Goal: Information Seeking & Learning: Check status

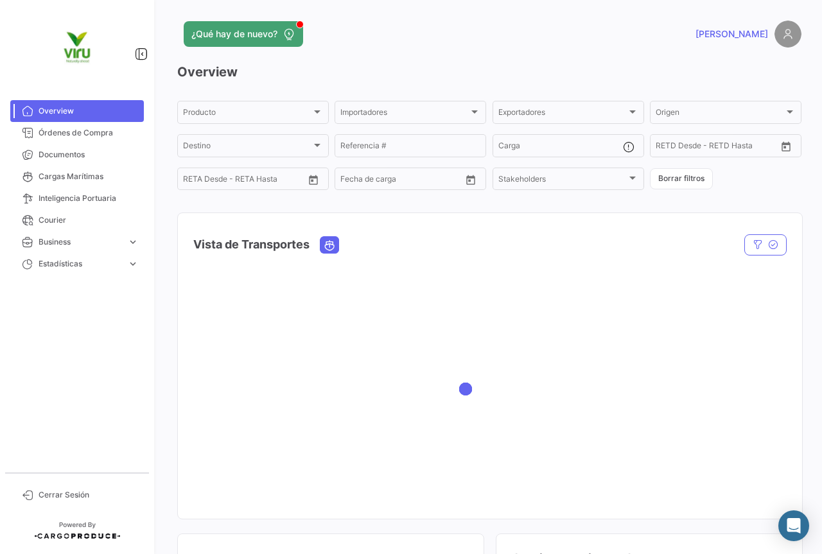
drag, startPoint x: 82, startPoint y: 176, endPoint x: 356, endPoint y: 238, distance: 281.2
click at [82, 176] on span "Cargas Marítimas" at bounding box center [89, 177] width 100 height 12
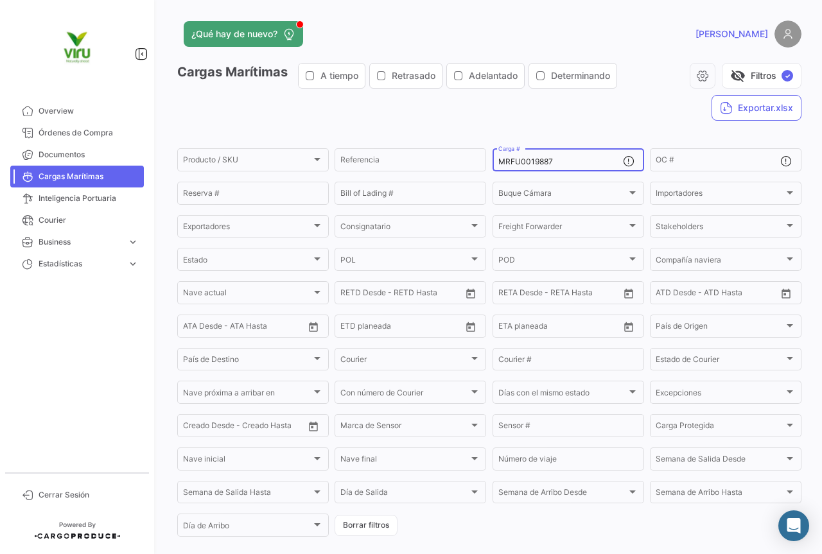
drag, startPoint x: 561, startPoint y: 160, endPoint x: 491, endPoint y: 163, distance: 70.7
click at [493, 163] on div "MRFU0019887 Carga #" at bounding box center [569, 158] width 152 height 25
paste input "ZMOU8894489"
type input "ZMOU8894489"
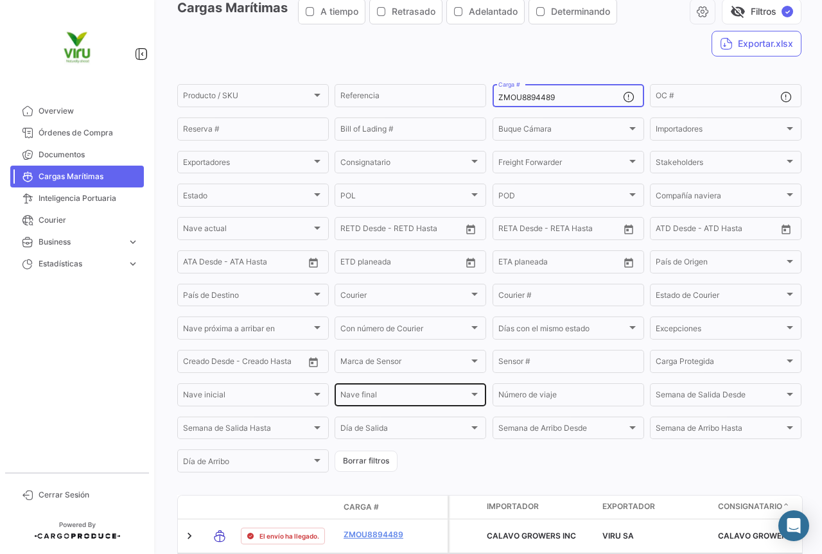
scroll to position [128, 0]
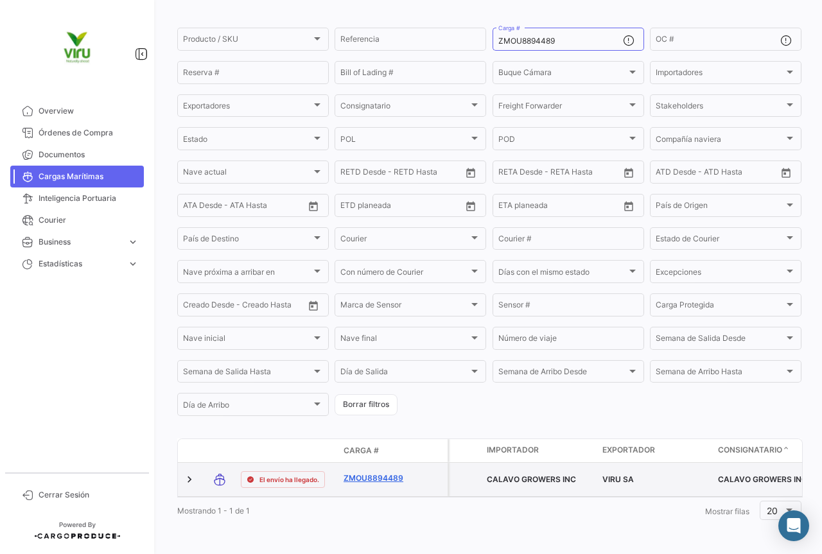
click at [369, 473] on link "ZMOU8894489" at bounding box center [377, 479] width 67 height 12
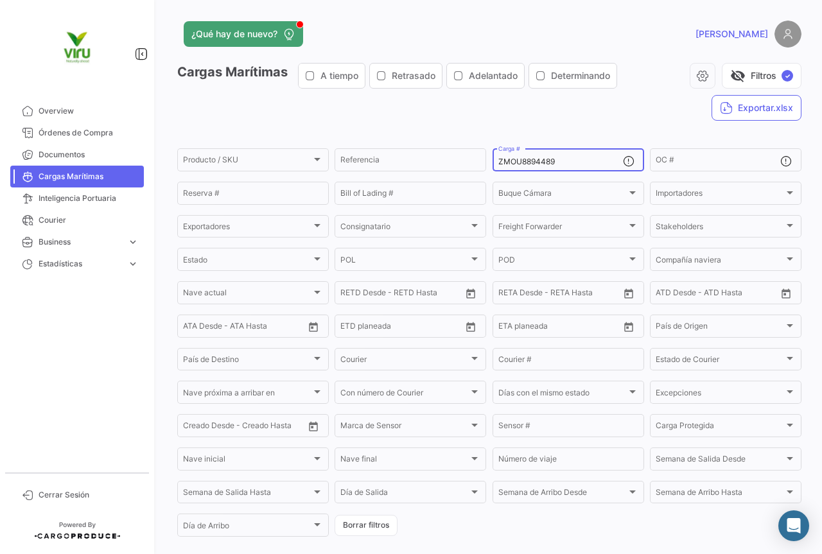
drag, startPoint x: 561, startPoint y: 159, endPoint x: 490, endPoint y: 162, distance: 70.7
click at [493, 162] on div "ZMOU8894489 Carga #" at bounding box center [569, 158] width 152 height 25
paste input "CLU9920473"
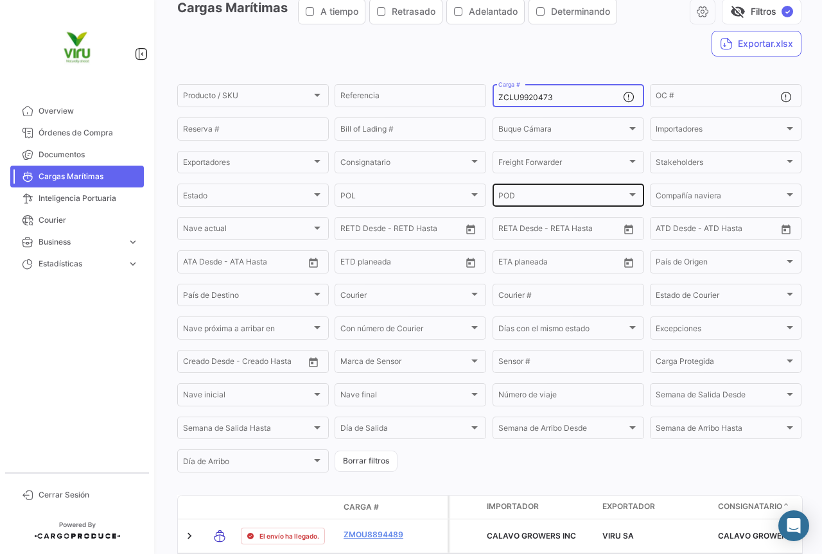
scroll to position [128, 0]
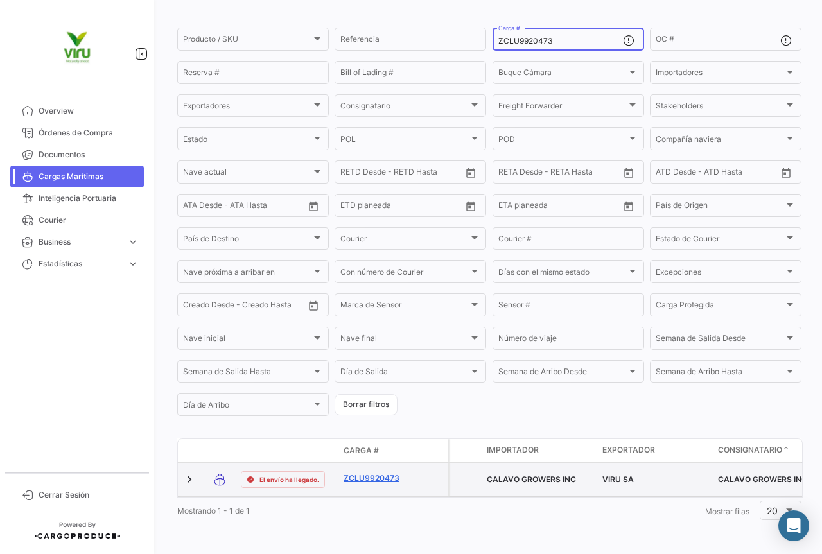
type input "ZCLU9920473"
click at [385, 473] on link "ZCLU9920473" at bounding box center [377, 479] width 67 height 12
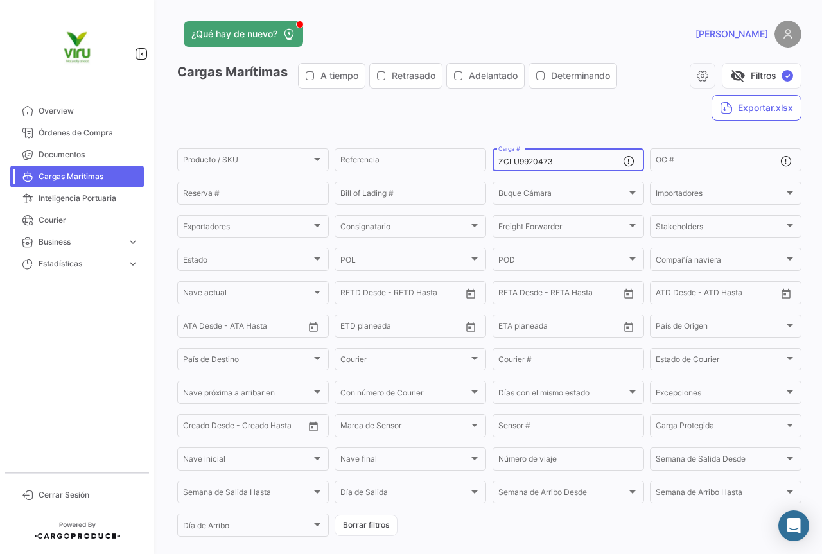
drag, startPoint x: 578, startPoint y: 158, endPoint x: 482, endPoint y: 174, distance: 97.0
click at [482, 174] on form "Producto / SKU Producto / SKU Referencia ZCLU9920473 Carga # OC # Reserva # Bil…" at bounding box center [489, 342] width 624 height 392
paste input "MOU8874902"
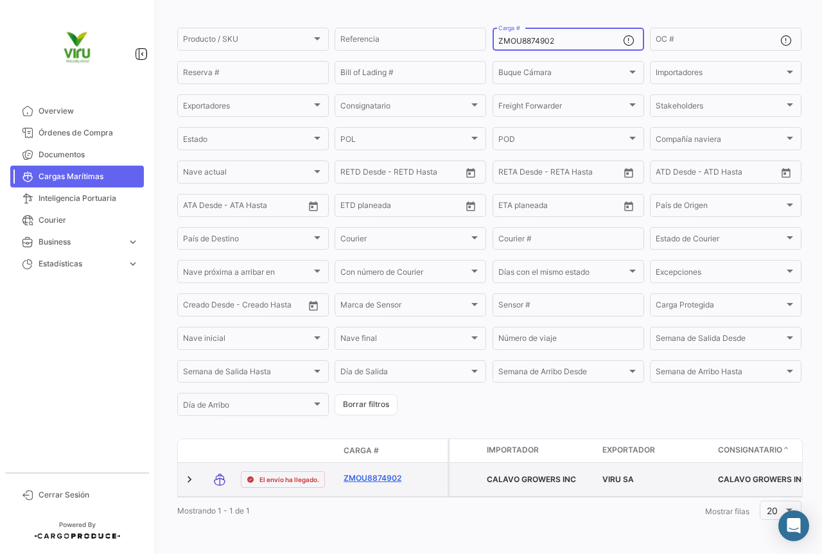
type input "ZMOU8874902"
click at [381, 473] on link "ZMOU8874902" at bounding box center [377, 479] width 67 height 12
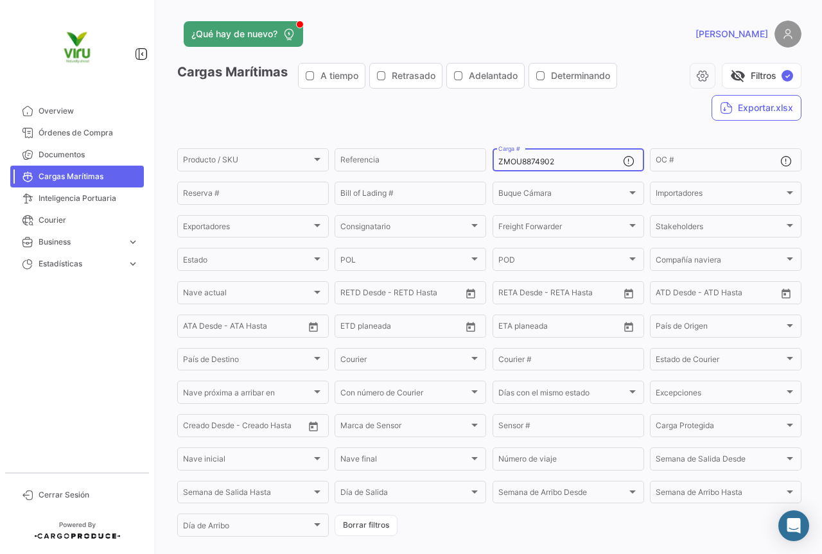
drag, startPoint x: 564, startPoint y: 161, endPoint x: 493, endPoint y: 162, distance: 72.0
click at [493, 162] on div "ZMOU8874902 Carga #" at bounding box center [569, 158] width 152 height 25
paste input "980150"
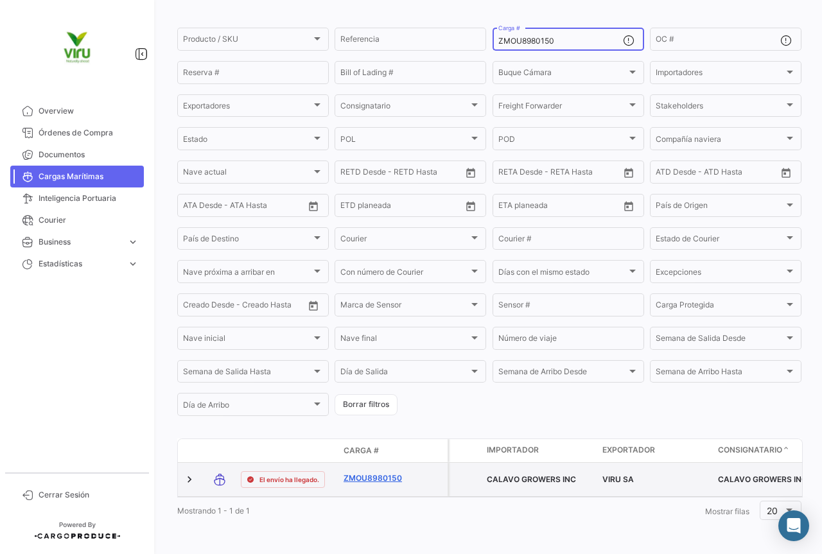
type input "ZMOU8980150"
click at [389, 473] on link "ZMOU8980150" at bounding box center [377, 479] width 67 height 12
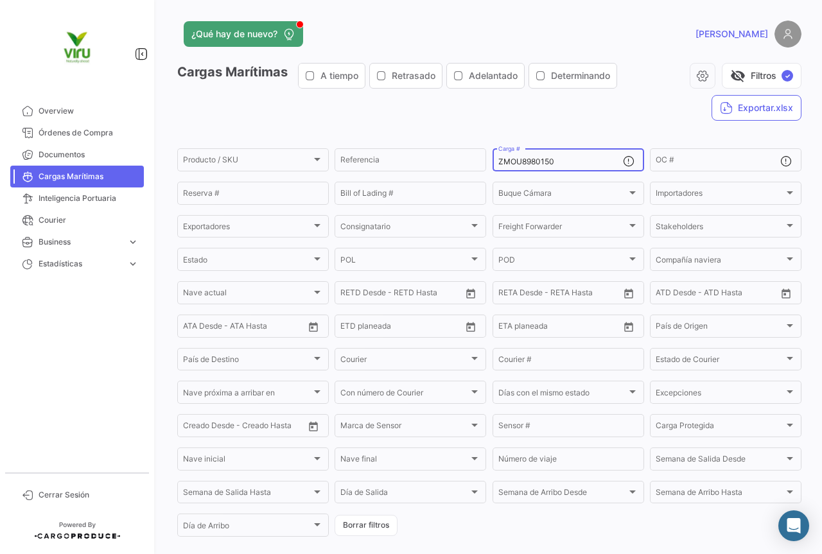
drag, startPoint x: 555, startPoint y: 157, endPoint x: 489, endPoint y: 163, distance: 65.8
click at [493, 163] on div "ZMOU8980150 Carga #" at bounding box center [569, 158] width 152 height 25
paste input "70763"
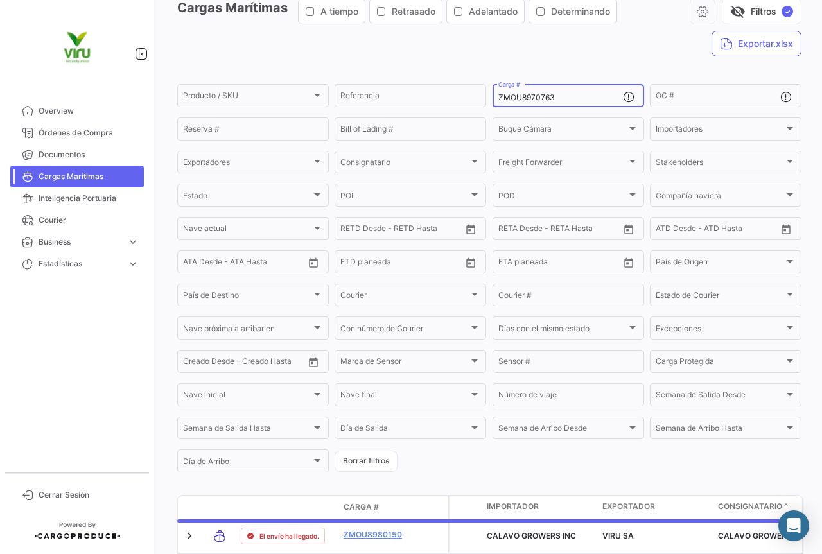
scroll to position [128, 0]
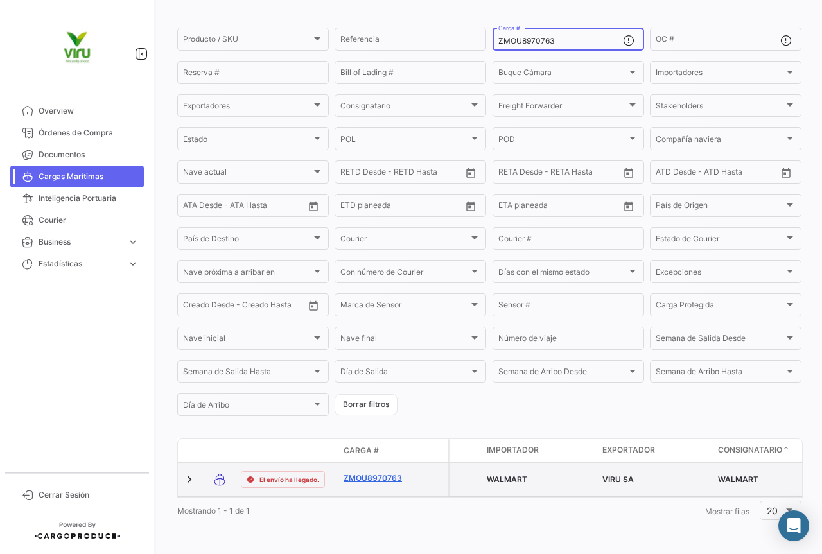
type input "ZMOU8970763"
click at [390, 473] on link "ZMOU8970763" at bounding box center [377, 479] width 67 height 12
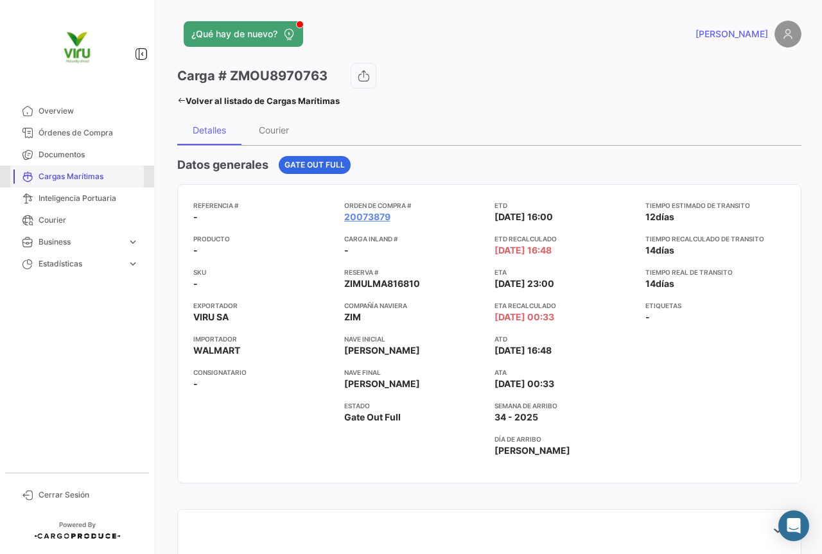
click at [78, 177] on span "Cargas Marítimas" at bounding box center [89, 177] width 100 height 12
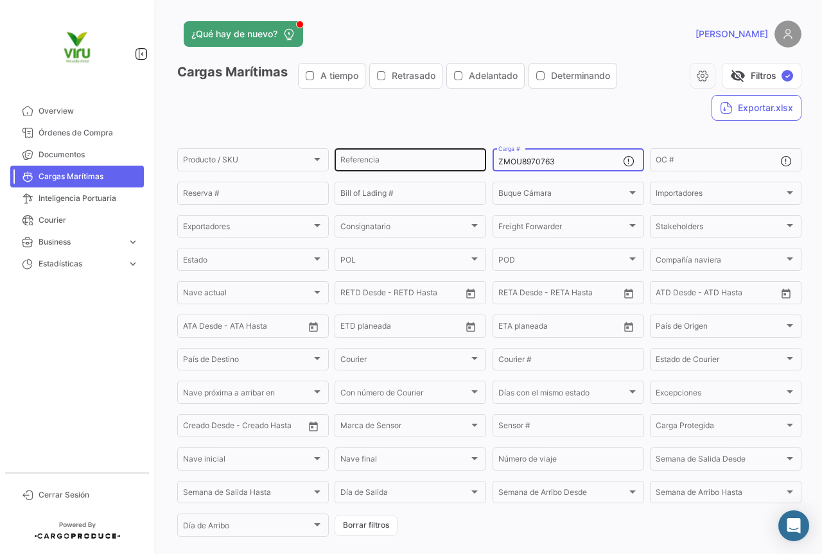
drag, startPoint x: 576, startPoint y: 164, endPoint x: 474, endPoint y: 157, distance: 102.4
click at [0, 0] on div "Producto / SKU Producto / SKU Referencia ZMOU8970763 Carga # OC # Reserva # Bil…" at bounding box center [0, 0] width 0 height 0
paste input "GCXU8016011"
type input "GCXU8016011"
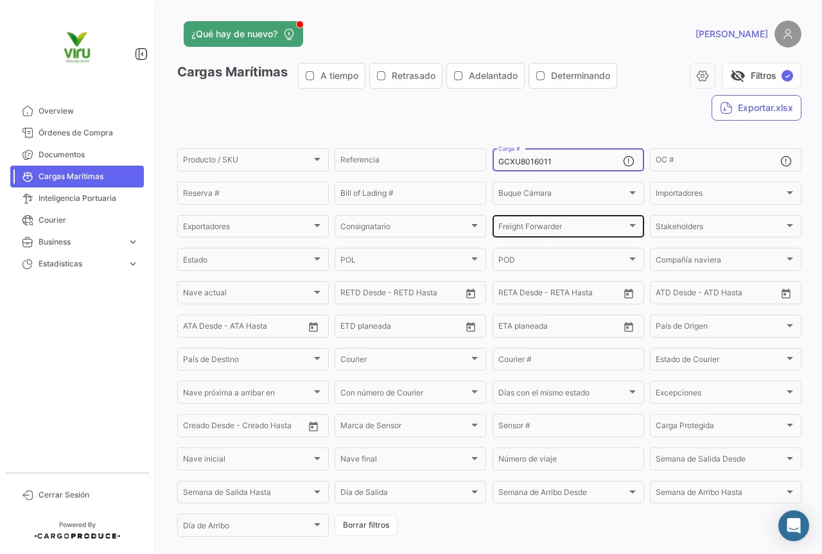
scroll to position [130, 0]
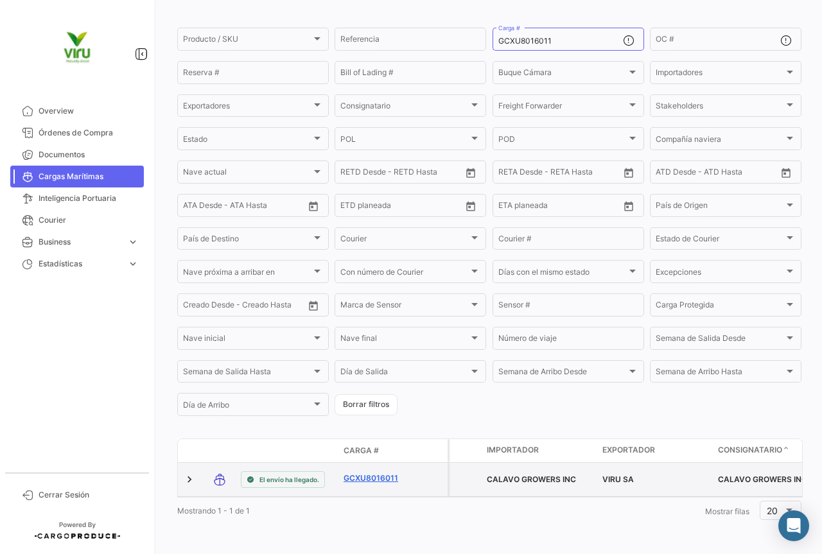
click at [372, 473] on link "GCXU8016011" at bounding box center [377, 479] width 67 height 12
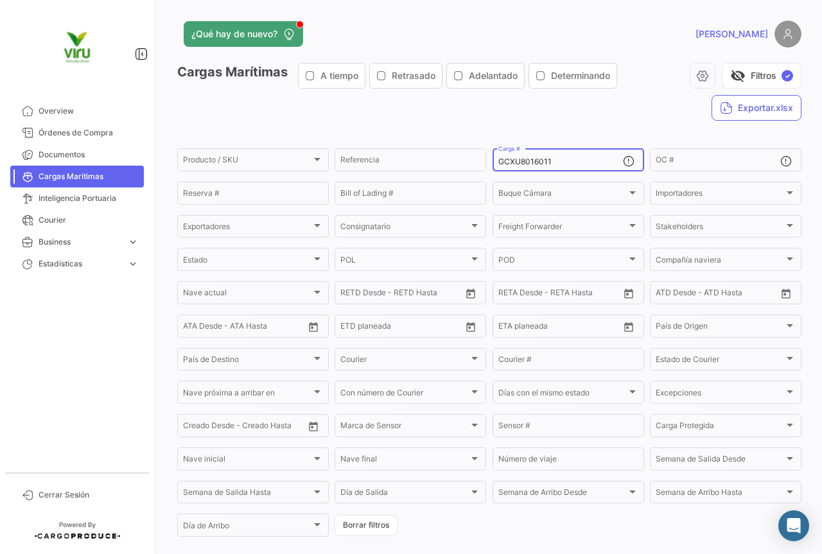
drag, startPoint x: 559, startPoint y: 158, endPoint x: 491, endPoint y: 161, distance: 67.5
click at [493, 161] on div "GCXU8016011 Carga #" at bounding box center [569, 158] width 152 height 25
paste input "21110"
type input "GCXU8021110"
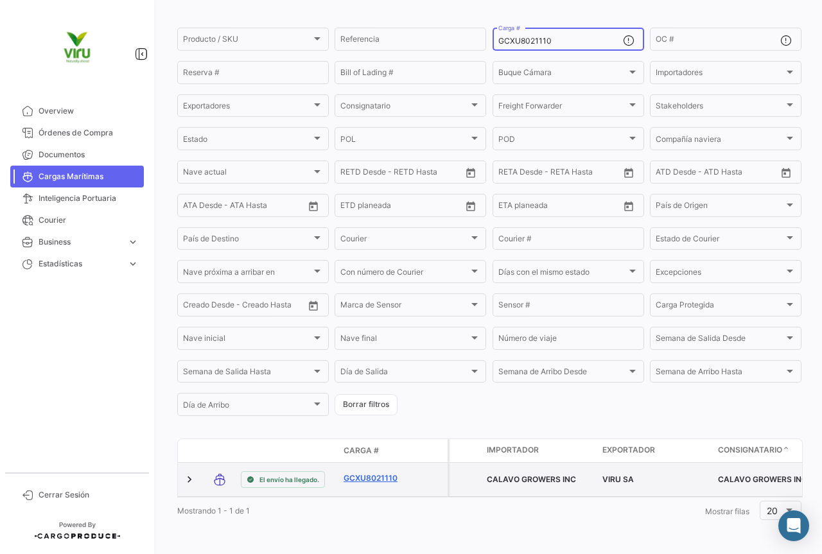
click at [366, 473] on link "GCXU8021110" at bounding box center [377, 479] width 67 height 12
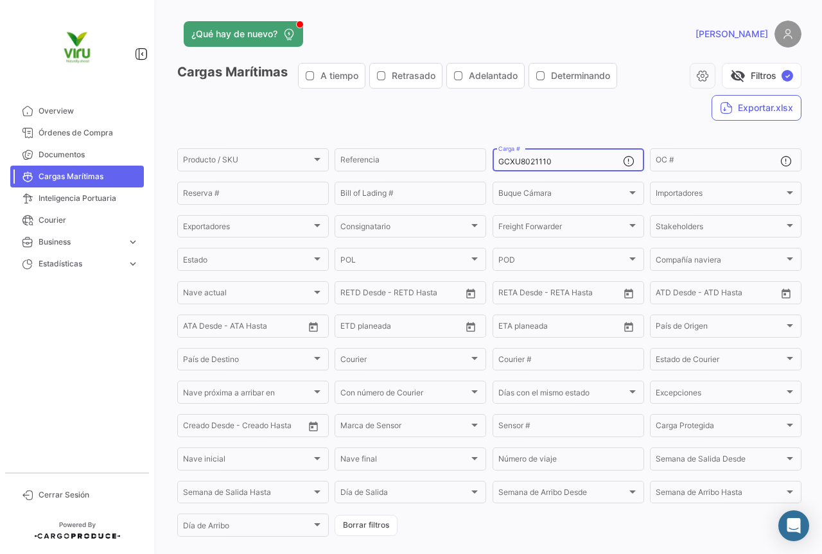
drag, startPoint x: 587, startPoint y: 156, endPoint x: 489, endPoint y: 157, distance: 97.6
click at [493, 157] on div "GCXU8021110 Carga #" at bounding box center [569, 158] width 152 height 25
drag, startPoint x: 569, startPoint y: 167, endPoint x: 528, endPoint y: 166, distance: 41.1
click at [528, 166] on div "GCXU8021110 Carga #" at bounding box center [560, 158] width 125 height 25
drag, startPoint x: 555, startPoint y: 160, endPoint x: 469, endPoint y: 157, distance: 86.1
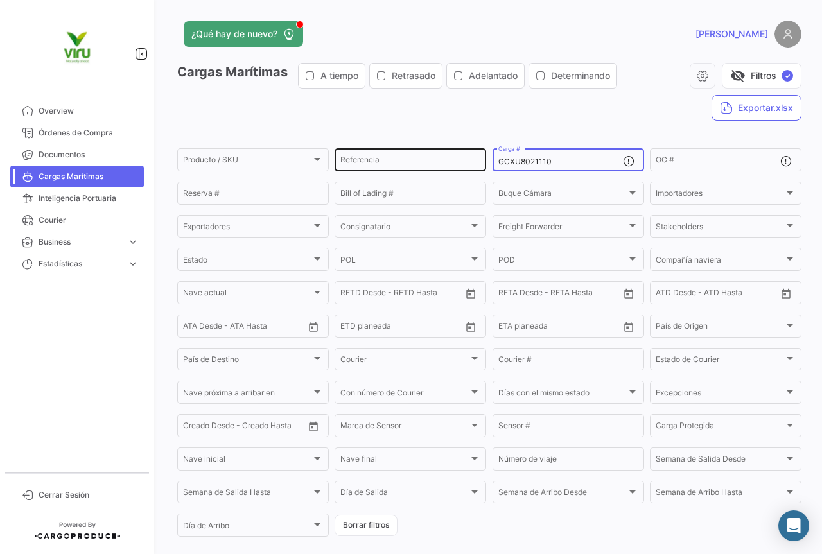
click at [0, 0] on div "Producto / SKU Producto / SKU Referencia GCXU8021110 Carga # OC # Reserva # Bil…" at bounding box center [0, 0] width 0 height 0
paste input "498"
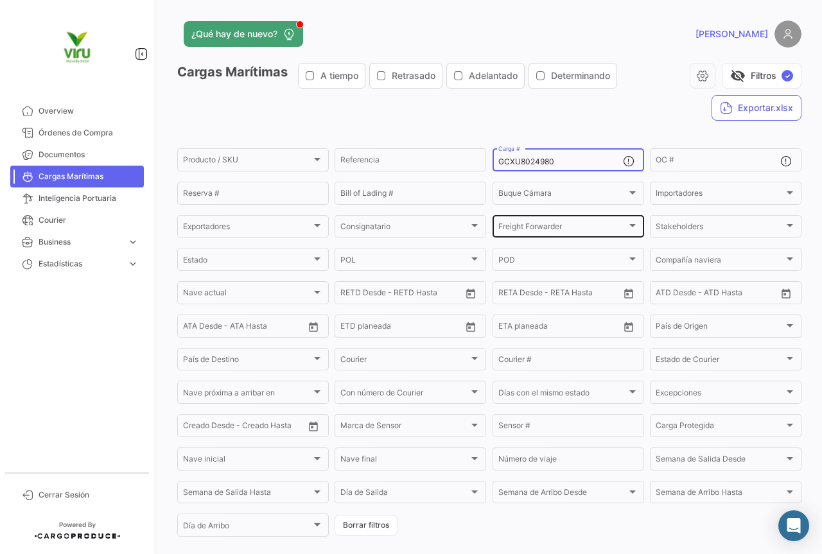
type input "GCXU8024980"
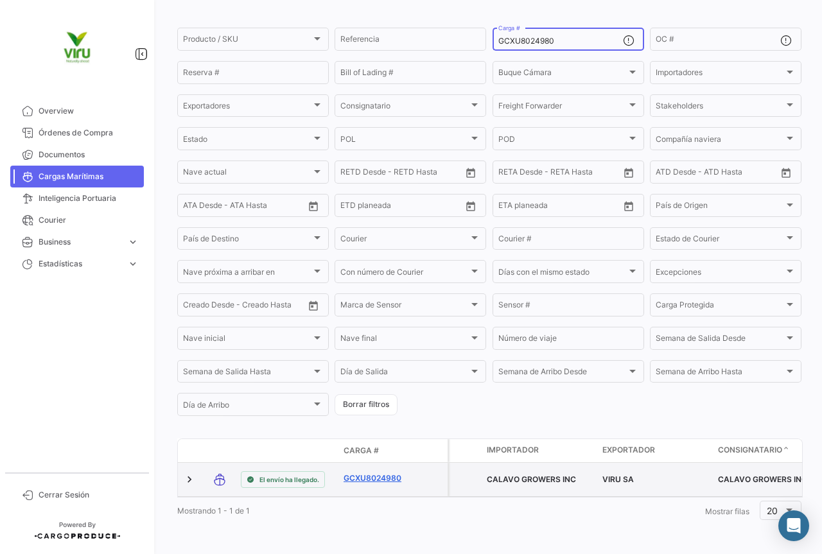
click at [368, 473] on link "GCXU8024980" at bounding box center [377, 479] width 67 height 12
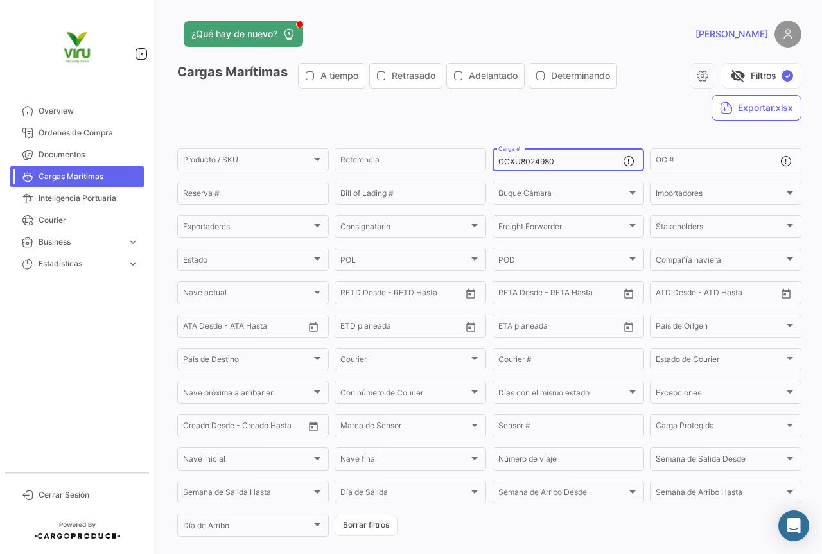
drag, startPoint x: 569, startPoint y: 166, endPoint x: 491, endPoint y: 155, distance: 79.1
click at [493, 155] on div "GCXU8024980 Carga #" at bounding box center [569, 158] width 152 height 25
paste input "CGMU6933182 CGMU7033441 CGMU6955601 CGMU6918085 CGMU7016491 MCAU5001508 MMAU134…"
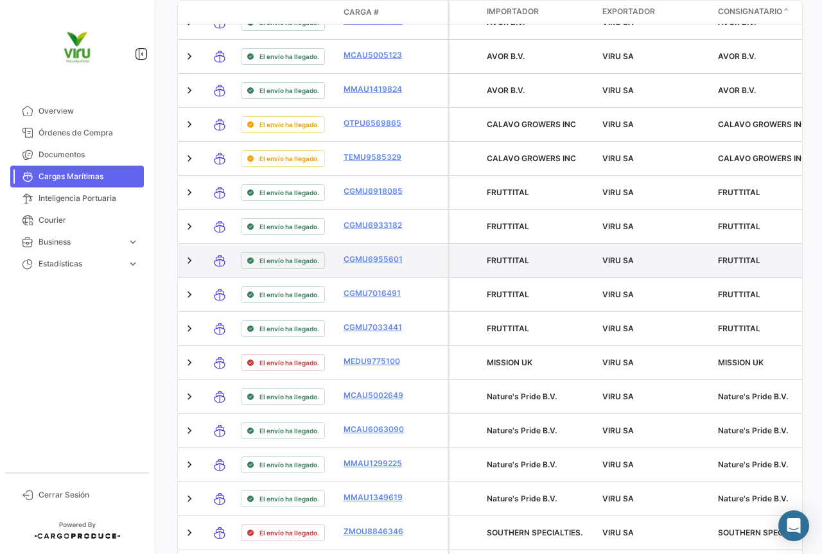
scroll to position [777, 0]
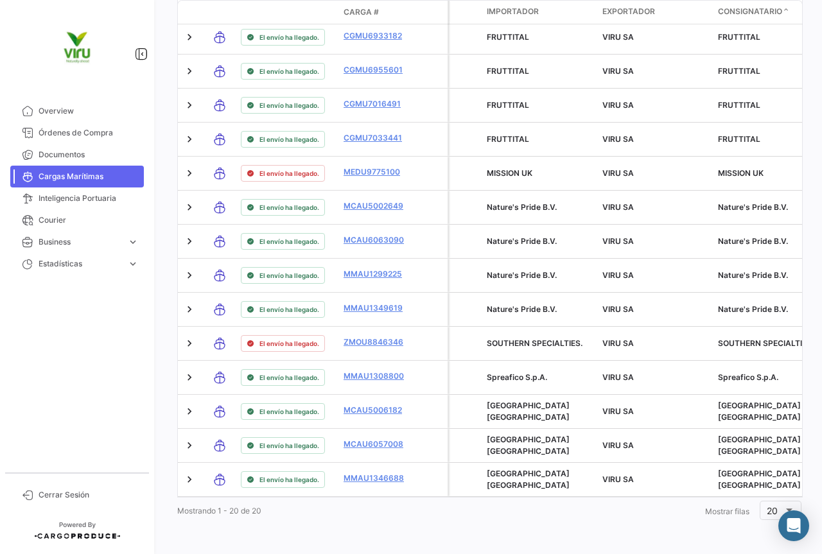
type input "CGMU6933182, CGMU7033441, CGMU6955601, CGMU6918085, CGMU7016491, MCAU5001508, M…"
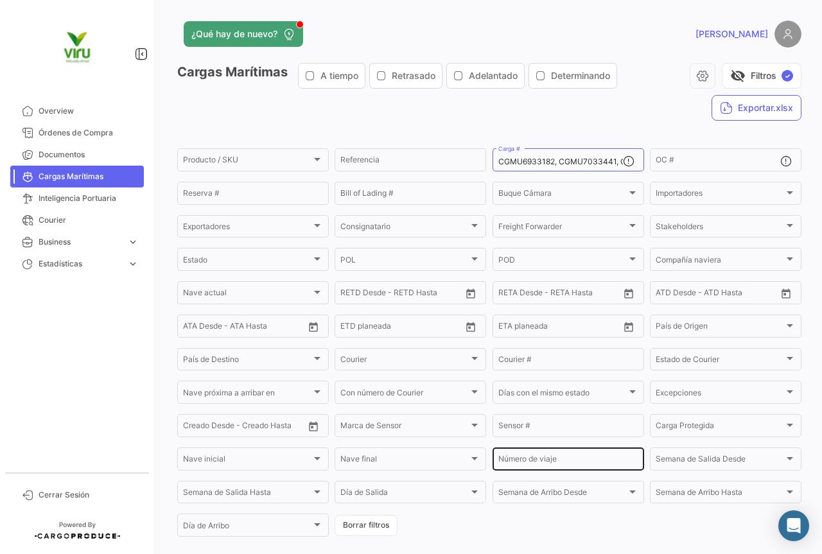
scroll to position [128, 0]
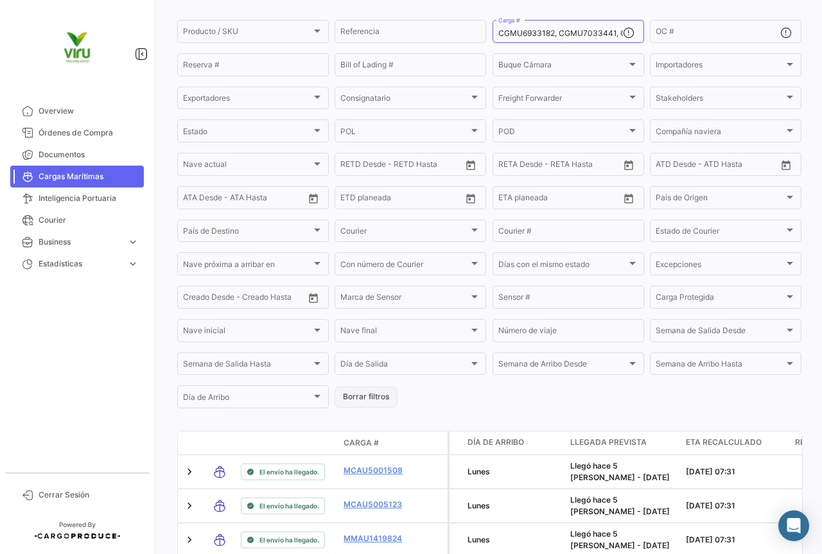
click at [381, 392] on button "Borrar filtros" at bounding box center [366, 397] width 63 height 21
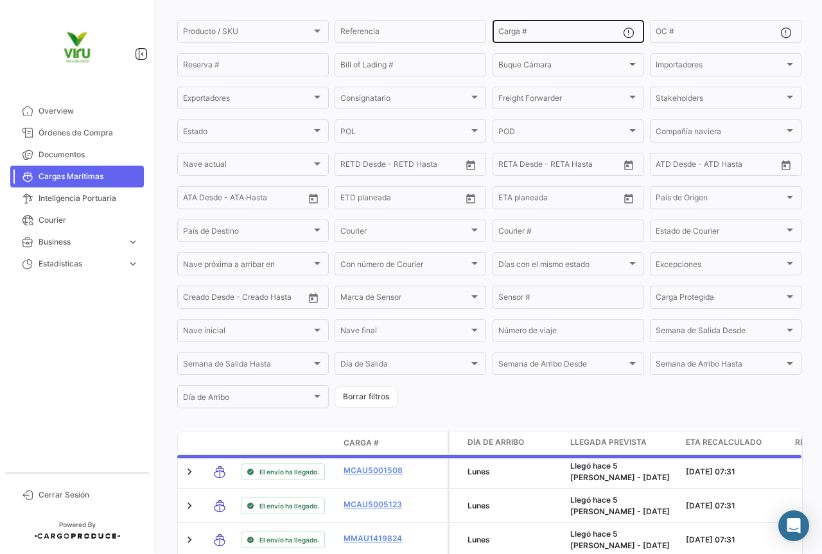
scroll to position [64, 0]
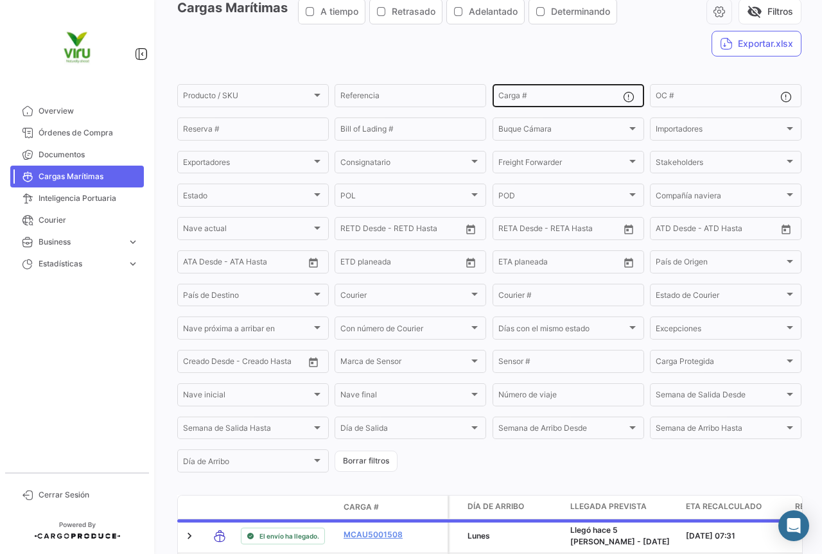
click at [561, 97] on input "Carga #" at bounding box center [560, 97] width 125 height 9
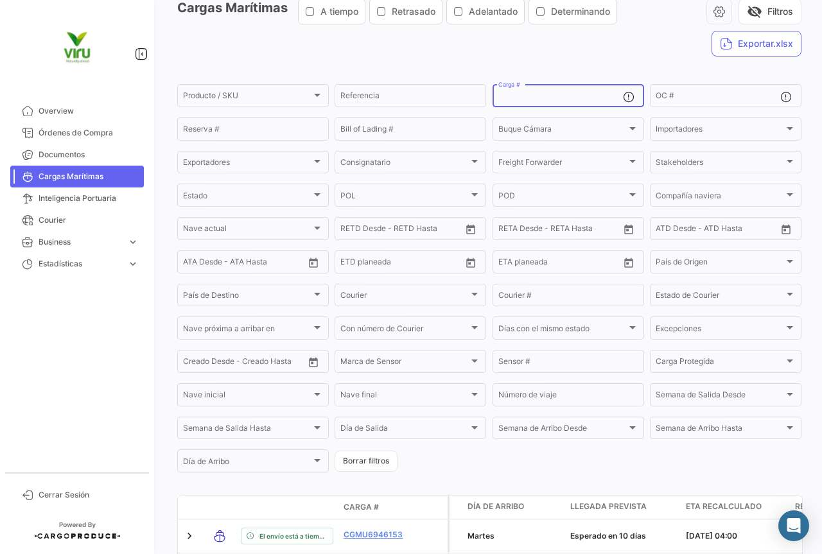
paste input "CGMU6933182"
type input "CGMU6933182"
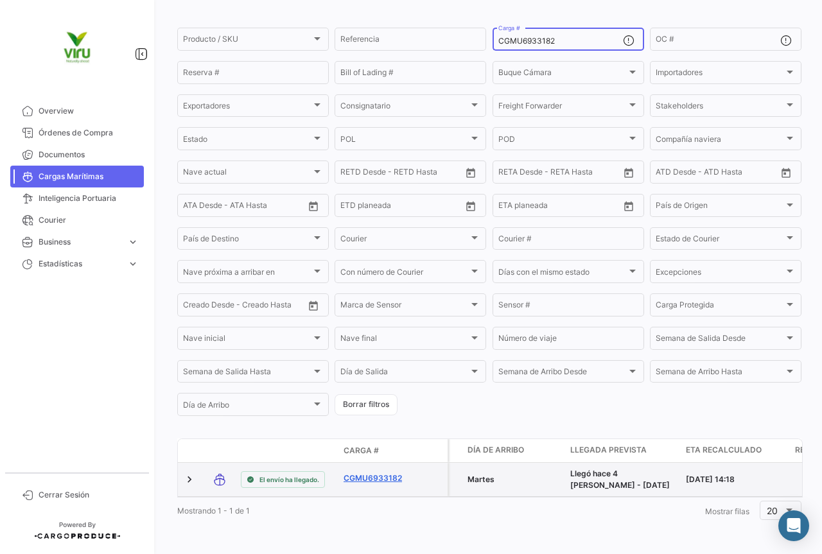
click at [381, 473] on link "CGMU6933182" at bounding box center [377, 479] width 67 height 12
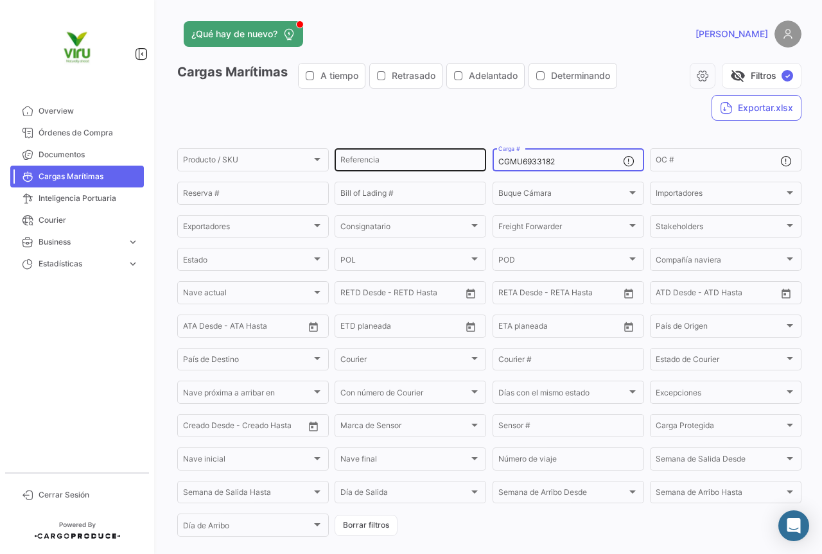
drag, startPoint x: 585, startPoint y: 161, endPoint x: 482, endPoint y: 149, distance: 104.1
click at [0, 0] on div "Producto / SKU Producto / SKU Referencia CGMU6933182 Carga # OC # Reserva # Bil…" at bounding box center [0, 0] width 0 height 0
paste input "7033441"
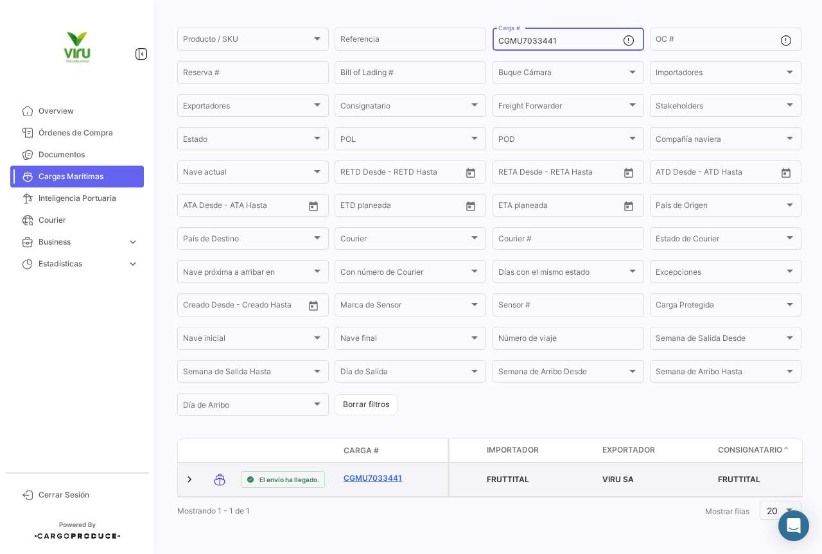
type input "CGMU7033441"
click at [396, 473] on link "CGMU7033441" at bounding box center [377, 479] width 67 height 12
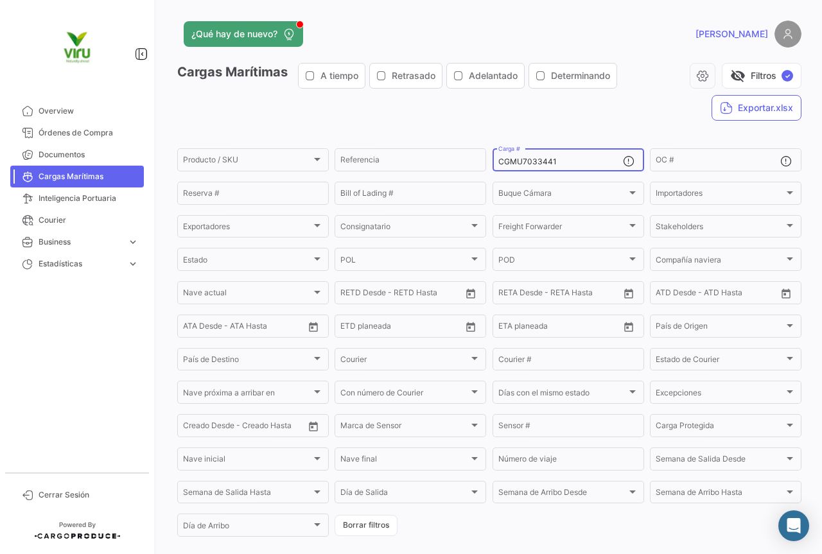
drag, startPoint x: 566, startPoint y: 163, endPoint x: 493, endPoint y: 158, distance: 73.4
click at [493, 158] on div "CGMU7033441 Carga #" at bounding box center [569, 158] width 152 height 25
paste input "20075513"
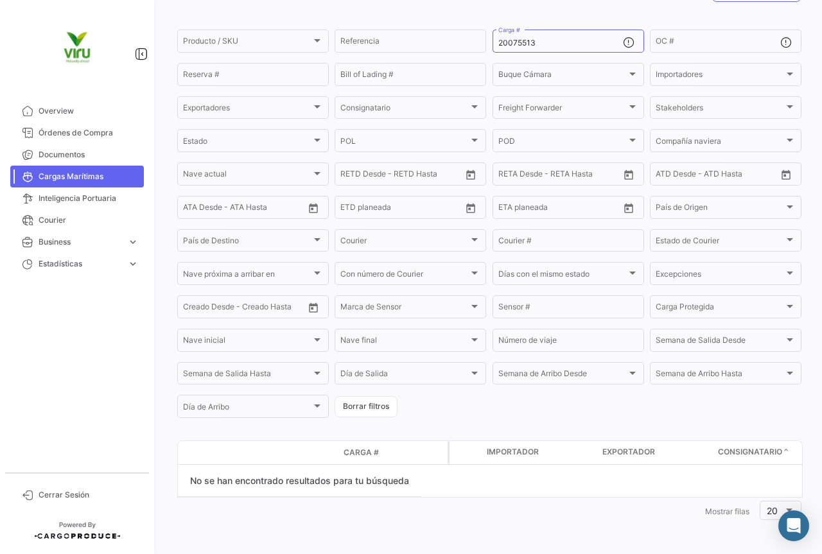
scroll to position [119, 0]
drag, startPoint x: 564, startPoint y: 40, endPoint x: 466, endPoint y: 37, distance: 98.3
click at [0, 0] on div "Producto / SKU Producto / SKU Referencia 20075513 Carga # OC # Reserva # Bill o…" at bounding box center [0, 0] width 0 height 0
paste input "CGMU6955601"
type input "CGMU6955601"
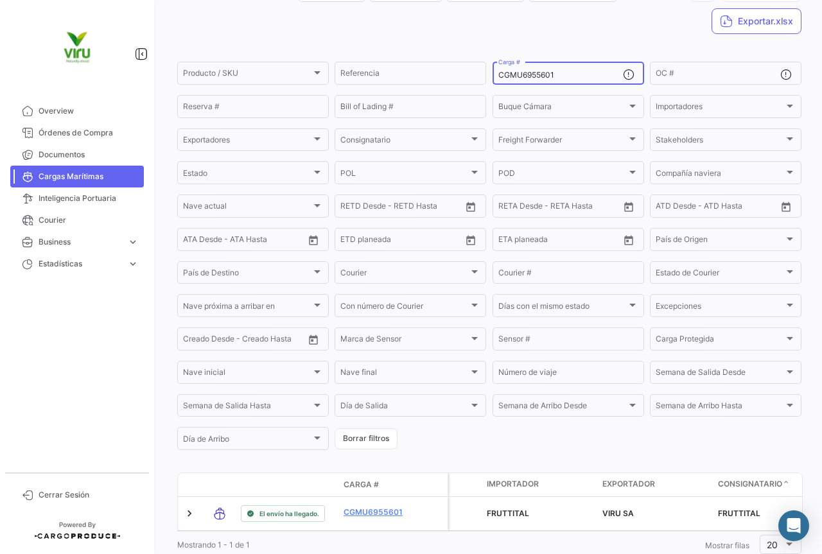
scroll to position [128, 0]
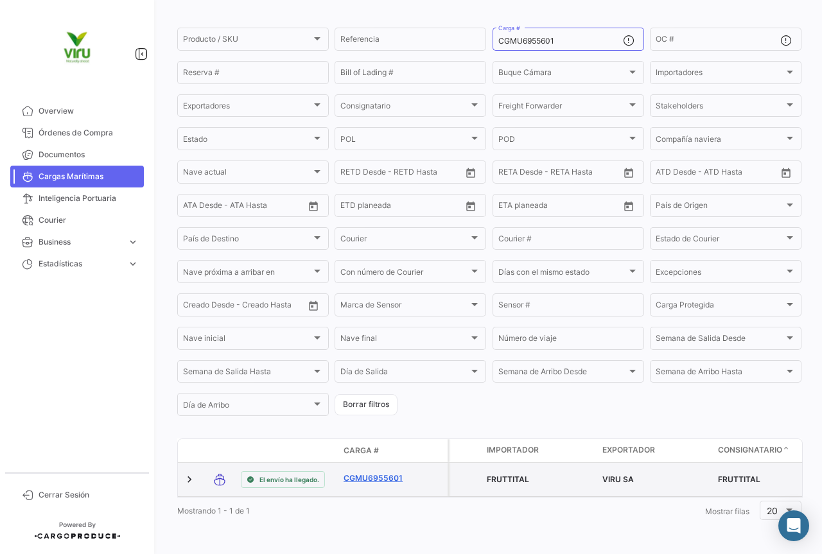
click at [379, 473] on link "CGMU6955601" at bounding box center [377, 479] width 67 height 12
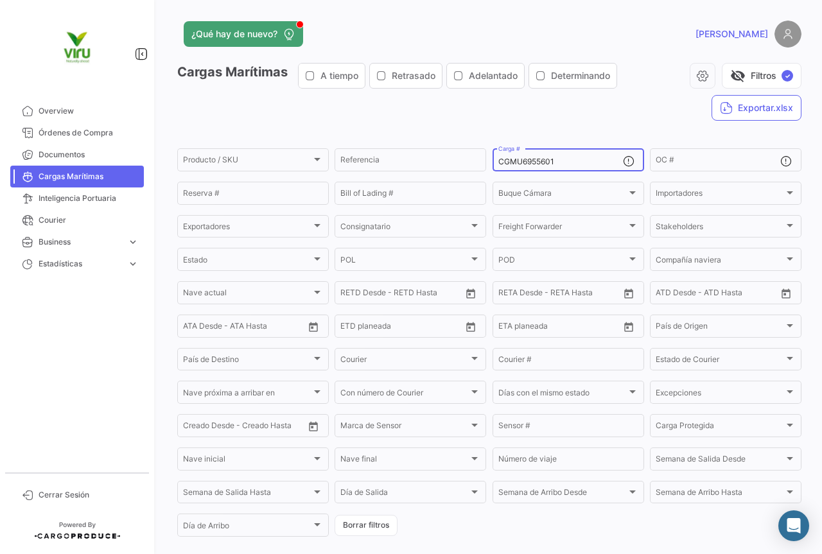
drag, startPoint x: 568, startPoint y: 160, endPoint x: 493, endPoint y: 159, distance: 75.1
click at [493, 159] on div "CGMU6955601 Carga #" at bounding box center [569, 158] width 152 height 25
paste input "18085"
type input "CGMU6918085"
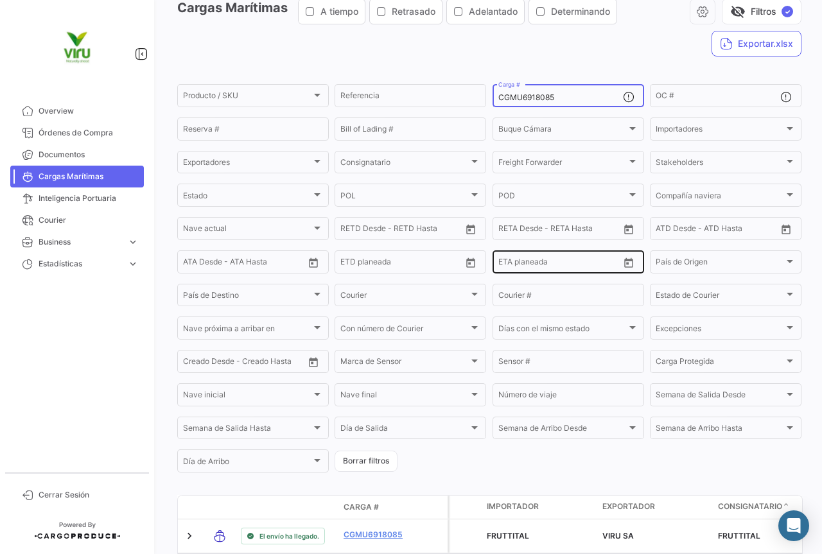
scroll to position [128, 0]
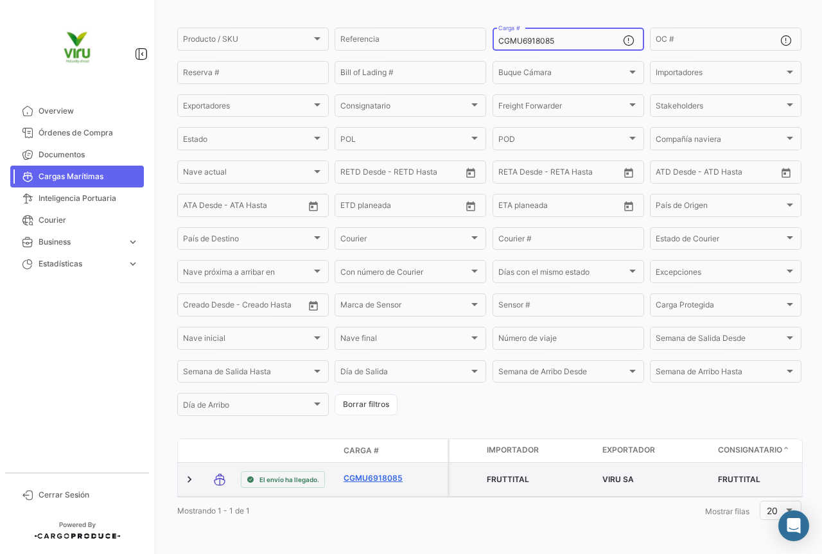
click at [365, 473] on link "CGMU6918085" at bounding box center [377, 479] width 67 height 12
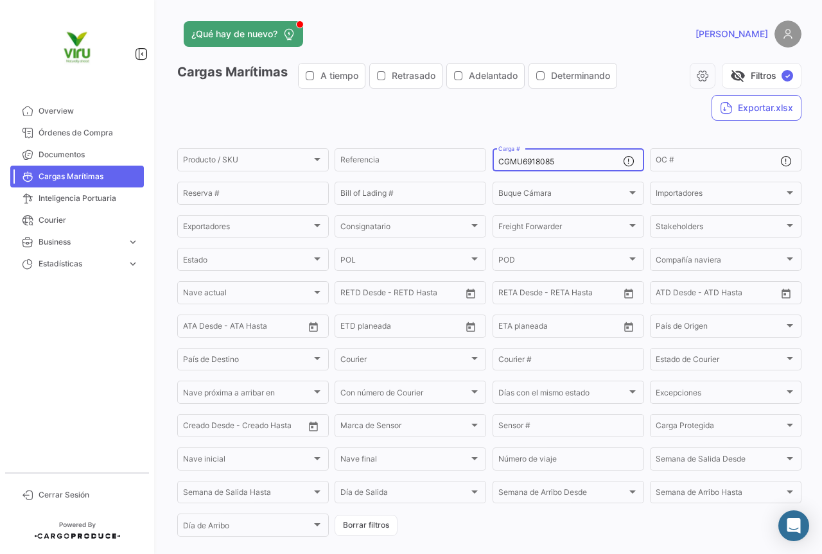
drag, startPoint x: 564, startPoint y: 161, endPoint x: 491, endPoint y: 157, distance: 72.7
click at [493, 157] on div "CGMU6918085 Carga #" at bounding box center [569, 158] width 152 height 25
paste input "7016491"
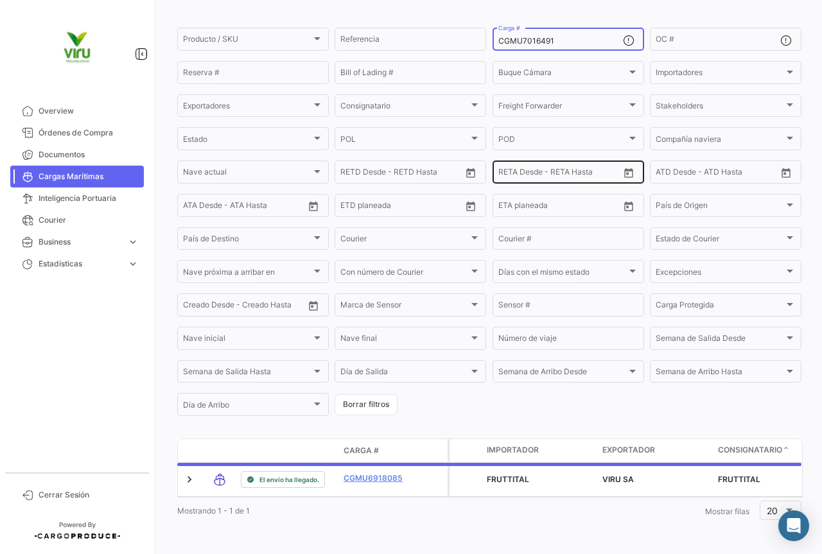
scroll to position [130, 0]
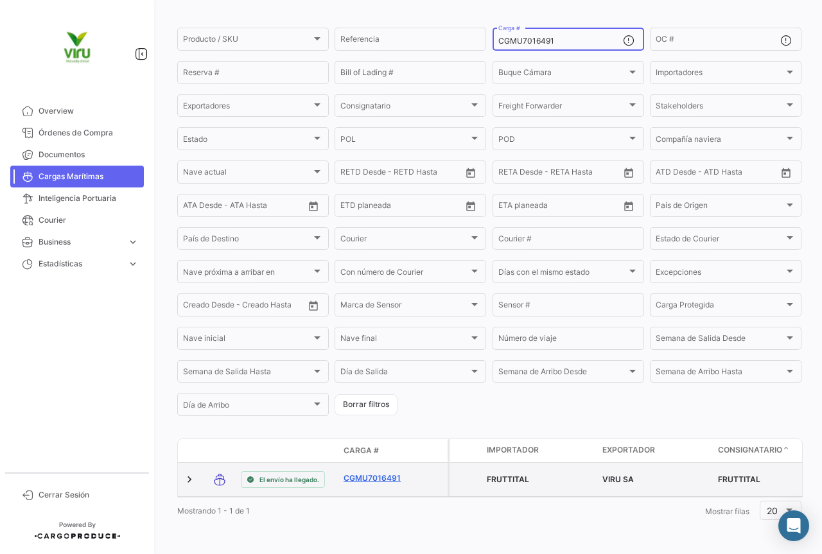
type input "CGMU7016491"
click at [369, 473] on link "CGMU7016491" at bounding box center [377, 479] width 67 height 12
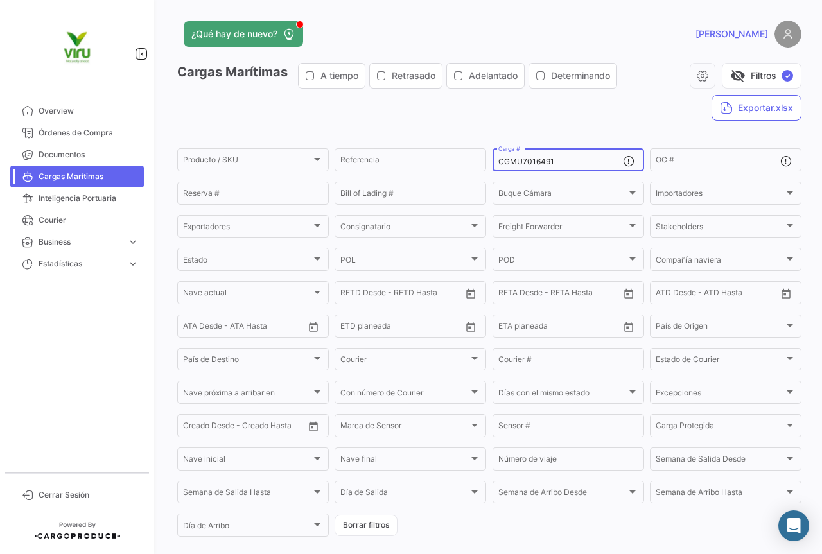
drag, startPoint x: 587, startPoint y: 166, endPoint x: 498, endPoint y: 161, distance: 89.4
click at [498, 161] on input "CGMU7016491" at bounding box center [560, 161] width 125 height 9
paste input "MCAU5001508"
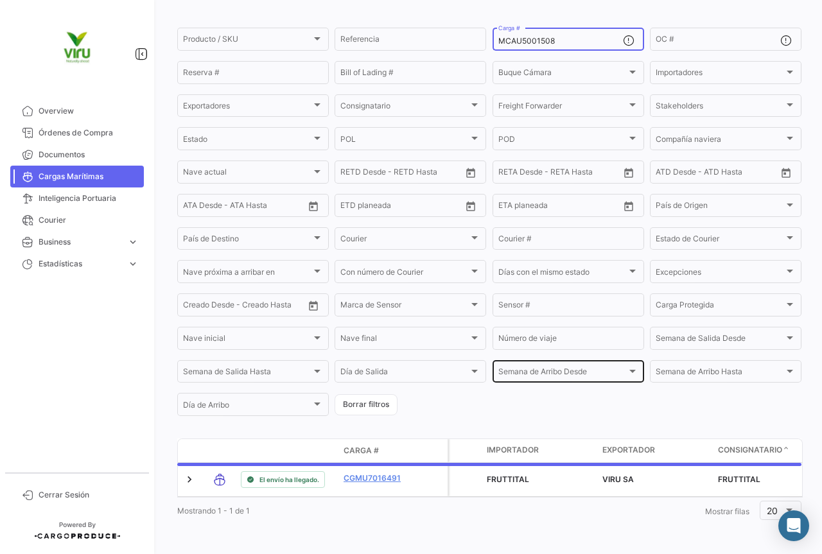
scroll to position [130, 0]
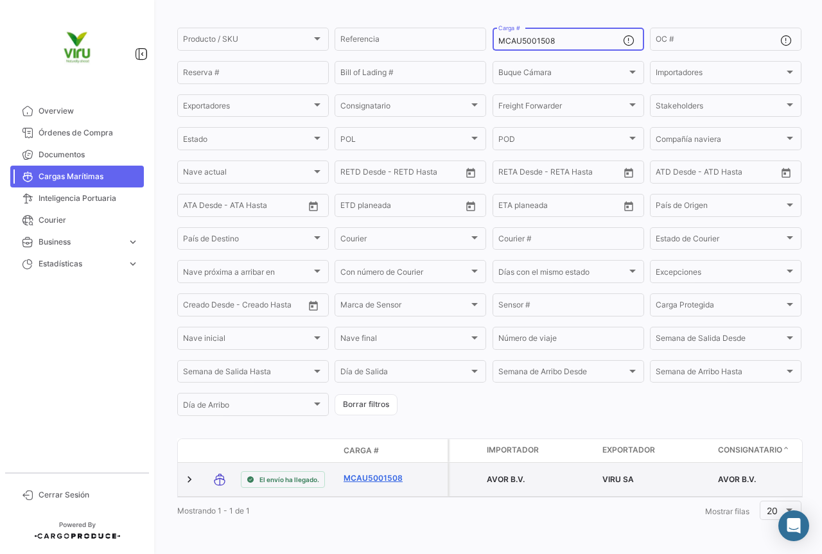
type input "MCAU5001508"
click at [390, 473] on link "MCAU5001508" at bounding box center [377, 479] width 67 height 12
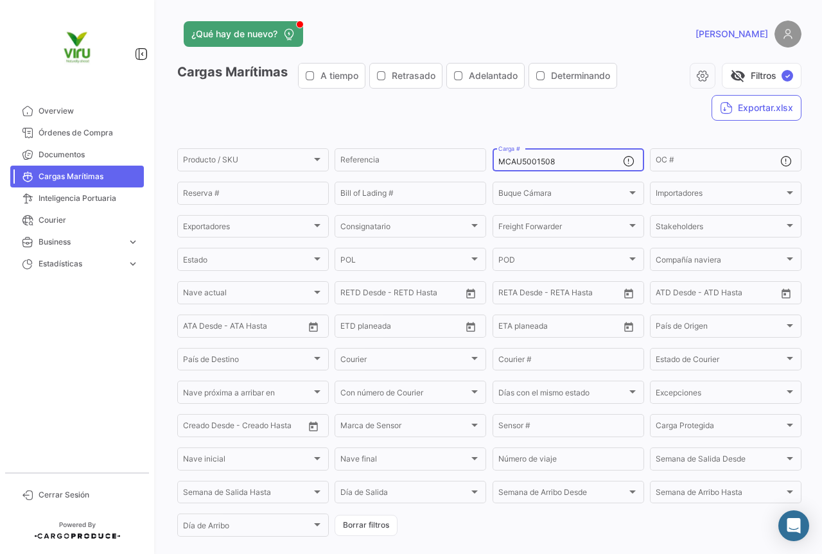
drag, startPoint x: 564, startPoint y: 164, endPoint x: 487, endPoint y: 164, distance: 77.7
click at [487, 164] on form "Producto / SKU Producto / SKU Referencia MCAU5001508 Carga # OC # Reserva # Bil…" at bounding box center [489, 342] width 624 height 392
paste input "MAU1349619"
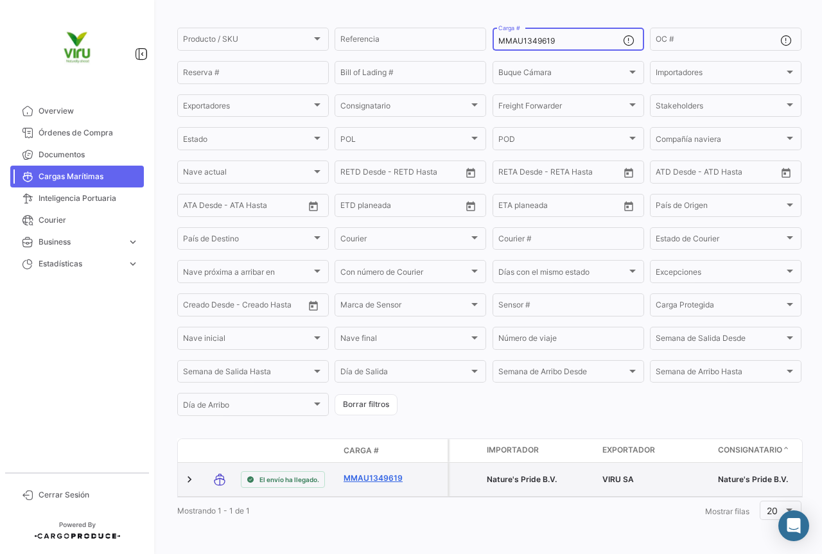
type input "MMAU1349619"
click at [387, 473] on link "MMAU1349619" at bounding box center [377, 479] width 67 height 12
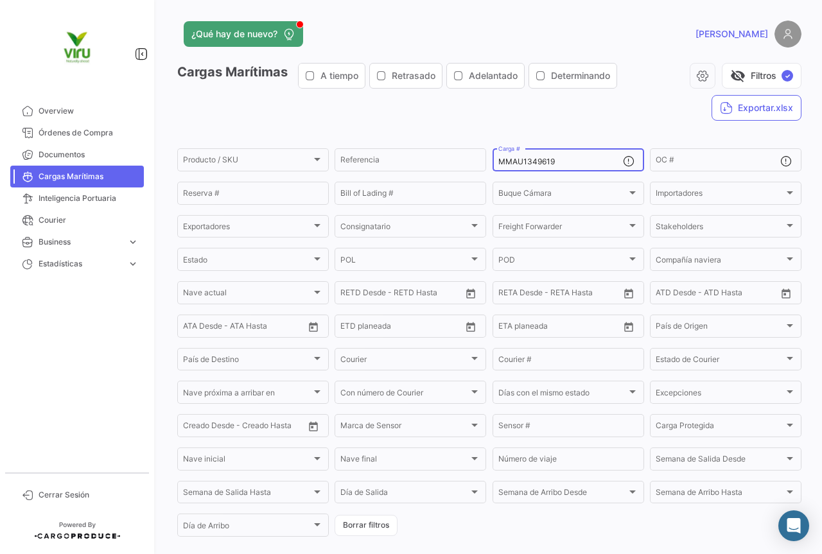
drag, startPoint x: 560, startPoint y: 159, endPoint x: 488, endPoint y: 153, distance: 72.1
click at [488, 153] on form "Producto / SKU Producto / SKU Referencia MMAU1349619 Carga # OC # Reserva # Bil…" at bounding box center [489, 342] width 624 height 392
paste input "299225"
type input "MMAU1299225"
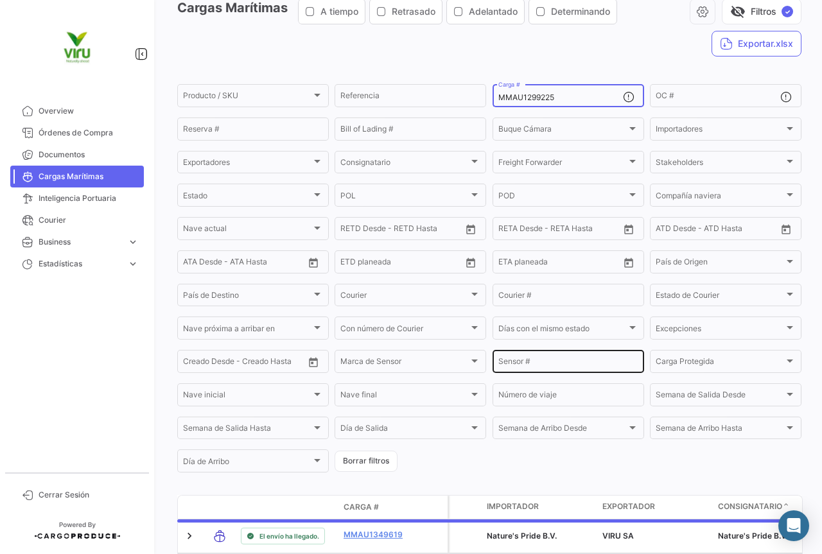
scroll to position [128, 0]
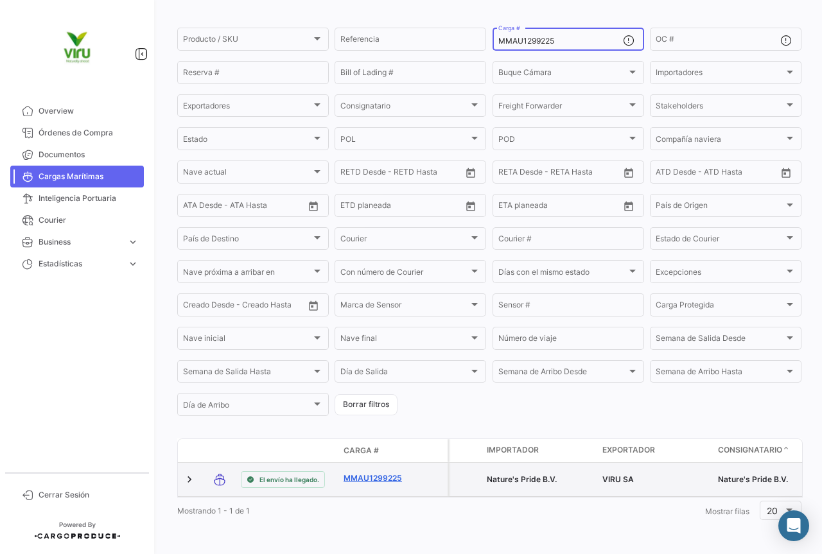
click at [381, 473] on link "MMAU1299225" at bounding box center [377, 479] width 67 height 12
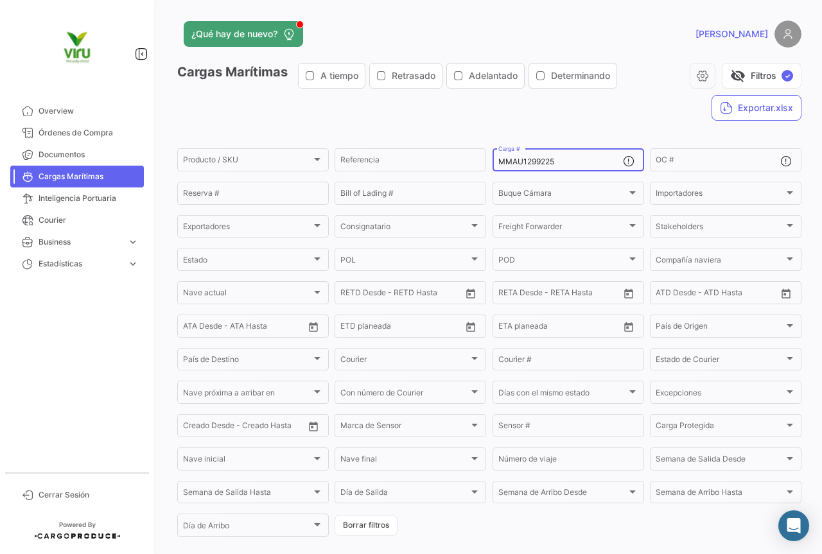
drag, startPoint x: 567, startPoint y: 159, endPoint x: 492, endPoint y: 161, distance: 75.2
click at [493, 161] on div "MMAU1299225 Carga #" at bounding box center [569, 158] width 152 height 25
paste input "CAU6063090"
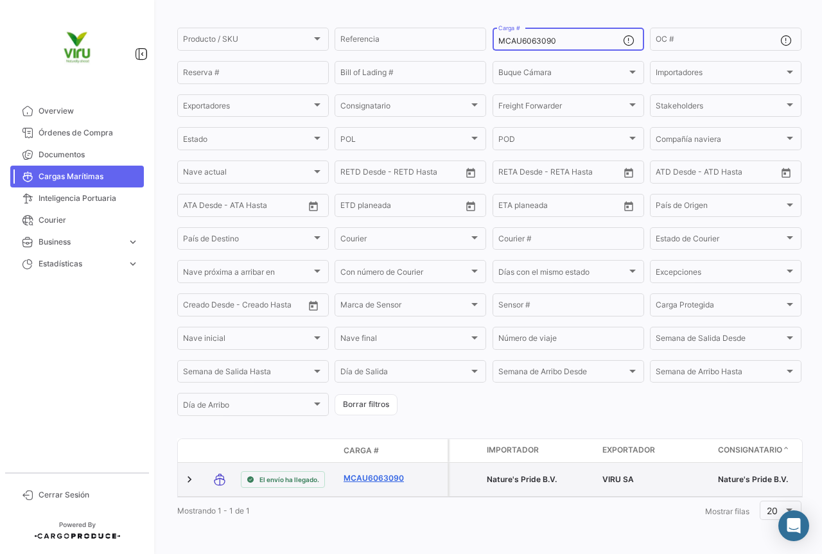
scroll to position [130, 0]
type input "MCAU6063090"
click at [387, 473] on link "MCAU6063090" at bounding box center [377, 479] width 67 height 12
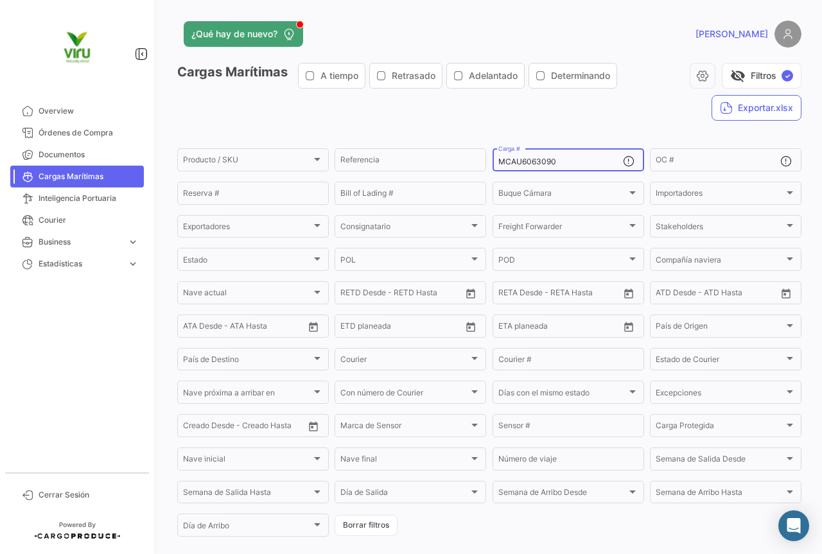
drag, startPoint x: 563, startPoint y: 161, endPoint x: 485, endPoint y: 171, distance: 78.4
click at [485, 171] on form "Producto / SKU Producto / SKU Referencia MCAU6063090 Carga # OC # Reserva # Bil…" at bounding box center [489, 342] width 624 height 392
paste input "5002649"
type input "MCAU5002649"
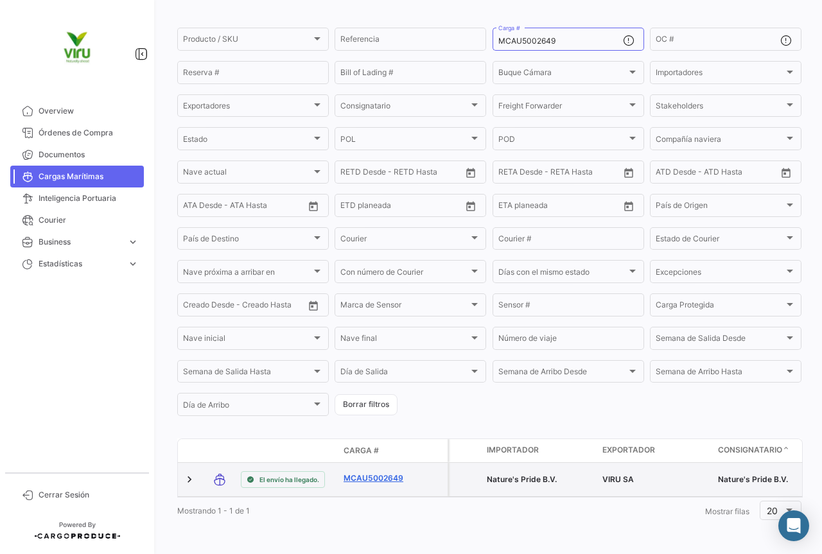
click at [398, 473] on link "MCAU5002649" at bounding box center [377, 479] width 67 height 12
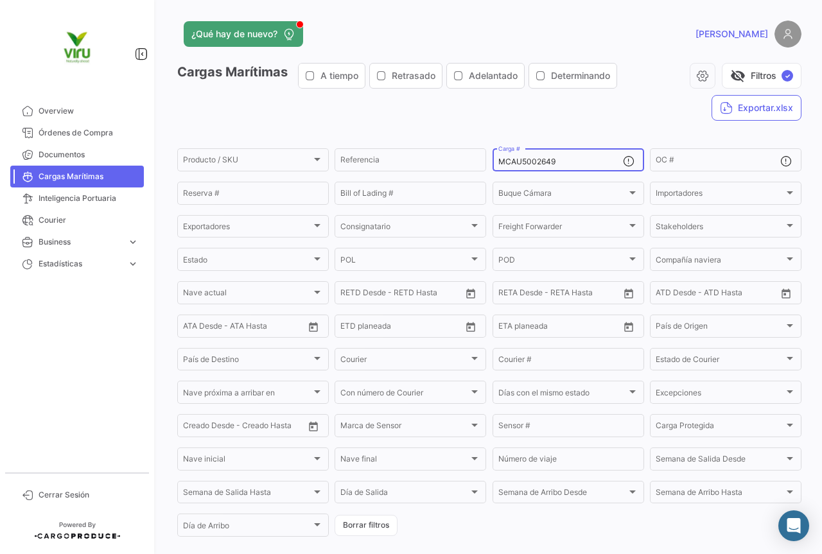
drag, startPoint x: 584, startPoint y: 164, endPoint x: 489, endPoint y: 160, distance: 94.5
click at [493, 160] on div "MCAU5002649 Carga #" at bounding box center [569, 158] width 152 height 25
paste input "MAU1419824"
type input "MMAU1419824"
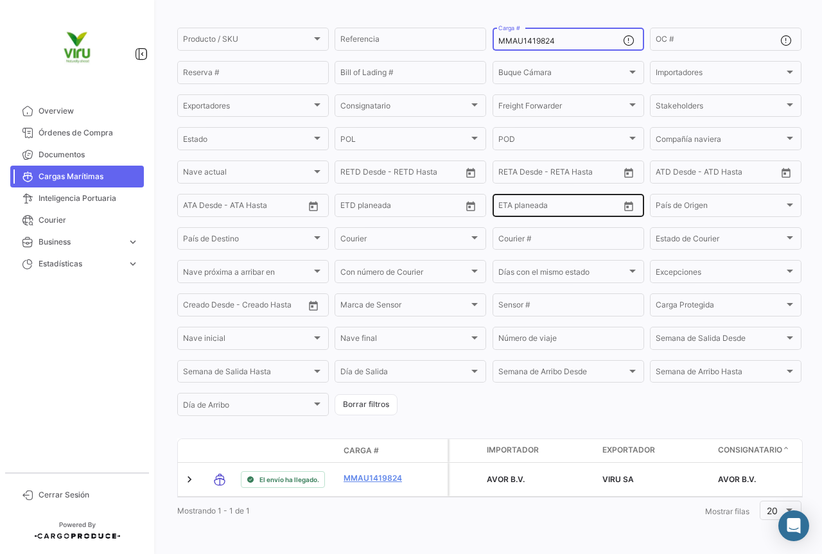
scroll to position [130, 0]
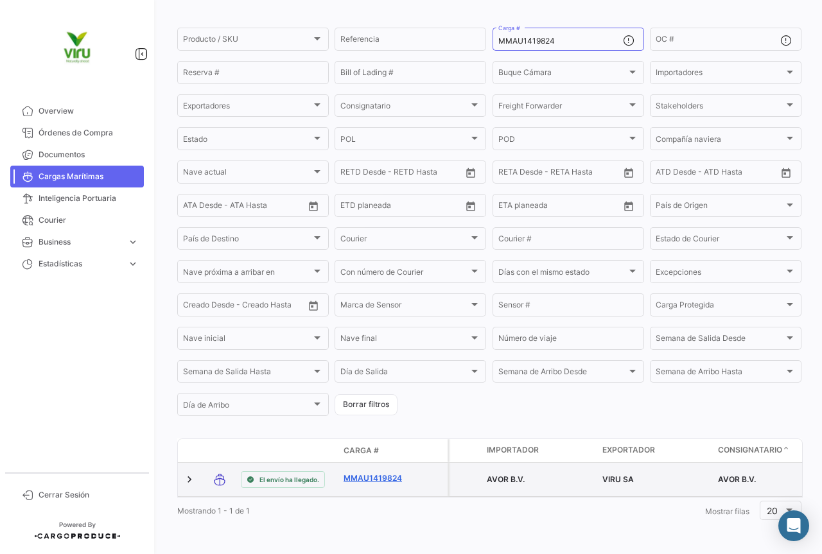
click at [389, 473] on link "MMAU1419824" at bounding box center [377, 479] width 67 height 12
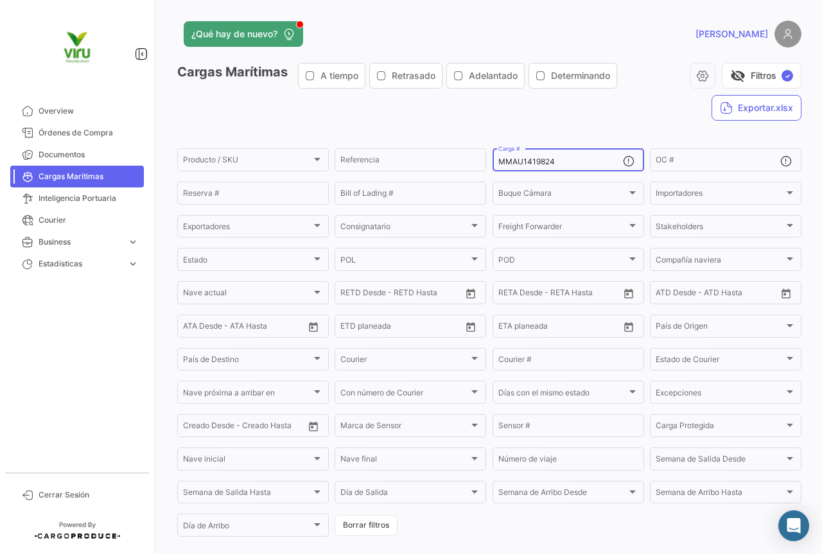
drag, startPoint x: 564, startPoint y: 157, endPoint x: 558, endPoint y: 159, distance: 6.7
click at [558, 159] on div "MMAU1419824 Carga #" at bounding box center [560, 158] width 125 height 25
drag, startPoint x: 567, startPoint y: 163, endPoint x: 490, endPoint y: 164, distance: 77.1
click at [493, 164] on div "MMAU1419824 Carga #" at bounding box center [569, 158] width 152 height 25
paste input "CAU6057008"
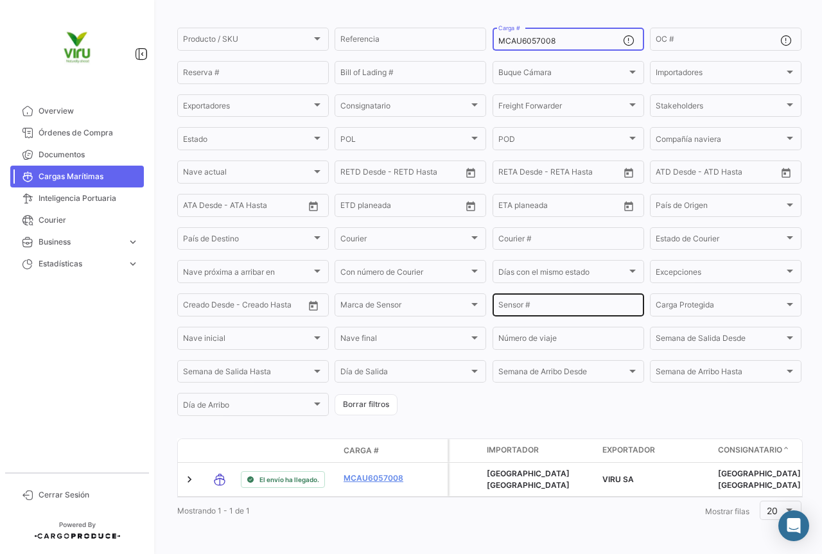
scroll to position [130, 0]
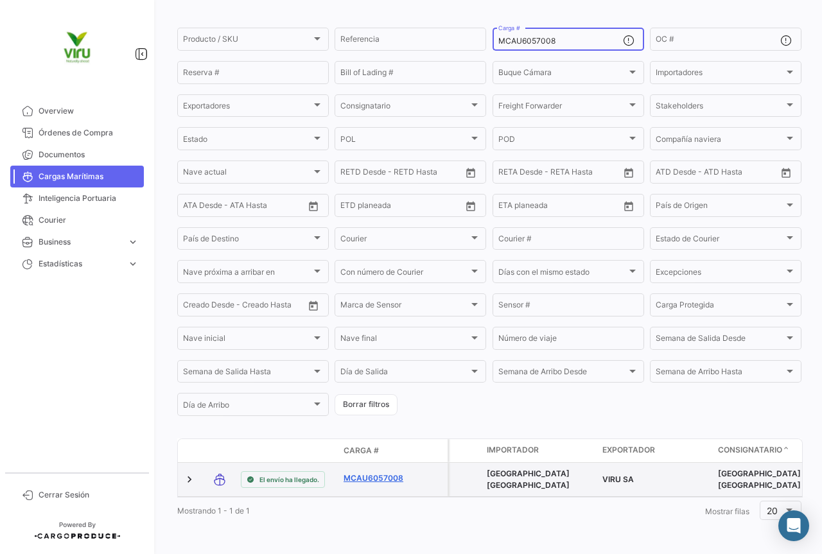
type input "MCAU6057008"
click at [397, 473] on link "MCAU6057008" at bounding box center [377, 479] width 67 height 12
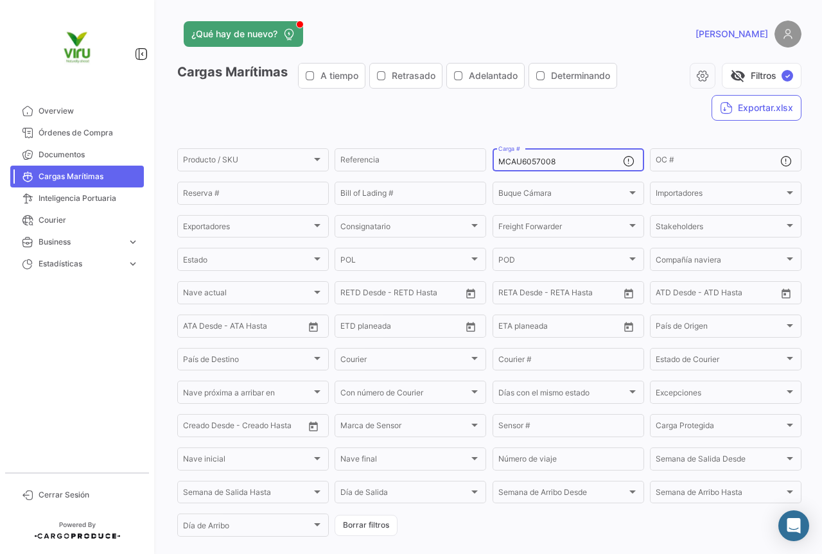
drag, startPoint x: 568, startPoint y: 161, endPoint x: 491, endPoint y: 164, distance: 76.5
click at [493, 164] on div "MCAU6057008 Carga #" at bounding box center [569, 158] width 152 height 25
paste input "EDU9775100"
type input "MEDU9775100"
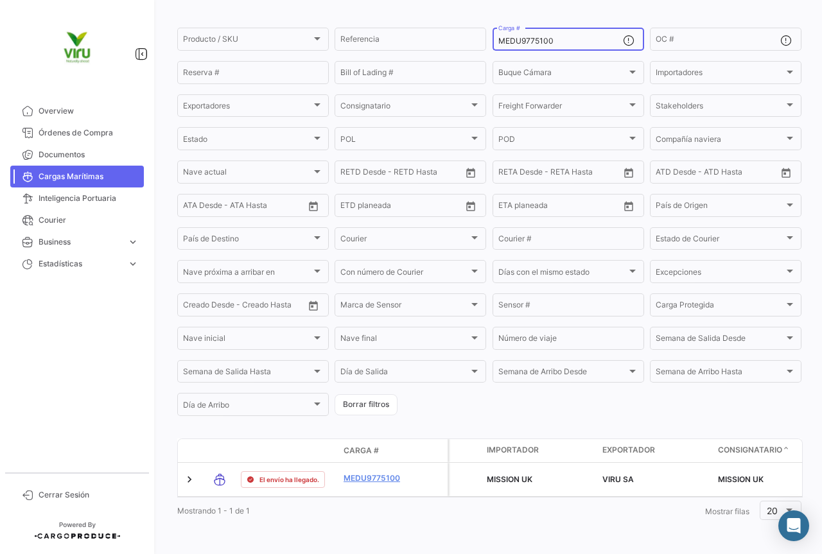
scroll to position [130, 0]
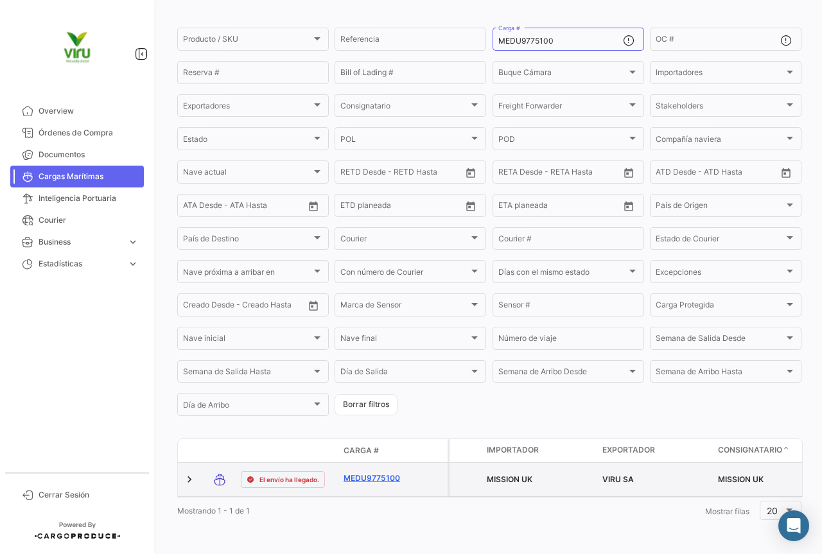
click at [377, 473] on link "MEDU9775100" at bounding box center [377, 479] width 67 height 12
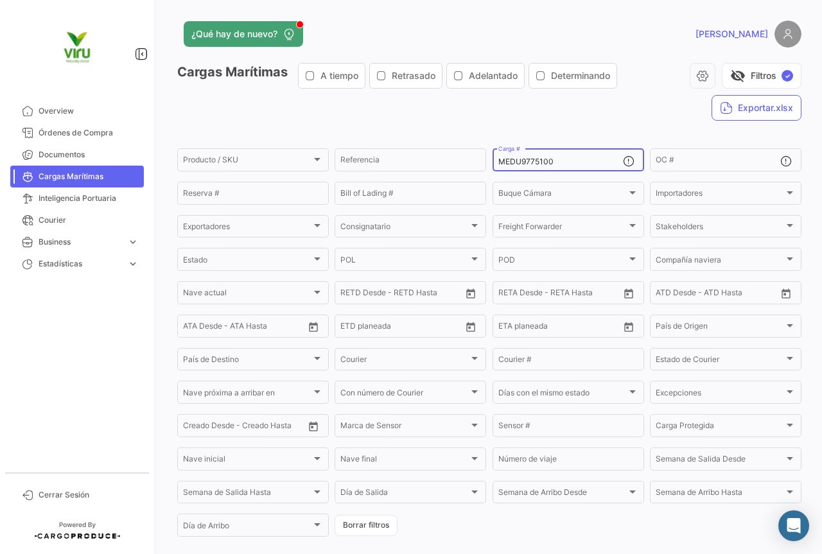
drag, startPoint x: 557, startPoint y: 161, endPoint x: 485, endPoint y: 154, distance: 71.6
click at [485, 154] on form "Producto / SKU Producto / SKU Referencia MEDU9775100 Carga # OC # Reserva # Bil…" at bounding box center [489, 342] width 624 height 392
paste input "MAU13088"
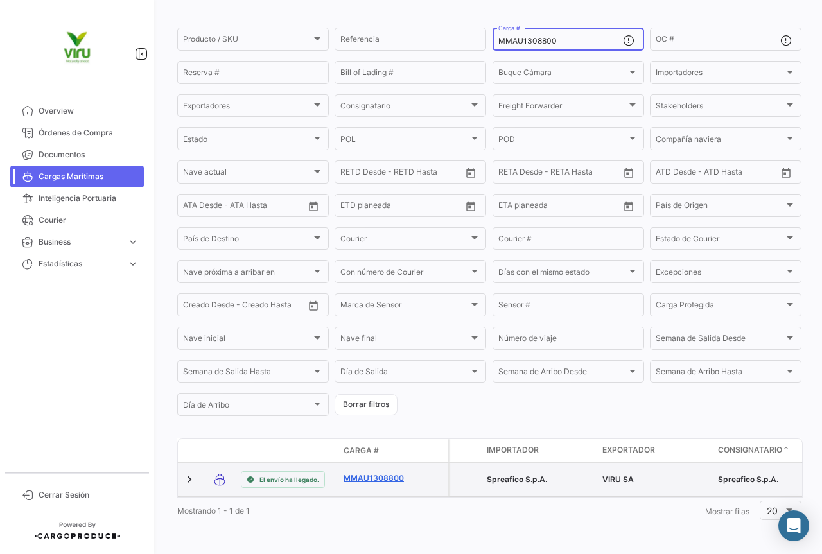
type input "MMAU1308800"
click at [387, 473] on link "MMAU1308800" at bounding box center [377, 479] width 67 height 12
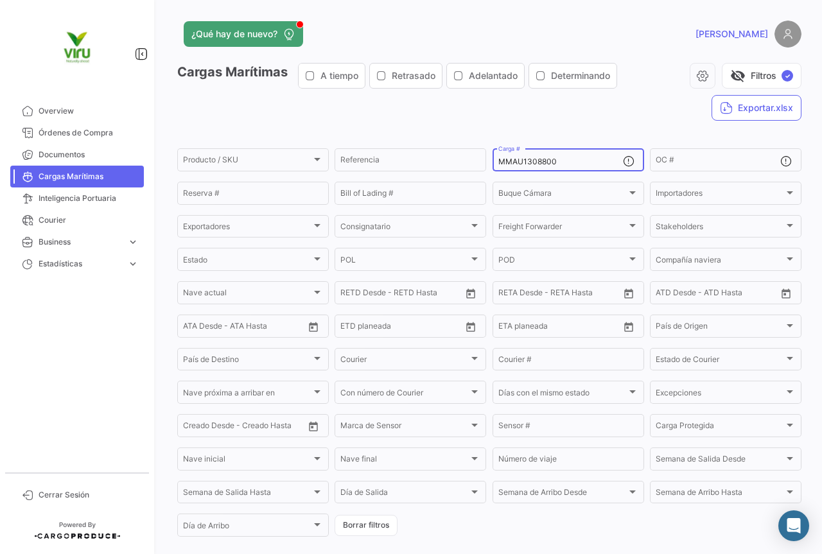
drag, startPoint x: 573, startPoint y: 161, endPoint x: 491, endPoint y: 157, distance: 82.3
click at [493, 157] on div "MMAU1308800 Carga #" at bounding box center [569, 158] width 152 height 25
paste input "CAU5005123"
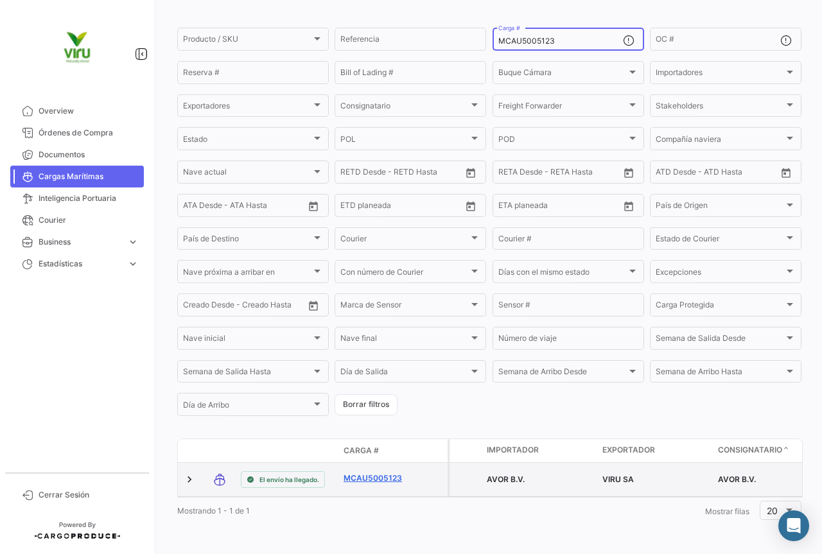
type input "MCAU5005123"
click at [379, 474] on link "MCAU5005123" at bounding box center [377, 479] width 67 height 12
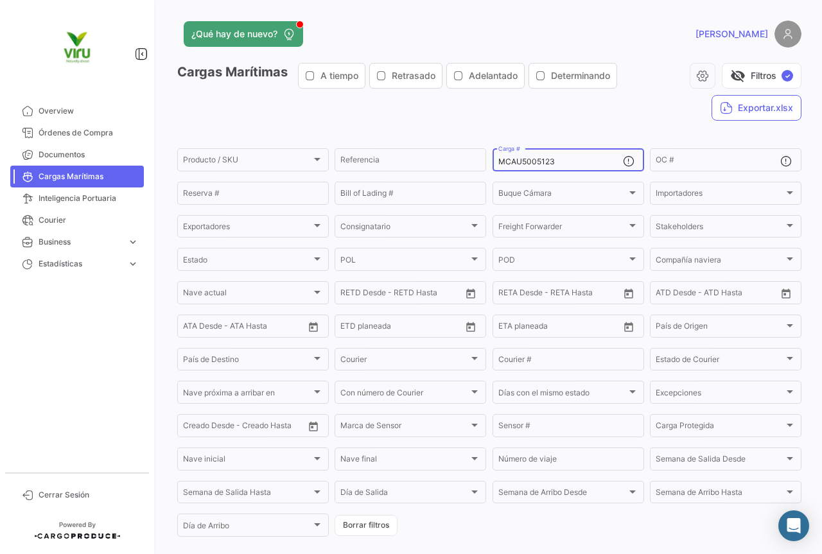
drag, startPoint x: 568, startPoint y: 160, endPoint x: 494, endPoint y: 158, distance: 73.2
click at [498, 158] on input "MCAU5005123" at bounding box center [560, 161] width 125 height 9
paste input "MAU1346688"
type input "MMAU1346688"
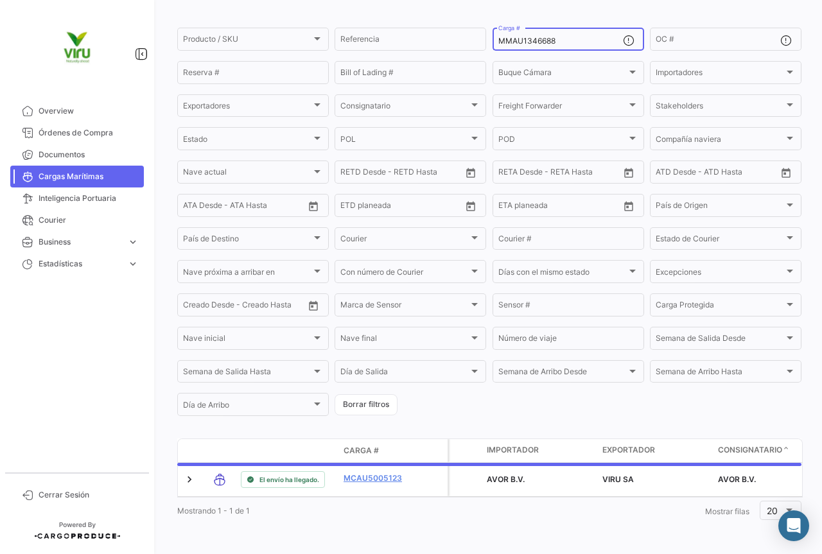
scroll to position [130, 0]
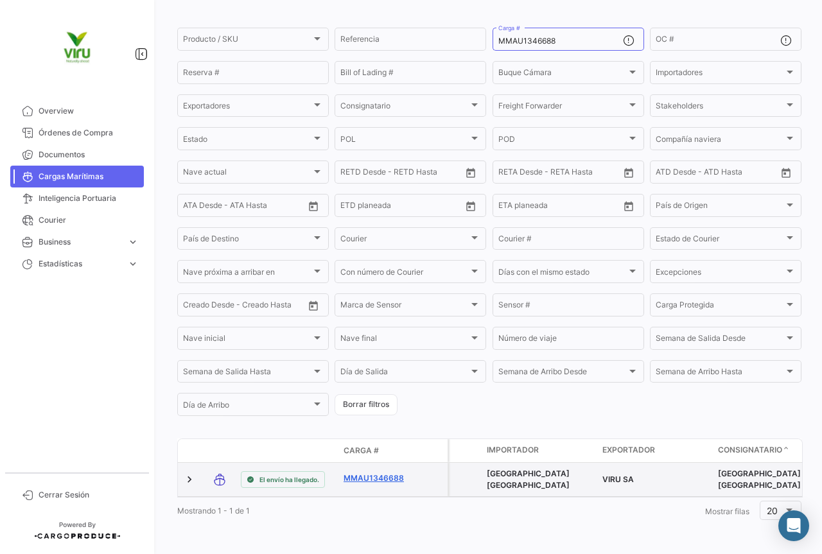
click at [398, 473] on link "MMAU1346688" at bounding box center [377, 479] width 67 height 12
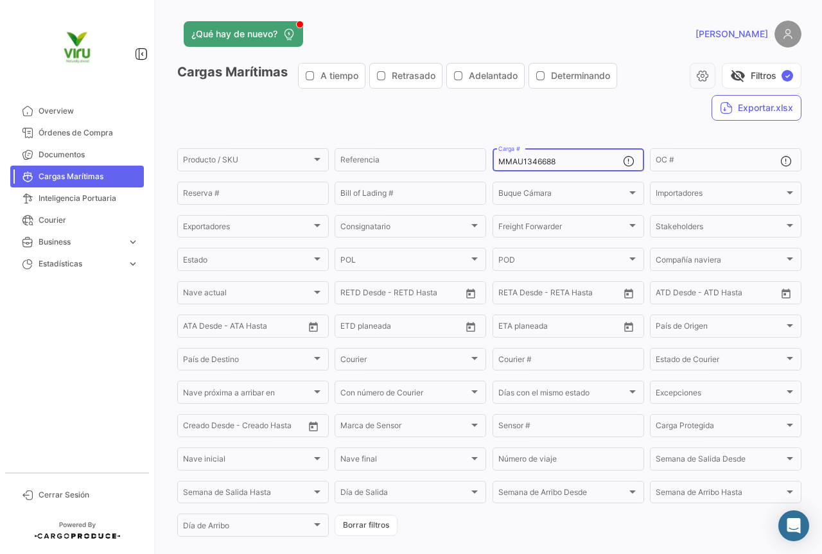
drag, startPoint x: 567, startPoint y: 162, endPoint x: 489, endPoint y: 162, distance: 78.3
click at [493, 162] on div "MMAU1346688 Carga #" at bounding box center [569, 158] width 152 height 25
paste input "CAU5006182"
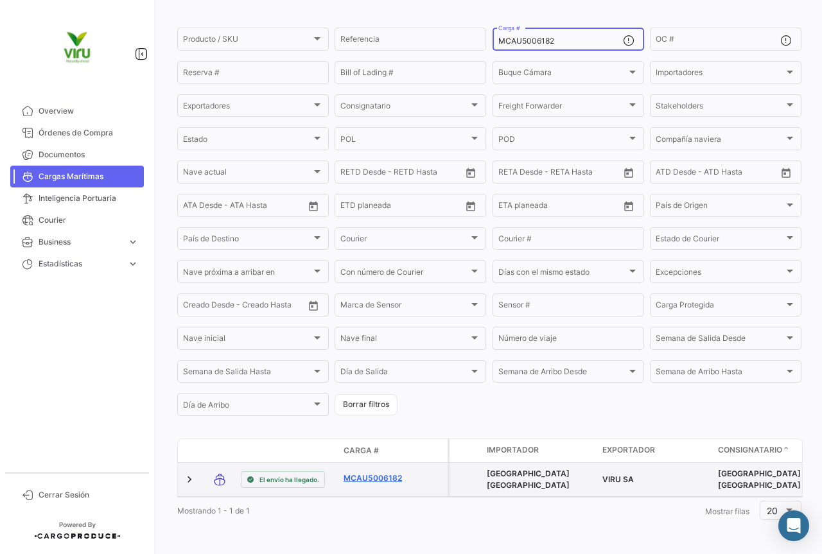
type input "MCAU5006182"
click at [387, 473] on link "MCAU5006182" at bounding box center [377, 479] width 67 height 12
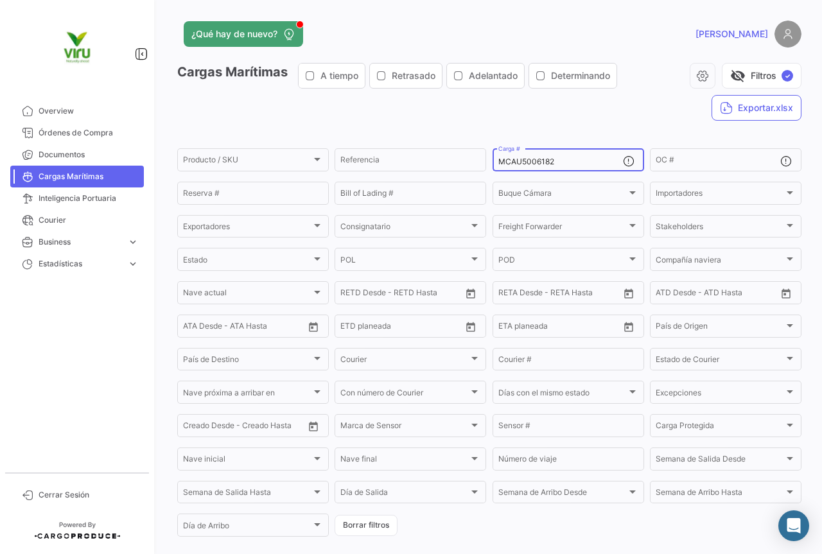
drag, startPoint x: 560, startPoint y: 157, endPoint x: 548, endPoint y: 159, distance: 12.4
click at [548, 159] on div "MCAU5006182 Carga #" at bounding box center [560, 158] width 125 height 25
drag, startPoint x: 565, startPoint y: 165, endPoint x: 483, endPoint y: 157, distance: 82.6
click at [0, 0] on div "Producto / SKU Producto / SKU Referencia MCAU5006182 Carga # OC # Reserva # Bil…" at bounding box center [0, 0] width 0 height 0
paste input "TEMU9585329"
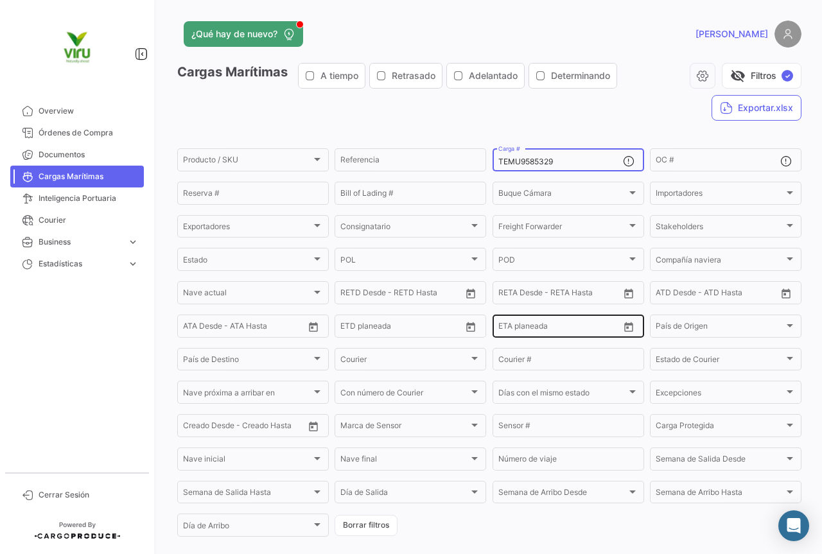
scroll to position [130, 0]
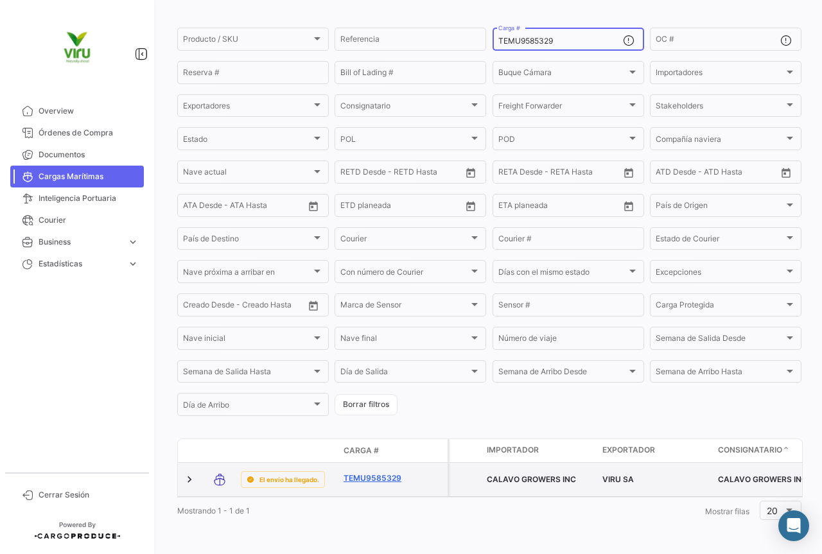
type input "TEMU9585329"
click at [389, 473] on link "TEMU9585329" at bounding box center [377, 479] width 67 height 12
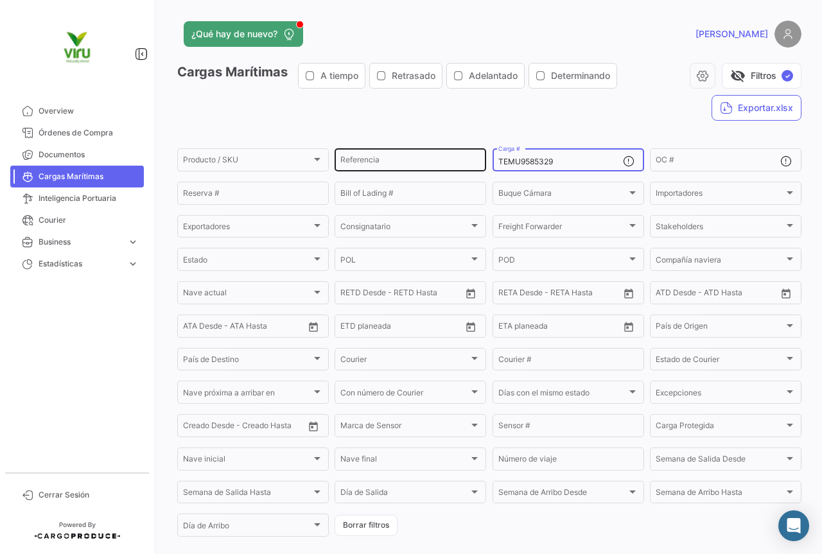
drag, startPoint x: 566, startPoint y: 159, endPoint x: 483, endPoint y: 157, distance: 82.9
click at [0, 0] on div "Producto / SKU Producto / SKU Referencia TEMU9585329 Carga # OC # Reserva # Bil…" at bounding box center [0, 0] width 0 height 0
paste input "OTPU6569865"
type input "OTPU6569865"
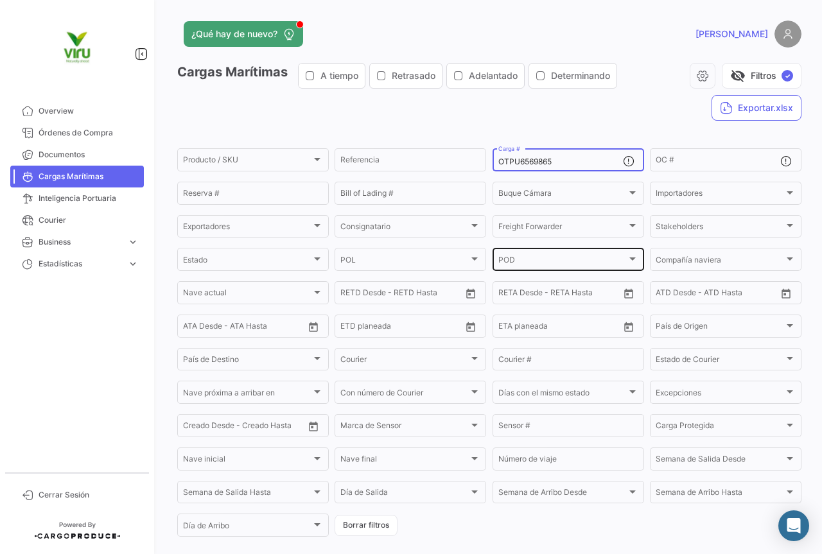
scroll to position [130, 0]
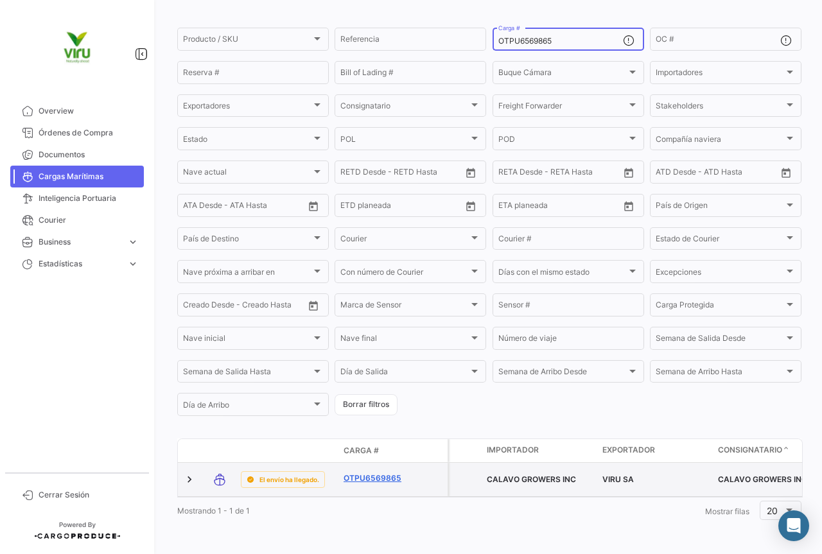
click at [390, 473] on link "OTPU6569865" at bounding box center [377, 479] width 67 height 12
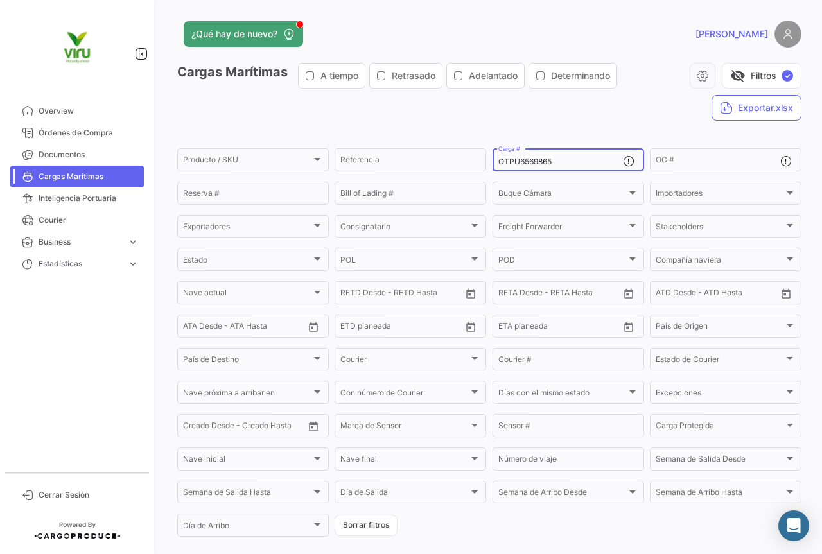
drag, startPoint x: 577, startPoint y: 159, endPoint x: 485, endPoint y: 153, distance: 92.0
click at [485, 153] on form "Producto / SKU Producto / SKU Referencia OTPU6569865 Carga # OC # Reserva # Bil…" at bounding box center [489, 342] width 624 height 392
paste input "ZMOU8846346"
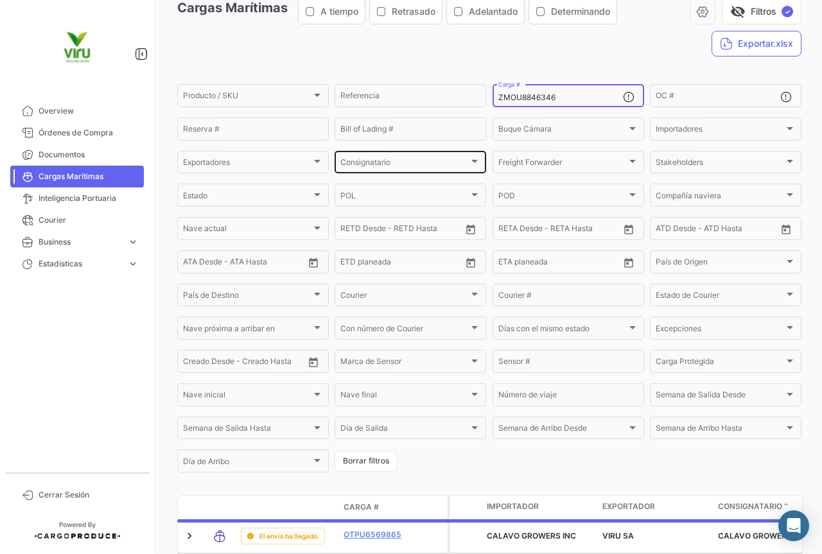
scroll to position [130, 0]
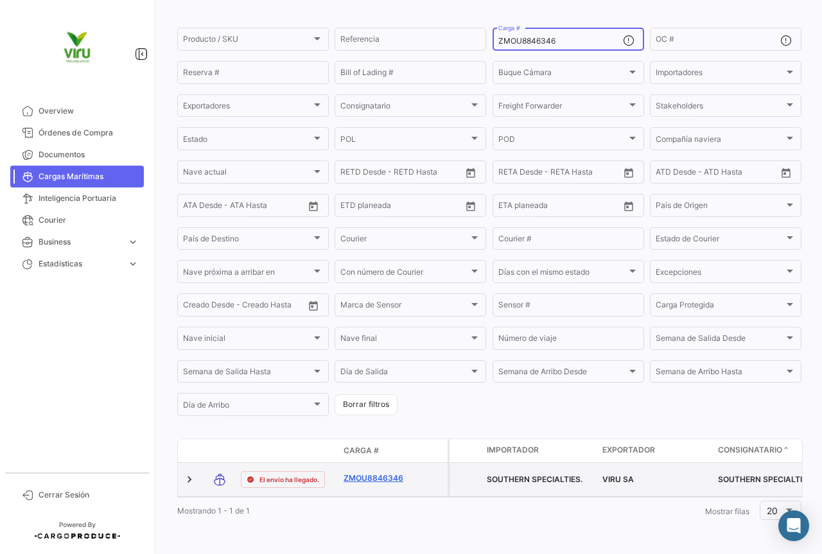
type input "ZMOU8846346"
click at [385, 473] on link "ZMOU8846346" at bounding box center [377, 479] width 67 height 12
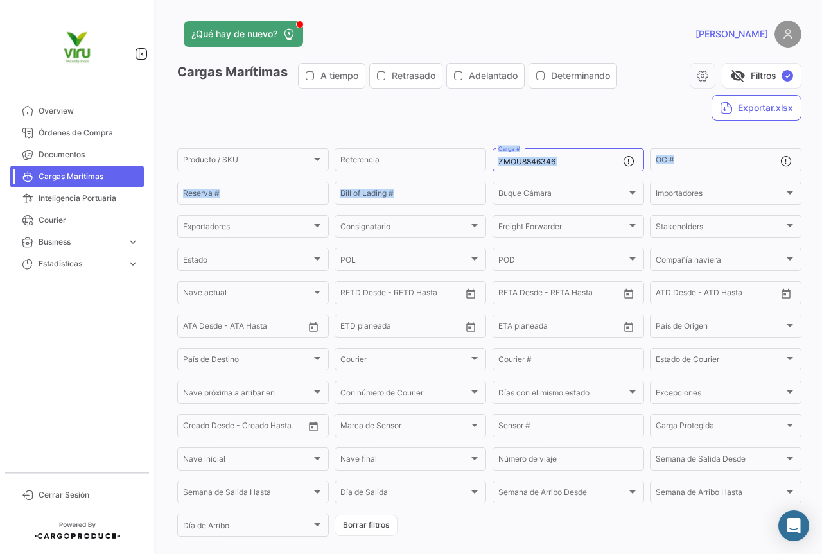
drag, startPoint x: 566, startPoint y: 157, endPoint x: 494, endPoint y: 177, distance: 74.2
click at [494, 177] on form "Producto / SKU Producto / SKU Referencia ZMOU8846346 Carga # OC # Reserva # Bil…" at bounding box center [489, 342] width 624 height 392
click at [547, 161] on input "ZMOU8846346" at bounding box center [560, 161] width 125 height 9
drag, startPoint x: 563, startPoint y: 164, endPoint x: 489, endPoint y: 174, distance: 75.2
click at [489, 174] on form "Producto / SKU Producto / SKU Referencia ZMOU8846346 Carga # OC # Reserva # Bil…" at bounding box center [489, 342] width 624 height 392
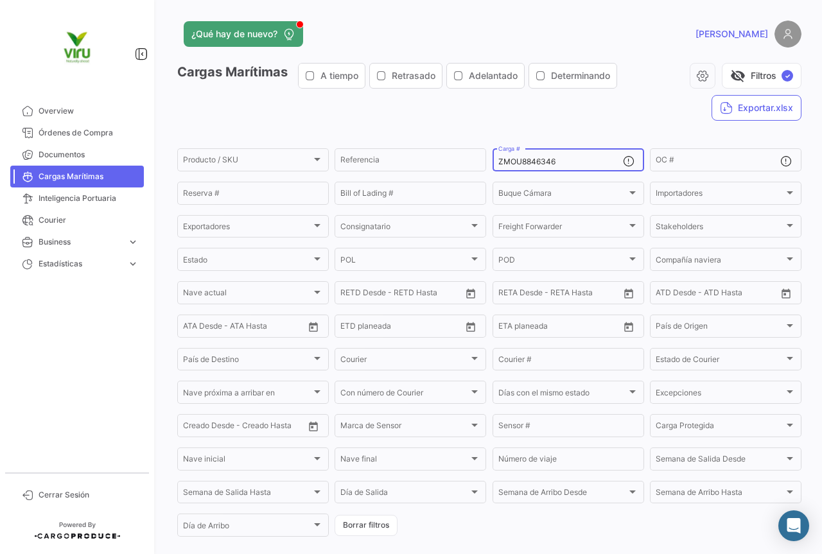
paste input "CGMU6965549"
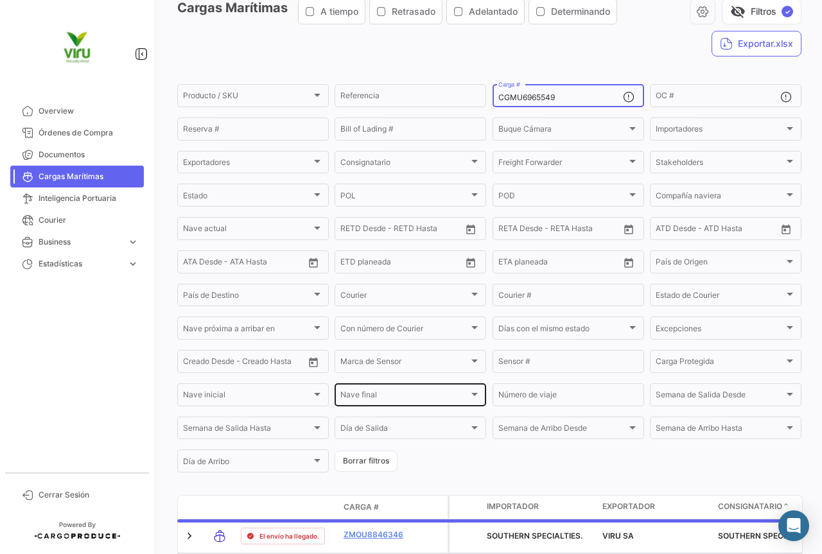
scroll to position [128, 0]
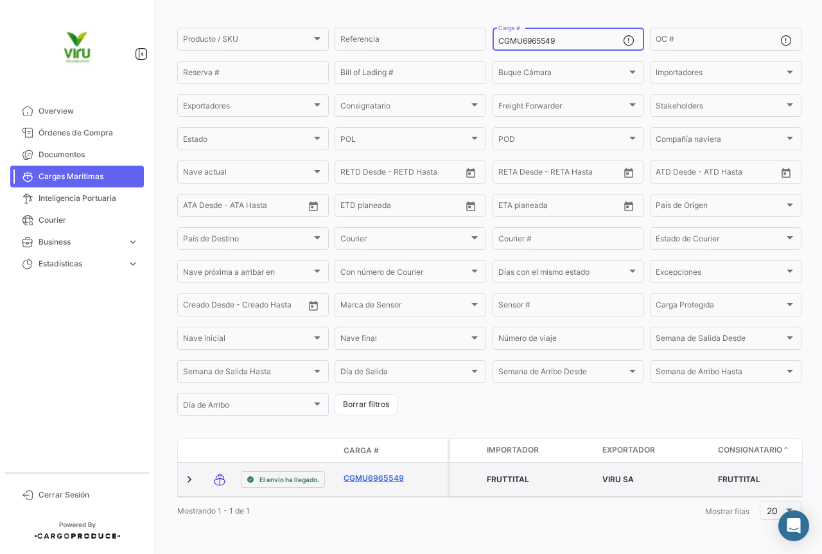
type input "CGMU6965549"
click at [386, 473] on link "CGMU6965549" at bounding box center [377, 479] width 67 height 12
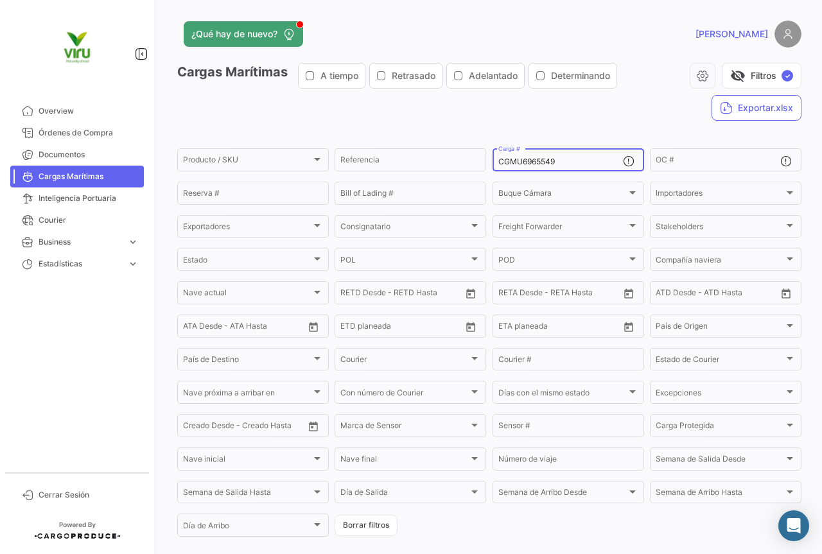
drag, startPoint x: 576, startPoint y: 162, endPoint x: 489, endPoint y: 159, distance: 86.7
click at [493, 159] on div "CGMU6965549 Carga #" at bounding box center [569, 158] width 152 height 25
paste input "2579"
type input "CGMU6925799"
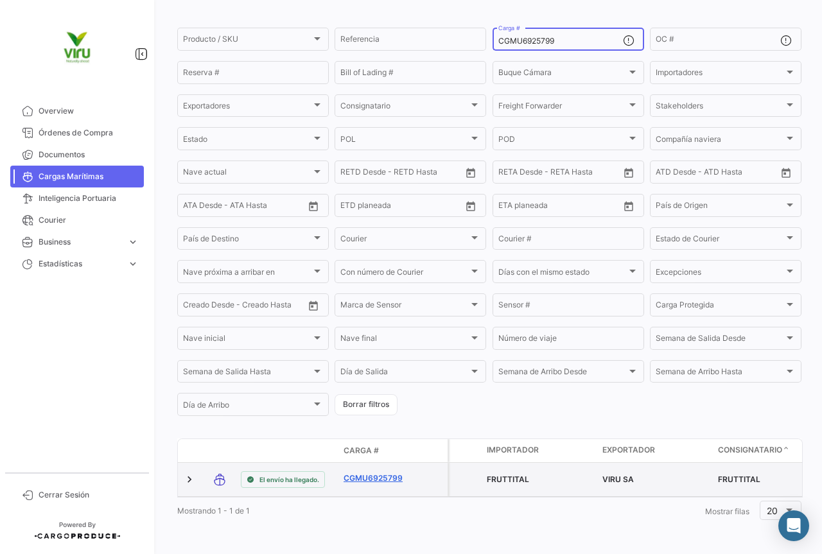
click at [379, 473] on link "CGMU6925799" at bounding box center [377, 479] width 67 height 12
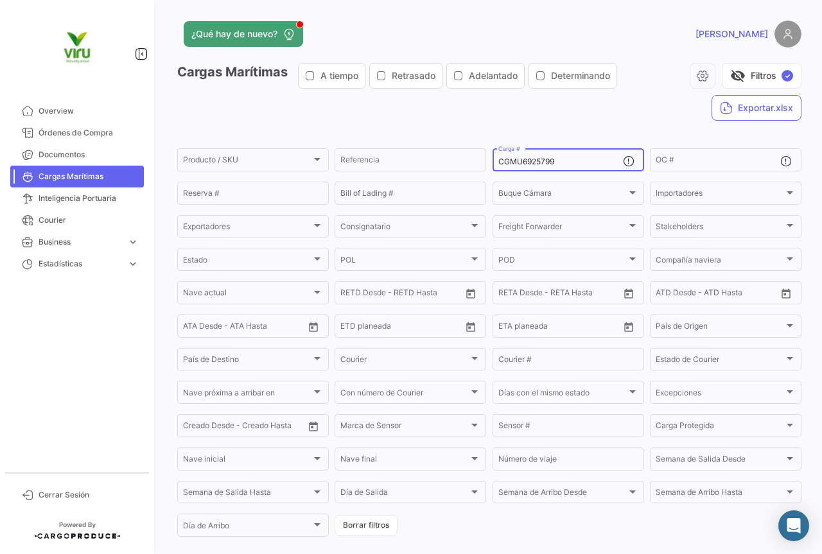
drag, startPoint x: 587, startPoint y: 158, endPoint x: 491, endPoint y: 155, distance: 95.7
click at [493, 155] on div "CGMU6925799 Carga #" at bounding box center [569, 158] width 152 height 25
paste input "88056"
type input "CGMU6988056"
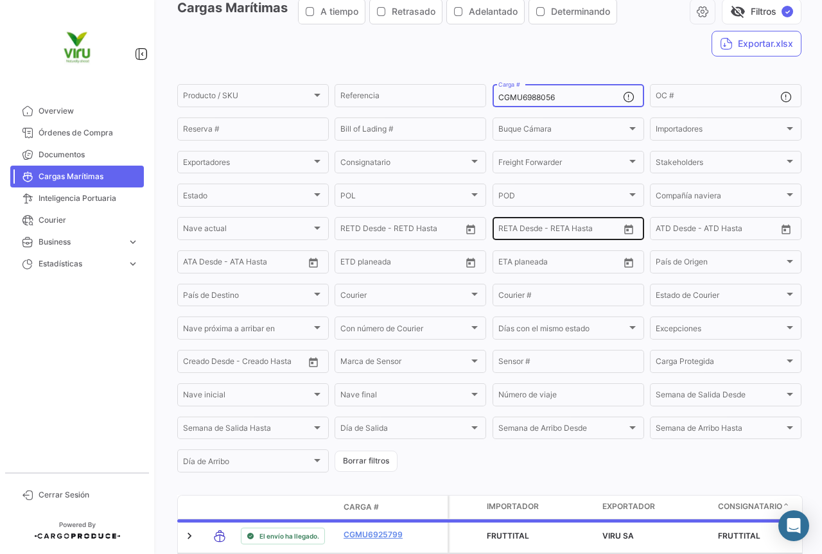
scroll to position [128, 0]
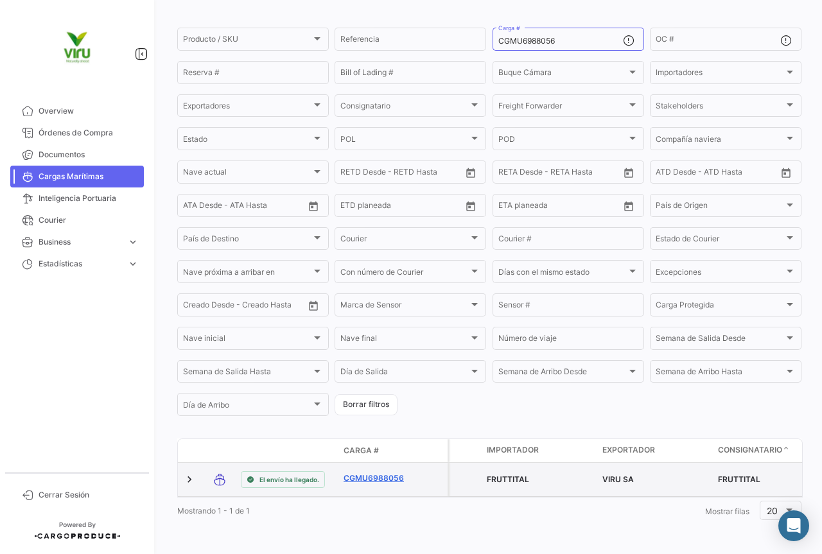
click at [383, 473] on link "CGMU6988056" at bounding box center [377, 479] width 67 height 12
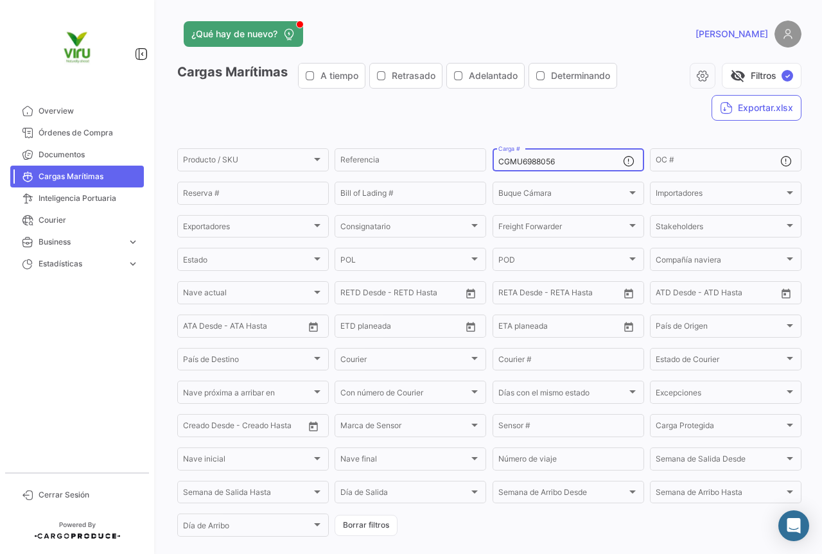
drag, startPoint x: 566, startPoint y: 164, endPoint x: 489, endPoint y: 160, distance: 77.2
click at [493, 160] on div "CGMU6988056 Carga #" at bounding box center [569, 158] width 152 height 25
paste input "MEDU9739545"
type input "MEDU9739545"
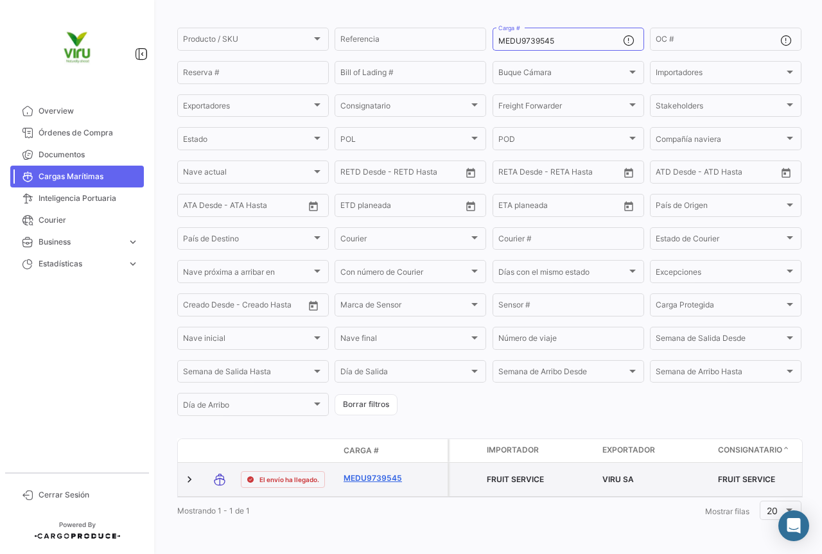
click at [384, 473] on link "MEDU9739545" at bounding box center [377, 479] width 67 height 12
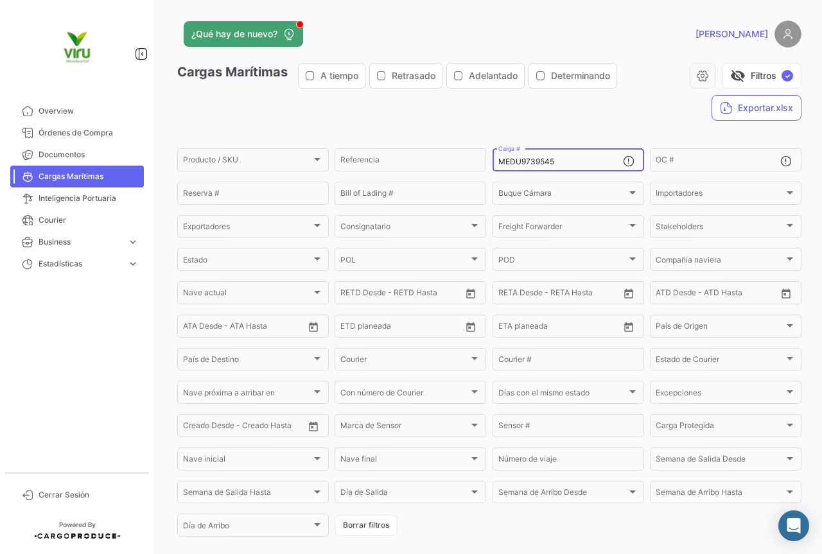
drag, startPoint x: 581, startPoint y: 157, endPoint x: 494, endPoint y: 154, distance: 86.1
click at [498, 154] on div "MEDU9739545 Carga #" at bounding box center [560, 158] width 125 height 25
paste input "CGMU6991609"
type input "CGMU6991609"
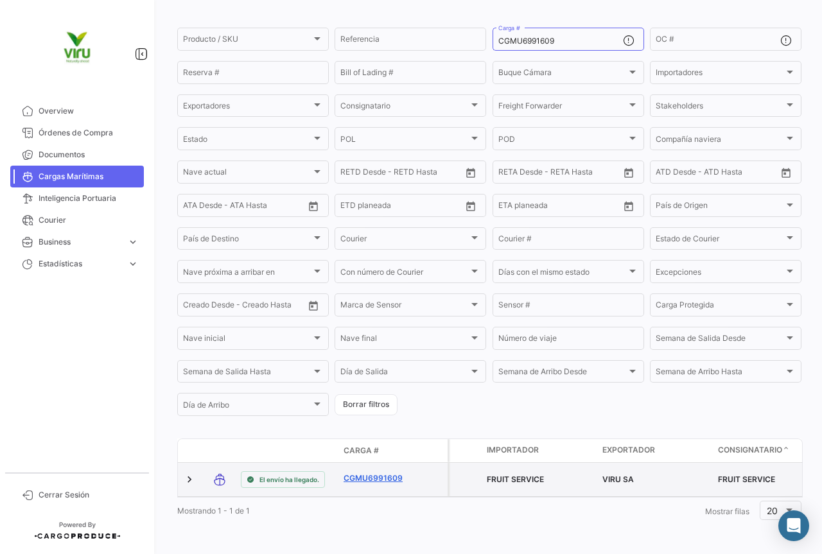
click at [392, 473] on link "CGMU6991609" at bounding box center [377, 479] width 67 height 12
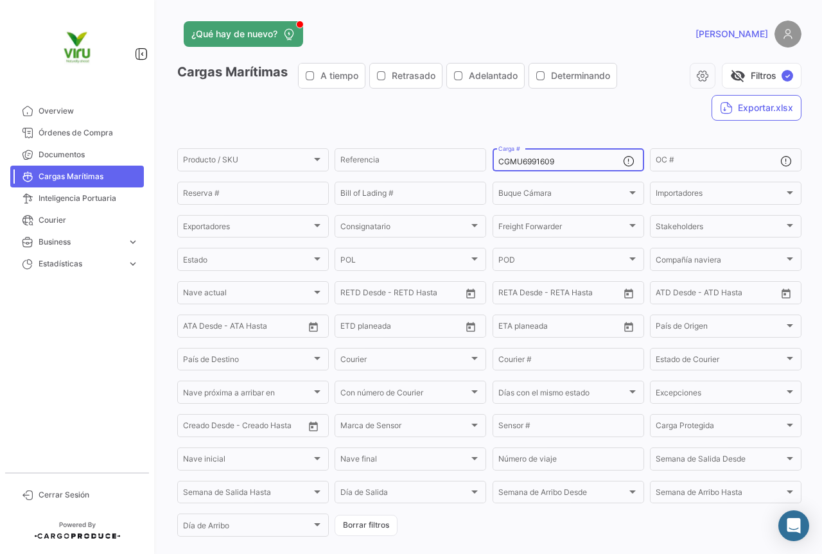
drag, startPoint x: 570, startPoint y: 162, endPoint x: 491, endPoint y: 157, distance: 79.2
click at [493, 157] on div "CGMU6991609 Carga #" at bounding box center [569, 158] width 152 height 25
paste input "7525"
type input "CGMU6997525"
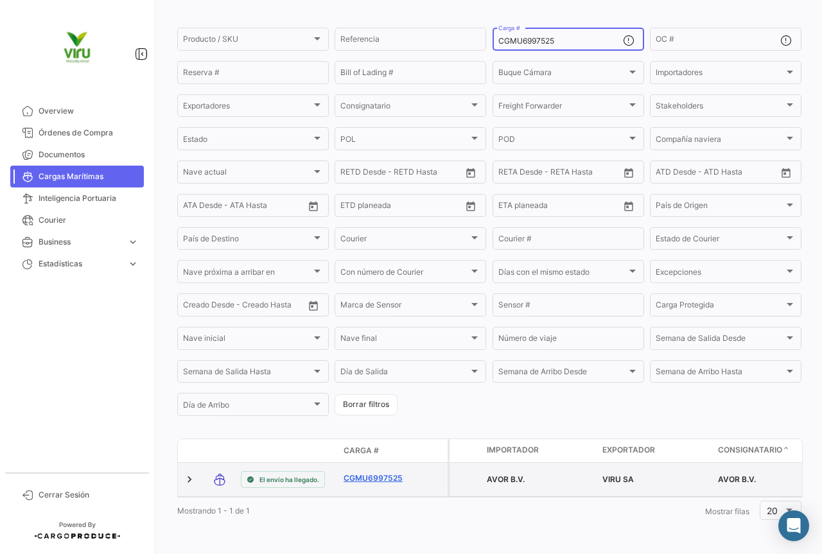
click at [400, 473] on link "CGMU6997525" at bounding box center [377, 479] width 67 height 12
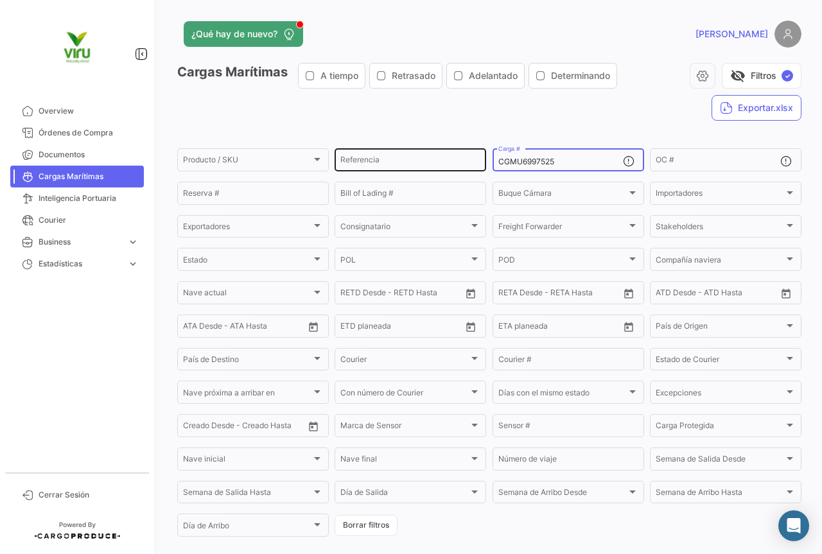
drag, startPoint x: 554, startPoint y: 165, endPoint x: 456, endPoint y: 166, distance: 97.6
click at [0, 0] on div "Producto / SKU Producto / SKU Referencia CGMU6997525 Carga # OC # Reserva # Bil…" at bounding box center [0, 0] width 0 height 0
paste input "47611"
type input "CGMU6947611"
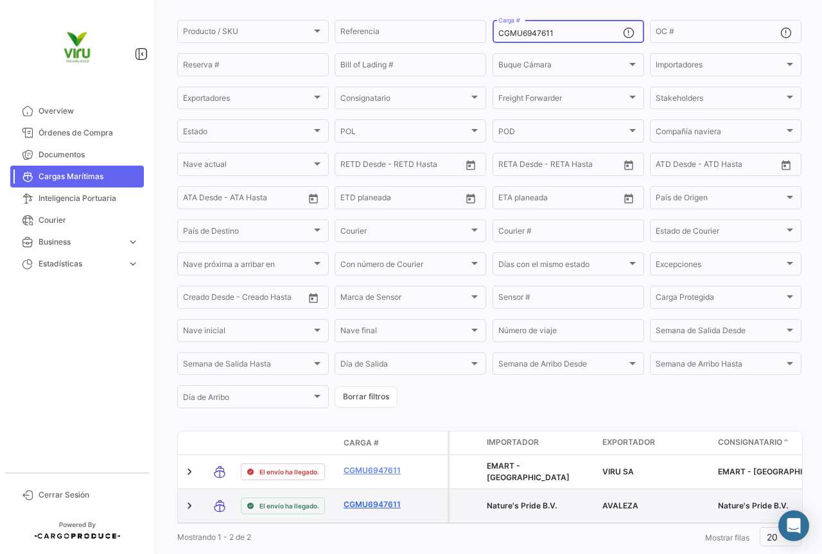
click at [374, 500] on link "CGMU6947611" at bounding box center [377, 505] width 67 height 12
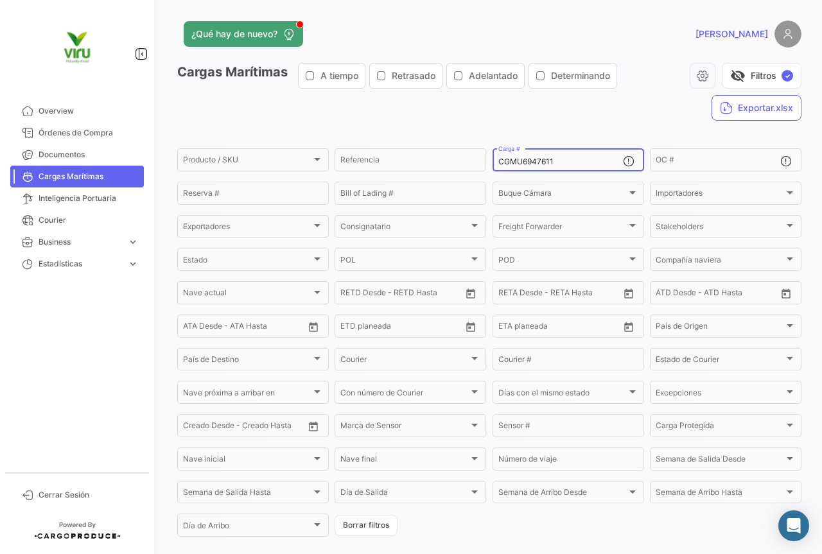
drag, startPoint x: 564, startPoint y: 166, endPoint x: 496, endPoint y: 161, distance: 67.7
click at [498, 161] on input "CGMU6947611" at bounding box center [560, 161] width 125 height 9
paste input "MEDU9667403"
type input "MEDU9667403"
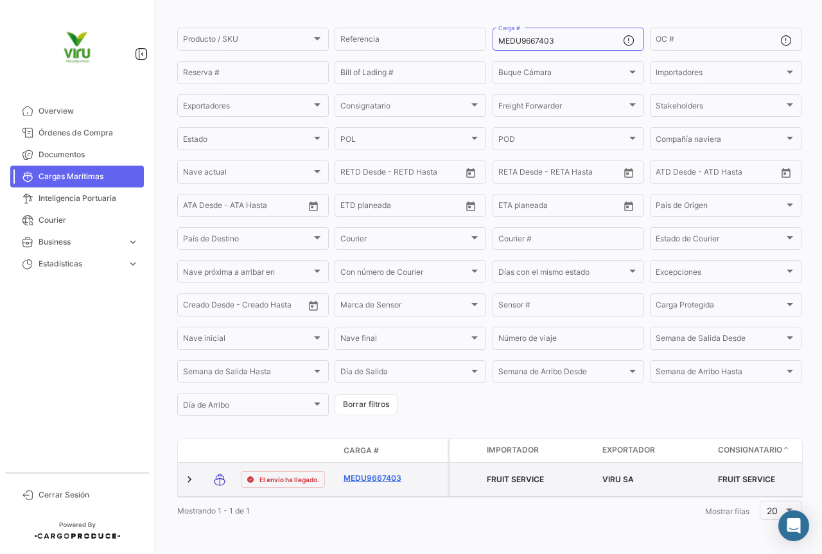
click at [380, 473] on link "MEDU9667403" at bounding box center [377, 479] width 67 height 12
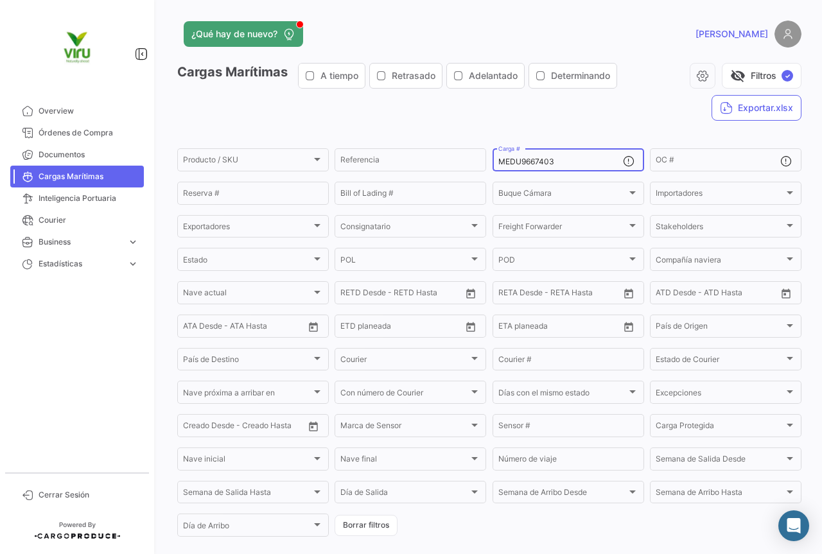
drag, startPoint x: 566, startPoint y: 163, endPoint x: 494, endPoint y: 163, distance: 71.3
click at [498, 163] on input "MEDU9667403" at bounding box center [560, 161] width 125 height 9
paste input "737959"
type input "MEDU9737959"
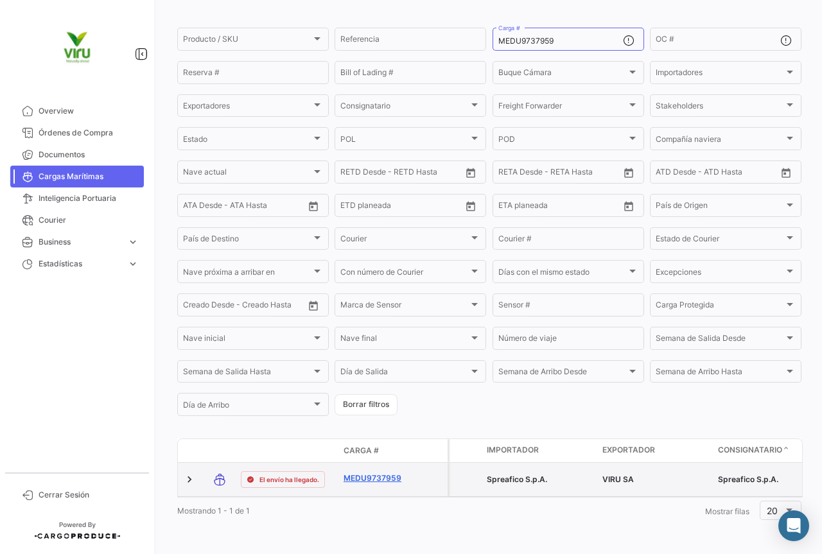
click at [384, 475] on link "MEDU9737959" at bounding box center [377, 479] width 67 height 12
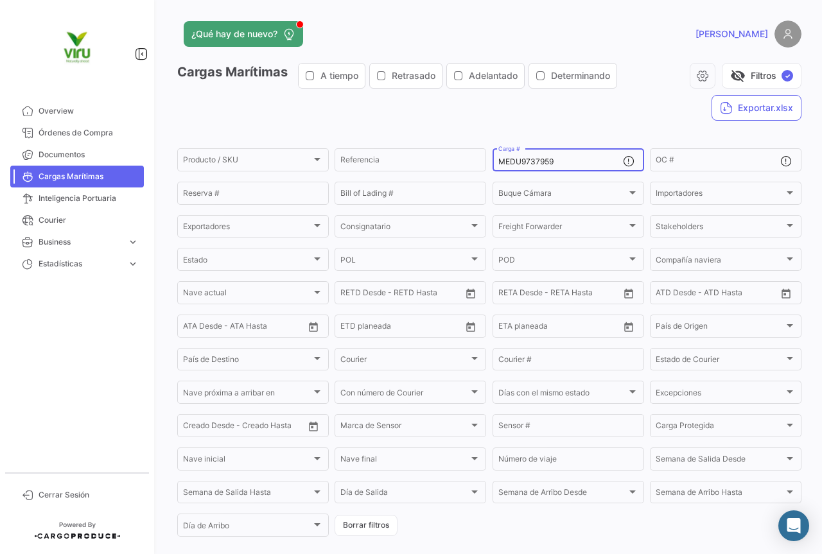
click at [561, 157] on div "MEDU9737959 Carga #" at bounding box center [560, 158] width 125 height 25
drag, startPoint x: 565, startPoint y: 159, endPoint x: 490, endPoint y: 153, distance: 75.4
click at [493, 153] on div "MEDU9737959 Carga #" at bounding box center [569, 158] width 152 height 25
paste input "619703"
type input "MEDU9619703"
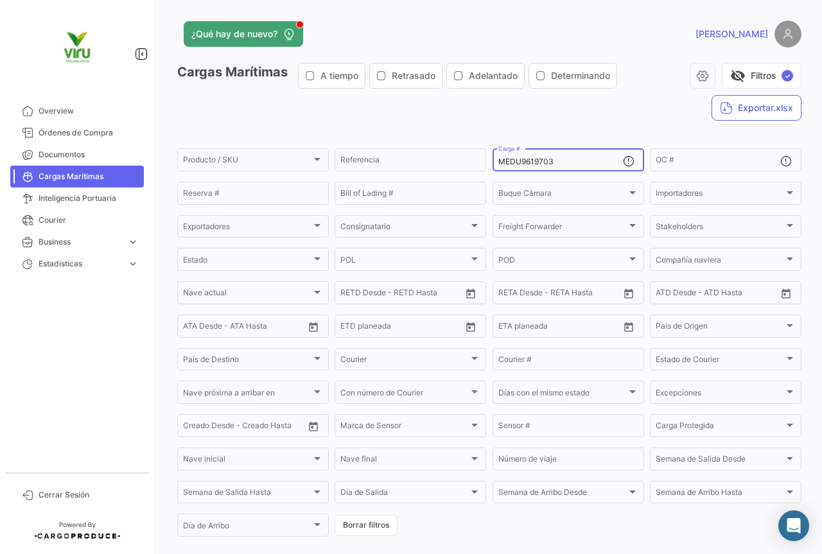
scroll to position [128, 0]
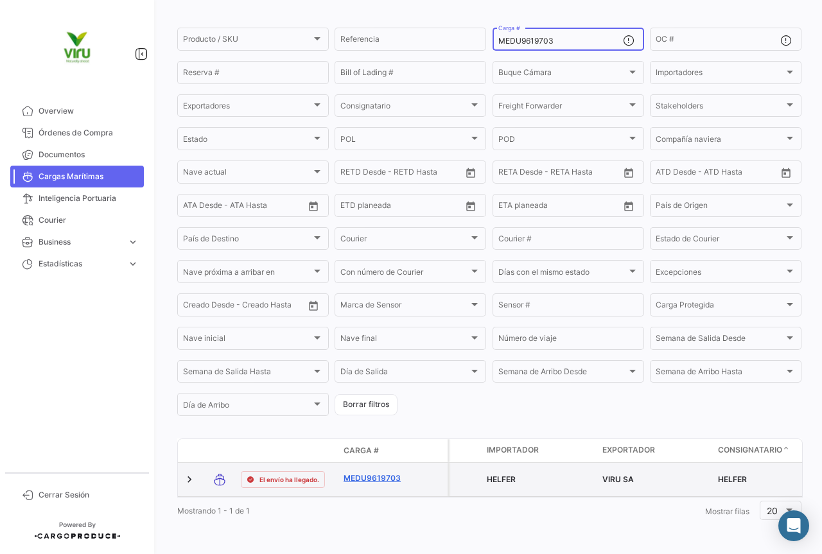
click at [393, 473] on link "MEDU9619703" at bounding box center [377, 479] width 67 height 12
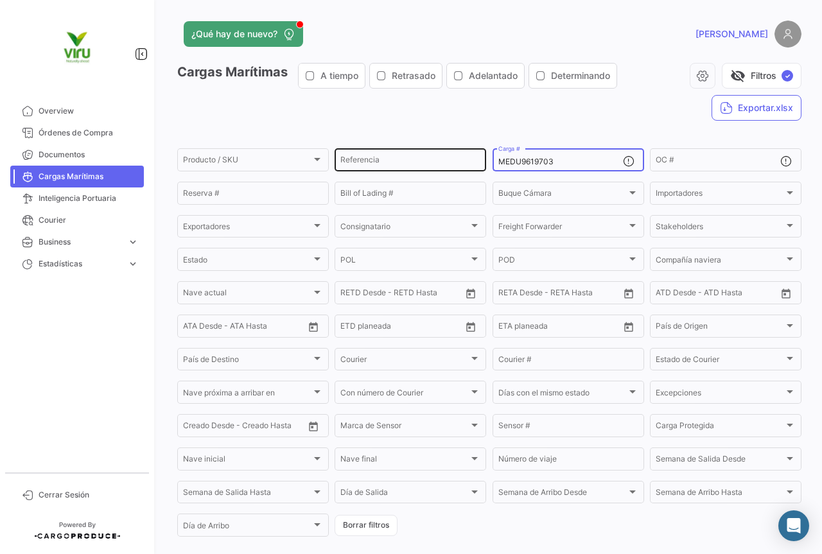
drag, startPoint x: 592, startPoint y: 161, endPoint x: 482, endPoint y: 157, distance: 110.5
click at [0, 0] on div "Producto / SKU Producto / SKU Referencia MEDU9619703 Carga # OC # Reserva # Bil…" at bounding box center [0, 0] width 0 height 0
paste input "SDU9753807"
type input "MSDU9753807"
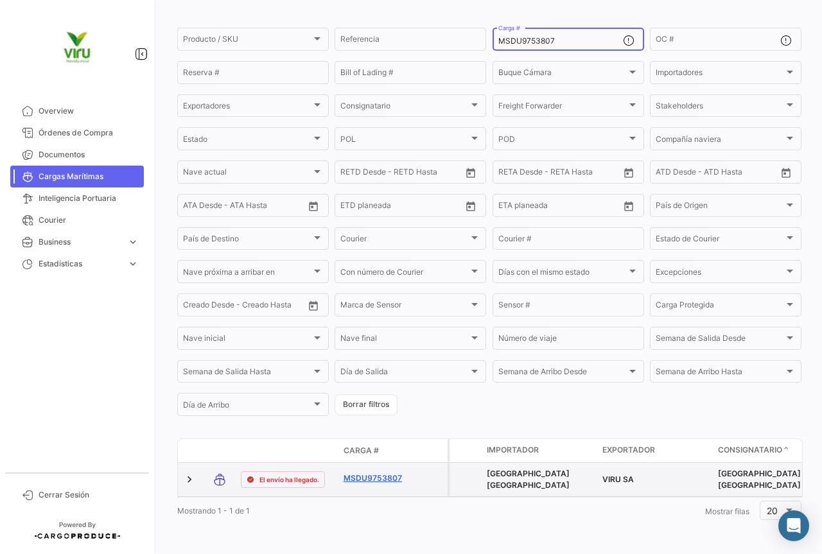
click at [371, 475] on link "MSDU9753807" at bounding box center [377, 479] width 67 height 12
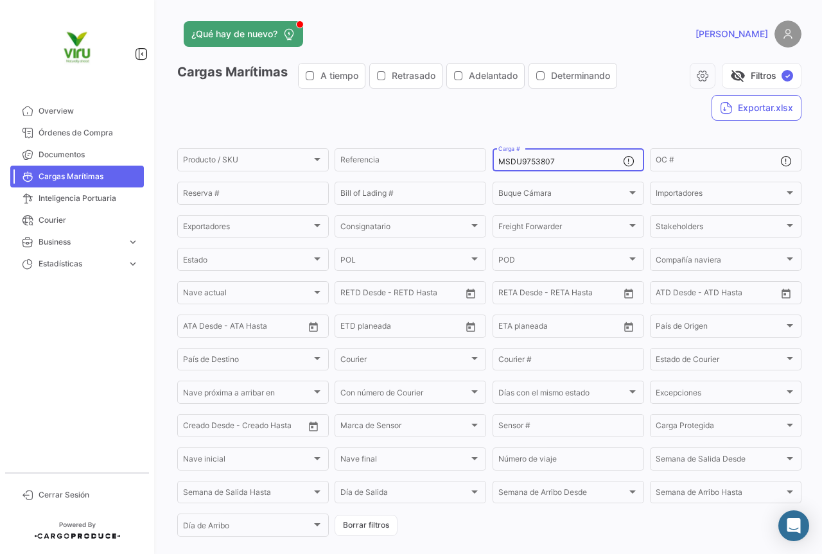
drag, startPoint x: 585, startPoint y: 157, endPoint x: 493, endPoint y: 158, distance: 91.8
click at [493, 158] on div "MSDU9753807 Carga #" at bounding box center [569, 158] width 152 height 25
paste input "EDU9732659"
type input "MEDU9732659"
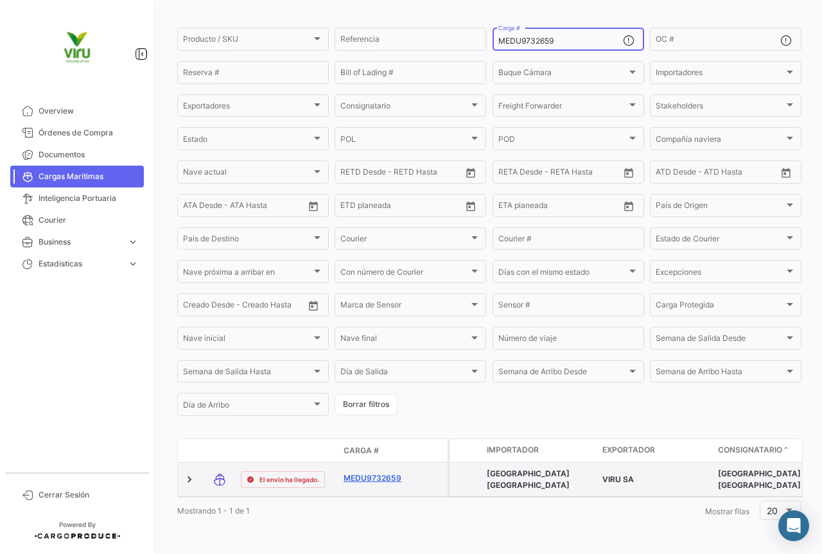
click at [371, 473] on link "MEDU9732659" at bounding box center [377, 479] width 67 height 12
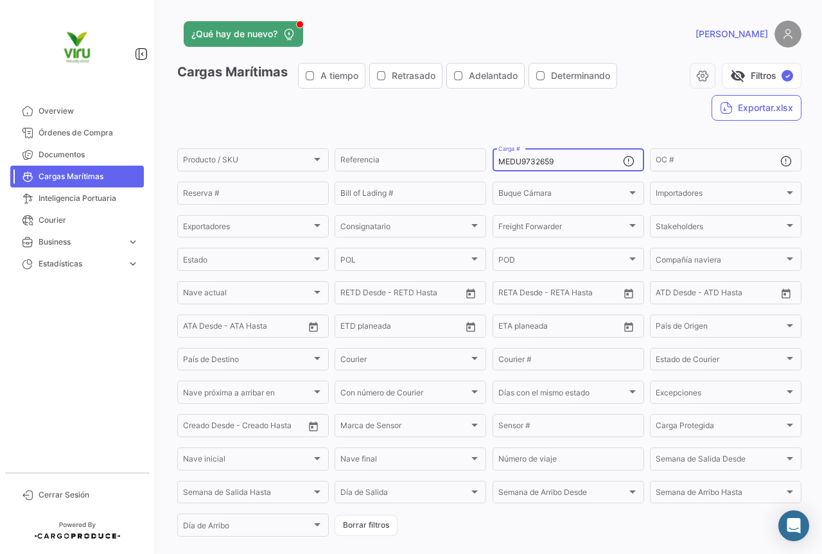
drag, startPoint x: 570, startPoint y: 157, endPoint x: 489, endPoint y: 169, distance: 81.7
click at [493, 169] on div "MEDU9732659 Carga #" at bounding box center [569, 158] width 152 height 25
paste input "10808"
type input "MEDU9710808"
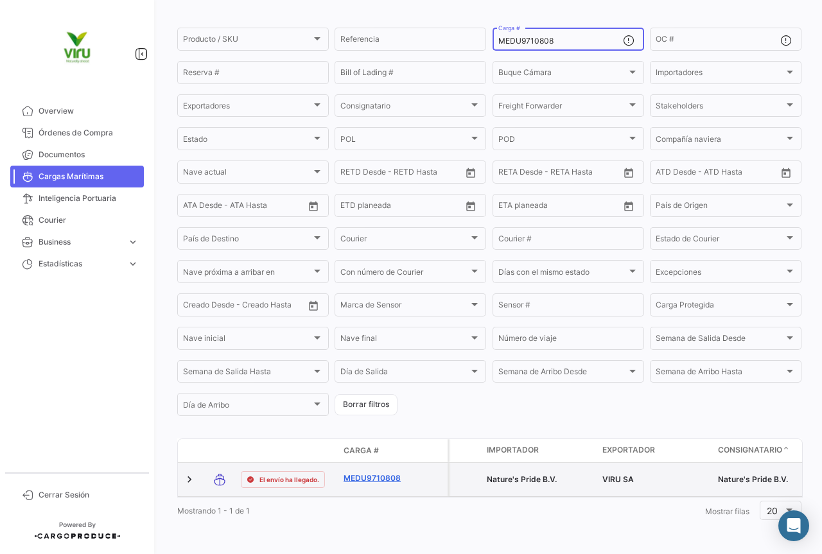
click at [390, 473] on link "MEDU9710808" at bounding box center [377, 479] width 67 height 12
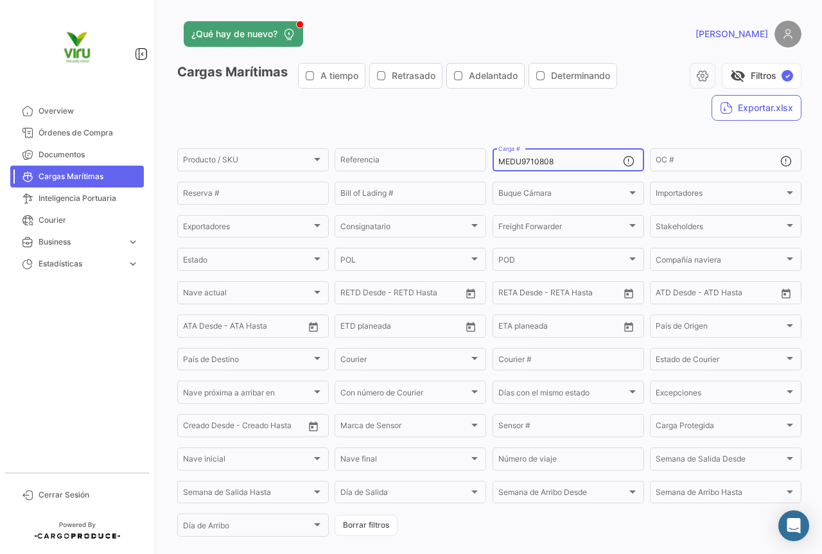
drag, startPoint x: 566, startPoint y: 159, endPoint x: 485, endPoint y: 159, distance: 80.9
click at [485, 159] on form "Producto / SKU Producto / SKU Referencia MEDU9710808 Carga # OC # Reserva # Bil…" at bounding box center [489, 342] width 624 height 392
paste input "CGMU7015155"
type input "CGMU7015155"
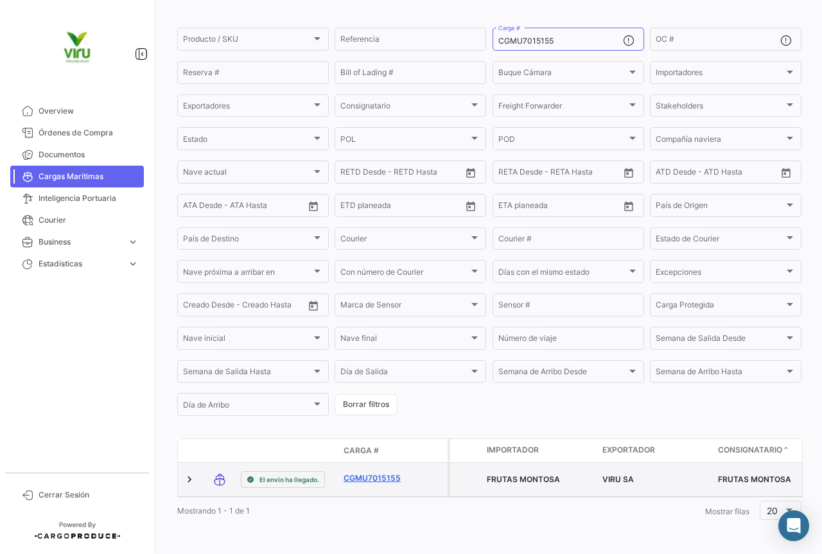
click at [384, 473] on link "CGMU7015155" at bounding box center [377, 479] width 67 height 12
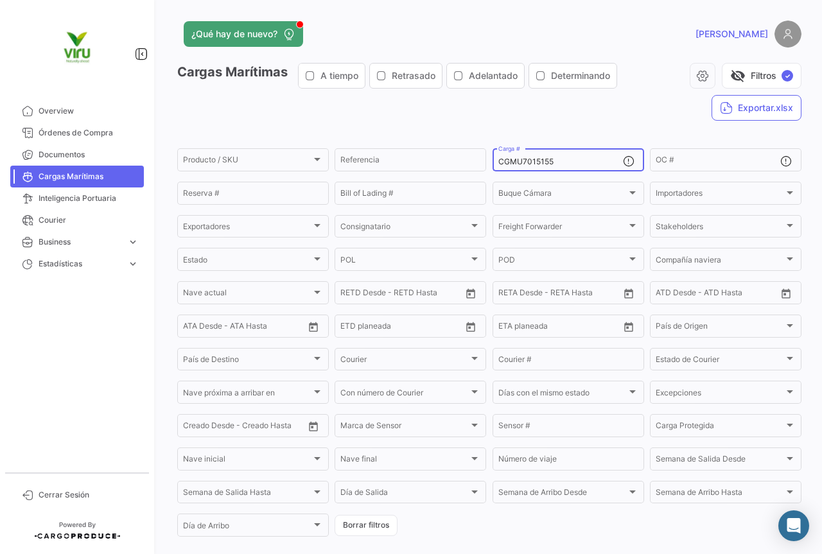
drag, startPoint x: 557, startPoint y: 161, endPoint x: 491, endPoint y: 167, distance: 67.0
click at [493, 167] on div "CGMU7015155 Carga #" at bounding box center [569, 158] width 152 height 25
paste input "MEDU9775347"
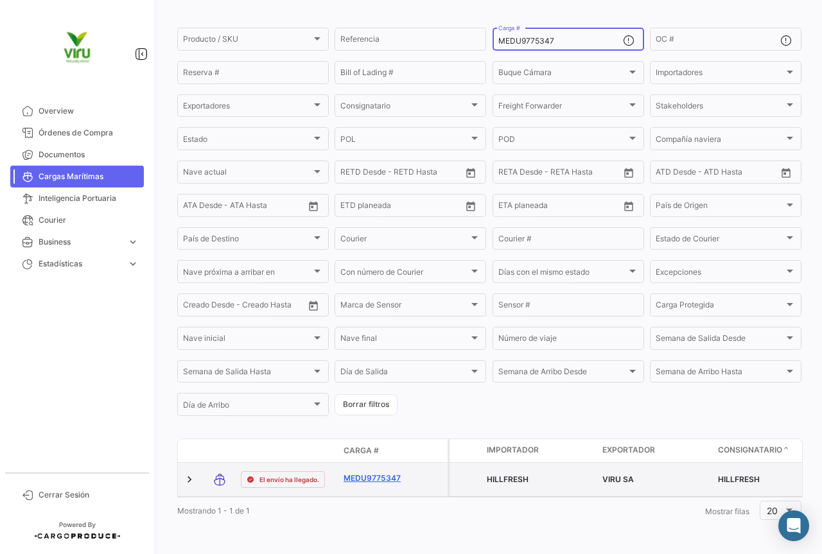
type input "MEDU9775347"
click at [381, 473] on link "MEDU9775347" at bounding box center [377, 479] width 67 height 12
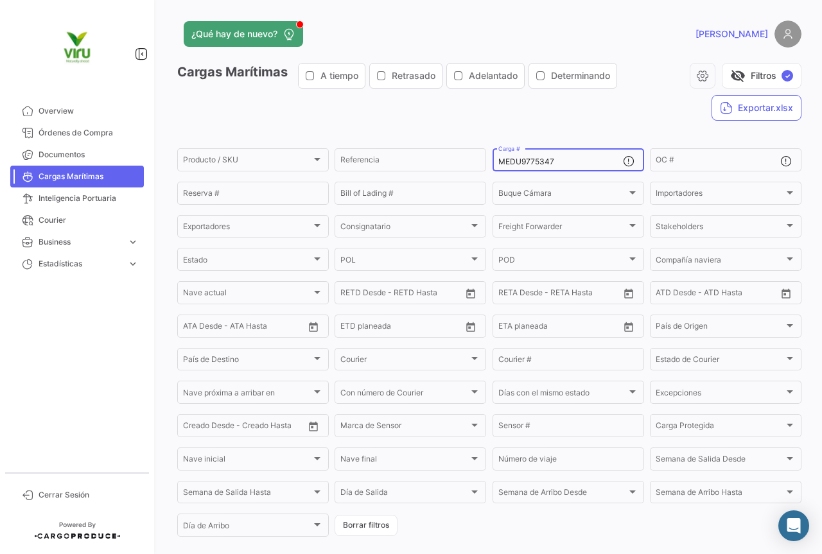
drag, startPoint x: 569, startPoint y: 162, endPoint x: 495, endPoint y: 161, distance: 73.9
click at [498, 161] on input "MEDU9775347" at bounding box center [560, 161] width 125 height 9
paste input "671039"
type input "MEDU9671039"
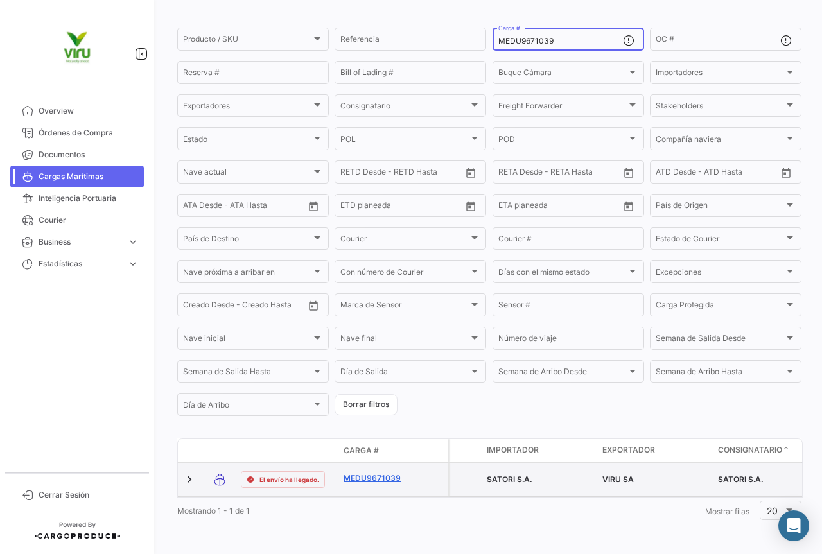
click at [375, 473] on link "MEDU9671039" at bounding box center [377, 479] width 67 height 12
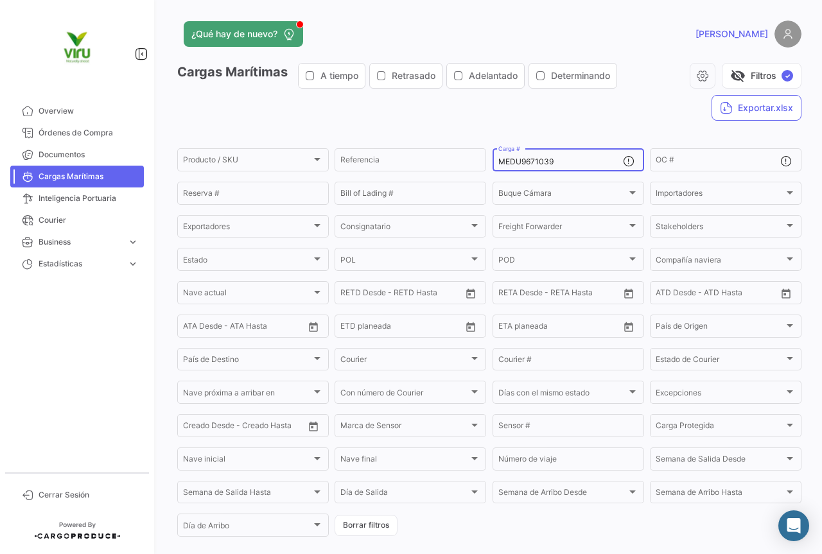
drag, startPoint x: 572, startPoint y: 159, endPoint x: 485, endPoint y: 162, distance: 86.8
click at [485, 162] on form "Producto / SKU Producto / SKU Referencia MEDU9671039 Carga # OC # Reserva # Bil…" at bounding box center [489, 342] width 624 height 392
paste input "SDU9705917"
type input "MSDU9705917"
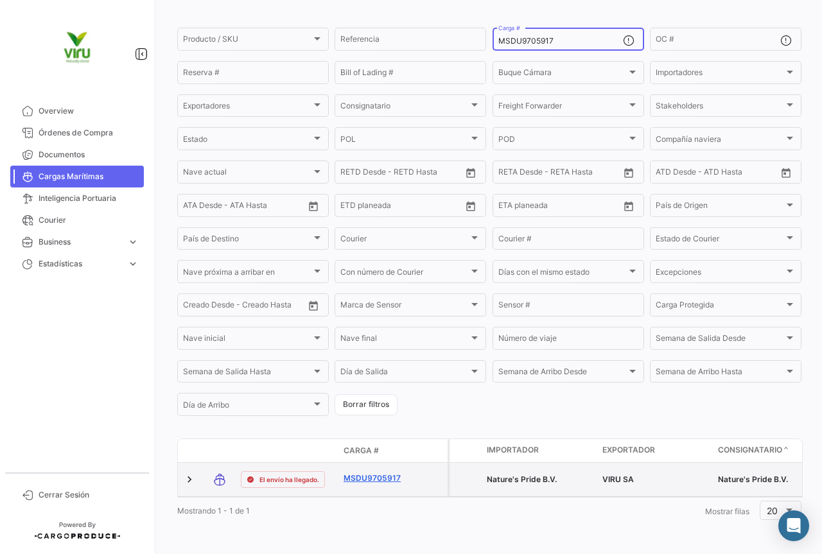
click at [387, 473] on link "MSDU9705917" at bounding box center [377, 479] width 67 height 12
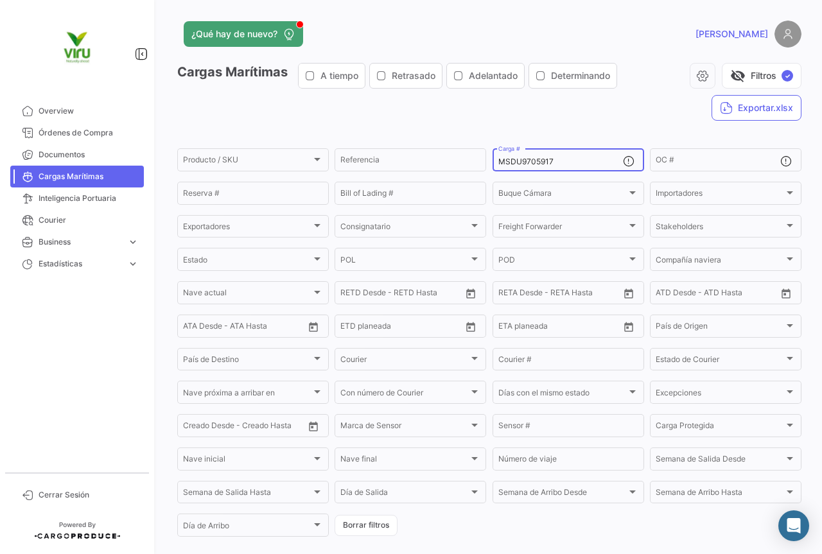
drag, startPoint x: 562, startPoint y: 165, endPoint x: 497, endPoint y: 159, distance: 65.1
click at [498, 159] on input "MSDU9705917" at bounding box center [560, 161] width 125 height 9
paste input "12829"
type input "MSDU9712829"
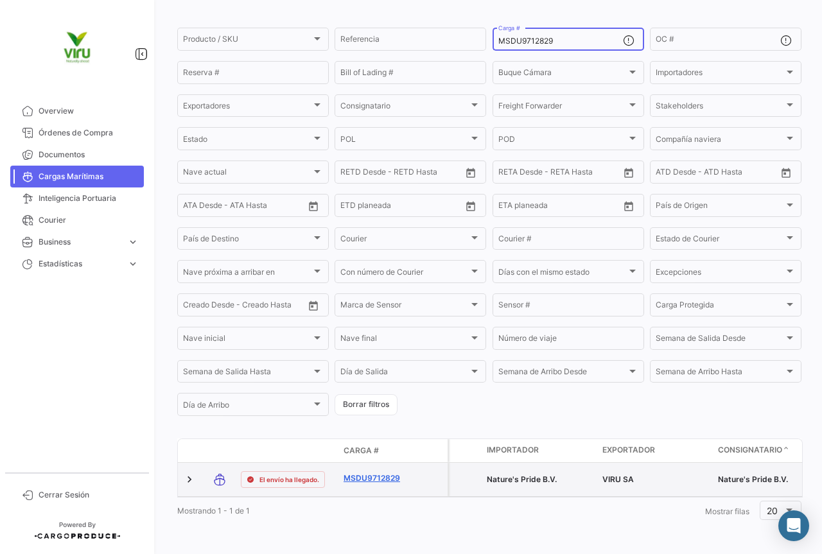
click at [384, 473] on link "MSDU9712829" at bounding box center [377, 479] width 67 height 12
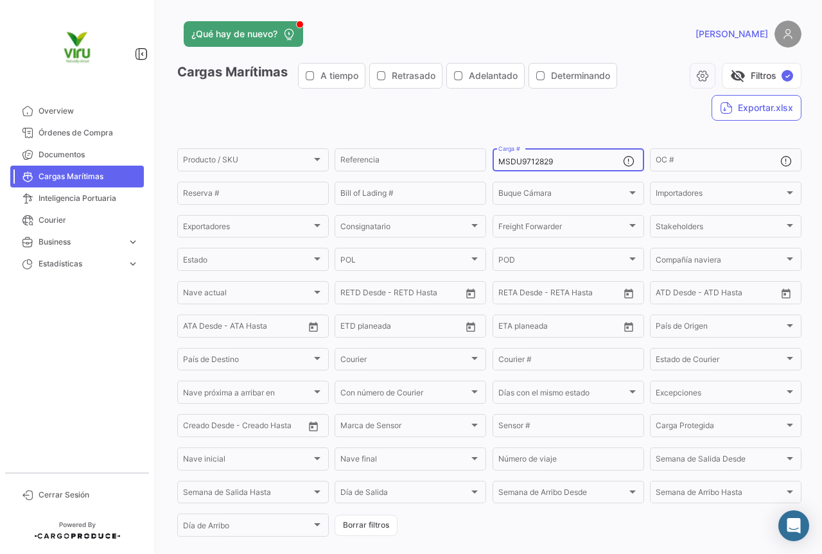
drag, startPoint x: 563, startPoint y: 158, endPoint x: 487, endPoint y: 170, distance: 76.0
click at [487, 170] on form "Producto / SKU Producto / SKU Referencia MSDU9712829 Carga # OC # Reserva # Bil…" at bounding box center [489, 342] width 624 height 392
paste input "EDU9671790"
type input "MEDU9671790"
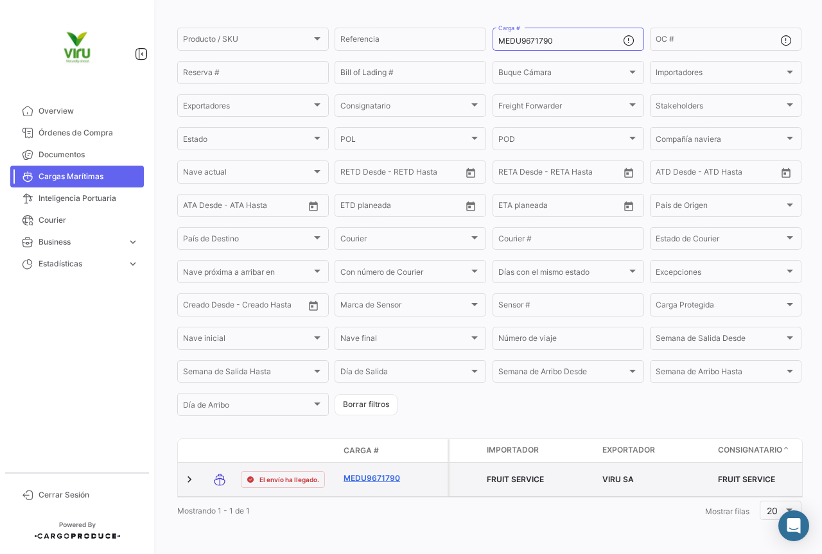
click at [387, 473] on link "MEDU9671790" at bounding box center [377, 479] width 67 height 12
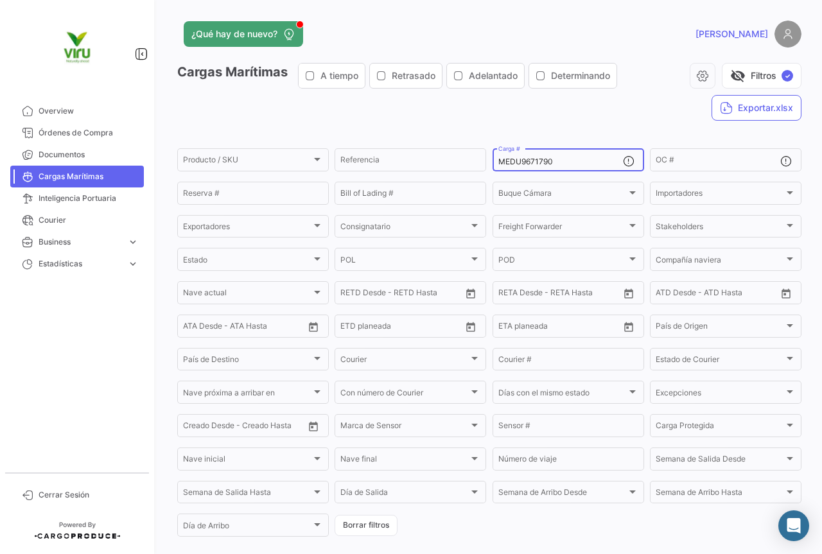
drag, startPoint x: 561, startPoint y: 162, endPoint x: 494, endPoint y: 150, distance: 67.9
click at [494, 150] on div "MEDU9671790 Carga #" at bounding box center [569, 158] width 152 height 25
paste input "7762"
type input "MEDU9677762"
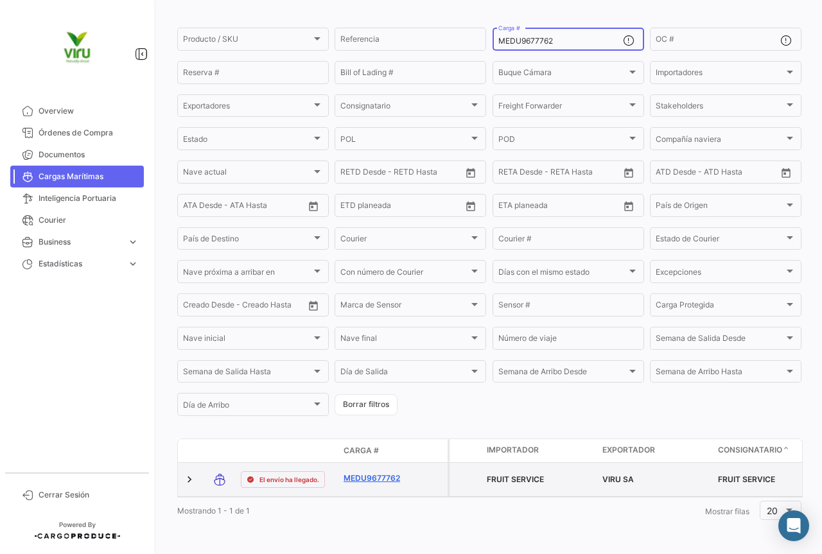
click at [368, 473] on link "MEDU9677762" at bounding box center [377, 479] width 67 height 12
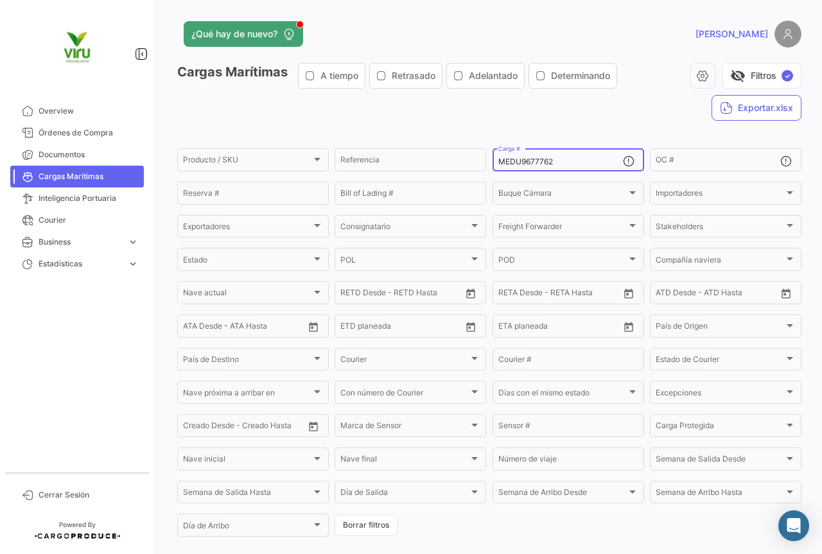
drag, startPoint x: 568, startPoint y: 159, endPoint x: 494, endPoint y: 153, distance: 74.1
click at [494, 153] on div "MEDU9677762 Carga #" at bounding box center [569, 158] width 152 height 25
paste input "SDU974578"
type input "MSDU9745782"
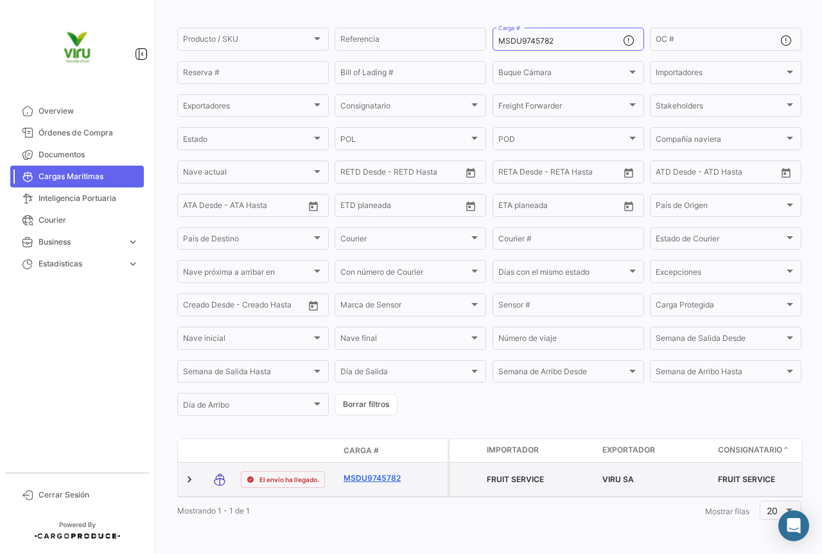
click at [377, 473] on link "MSDU9745782" at bounding box center [377, 479] width 67 height 12
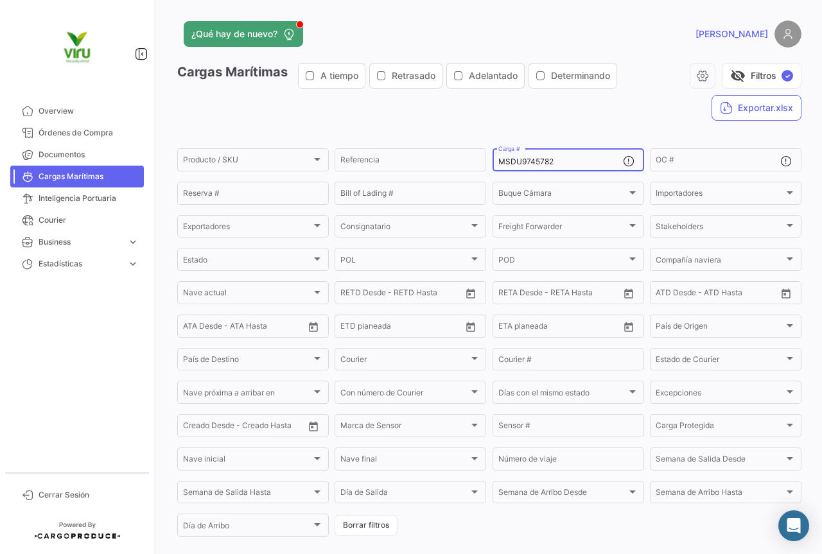
drag, startPoint x: 584, startPoint y: 166, endPoint x: 488, endPoint y: 162, distance: 96.4
click at [488, 162] on form "Producto / SKU Producto / SKU Referencia MSDU9745782 Carga # OC # Reserva # Bil…" at bounding box center [489, 342] width 624 height 392
paste input "60703"
type input "MSDU9760703"
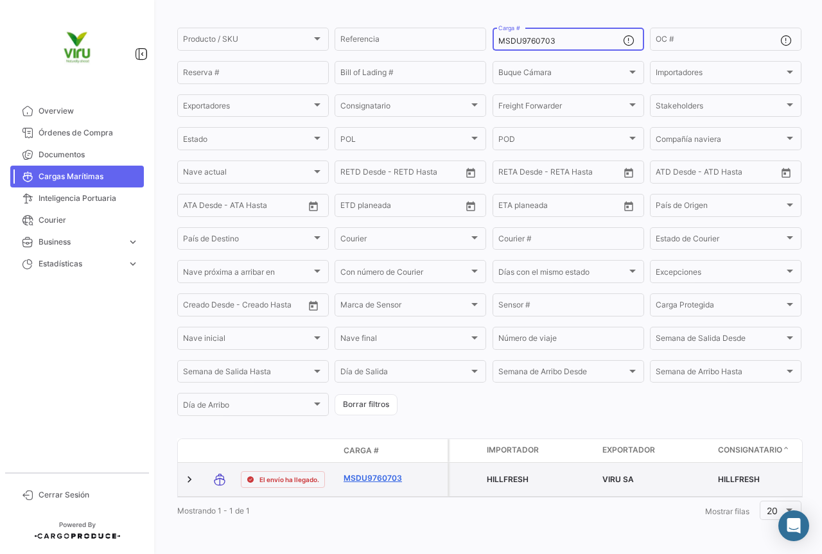
click at [394, 473] on link "MSDU9760703" at bounding box center [377, 479] width 67 height 12
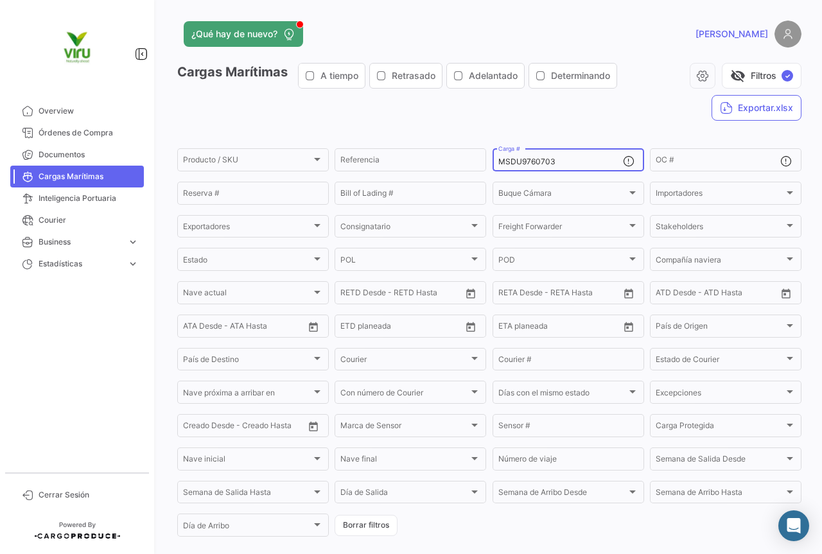
drag, startPoint x: 561, startPoint y: 163, endPoint x: 487, endPoint y: 160, distance: 73.3
click at [487, 160] on form "Producto / SKU Producto / SKU Referencia MSDU9760703 Carga # OC # Reserva # Bil…" at bounding box center [489, 342] width 624 height 392
paste input "CGMU6934091"
type input "CGMU6934091"
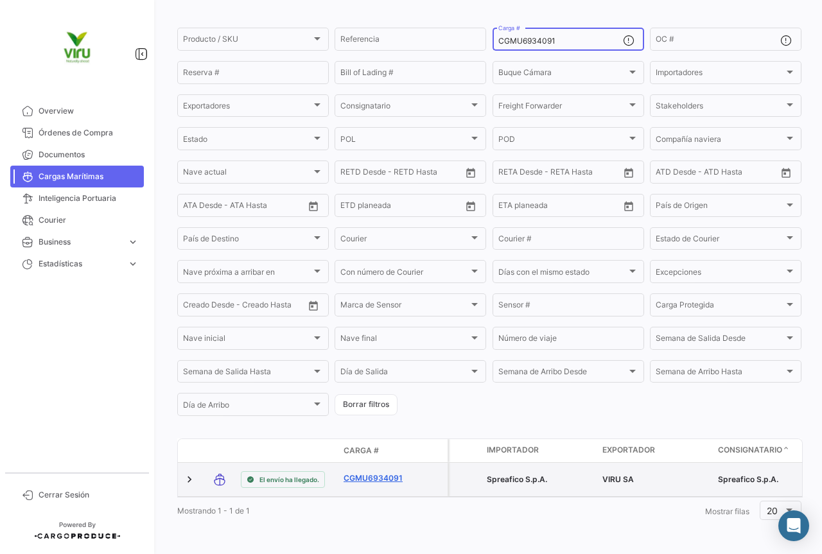
click at [381, 473] on link "CGMU6934091" at bounding box center [377, 479] width 67 height 12
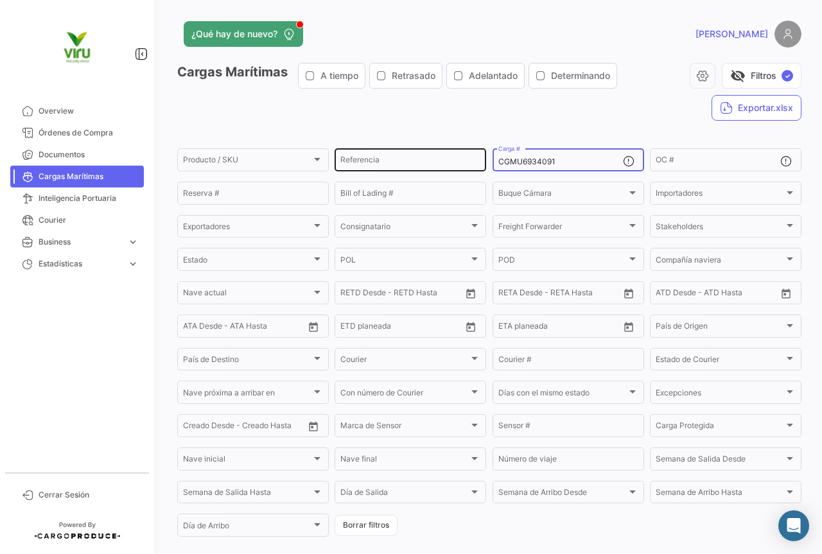
drag, startPoint x: 558, startPoint y: 164, endPoint x: 480, endPoint y: 164, distance: 78.3
click at [0, 0] on div "Producto / SKU Producto / SKU Referencia CGMU6934091 Carga # OC # Reserva # Bil…" at bounding box center [0, 0] width 0 height 0
paste input "76800"
type input "CGMU6976800"
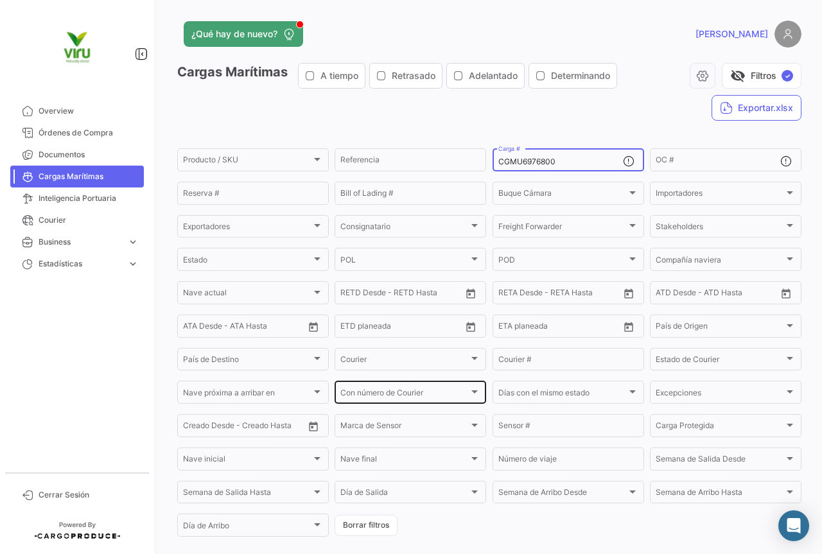
scroll to position [130, 0]
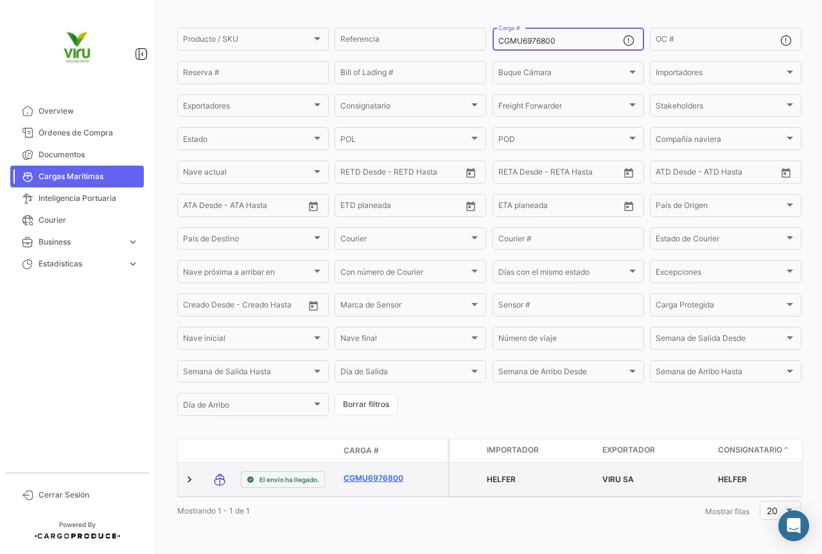
click at [386, 473] on link "CGMU6976800" at bounding box center [377, 479] width 67 height 12
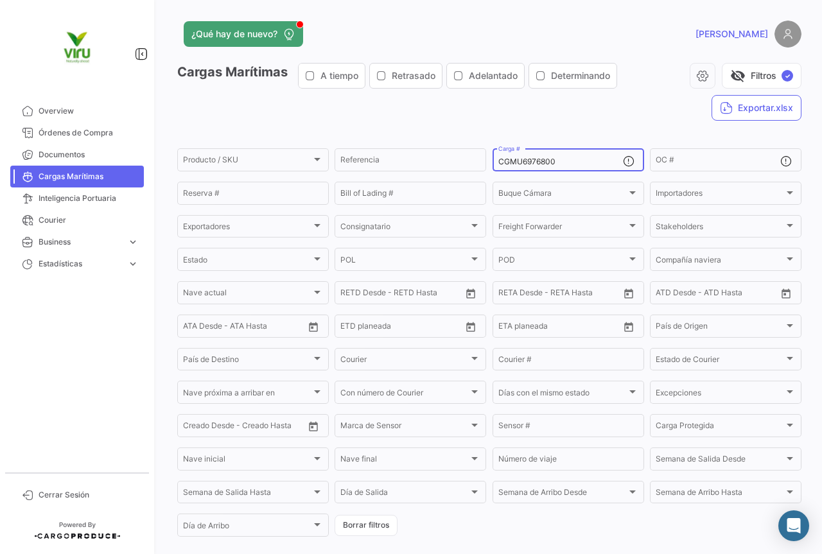
drag, startPoint x: 591, startPoint y: 157, endPoint x: 496, endPoint y: 158, distance: 95.7
click at [498, 158] on input "CGMU6976800" at bounding box center [560, 161] width 125 height 9
paste input "38266"
type input "CGMU6938266"
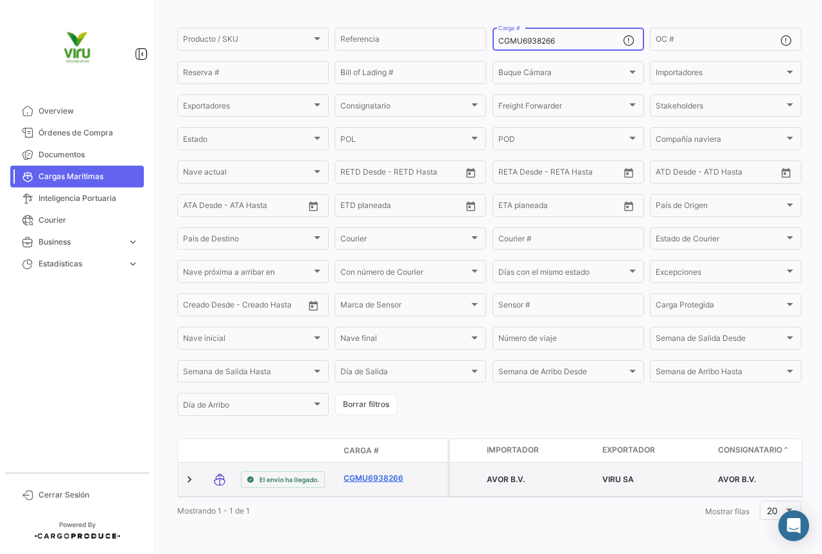
click at [369, 473] on link "CGMU6938266" at bounding box center [377, 479] width 67 height 12
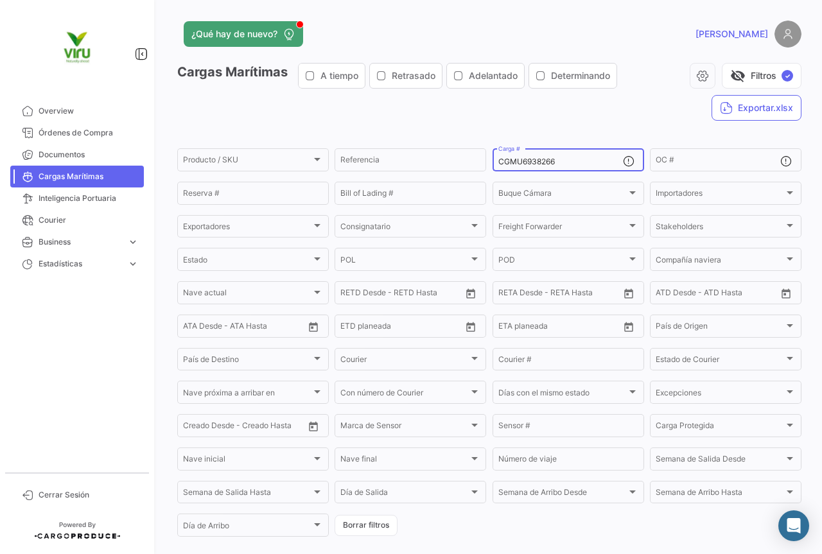
drag, startPoint x: 570, startPoint y: 158, endPoint x: 487, endPoint y: 158, distance: 82.2
click at [487, 158] on form "Producto / SKU Producto / SKU Referencia CGMU6938266 Carga # OC # Reserva # Bil…" at bounding box center [489, 342] width 624 height 392
paste input "MEDU9653380"
type input "MEDU9653380"
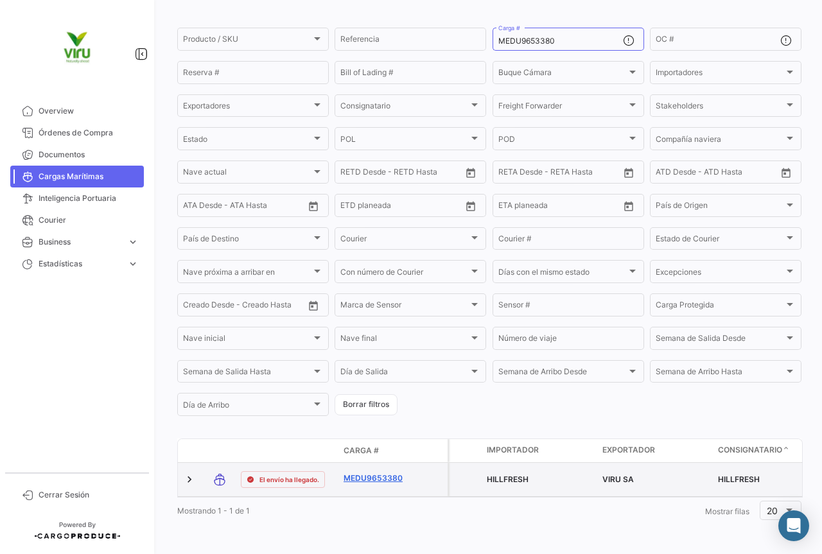
click at [378, 473] on link "MEDU9653380" at bounding box center [377, 479] width 67 height 12
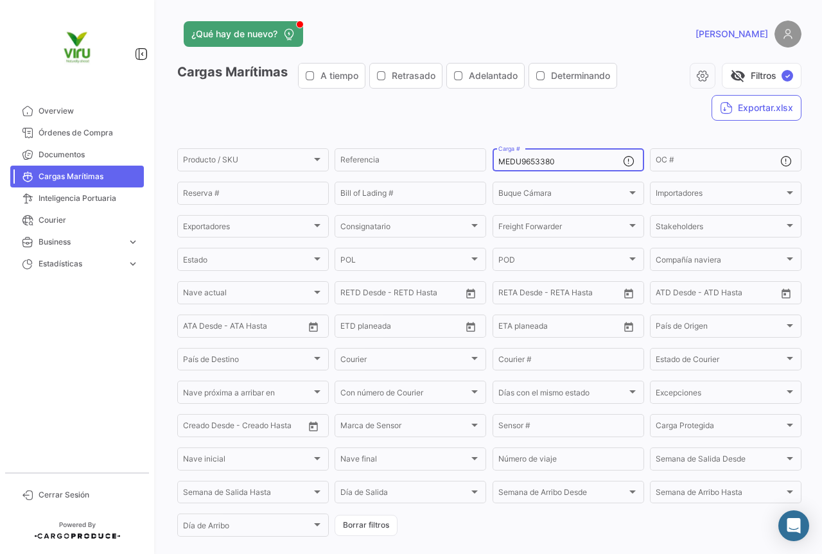
drag, startPoint x: 586, startPoint y: 167, endPoint x: 531, endPoint y: 158, distance: 56.0
click at [531, 158] on div "MEDU9653380 Carga #" at bounding box center [560, 158] width 125 height 25
drag, startPoint x: 570, startPoint y: 152, endPoint x: 555, endPoint y: 155, distance: 15.9
click at [555, 155] on div "MEDU9653380 Carga #" at bounding box center [560, 158] width 125 height 25
drag, startPoint x: 567, startPoint y: 158, endPoint x: 490, endPoint y: 161, distance: 77.1
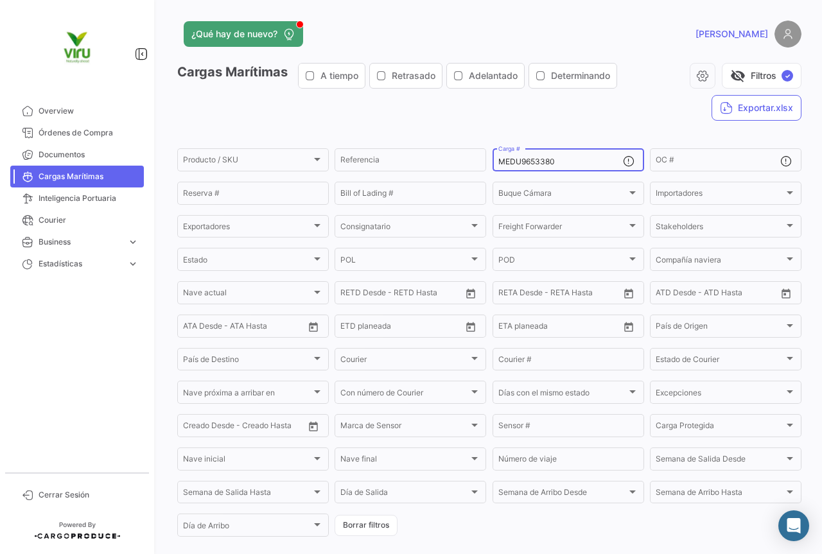
click at [493, 161] on div "MEDU9653380 Carga #" at bounding box center [569, 158] width 152 height 25
paste input "SDU9733539"
type input "MSDU9733539"
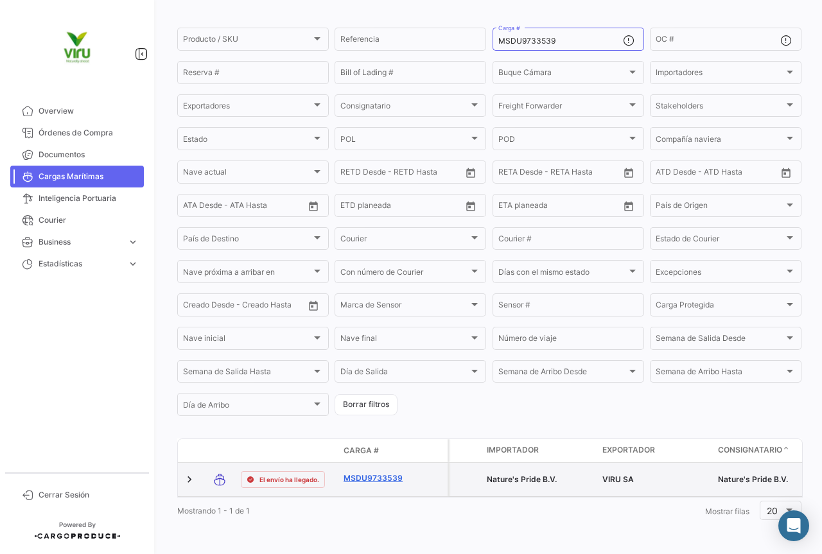
click at [373, 473] on link "MSDU9733539" at bounding box center [377, 479] width 67 height 12
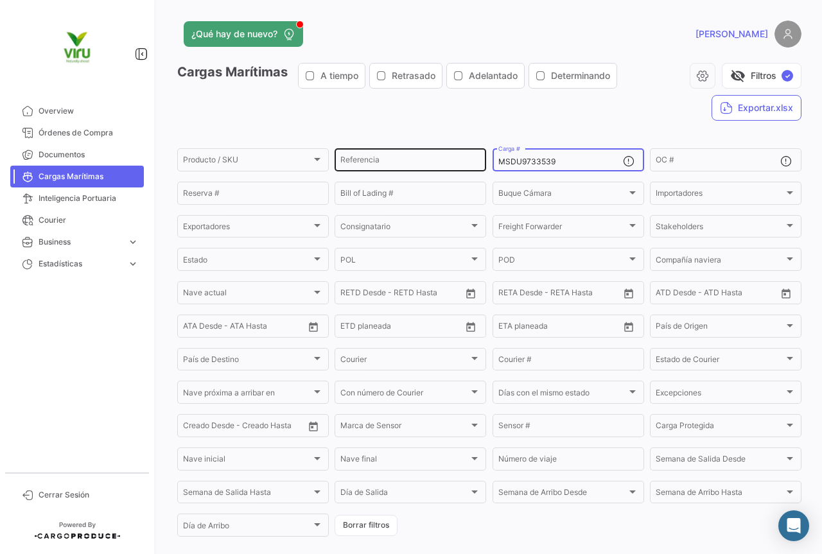
drag, startPoint x: 565, startPoint y: 162, endPoint x: 479, endPoint y: 155, distance: 86.4
click at [0, 0] on div "Producto / SKU Producto / SKU Referencia MSDU9733539 Carga # OC # Reserva # Bil…" at bounding box center [0, 0] width 0 height 0
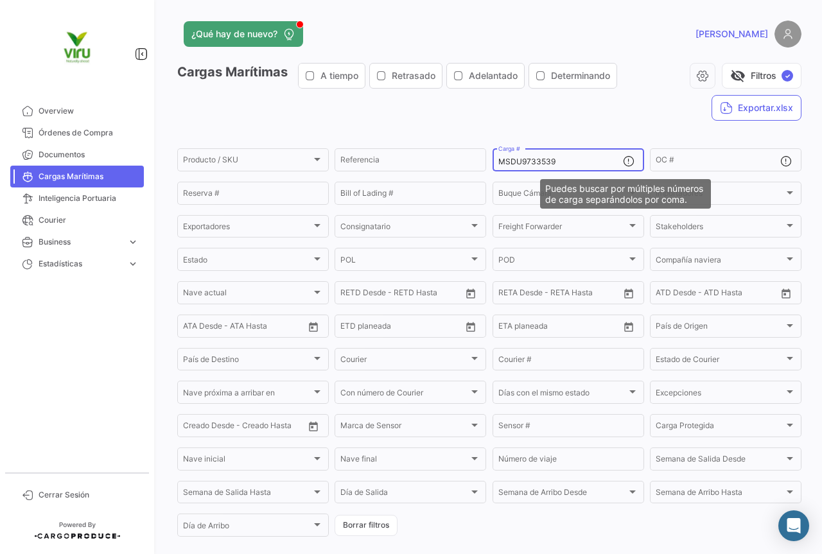
paste input "CGMU6980440"
type input "CGMU6980440"
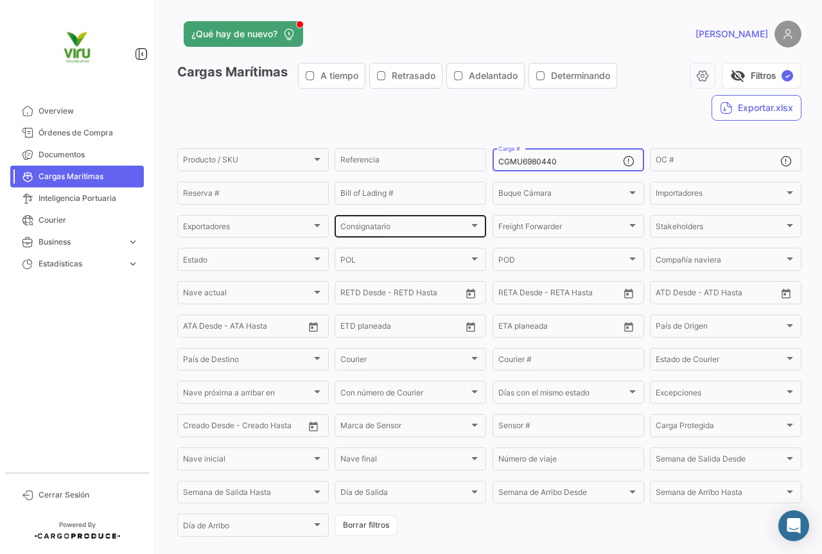
scroll to position [130, 0]
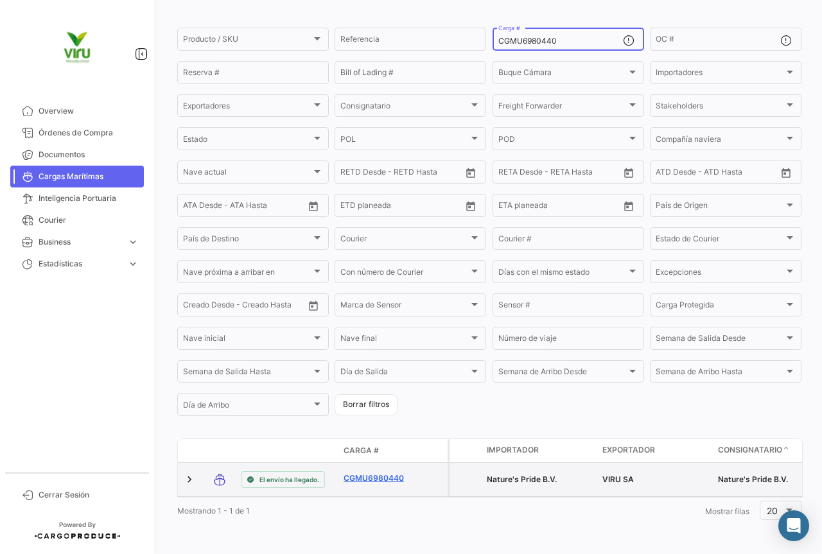
click at [374, 473] on link "CGMU6980440" at bounding box center [377, 479] width 67 height 12
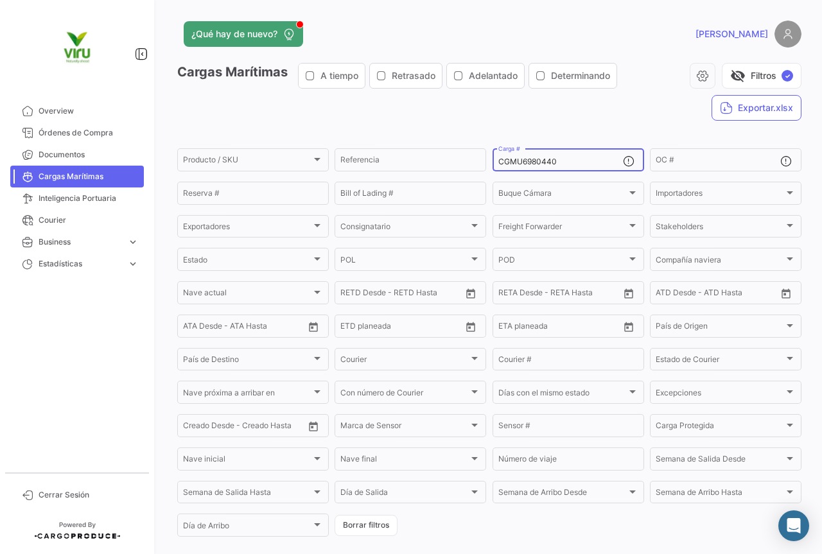
drag, startPoint x: 571, startPoint y: 158, endPoint x: 493, endPoint y: 156, distance: 77.7
click at [493, 156] on div "CGMU6980440 Carga #" at bounding box center [569, 158] width 152 height 25
paste input "702518"
type input "CGMU7025180"
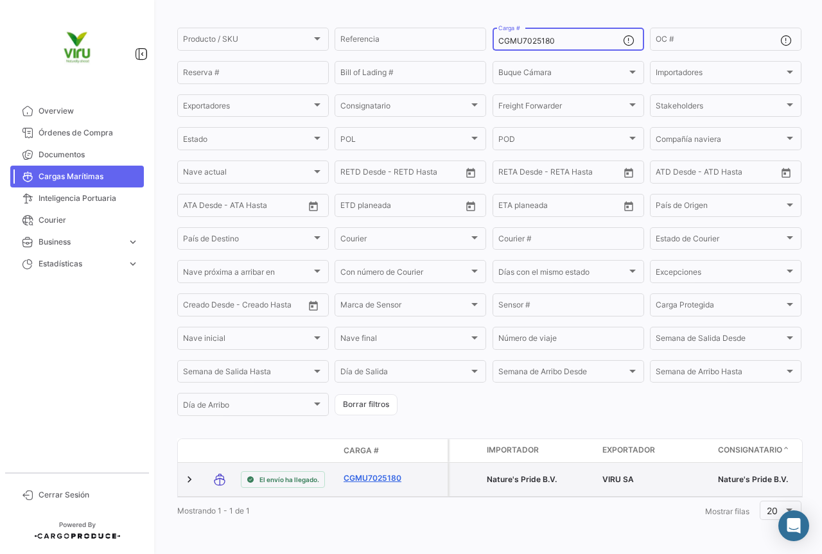
click at [394, 473] on link "CGMU7025180" at bounding box center [377, 479] width 67 height 12
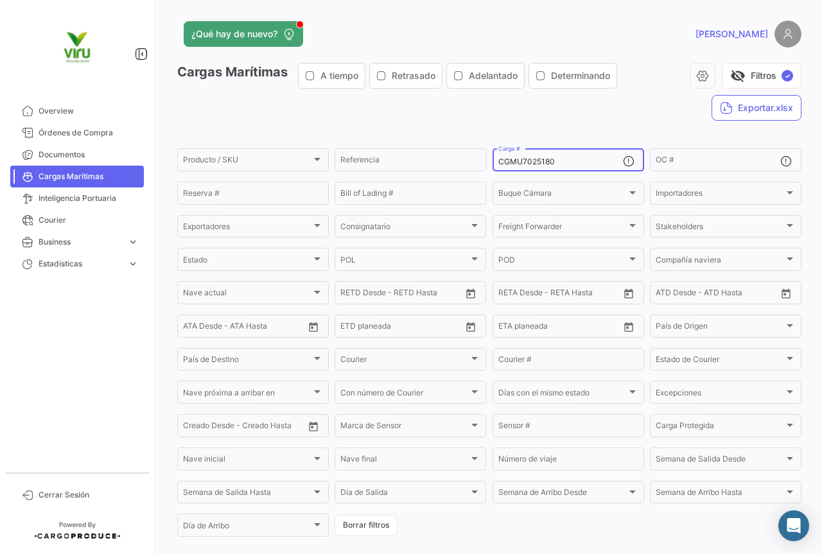
drag, startPoint x: 561, startPoint y: 162, endPoint x: 484, endPoint y: 155, distance: 77.4
click at [484, 155] on form "Producto / SKU Producto / SKU Referencia CGMU7025180 Carga # OC # Reserva # Bil…" at bounding box center [489, 342] width 624 height 392
paste input "6943724"
type input "CGMU6943724"
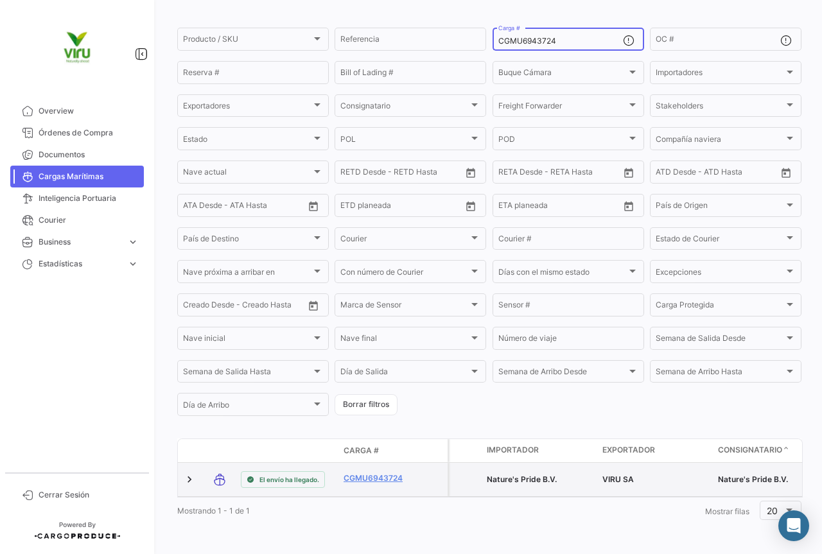
scroll to position [130, 0]
click at [359, 473] on link "CGMU6943724" at bounding box center [377, 479] width 67 height 12
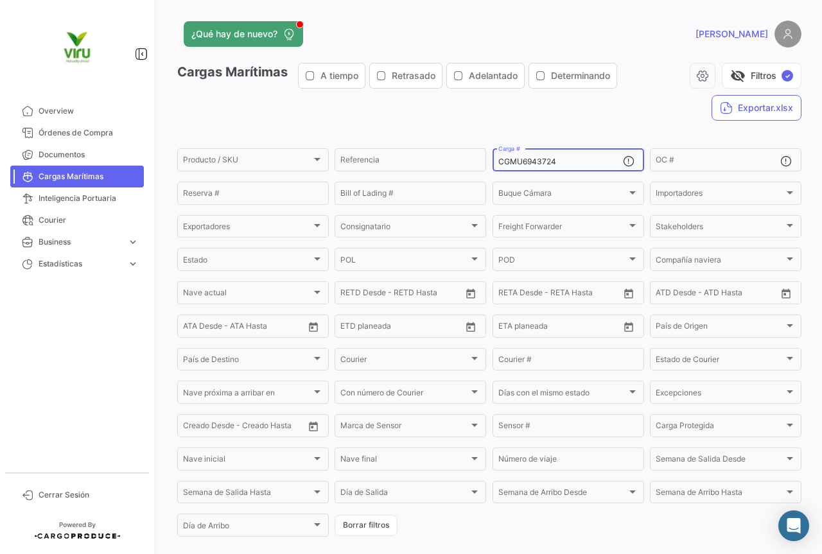
drag, startPoint x: 581, startPoint y: 164, endPoint x: 492, endPoint y: 157, distance: 89.5
click at [493, 157] on div "CGMU6943724 Carga #" at bounding box center [569, 158] width 152 height 25
paste input "7029740"
type input "CGMU7029740"
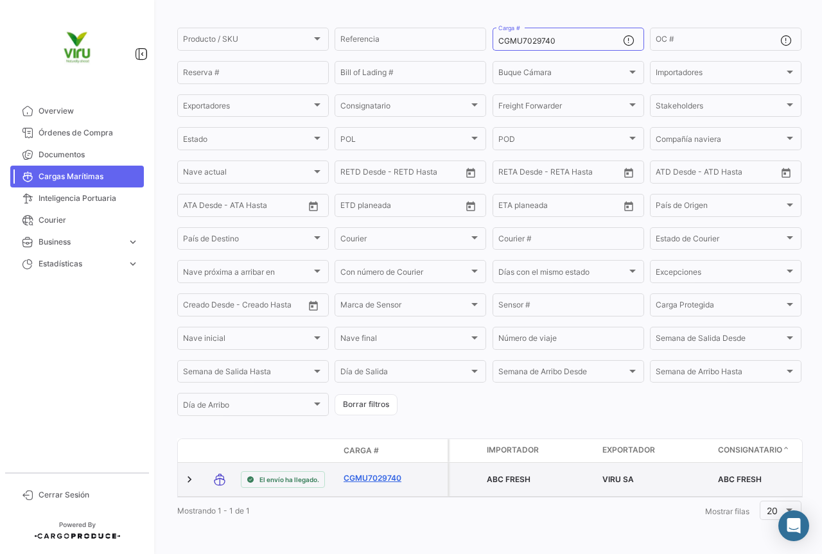
click at [380, 473] on link "CGMU7029740" at bounding box center [377, 479] width 67 height 12
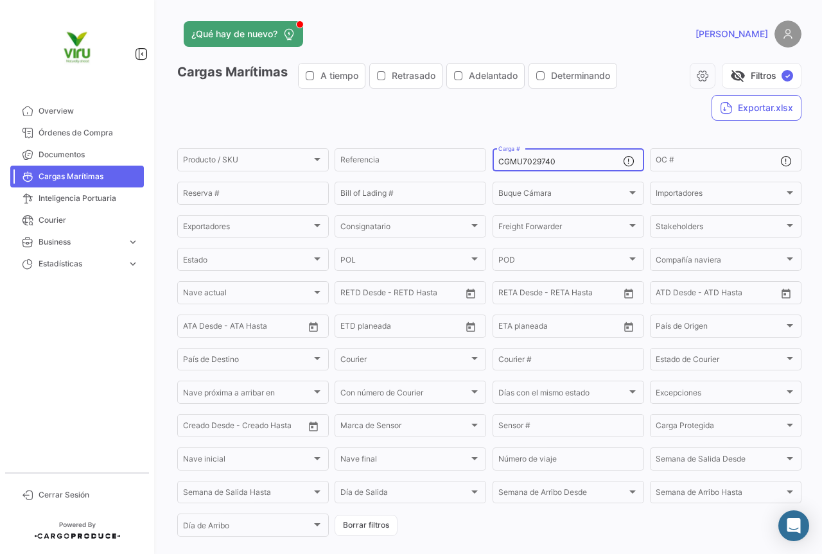
drag, startPoint x: 567, startPoint y: 163, endPoint x: 489, endPoint y: 169, distance: 77.9
click at [493, 169] on div "CGMU7029740 Carga #" at bounding box center [569, 158] width 152 height 25
paste input "6970951"
type input "CGMU6970951"
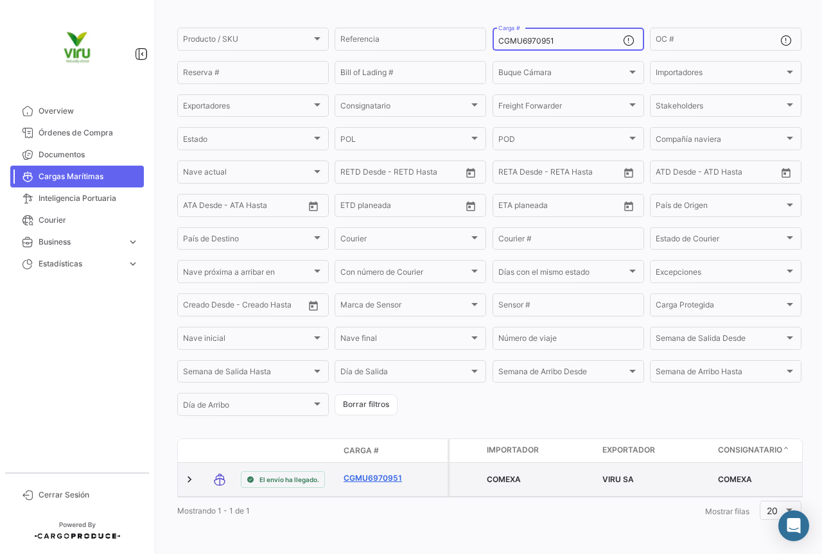
click at [365, 473] on link "CGMU6970951" at bounding box center [377, 479] width 67 height 12
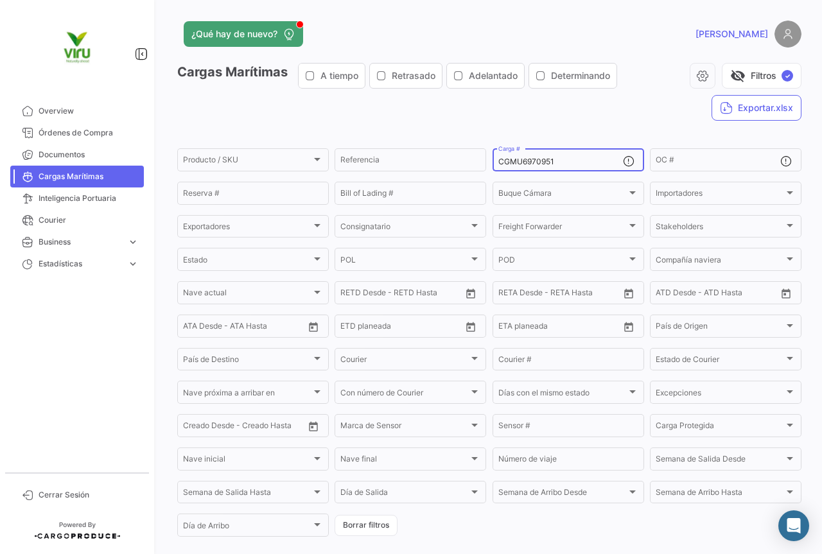
drag, startPoint x: 570, startPoint y: 160, endPoint x: 493, endPoint y: 167, distance: 77.4
click at [493, 167] on div "CGMU6970951 Carga #" at bounding box center [569, 158] width 152 height 25
paste input "2992"
type input "CGMU6929921"
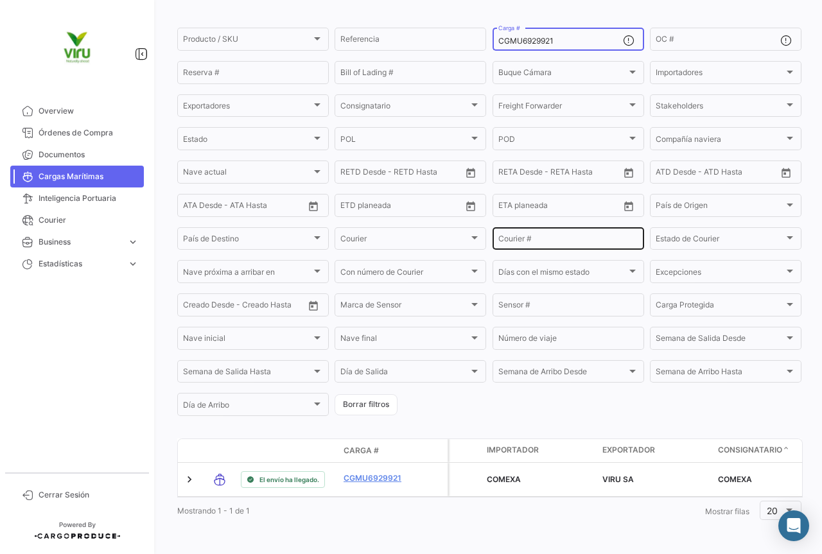
scroll to position [130, 0]
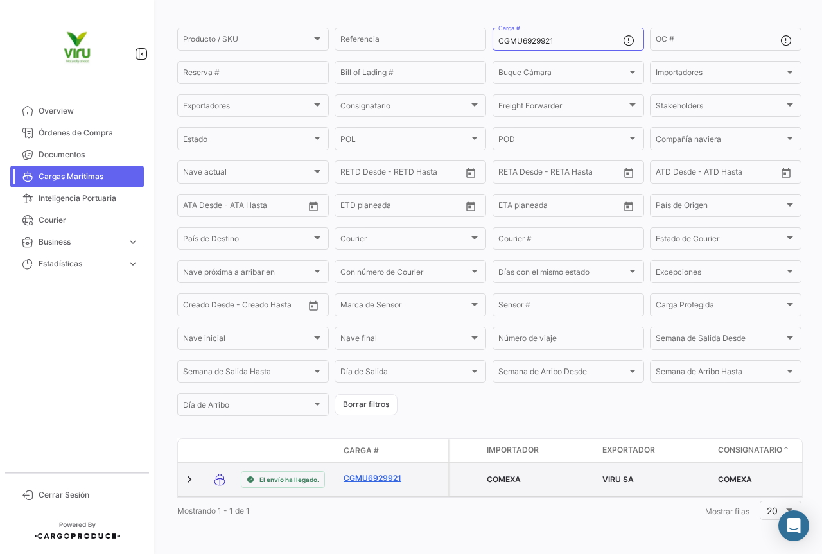
click at [375, 473] on link "CGMU6929921" at bounding box center [377, 479] width 67 height 12
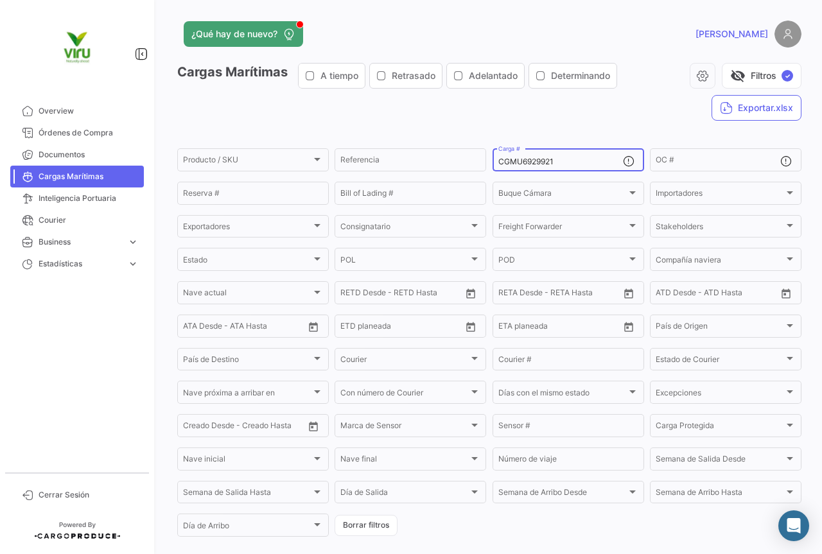
drag, startPoint x: 564, startPoint y: 161, endPoint x: 491, endPoint y: 159, distance: 73.9
click at [493, 159] on div "CGMU6929921 Carga #" at bounding box center [569, 158] width 152 height 25
paste input "76230"
type input "CGMU6976230"
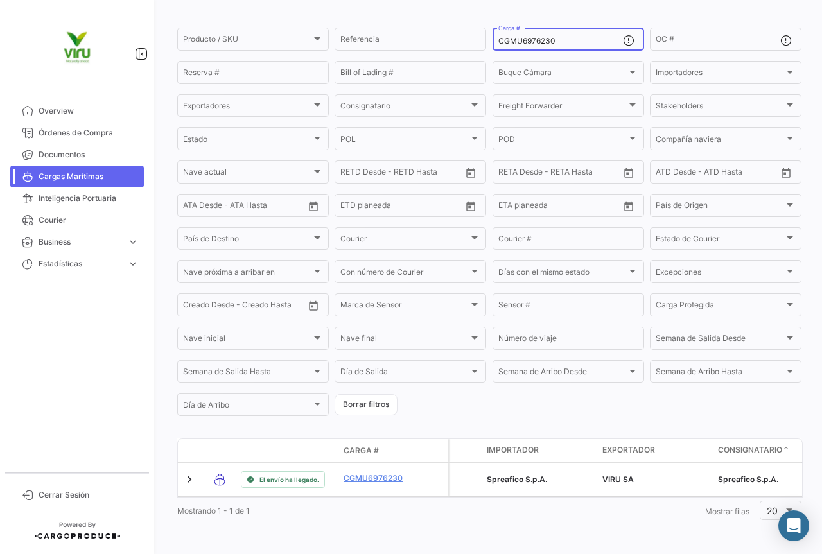
scroll to position [130, 0]
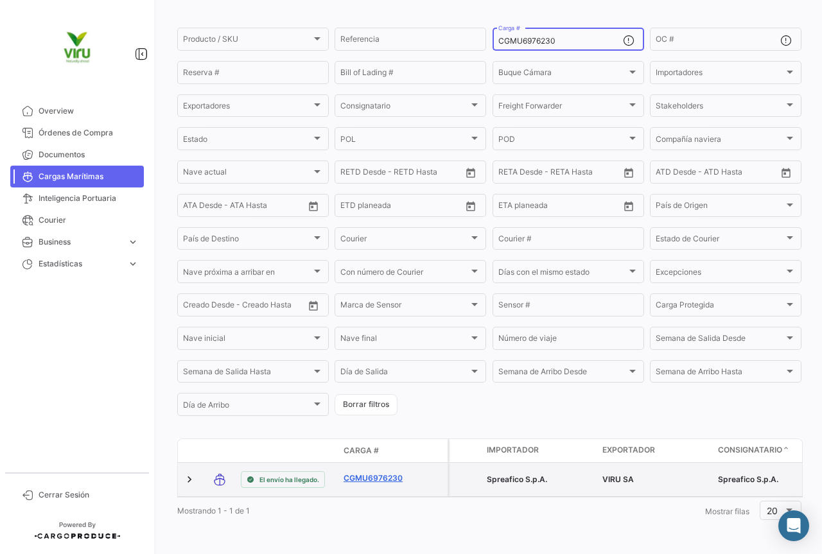
click at [389, 473] on link "CGMU6976230" at bounding box center [377, 479] width 67 height 12
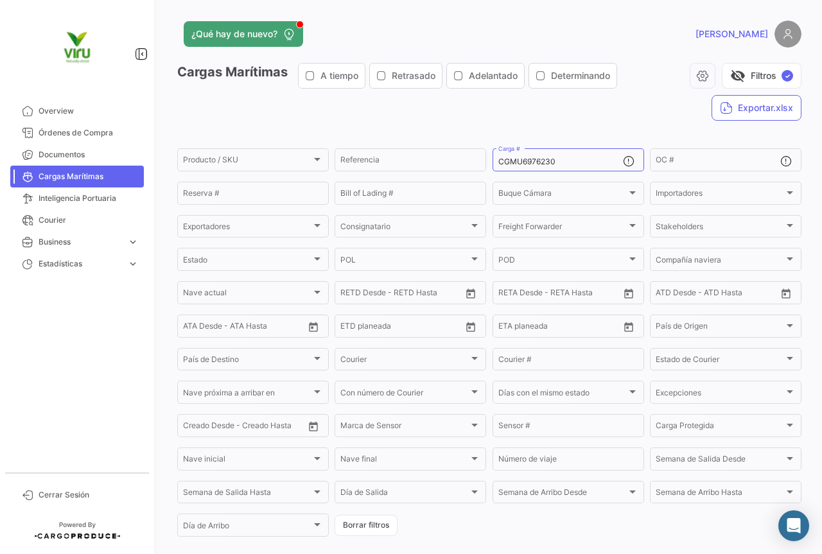
drag, startPoint x: 580, startPoint y: 168, endPoint x: 500, endPoint y: 175, distance: 80.6
click at [500, 175] on form "Producto / SKU Producto / SKU Referencia CGMU6976230 Carga # OC # Reserva # Bil…" at bounding box center [489, 342] width 624 height 392
drag, startPoint x: 573, startPoint y: 164, endPoint x: 492, endPoint y: 168, distance: 81.0
click at [493, 168] on div "CGMU6976230 Carga #" at bounding box center [569, 158] width 152 height 25
paste input "4029"
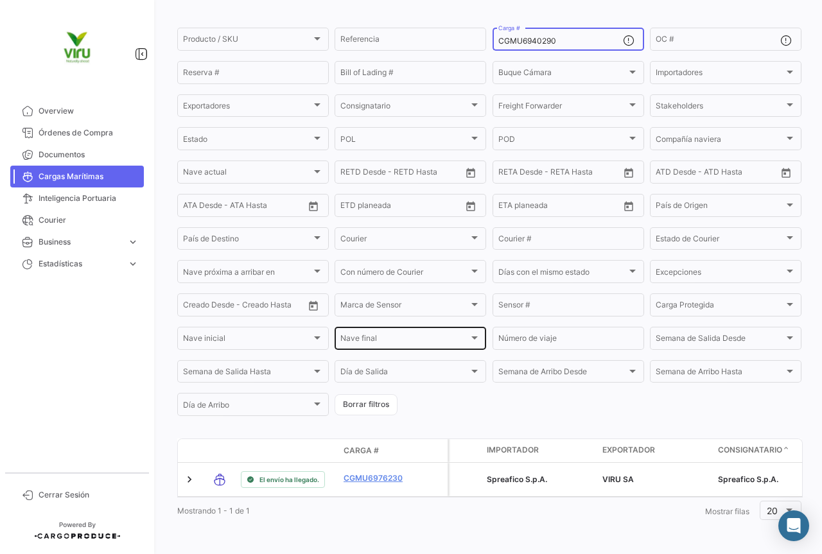
scroll to position [130, 0]
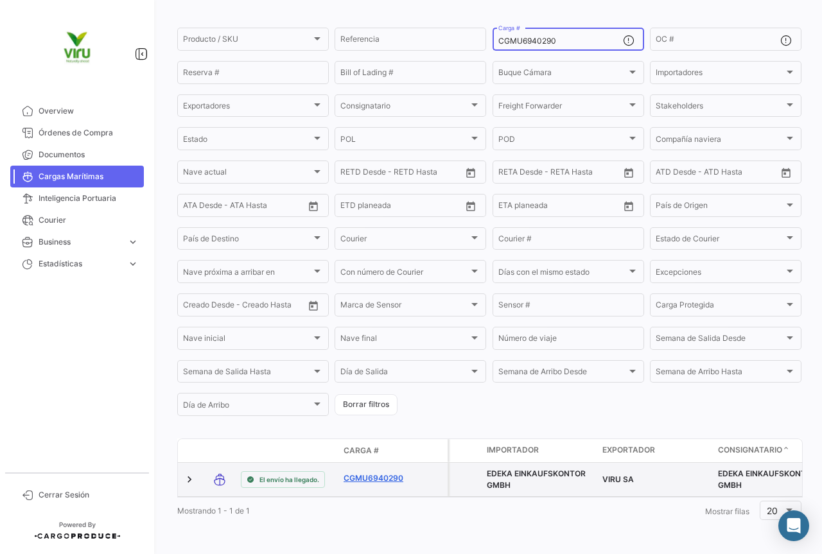
type input "CGMU6940290"
click at [380, 473] on link "CGMU6940290" at bounding box center [377, 479] width 67 height 12
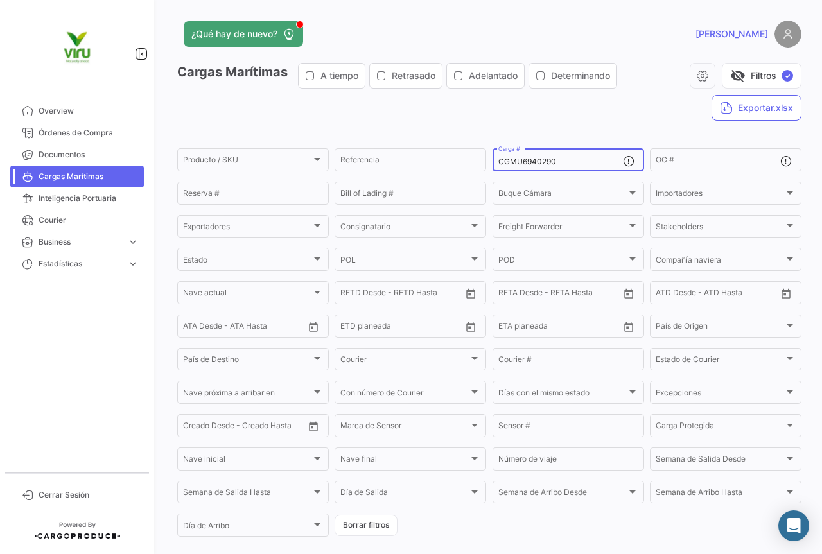
drag, startPoint x: 564, startPoint y: 163, endPoint x: 489, endPoint y: 167, distance: 75.9
click at [493, 167] on div "CGMU6940290 Carga #" at bounding box center [569, 158] width 152 height 25
paste input "TLLU1078714"
type input "TLLU1078714"
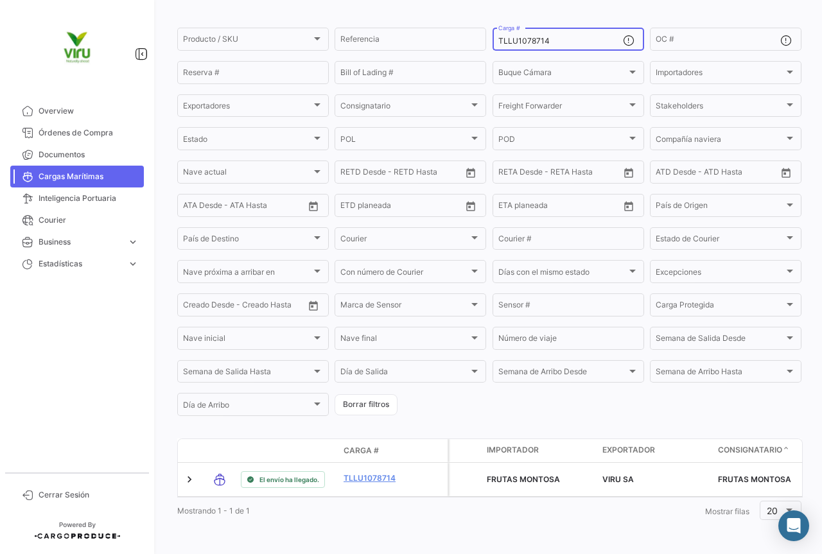
scroll to position [130, 0]
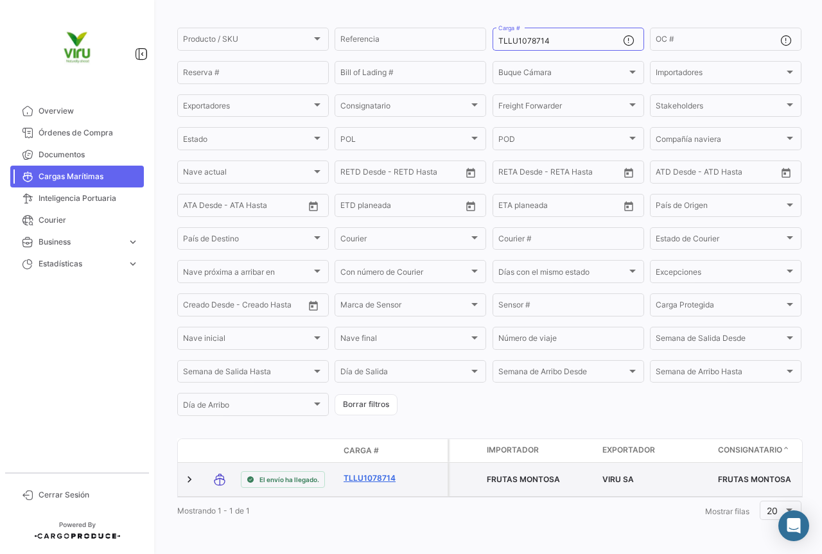
click at [394, 473] on link "TLLU1078714" at bounding box center [377, 479] width 67 height 12
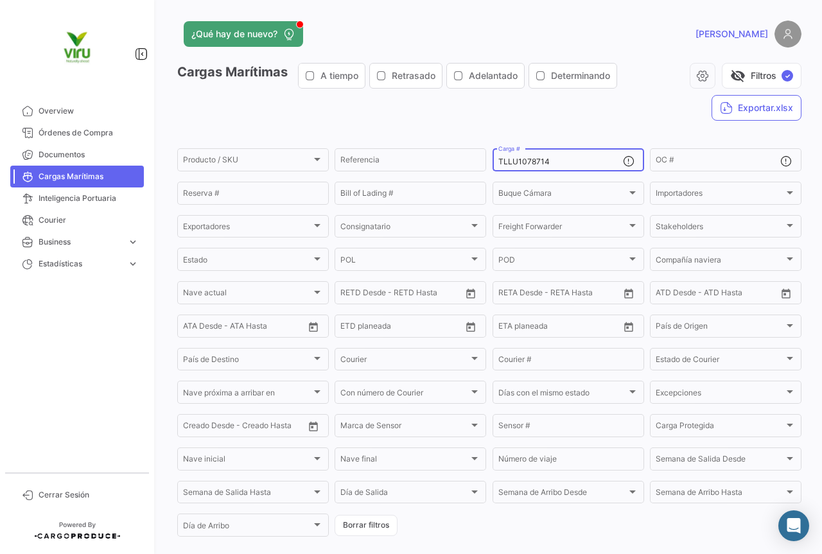
drag, startPoint x: 572, startPoint y: 157, endPoint x: 488, endPoint y: 162, distance: 84.2
click at [488, 162] on form "Producto / SKU Producto / SKU Referencia TLLU1078714 Carga # OC # Reserva # Bil…" at bounding box center [489, 342] width 624 height 392
paste input "9562"
type input "TLLU1079562"
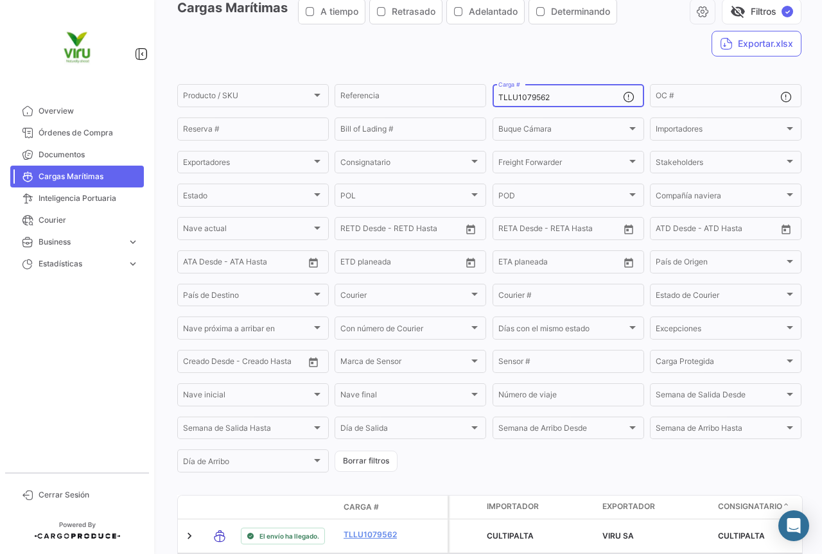
scroll to position [130, 0]
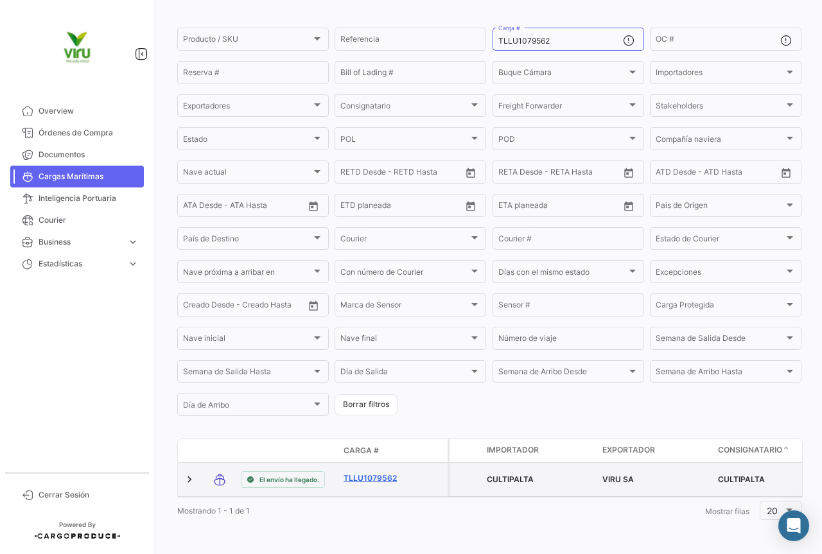
click at [378, 473] on link "TLLU1079562" at bounding box center [377, 479] width 67 height 12
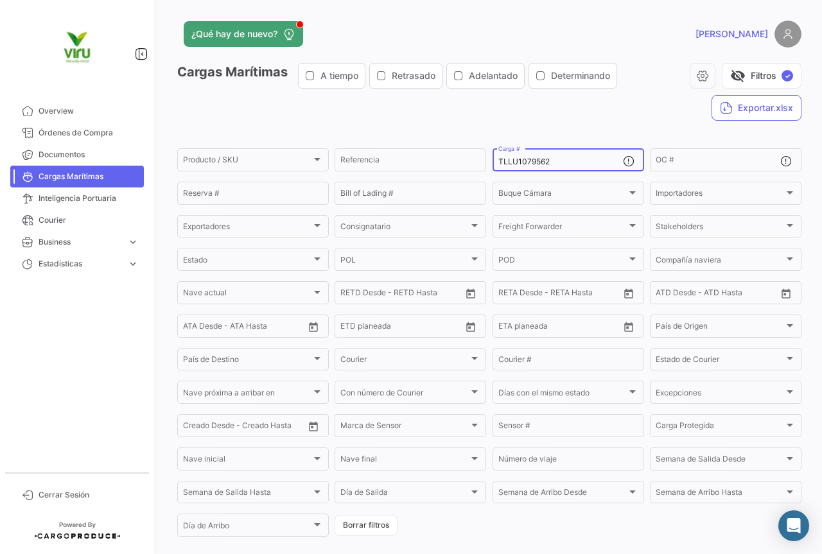
click at [570, 155] on div "TLLU1079562 Carga #" at bounding box center [560, 158] width 125 height 25
drag, startPoint x: 574, startPoint y: 157, endPoint x: 494, endPoint y: 155, distance: 80.3
click at [494, 155] on div "TLLU1079562 Carga #" at bounding box center [569, 158] width 152 height 25
paste input "80455"
type input "TLLU1080455"
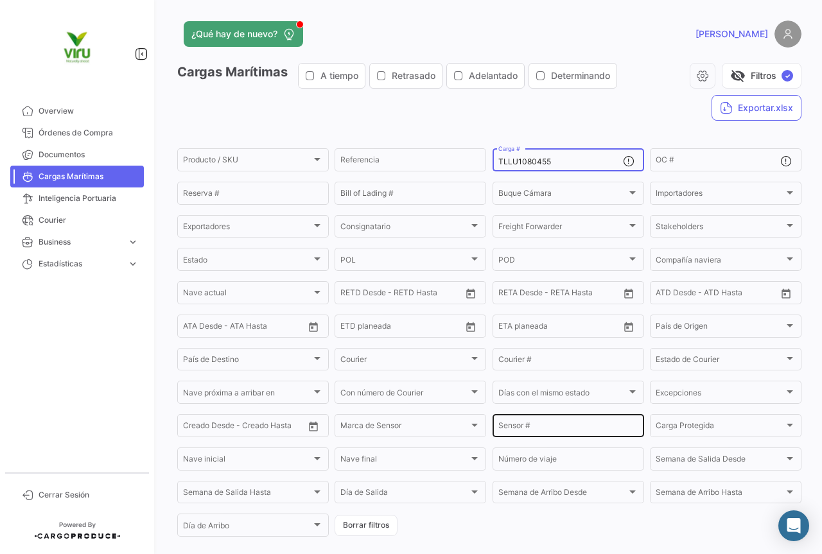
scroll to position [130, 0]
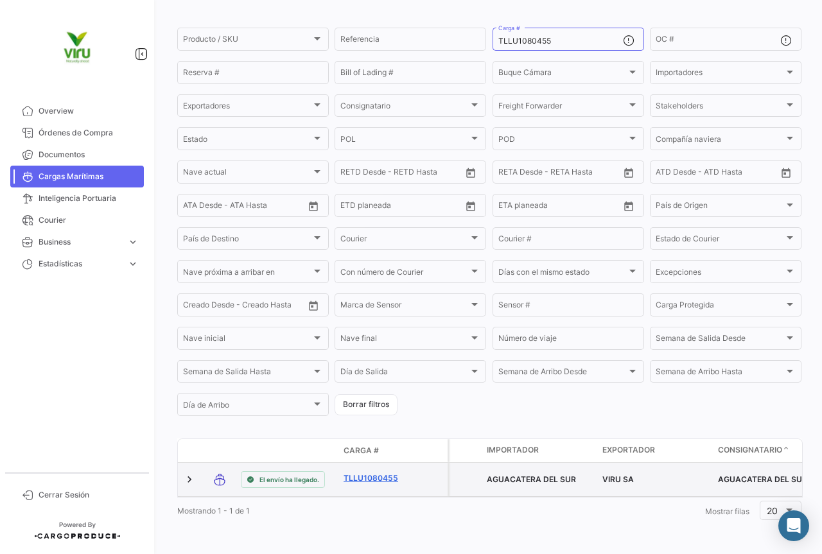
click at [374, 473] on link "TLLU1080455" at bounding box center [377, 479] width 67 height 12
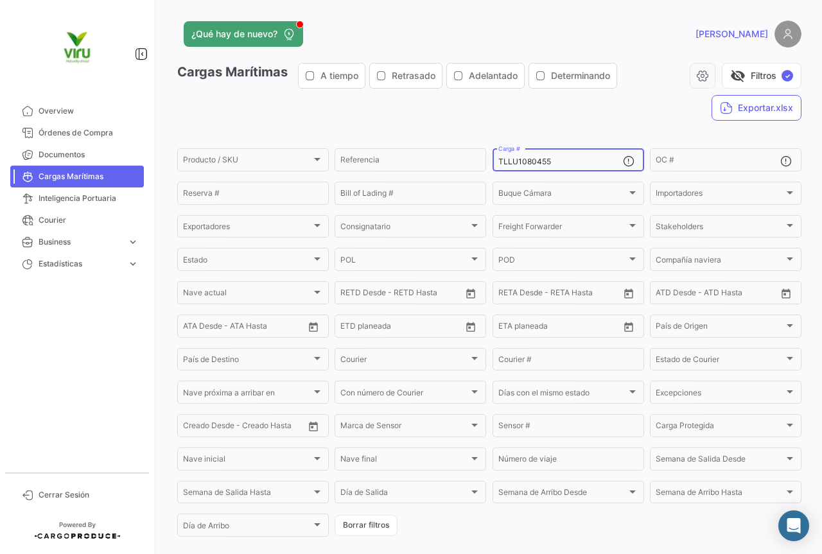
drag, startPoint x: 569, startPoint y: 165, endPoint x: 487, endPoint y: 165, distance: 82.2
click at [487, 165] on form "Producto / SKU Producto / SKU Referencia TLLU1080455 Carga # OC # Reserva # Bil…" at bounding box center [489, 342] width 624 height 392
paste input "CGMU6967578"
type input "CGMU6967578"
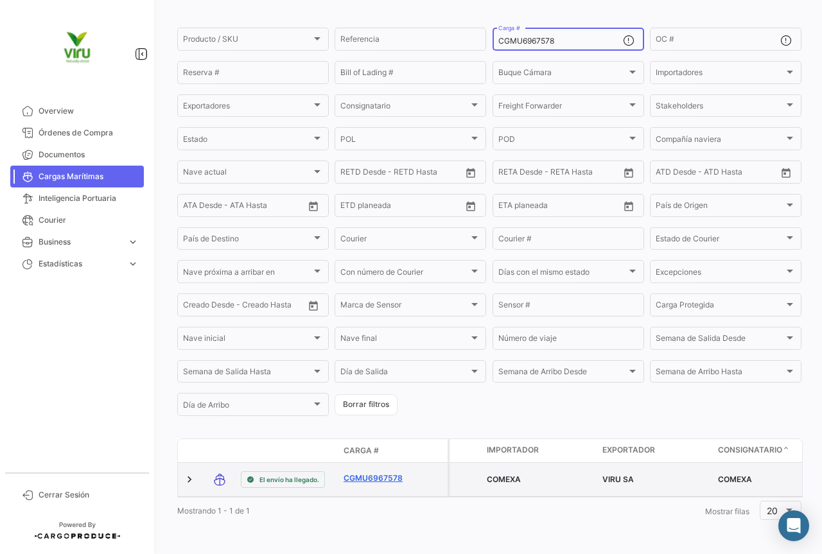
click at [372, 473] on link "CGMU6967578" at bounding box center [377, 479] width 67 height 12
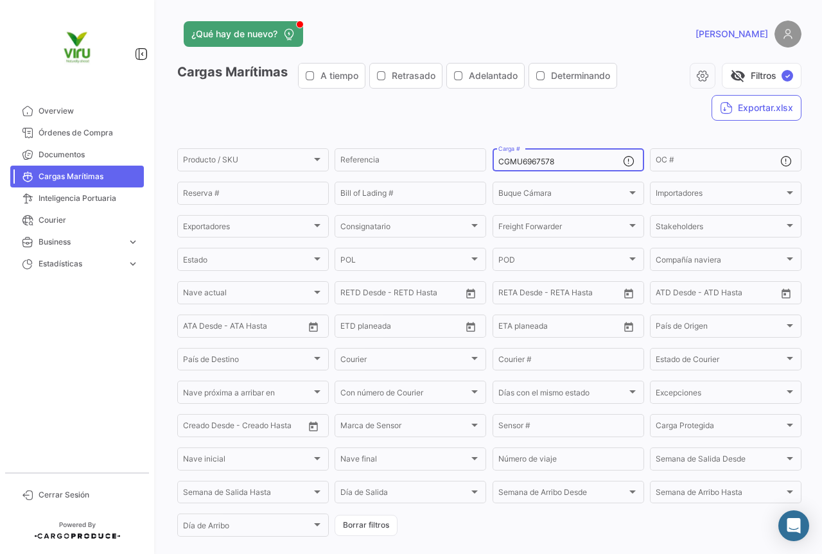
drag, startPoint x: 565, startPoint y: 163, endPoint x: 491, endPoint y: 160, distance: 73.9
click at [493, 160] on div "CGMU6967578 Carga #" at bounding box center [569, 158] width 152 height 25
paste input "28822"
type input "CGMU6928822"
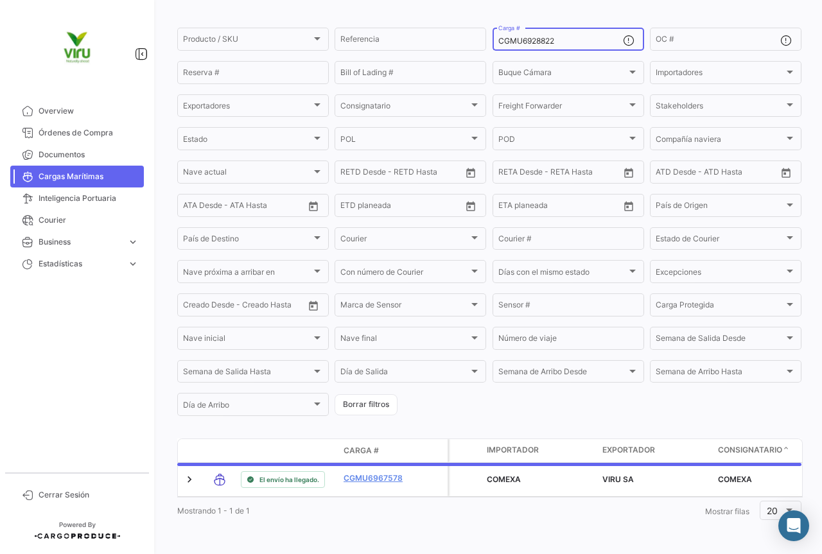
scroll to position [130, 0]
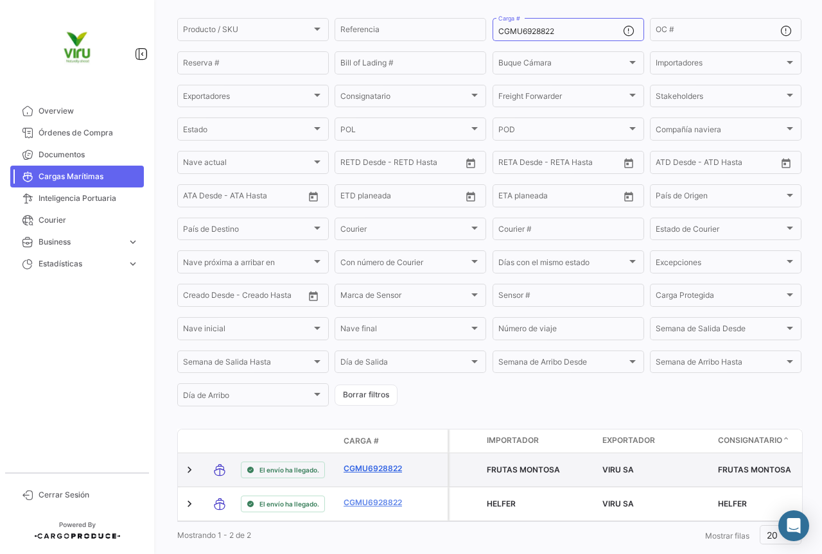
click at [380, 464] on link "CGMU6928822" at bounding box center [377, 469] width 67 height 12
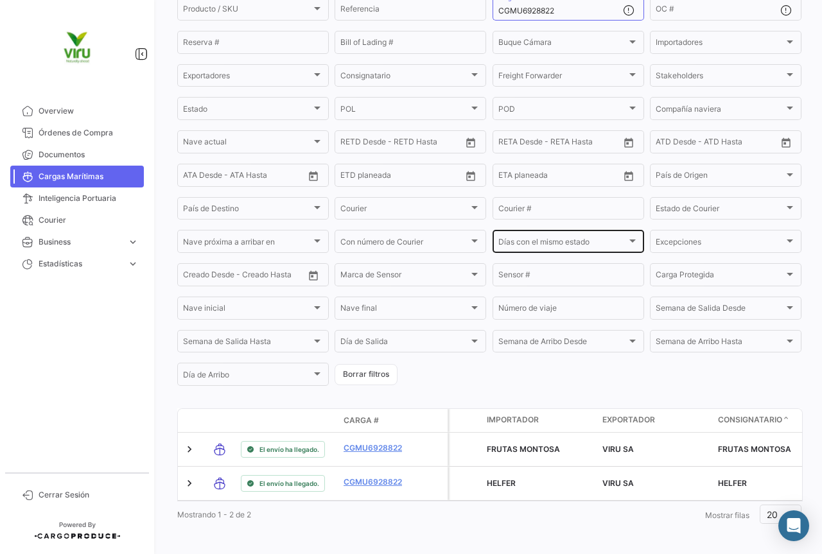
scroll to position [164, 0]
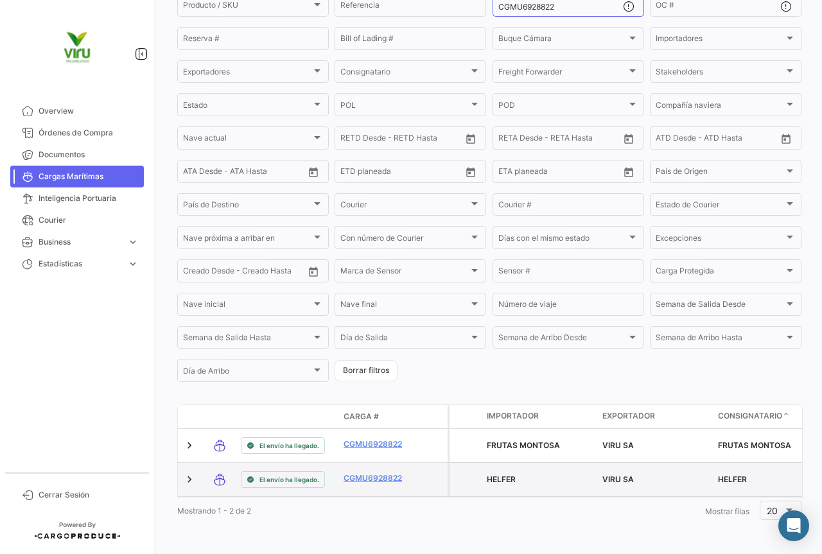
click at [502, 475] on div "HELFER" at bounding box center [539, 480] width 105 height 12
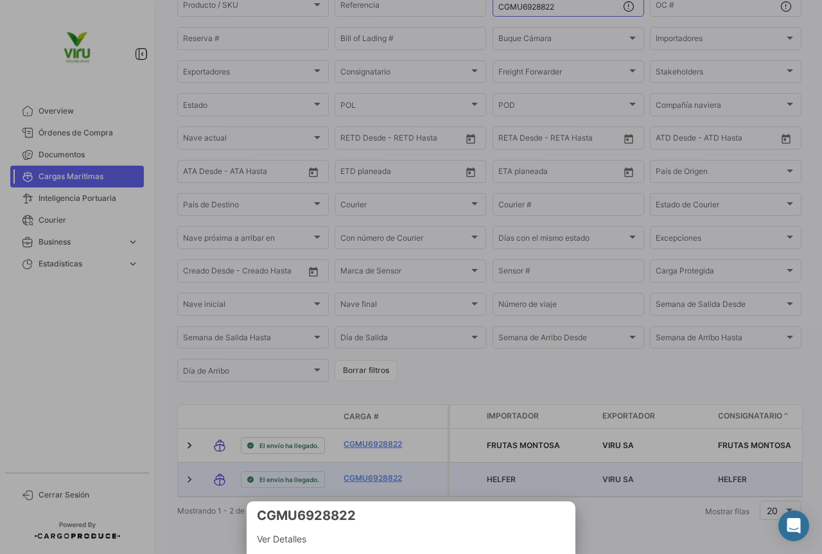
click at [494, 473] on div at bounding box center [411, 277] width 822 height 554
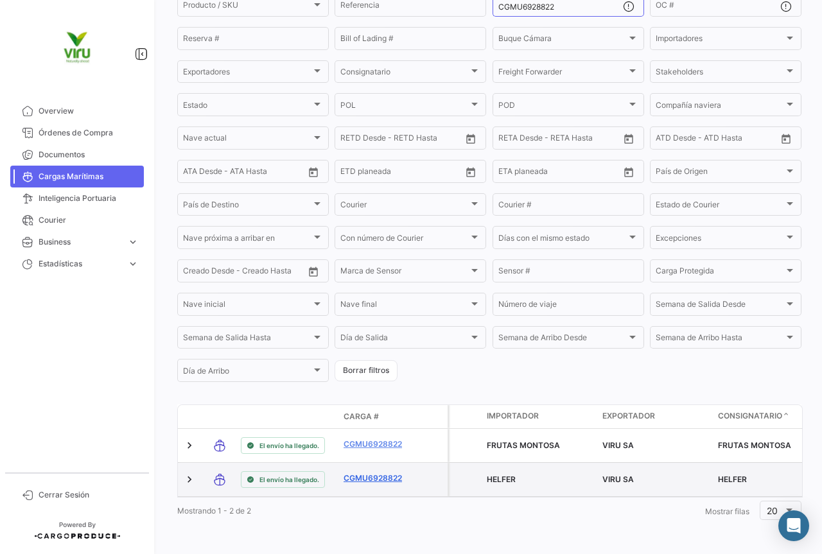
click at [396, 473] on link "CGMU6928822" at bounding box center [377, 479] width 67 height 12
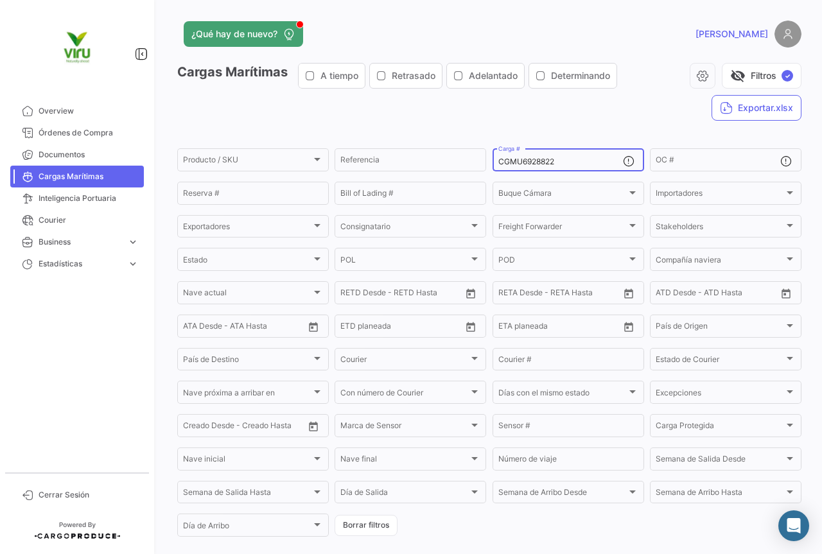
drag, startPoint x: 561, startPoint y: 166, endPoint x: 494, endPoint y: 163, distance: 67.5
click at [494, 163] on div "CGMU6928822 Carga #" at bounding box center [569, 158] width 152 height 25
paste input "9873"
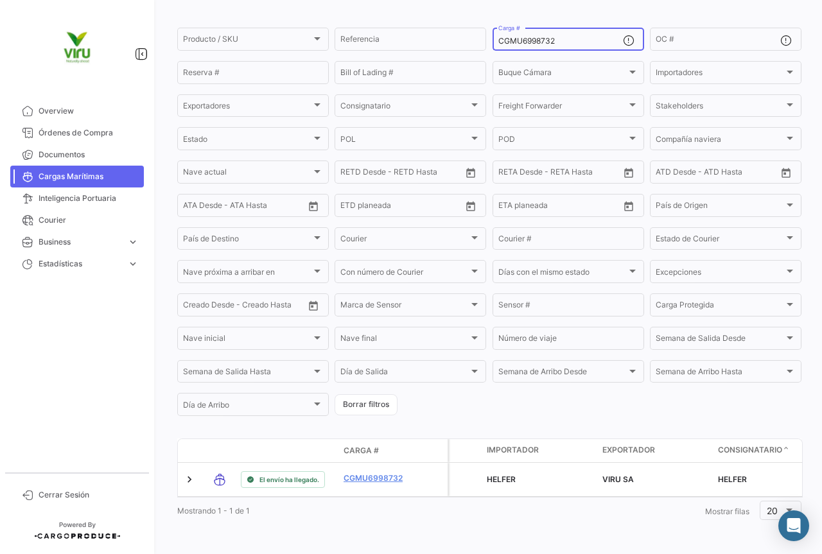
scroll to position [130, 0]
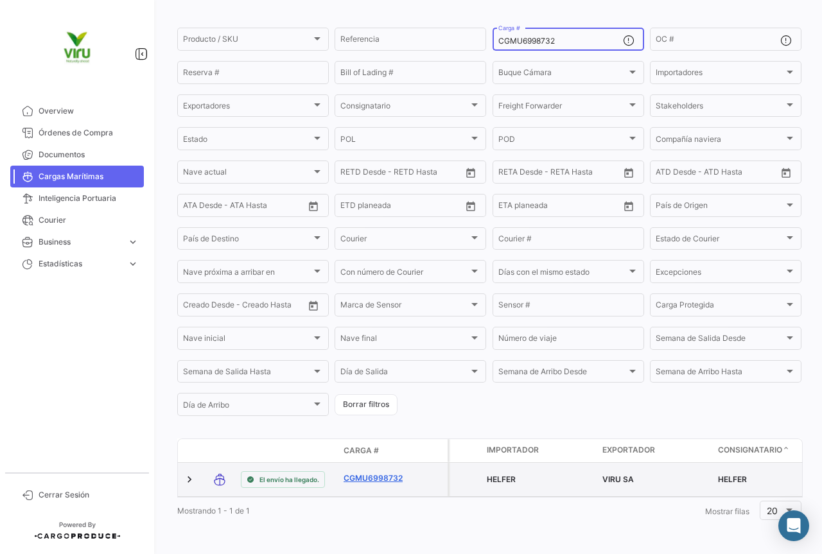
type input "CGMU6998732"
click at [385, 473] on link "CGMU6998732" at bounding box center [377, 479] width 67 height 12
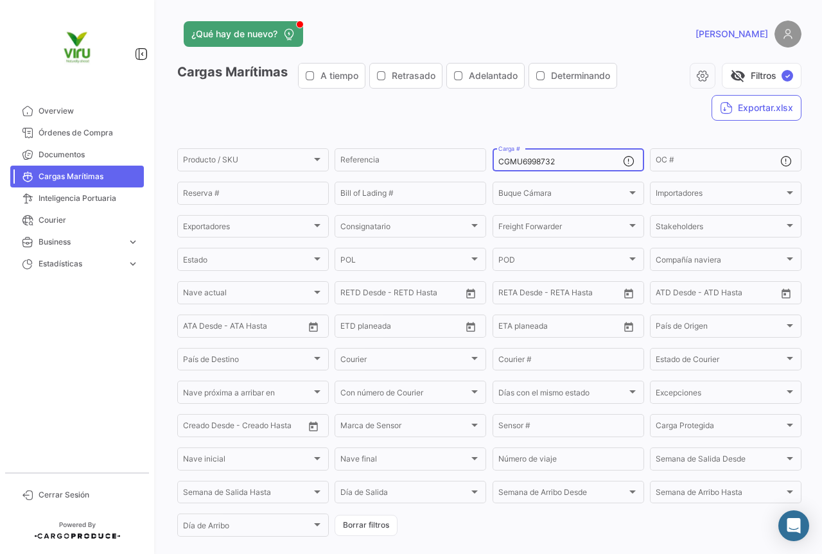
drag, startPoint x: 573, startPoint y: 164, endPoint x: 484, endPoint y: 168, distance: 89.3
click at [484, 168] on form "Producto / SKU Producto / SKU Referencia CGMU6998732 Carga # OC # Reserva # Bil…" at bounding box center [489, 342] width 624 height 392
paste input "7002498"
type input "CGMU7002498"
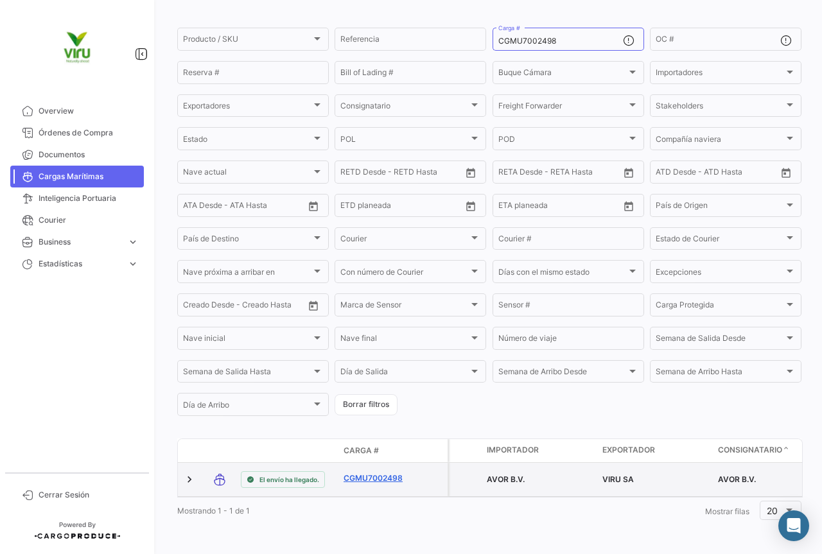
click at [392, 473] on link "CGMU7002498" at bounding box center [377, 479] width 67 height 12
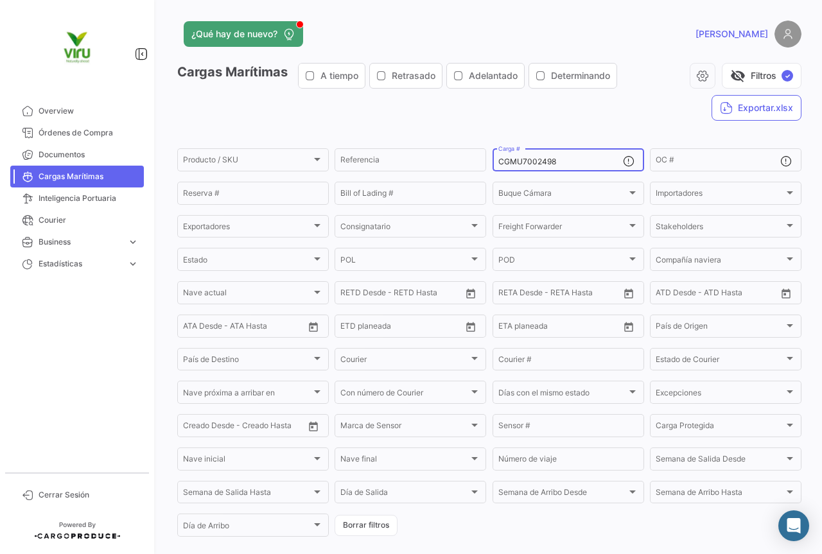
drag, startPoint x: 562, startPoint y: 155, endPoint x: 555, endPoint y: 156, distance: 6.5
click at [555, 156] on div "CGMU7002498 Carga #" at bounding box center [560, 158] width 125 height 25
drag, startPoint x: 569, startPoint y: 164, endPoint x: 491, endPoint y: 159, distance: 78.5
click at [493, 159] on div "CGMU7002498 Carga #" at bounding box center [569, 158] width 152 height 25
paste input "6903721"
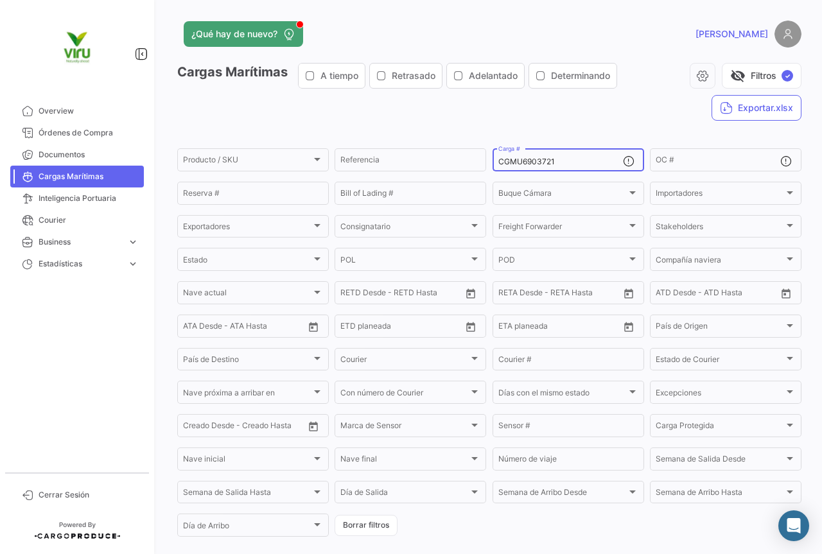
type input "CGMU6903721"
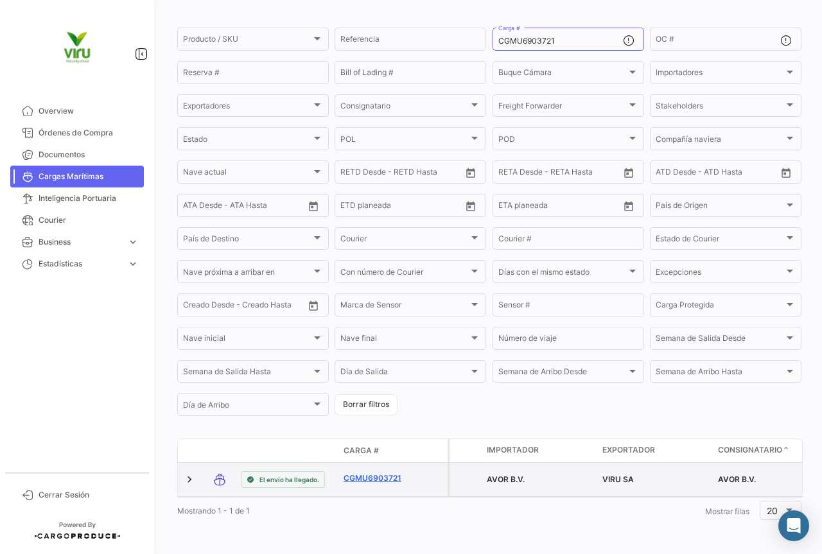
click at [395, 473] on link "CGMU6903721" at bounding box center [377, 479] width 67 height 12
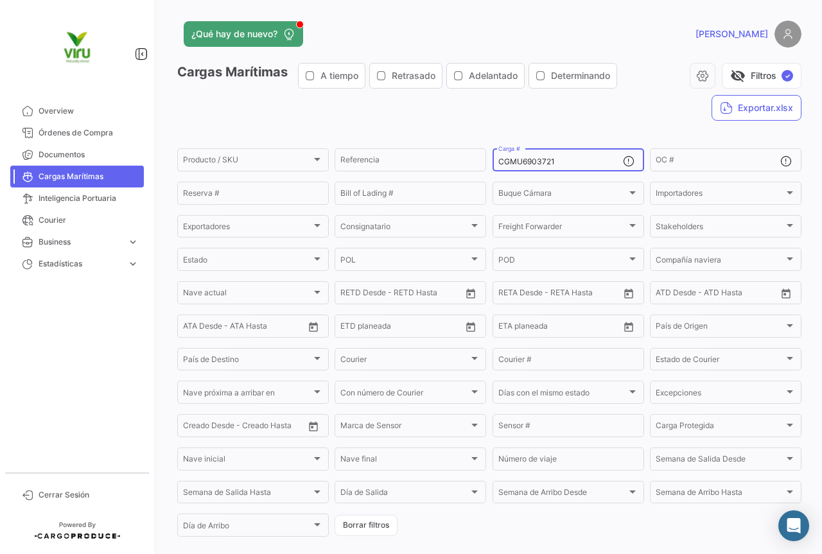
drag, startPoint x: 573, startPoint y: 161, endPoint x: 491, endPoint y: 176, distance: 84.1
click at [491, 176] on form "Producto / SKU Producto / SKU Referencia CGMU6903721 Carga # OC # Reserva # Bil…" at bounding box center [489, 342] width 624 height 392
paste input
click at [514, 157] on div "Carga #" at bounding box center [560, 158] width 125 height 25
paste input "TLLU1080028"
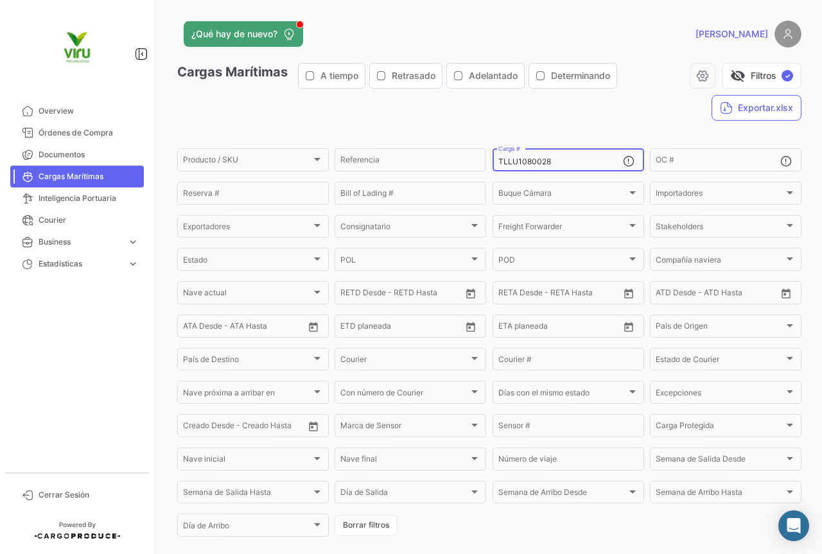
type input "TLLU1080028"
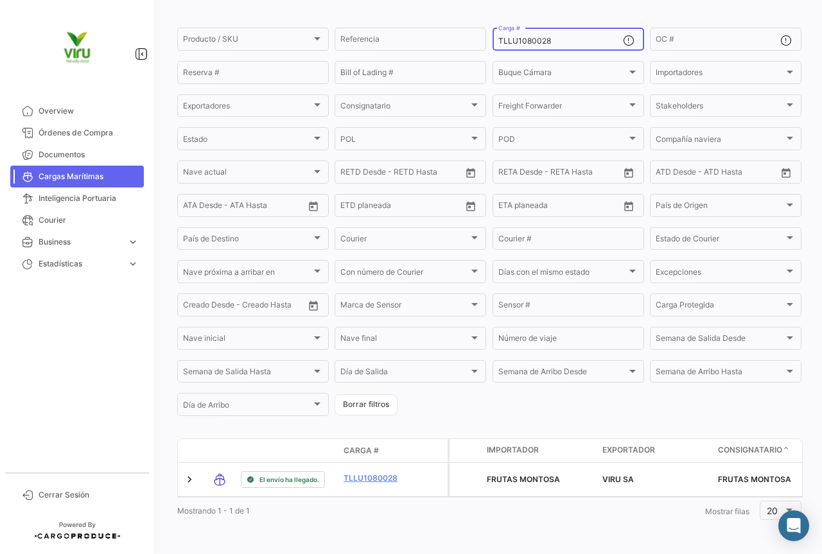
scroll to position [130, 0]
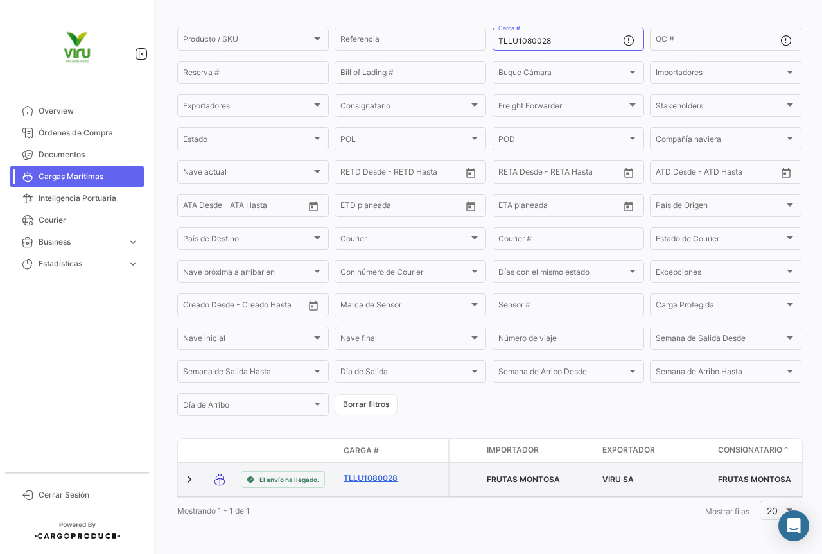
click at [357, 473] on link "TLLU1080028" at bounding box center [377, 479] width 67 height 12
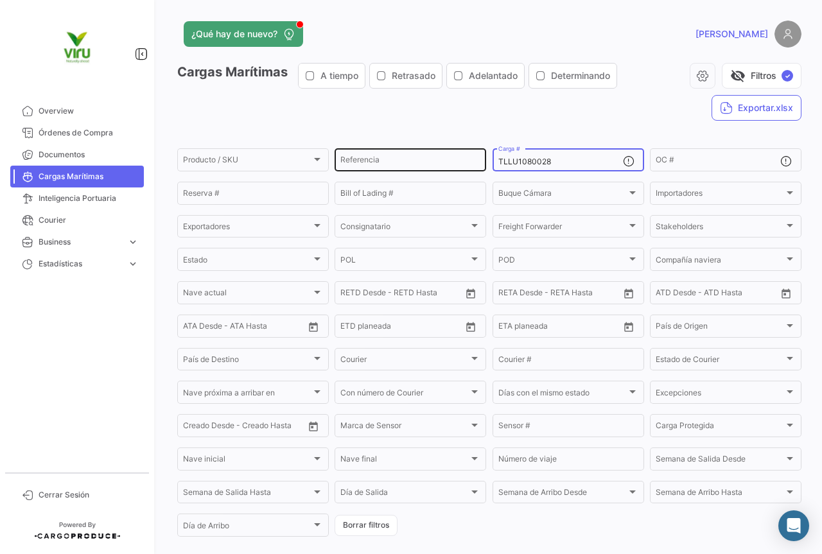
drag, startPoint x: 577, startPoint y: 166, endPoint x: 483, endPoint y: 157, distance: 94.8
click at [0, 0] on div "Producto / SKU Producto / SKU Referencia TLLU1080028 Carga # OC # Reserva # Bil…" at bounding box center [0, 0] width 0 height 0
paste input "CGMU6954884"
type input "CGMU6954884"
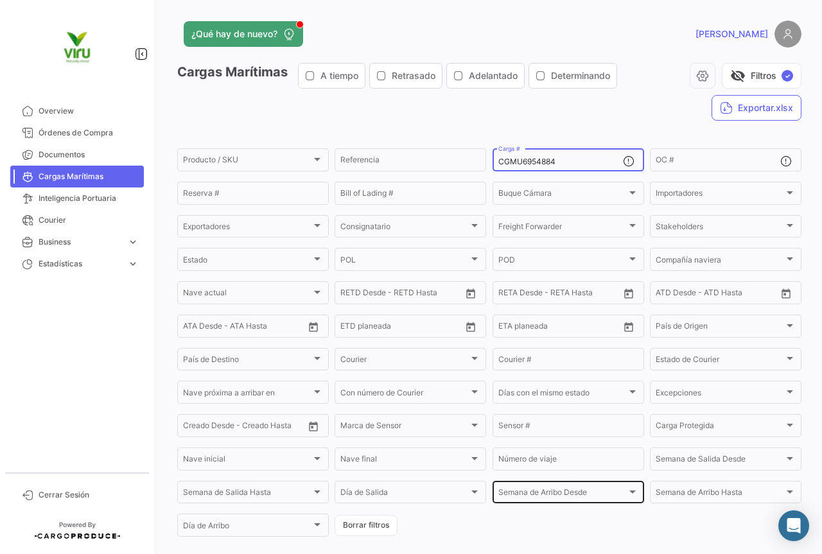
scroll to position [130, 0]
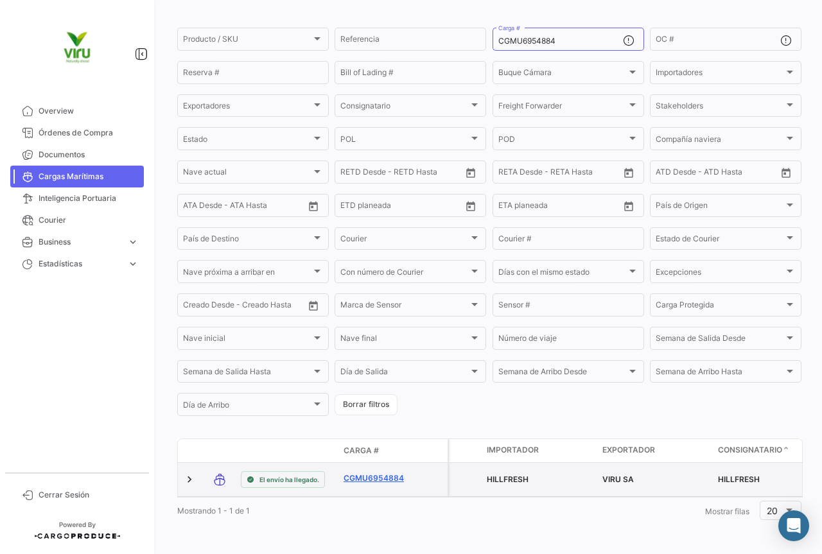
click at [386, 473] on link "CGMU6954884" at bounding box center [377, 479] width 67 height 12
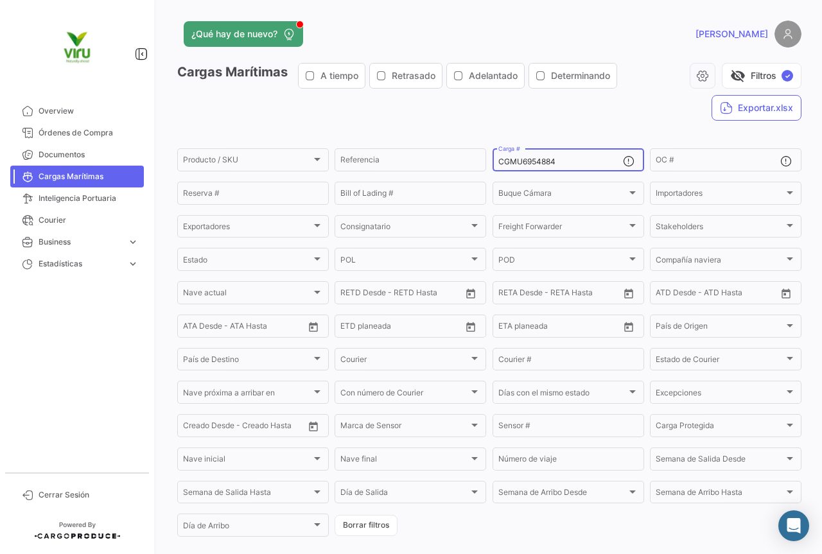
drag, startPoint x: 581, startPoint y: 162, endPoint x: 493, endPoint y: 155, distance: 88.3
click at [493, 155] on div "CGMU6954884 Carga #" at bounding box center [569, 158] width 152 height 25
paste input "9373435"
type input "CGMU9373435"
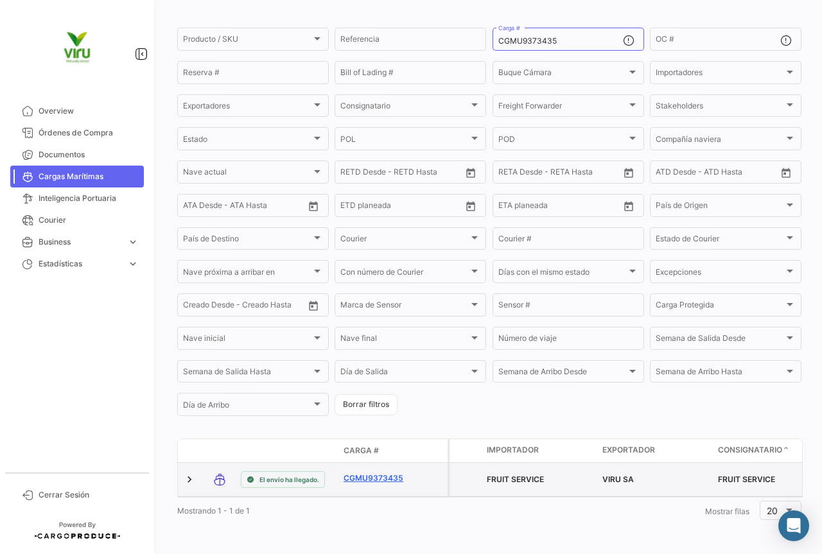
click at [378, 473] on link "CGMU9373435" at bounding box center [377, 479] width 67 height 12
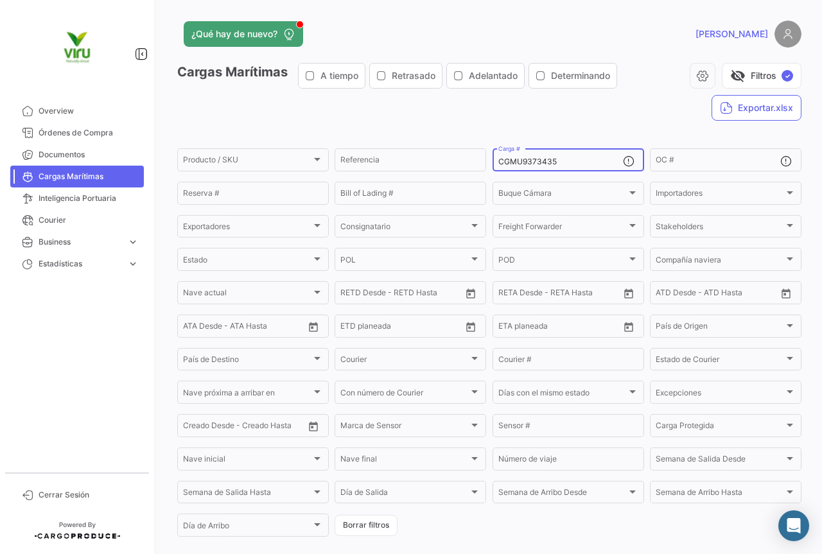
drag, startPoint x: 575, startPoint y: 162, endPoint x: 495, endPoint y: 156, distance: 79.9
click at [498, 156] on div "CGMU9373435 Carga #" at bounding box center [560, 158] width 125 height 25
paste input "TLLU1050208"
type input "TLLU1050208"
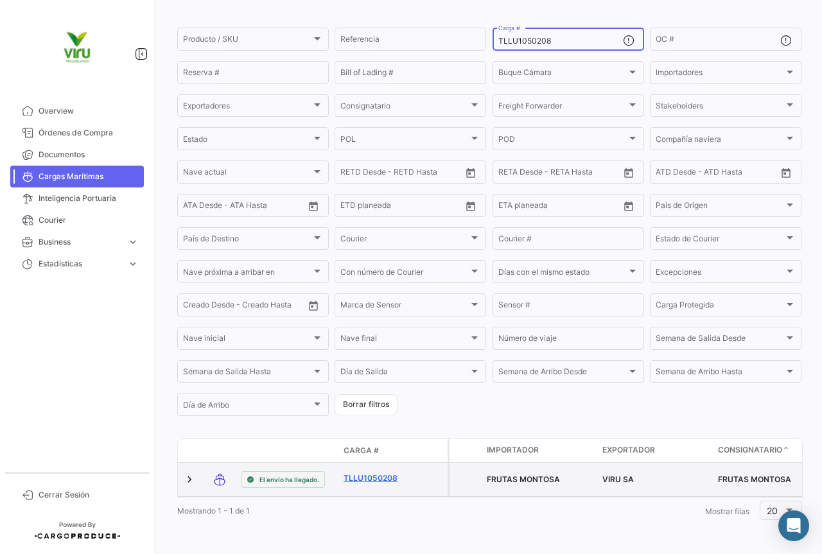
click at [391, 473] on link "TLLU1050208" at bounding box center [377, 479] width 67 height 12
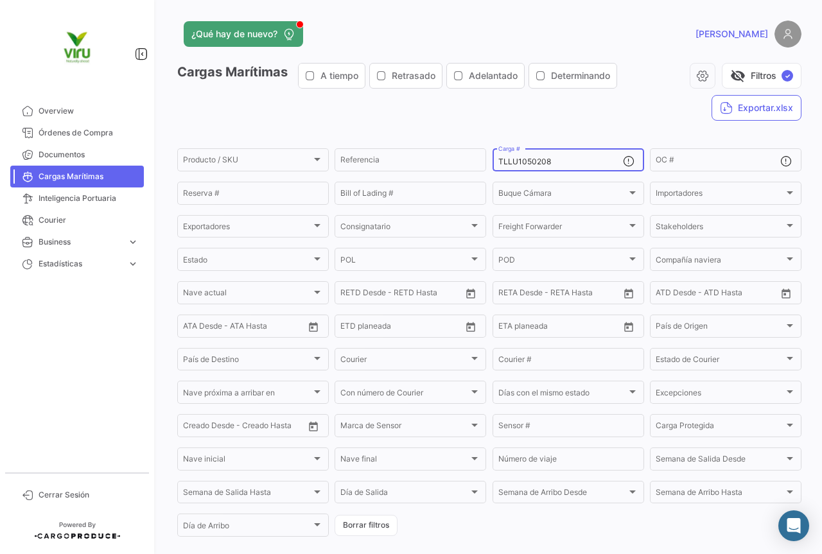
drag, startPoint x: 564, startPoint y: 160, endPoint x: 493, endPoint y: 164, distance: 70.7
click at [493, 164] on div "TLLU1050208 Carga #" at bounding box center [569, 158] width 152 height 25
paste input "78993"
type input "TLLU1078993"
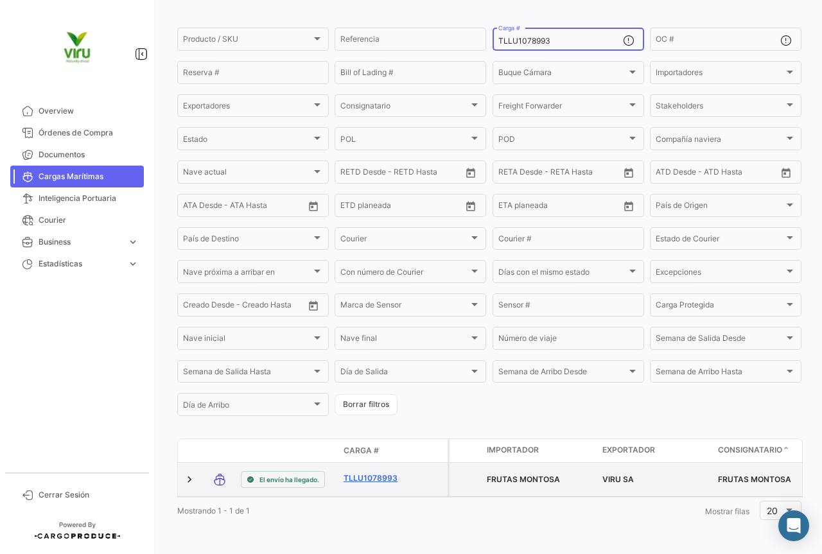
click at [385, 473] on link "TLLU1078993" at bounding box center [377, 479] width 67 height 12
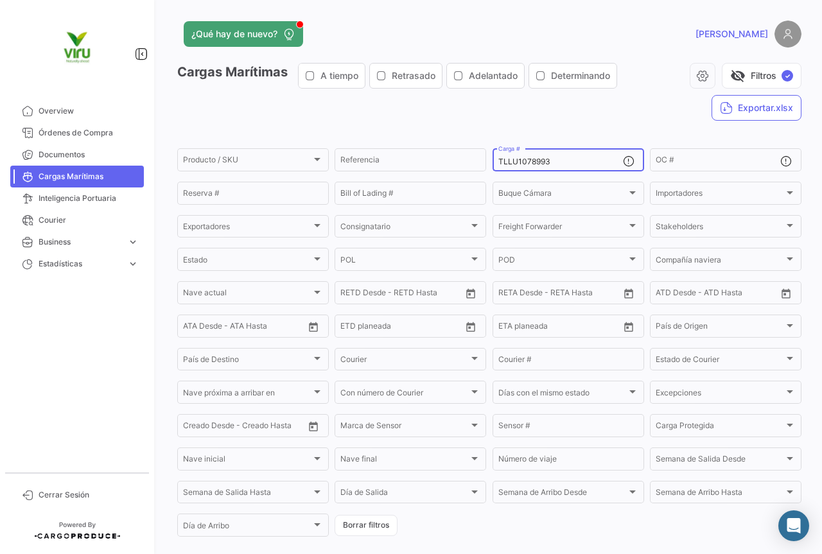
drag, startPoint x: 577, startPoint y: 161, endPoint x: 489, endPoint y: 161, distance: 88.0
click at [493, 161] on div "TLLU1078993 Carga #" at bounding box center [569, 158] width 152 height 25
paste input "9304"
type input "TLLU1079304"
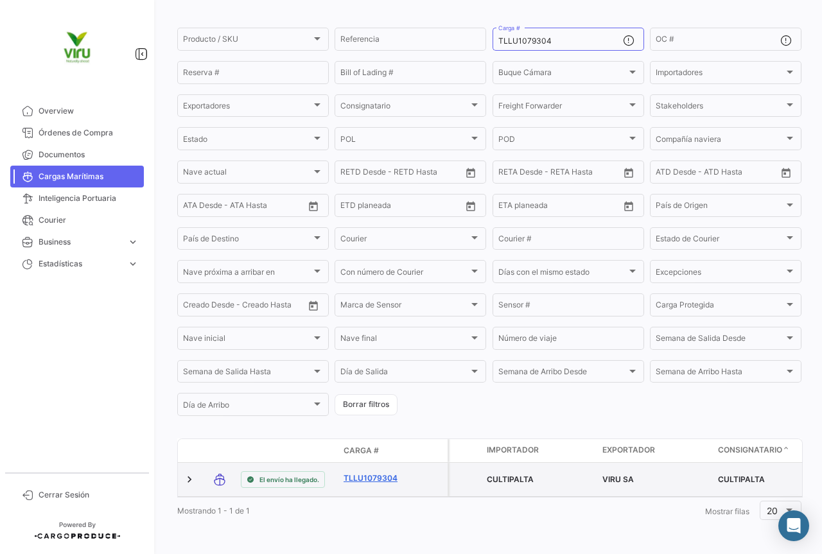
click at [384, 473] on link "TLLU1079304" at bounding box center [377, 479] width 67 height 12
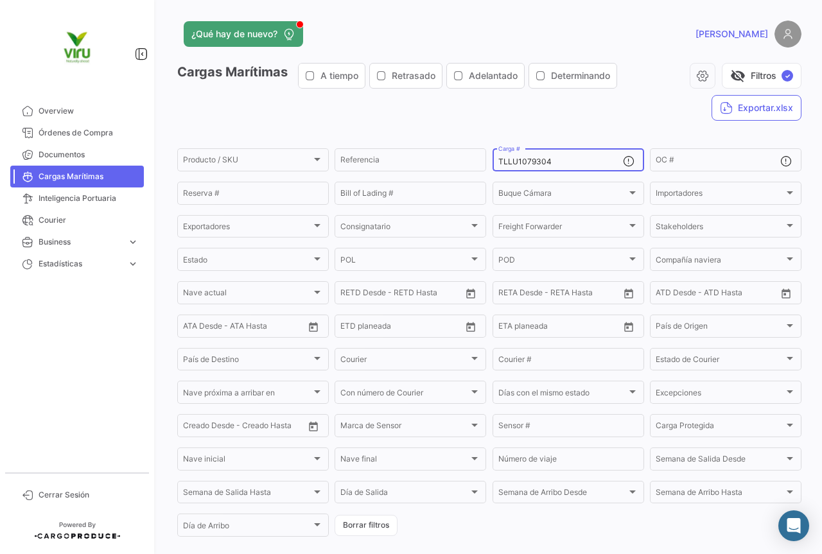
drag, startPoint x: 553, startPoint y: 162, endPoint x: 489, endPoint y: 164, distance: 63.6
click at [493, 164] on div "TLLU1079304 Carga #" at bounding box center [569, 158] width 152 height 25
paste input "794 TLLU1079496 TLLU1079876 CGMU7030289 FBIU5221595"
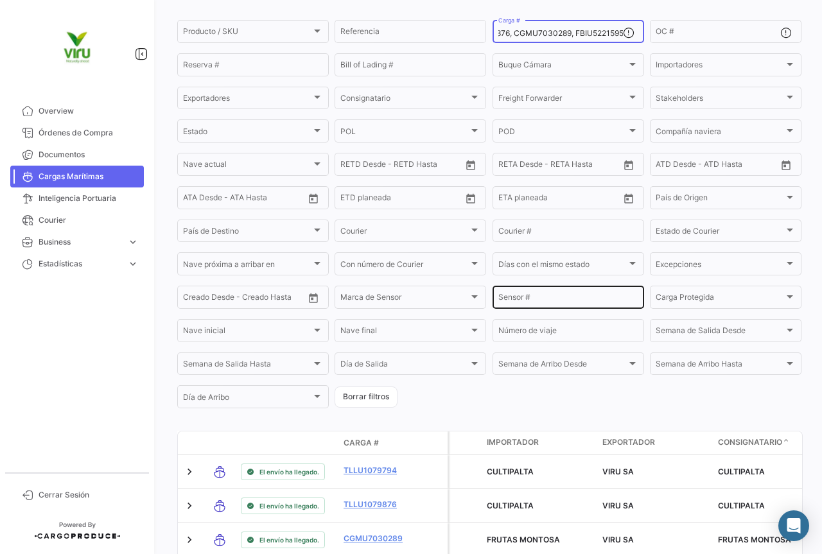
scroll to position [321, 0]
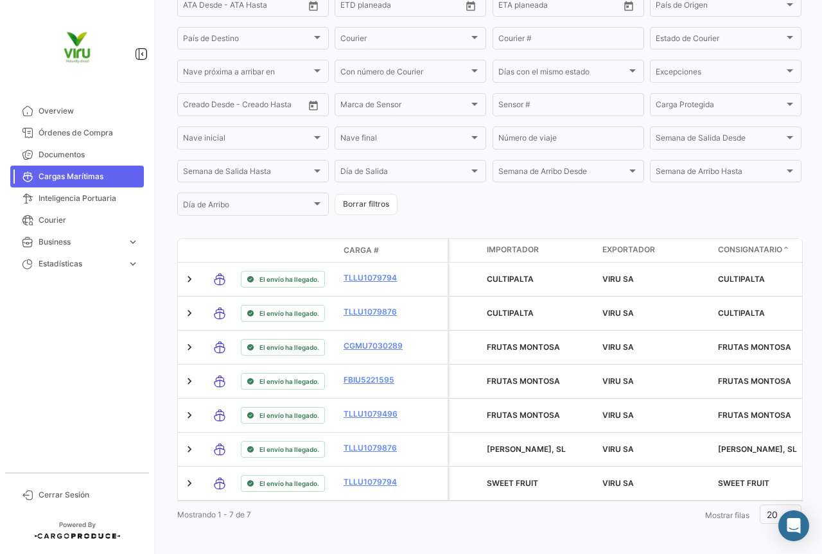
type input "TLLU1079794, TLLU1079496, TLLU1079876, CGMU7030289, FBIU5221595"
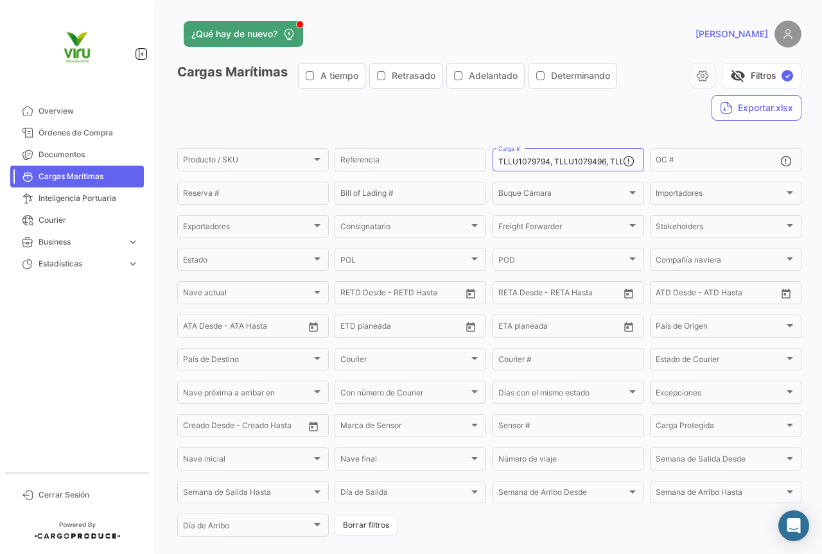
scroll to position [128, 0]
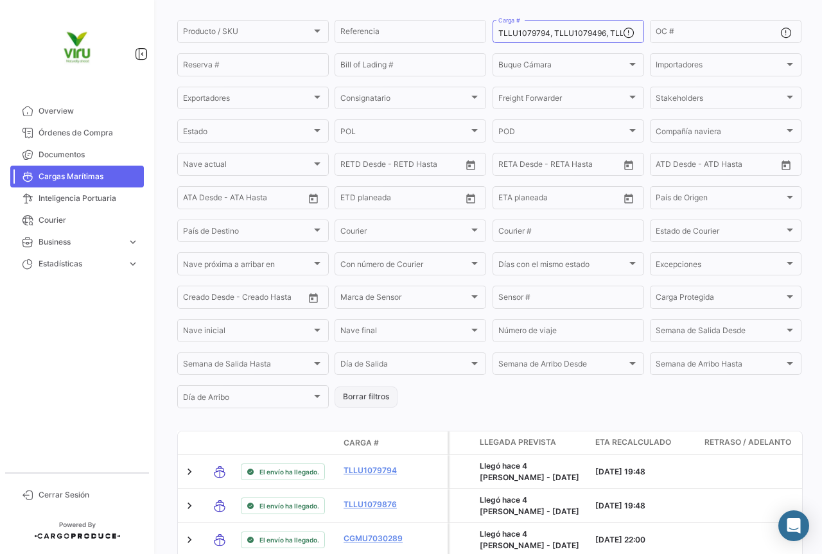
click at [373, 401] on button "Borrar filtros" at bounding box center [366, 397] width 63 height 21
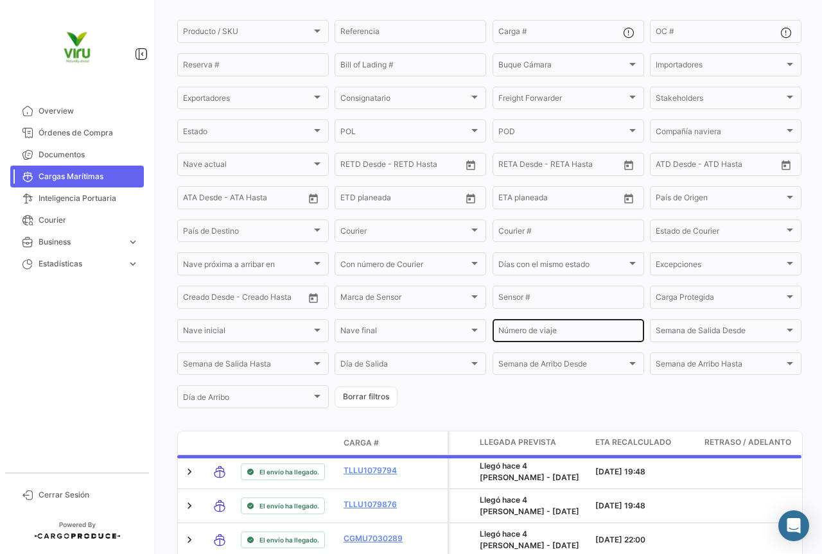
scroll to position [0, 0]
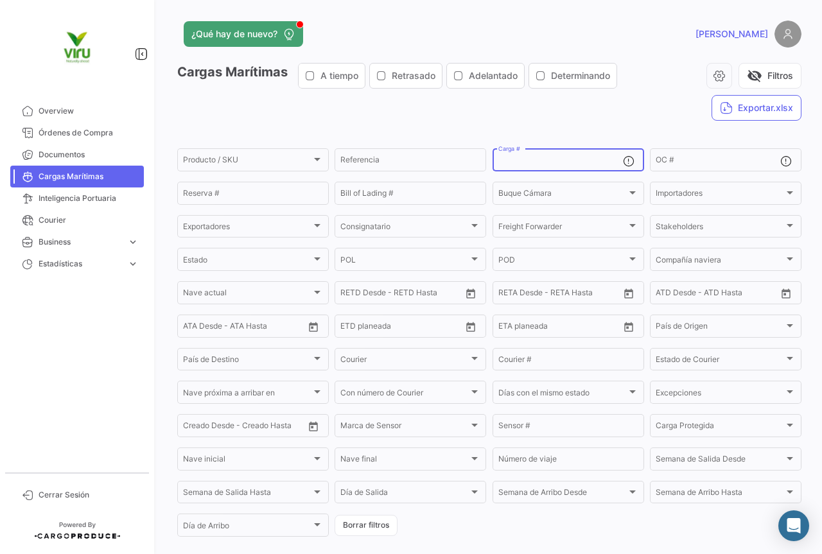
click at [531, 163] on input "Carga #" at bounding box center [560, 161] width 125 height 9
paste input "CGMU7006111 CGMU6999533 CGMU6908169 CGMU7001362 CGMU6935457"
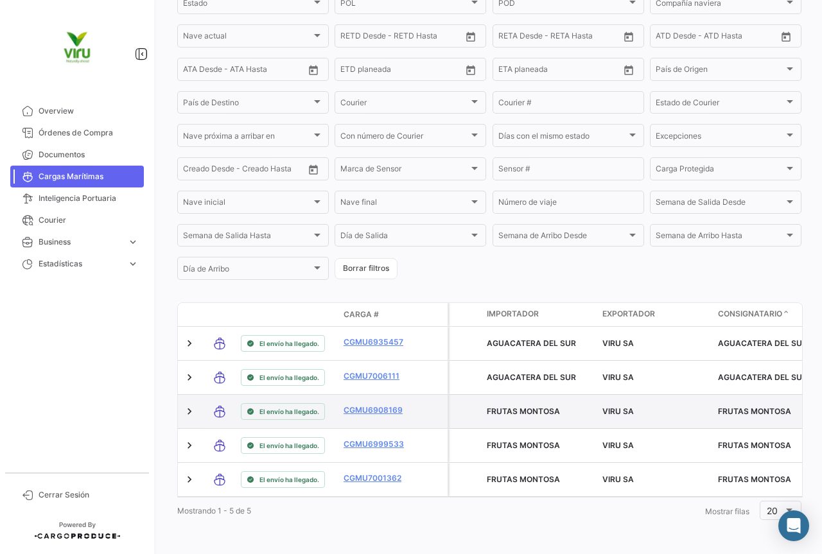
scroll to position [267, 0]
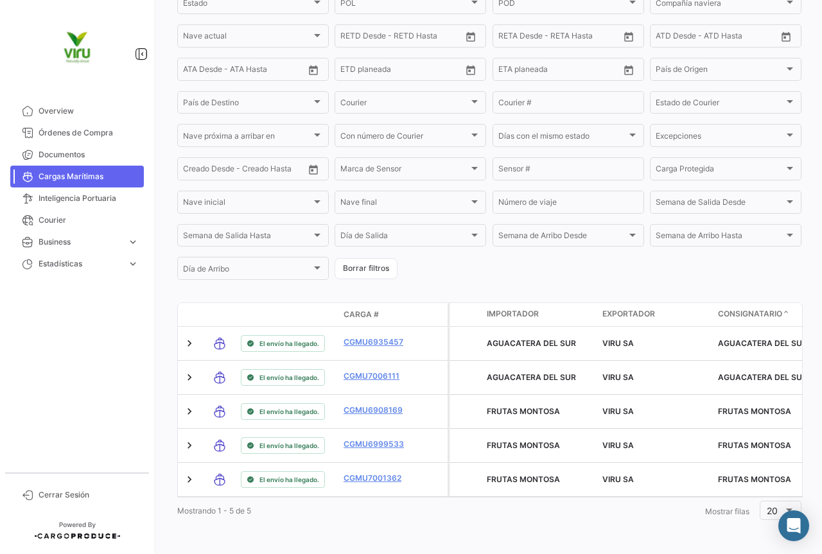
type input "CGMU7006111, CGMU6999533, CGMU6908169, CGMU7001362, CGMU6935457"
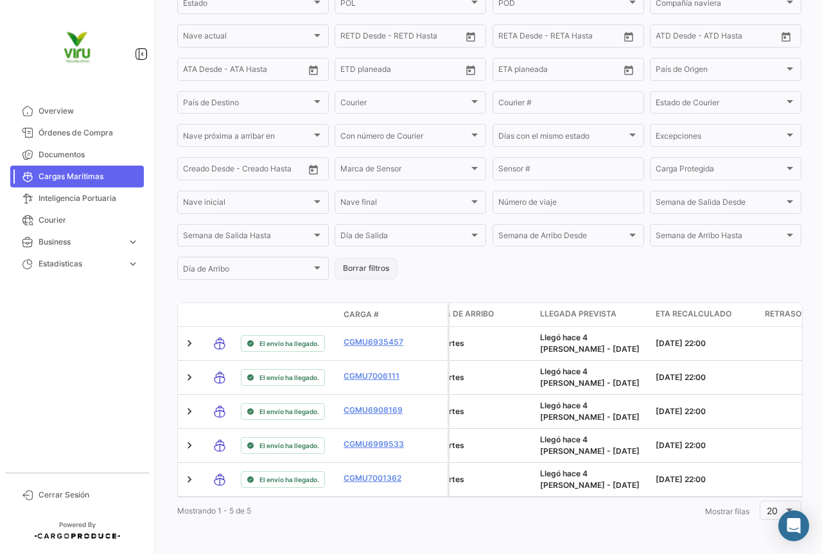
click at [385, 258] on button "Borrar filtros" at bounding box center [366, 268] width 63 height 21
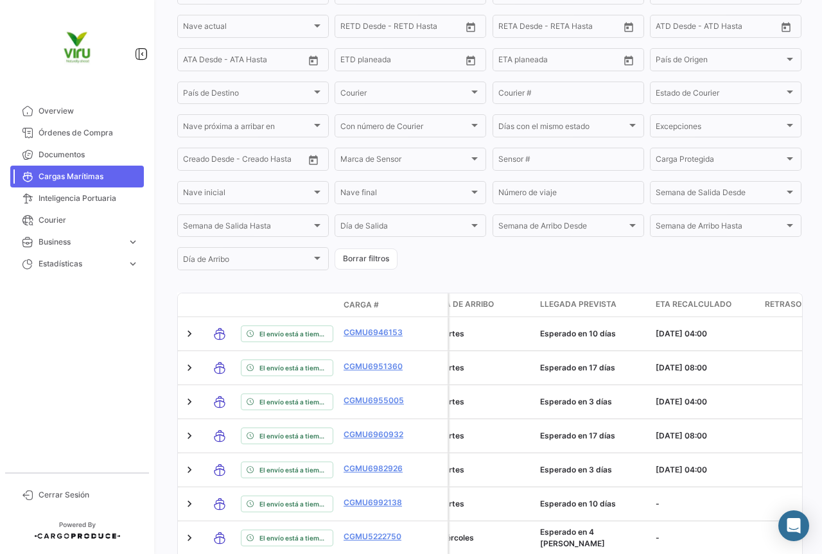
scroll to position [10, 0]
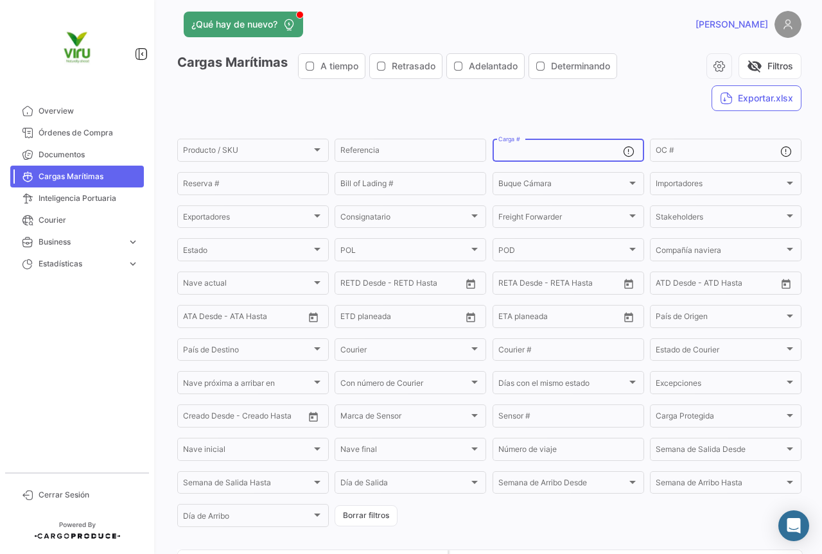
click at [525, 149] on input "Carga #" at bounding box center [560, 152] width 125 height 9
paste input "CXRU1615031 CGMU6969360 CAIU5696423 SEGU9533123 TEMU9349600"
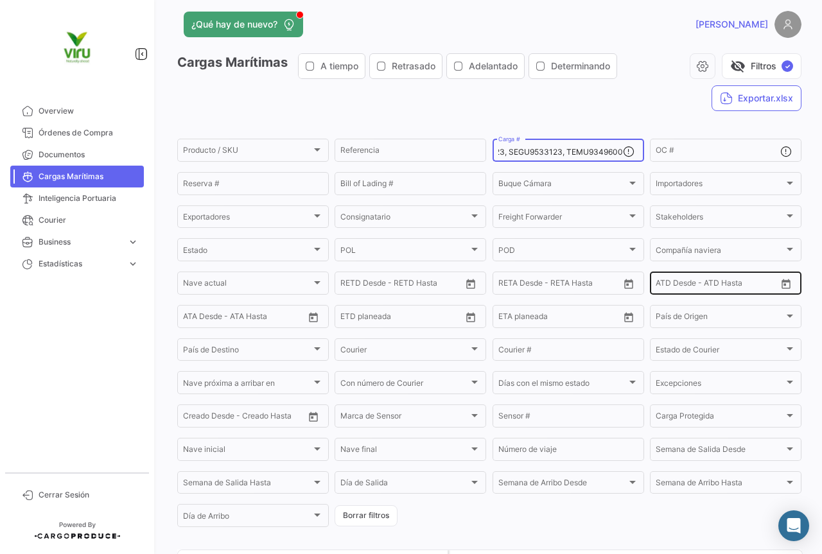
scroll to position [267, 0]
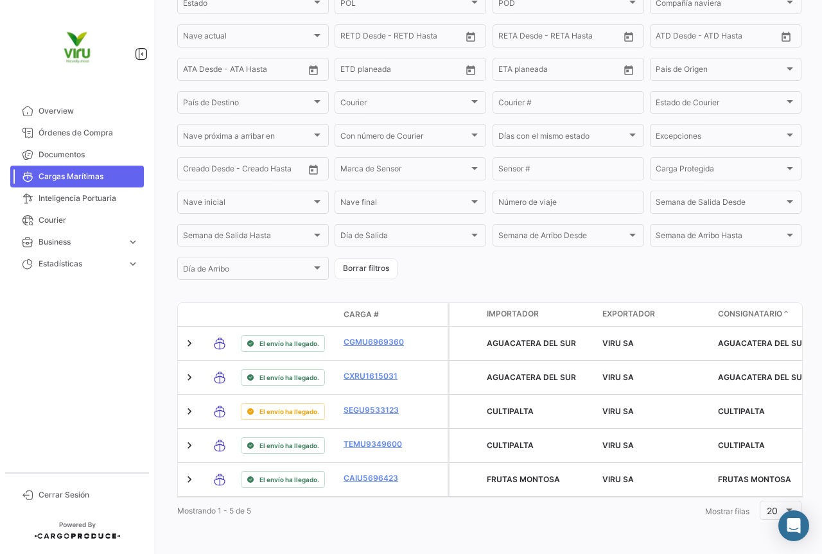
type input "CXRU1615031, CGMU6969360, CAIU5696423, SEGU9533123, TEMU9349600"
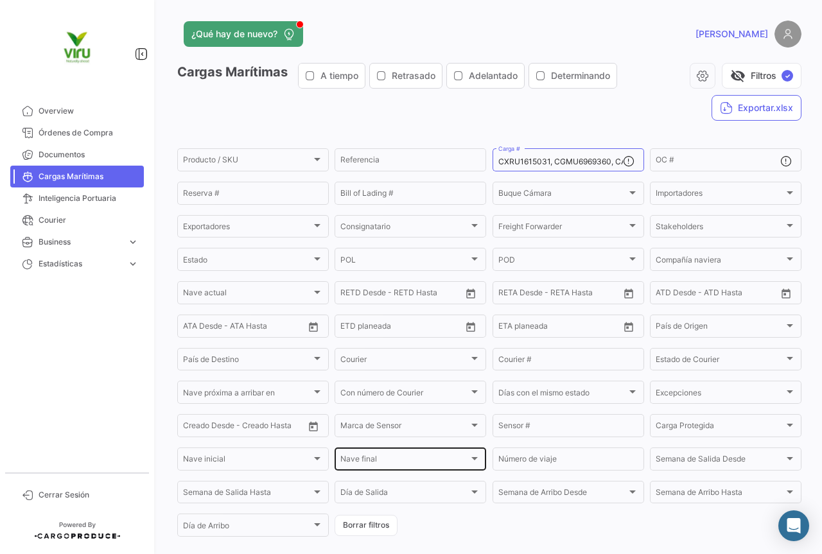
scroll to position [193, 0]
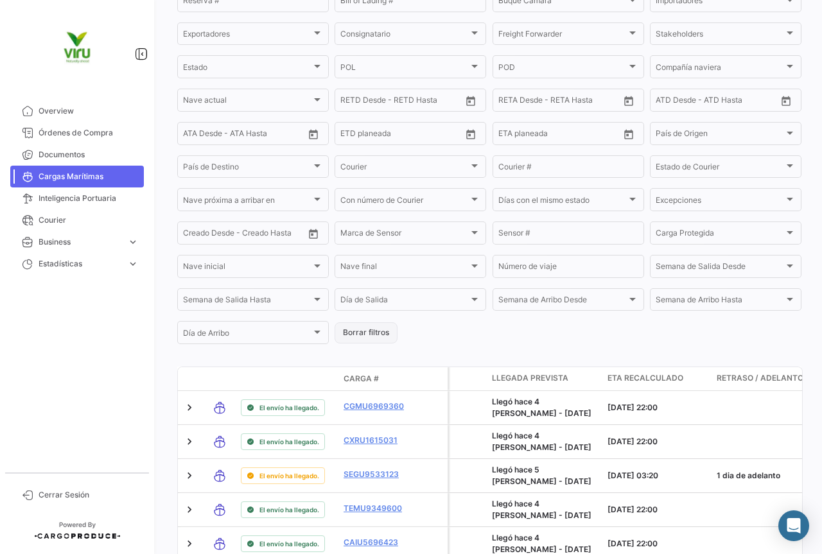
click at [364, 322] on button "Borrar filtros" at bounding box center [366, 332] width 63 height 21
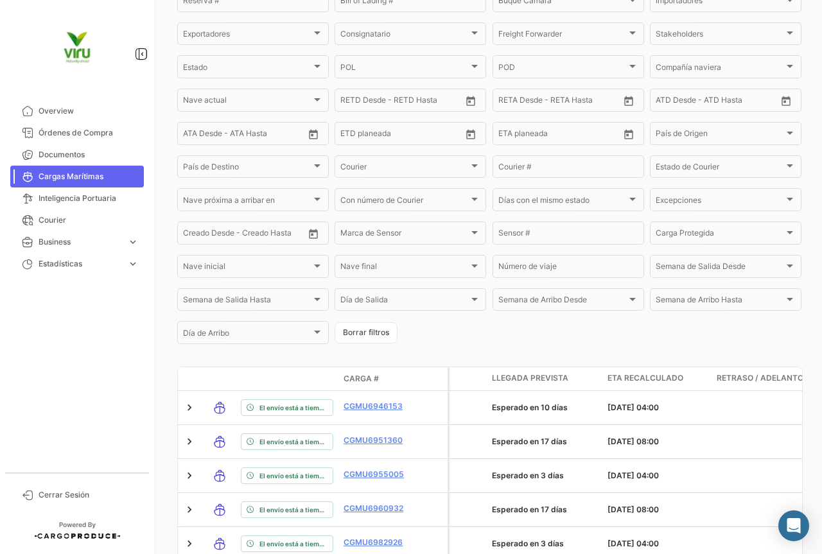
scroll to position [0, 0]
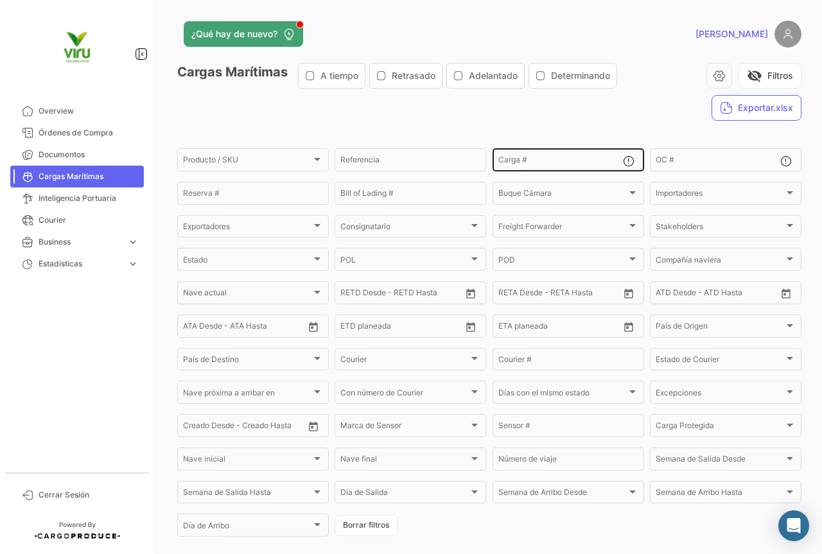
click at [555, 161] on input "Carga #" at bounding box center [560, 161] width 125 height 9
paste input "TEMU9894170 CXRU1364173 MCAU6069518 MMAU1435194 MCAU6021073"
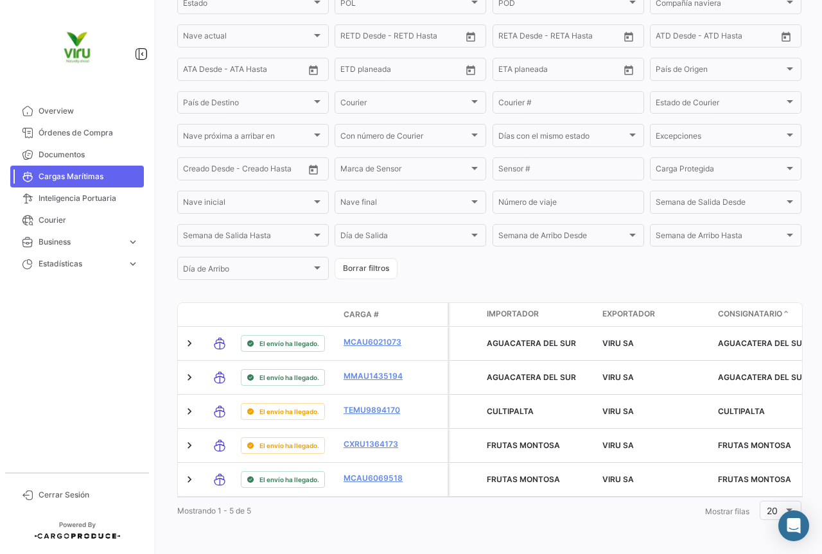
scroll to position [267, 0]
type input "TEMU9894170, CXRU1364173, MCAU6069518, MMAU1435194, MCAU6021073"
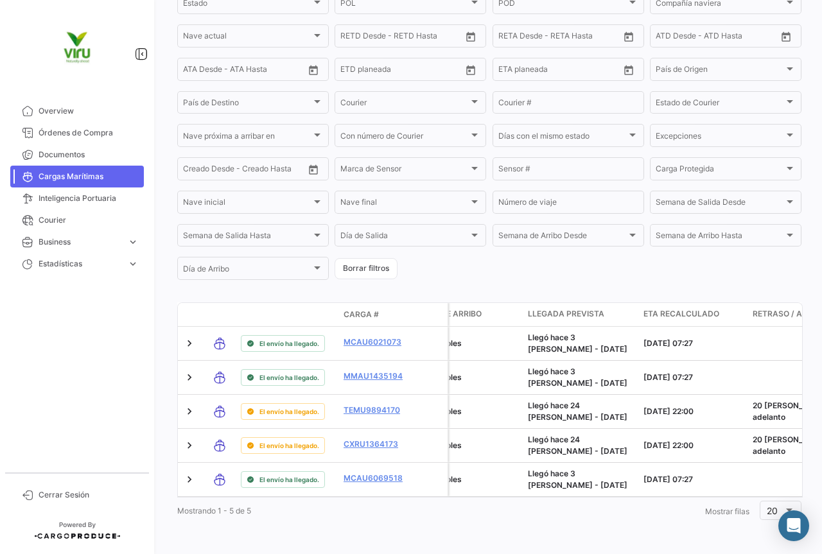
scroll to position [0, 979]
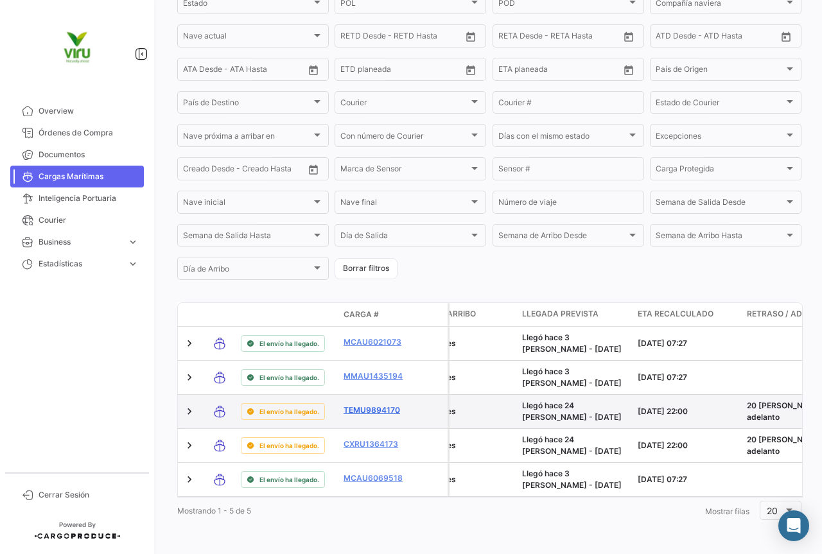
click at [368, 405] on link "TEMU9894170" at bounding box center [377, 411] width 67 height 12
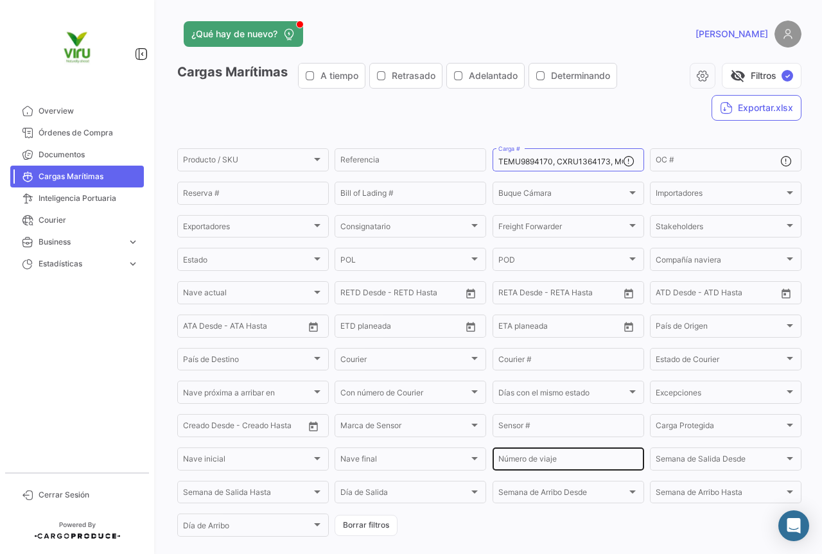
scroll to position [64, 0]
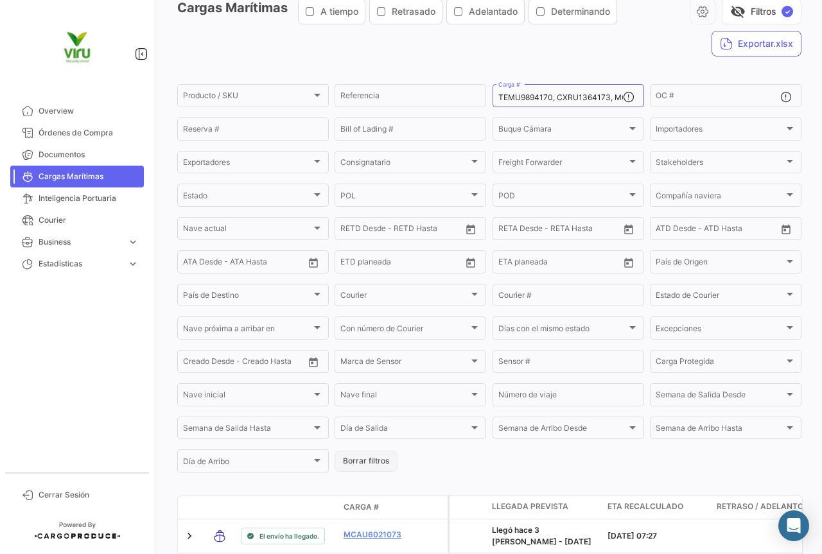
click at [369, 463] on button "Borrar filtros" at bounding box center [366, 461] width 63 height 21
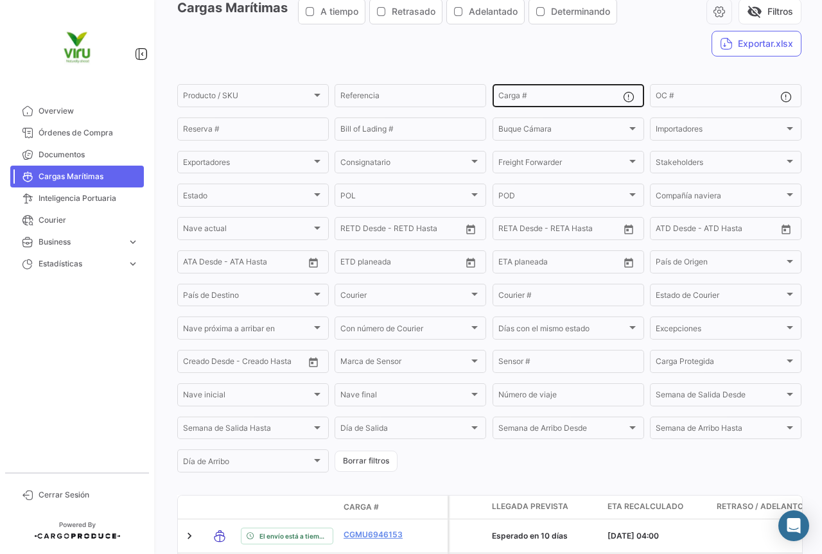
click at [553, 98] on input "Carga #" at bounding box center [560, 97] width 125 height 9
paste input "MMAU1286085 MCAU6078464 ZMOU8832342 MCAU6062072 MMAU1286721"
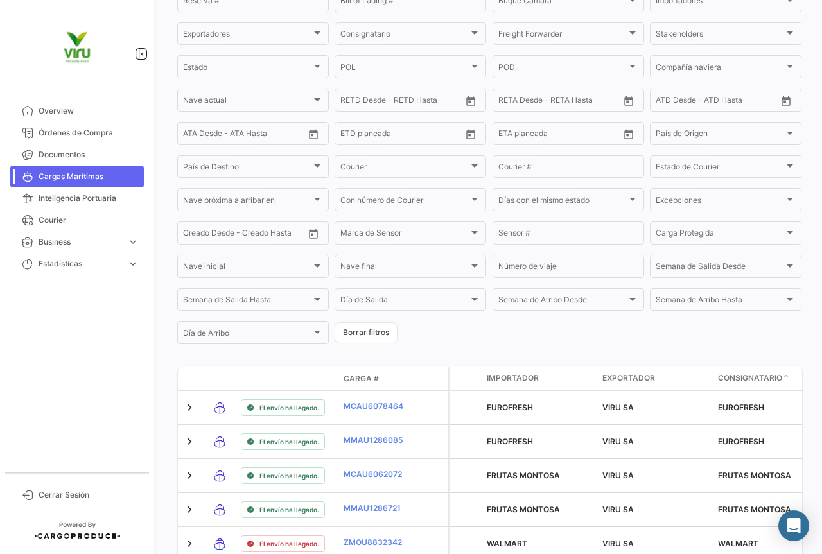
scroll to position [257, 0]
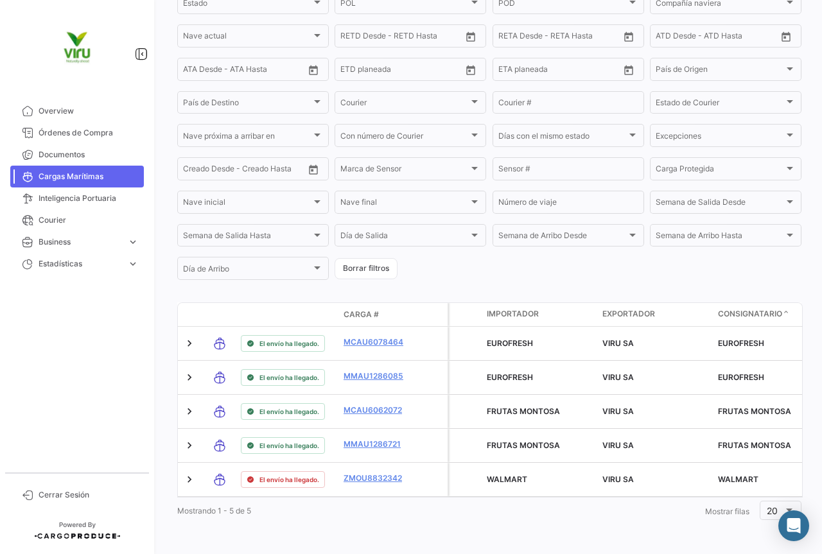
type input "MMAU1286085, MCAU6078464, ZMOU8832342, MCAU6062072, MMAU1286721"
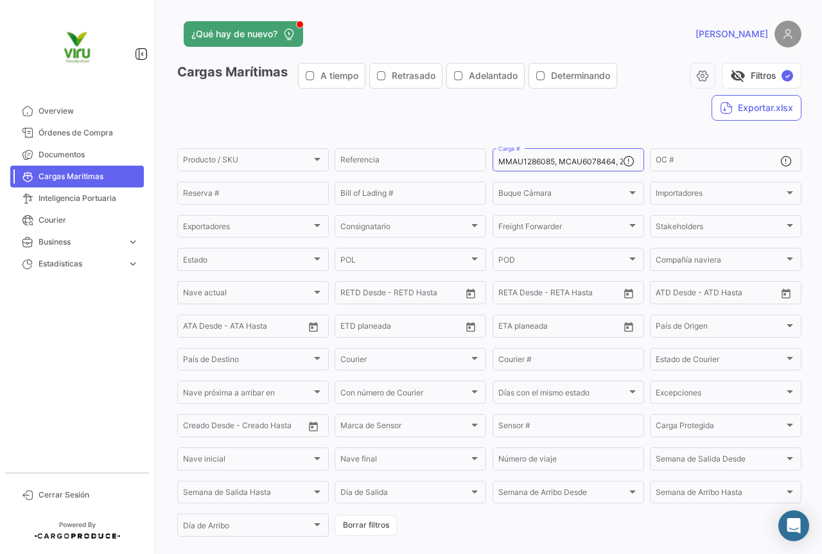
scroll to position [64, 0]
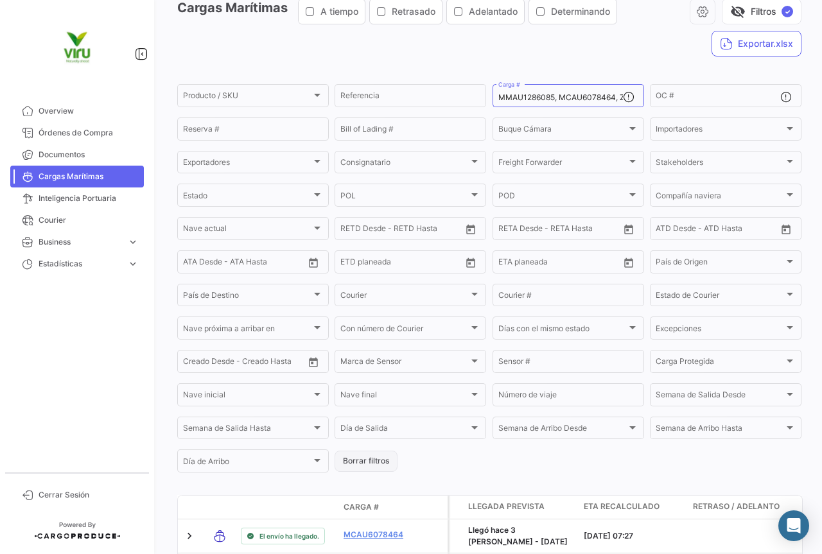
click at [362, 457] on button "Borrar filtros" at bounding box center [366, 461] width 63 height 21
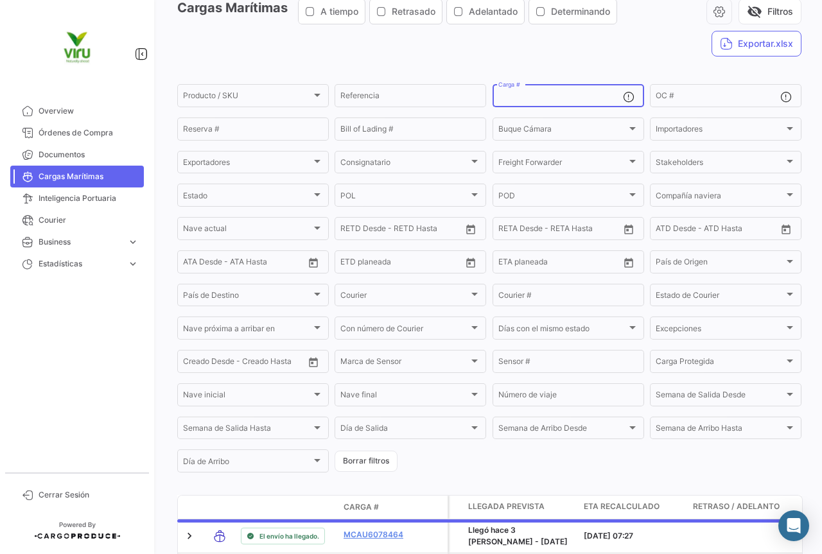
click at [536, 101] on input "Carga #" at bounding box center [560, 97] width 125 height 9
paste input "MMAU1302205 MCAU6067346 MMAU1418638 MMAU1301868 CGMU6997438"
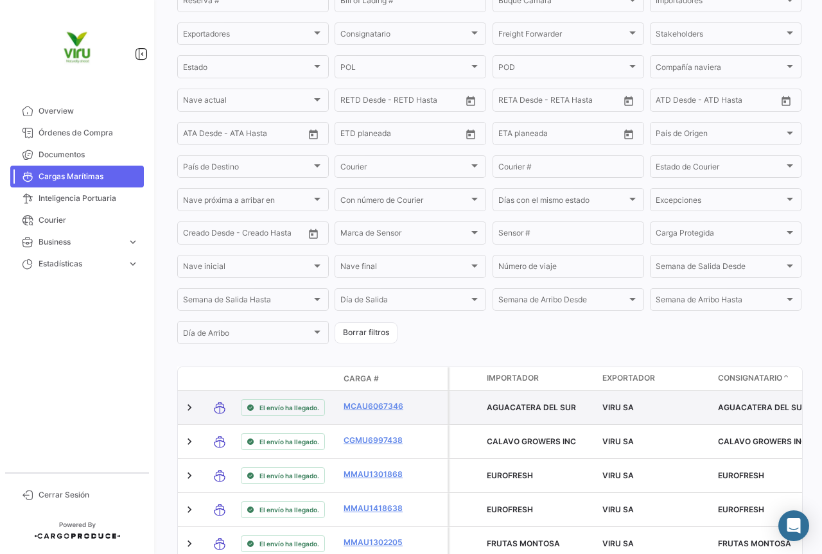
scroll to position [257, 0]
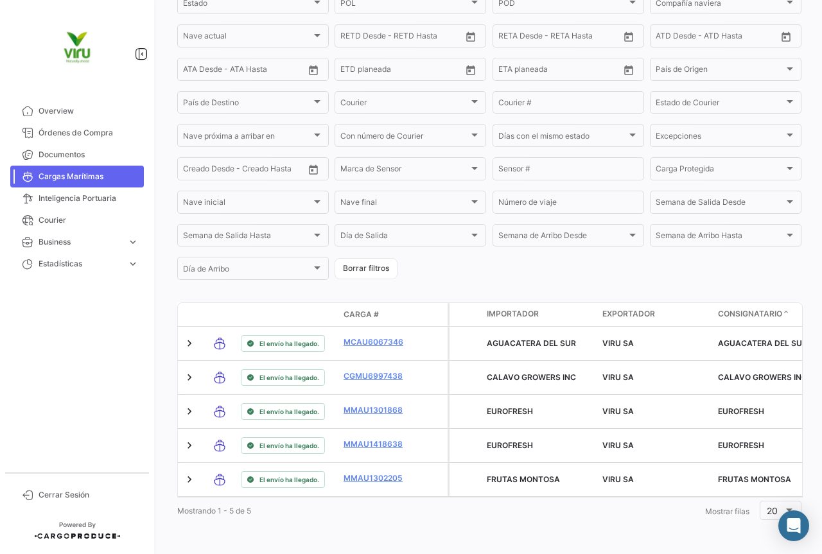
type input "MMAU1302205, MCAU6067346, MMAU1418638, MMAU1301868, CGMU6997438"
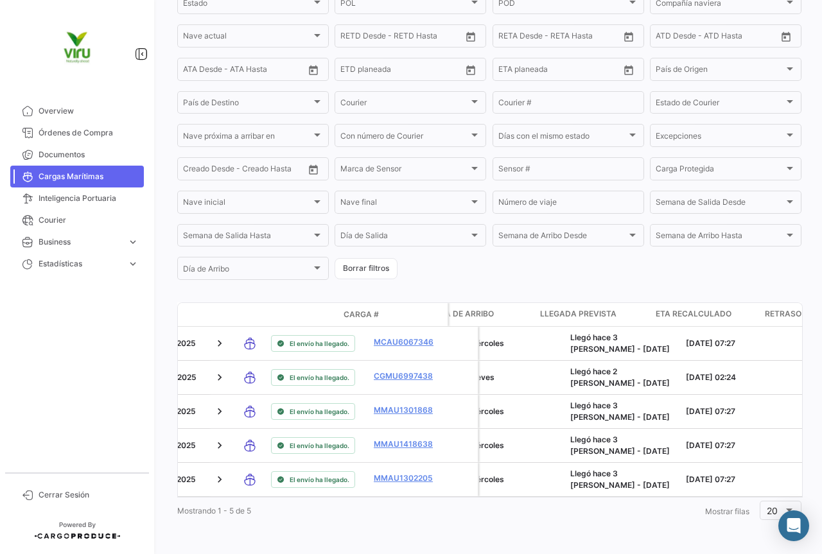
scroll to position [0, 1004]
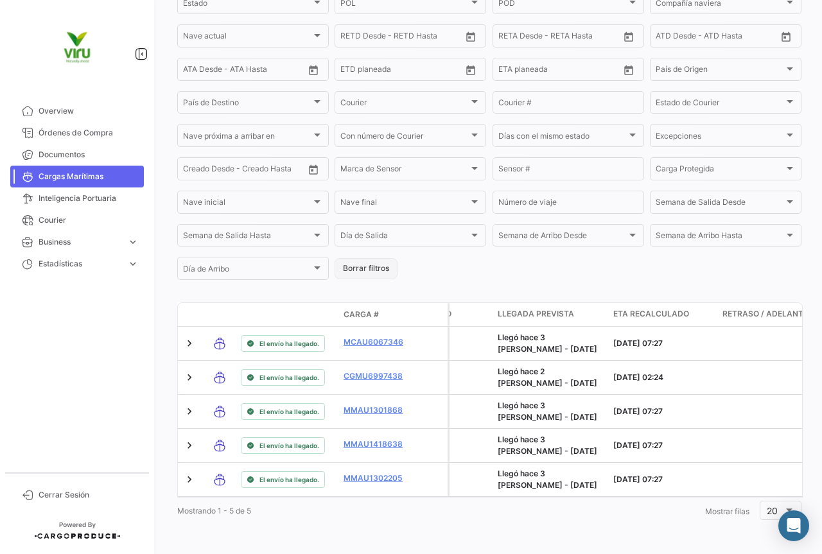
click at [381, 270] on button "Borrar filtros" at bounding box center [366, 268] width 63 height 21
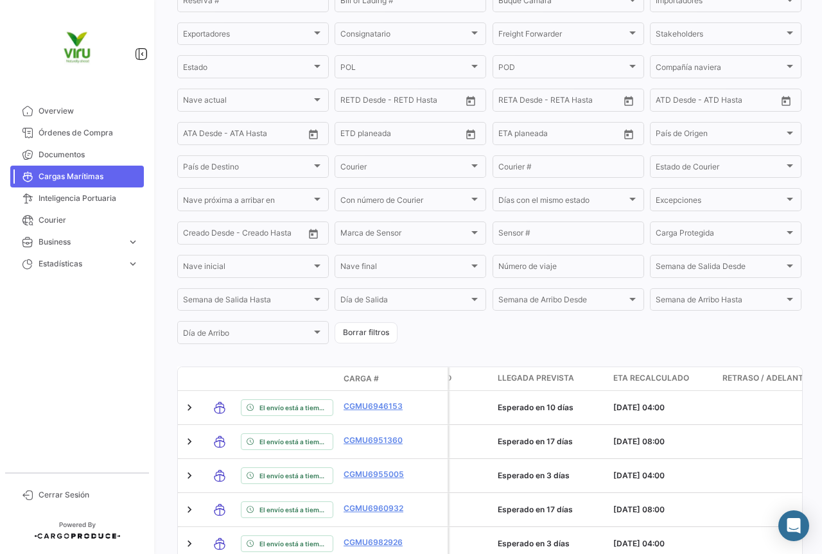
scroll to position [0, 0]
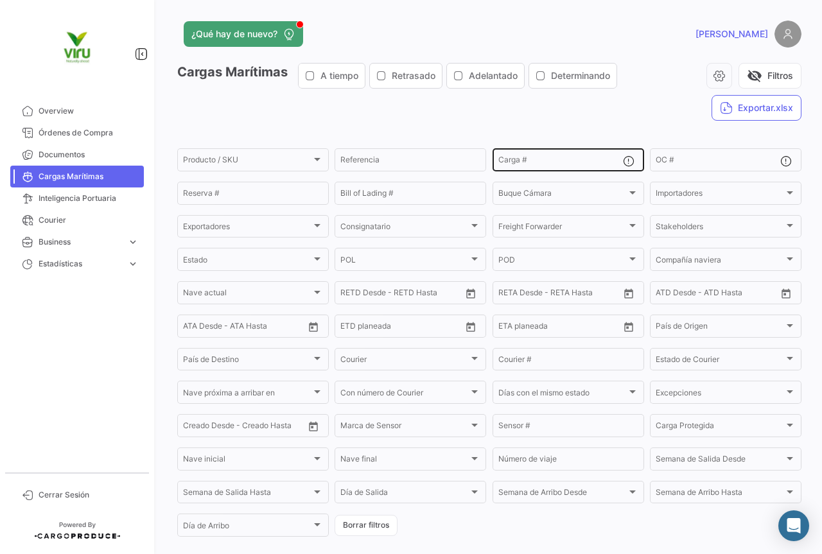
click at [539, 155] on div "Carga #" at bounding box center [560, 158] width 125 height 25
paste input "CGMU6930861 CGMU6957538 CGMU7034047 ZMOU8968431 GMOU9029207 ZMOU8846346"
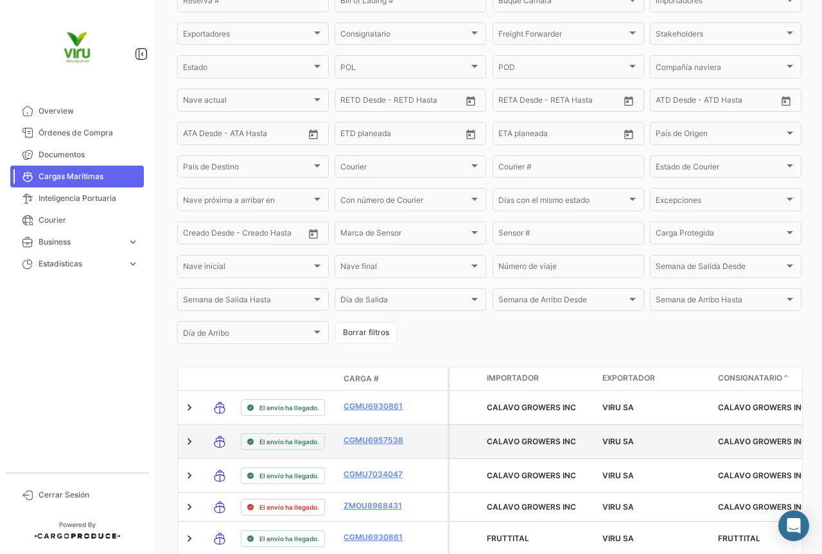
scroll to position [324, 0]
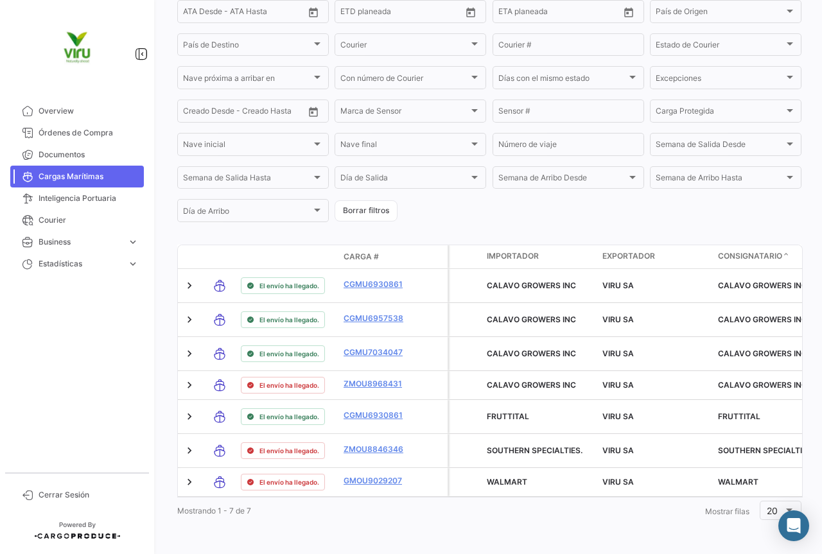
type input "CGMU6930861, CGMU6957538, CGMU7034047, ZMOU8968431, GMOU9029207, ZMOU8846346"
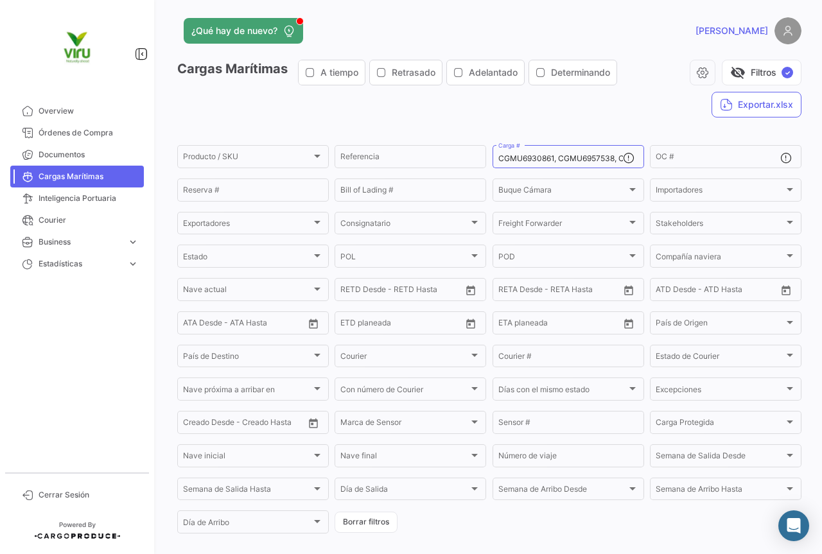
scroll to position [132, 0]
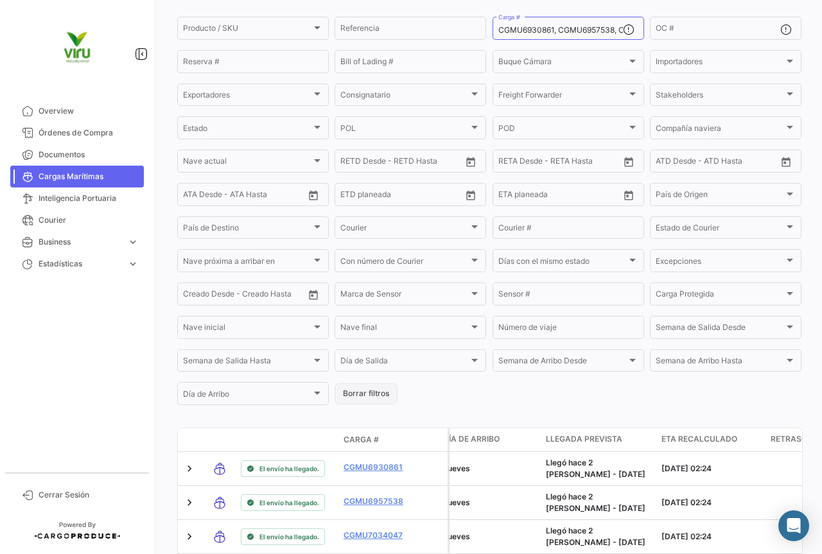
click at [357, 399] on button "Borrar filtros" at bounding box center [366, 393] width 63 height 21
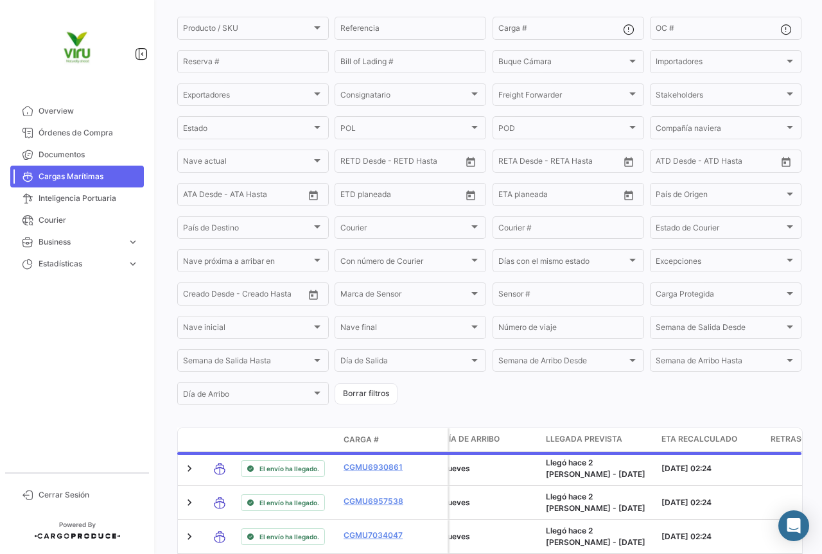
scroll to position [0, 0]
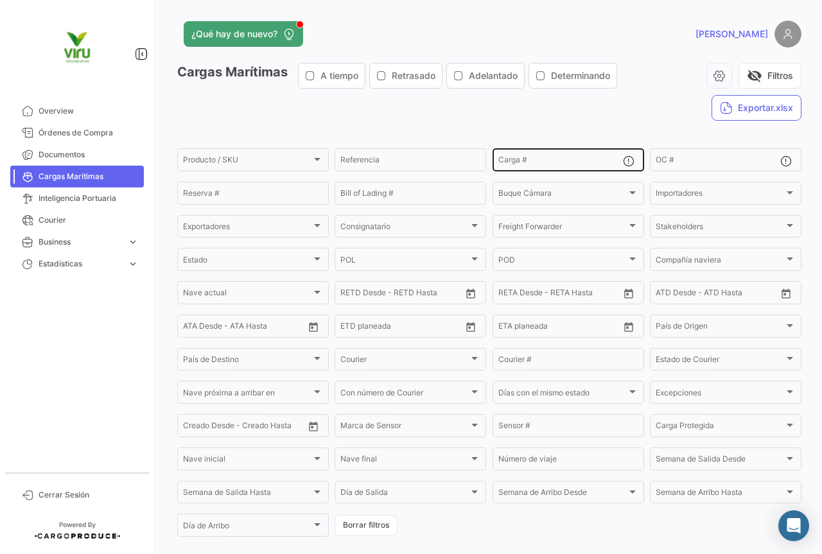
click at [530, 162] on input "Carga #" at bounding box center [560, 161] width 125 height 9
paste input "SILU7045432"
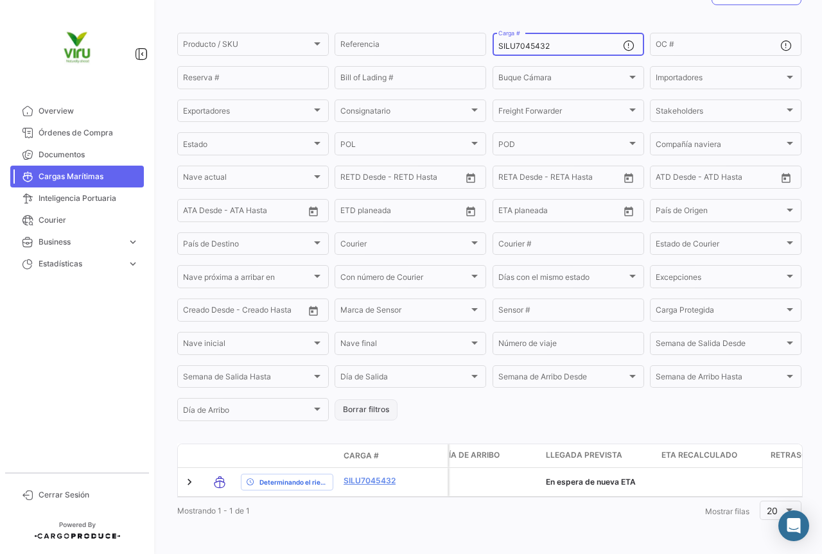
scroll to position [130, 0]
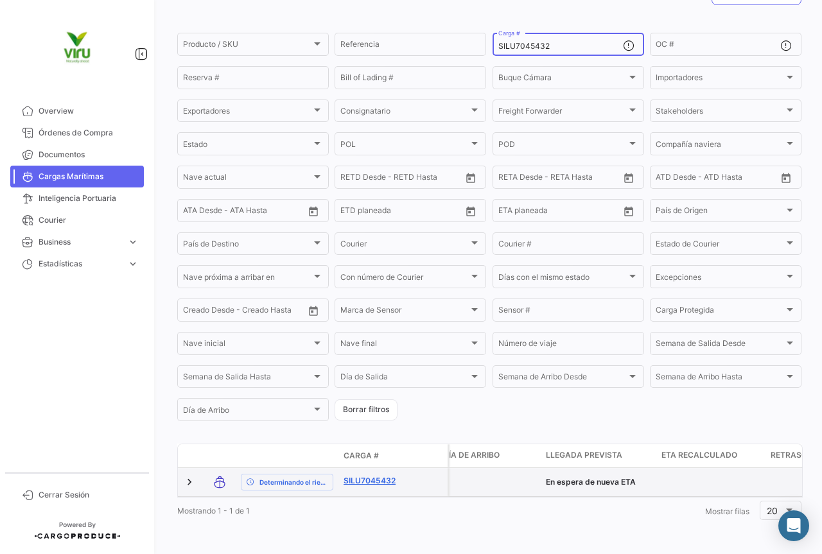
type input "SILU7045432"
click at [356, 475] on link "SILU7045432" at bounding box center [377, 481] width 67 height 12
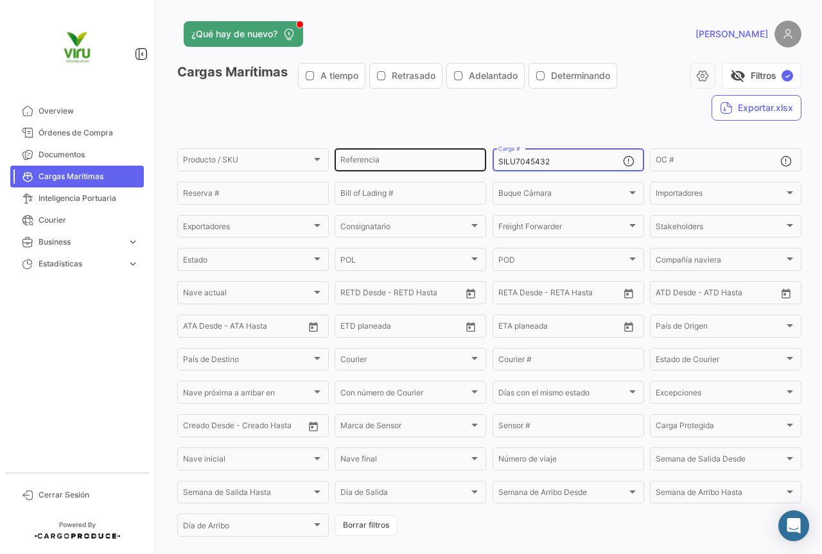
drag, startPoint x: 579, startPoint y: 158, endPoint x: 479, endPoint y: 164, distance: 99.7
click at [0, 0] on div "Producto / SKU Producto / SKU Referencia SILU7045432 Carga # OC # Reserva # Bil…" at bounding box center [0, 0] width 0 height 0
paste input "FBIU5423195"
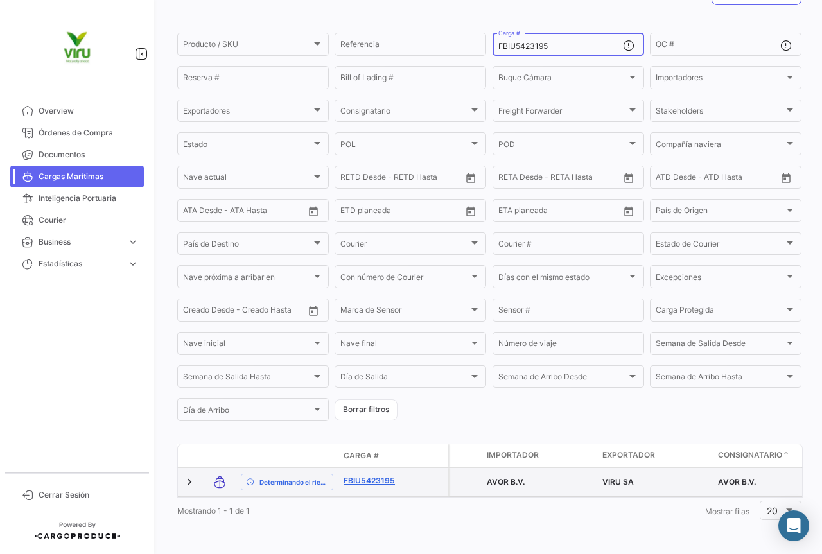
type input "FBIU5423195"
click at [368, 475] on link "FBIU5423195" at bounding box center [377, 481] width 67 height 12
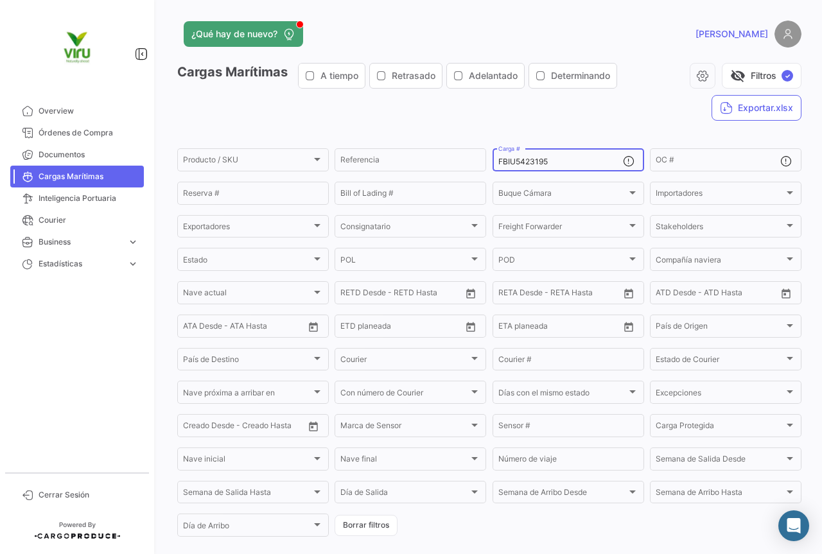
drag, startPoint x: 566, startPoint y: 166, endPoint x: 484, endPoint y: 161, distance: 82.4
click at [484, 161] on form "Producto / SKU Producto / SKU Referencia FBIU5423195 Carga # OC # Reserva # Bil…" at bounding box center [489, 342] width 624 height 392
paste input "SILU7040847"
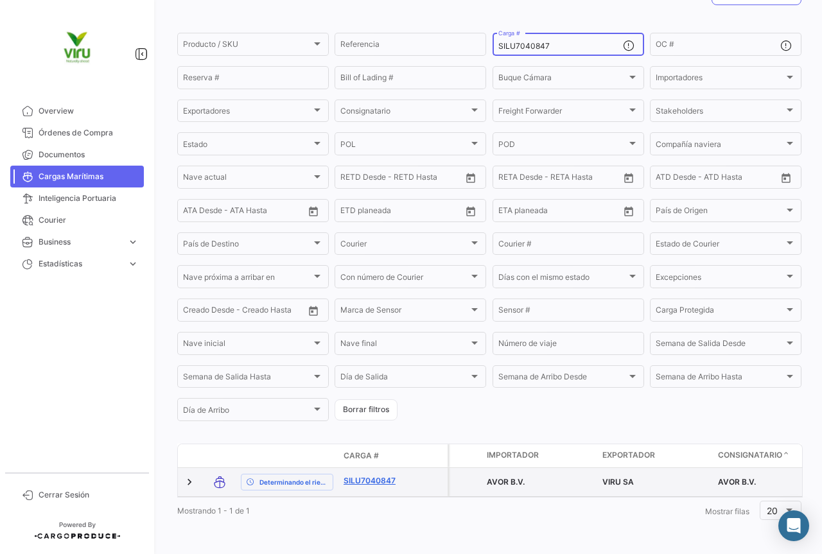
type input "SILU7040847"
click at [371, 475] on link "SILU7040847" at bounding box center [377, 481] width 67 height 12
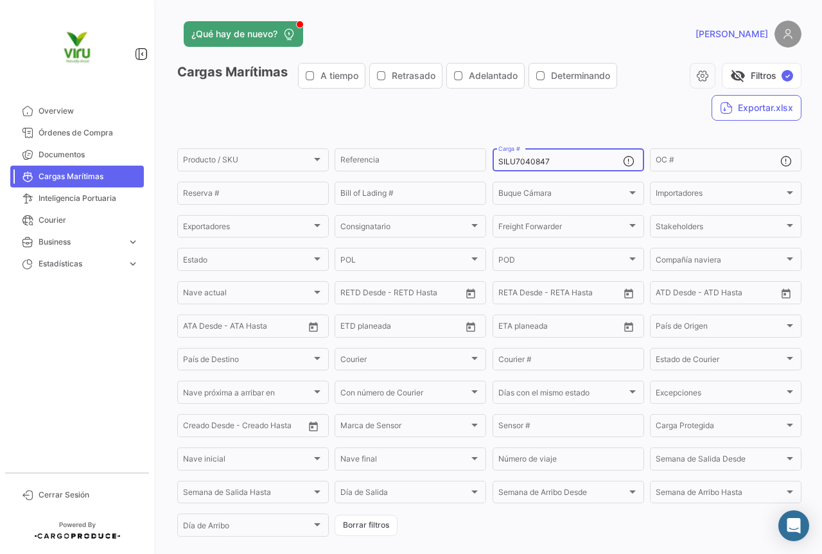
drag, startPoint x: 561, startPoint y: 162, endPoint x: 489, endPoint y: 166, distance: 72.6
click at [493, 166] on div "SILU7040847 Carga #" at bounding box center [569, 158] width 152 height 25
paste input "29719"
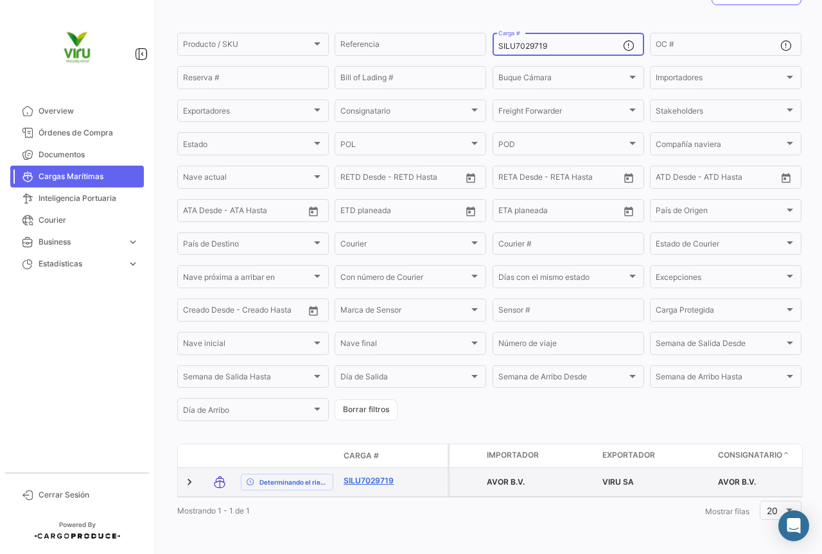
type input "SILU7029719"
click at [360, 475] on link "SILU7029719" at bounding box center [377, 481] width 67 height 12
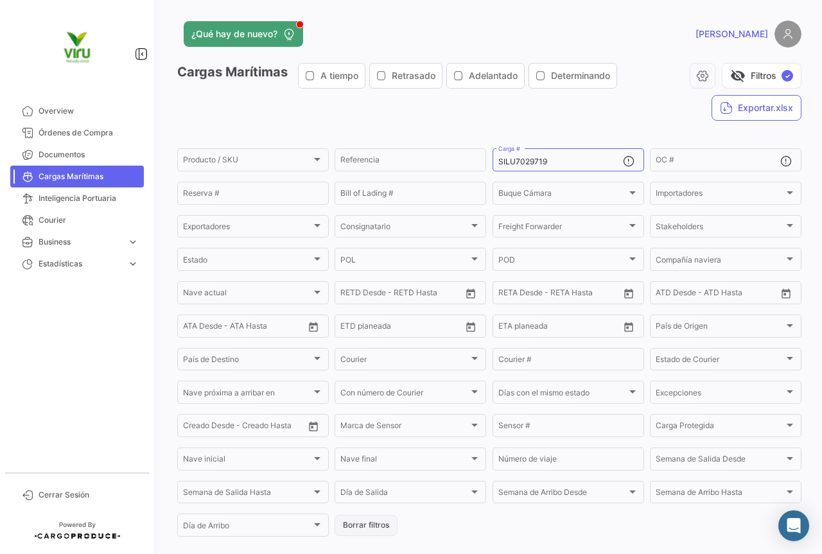
click at [372, 522] on button "Borrar filtros" at bounding box center [366, 525] width 63 height 21
click at [530, 161] on input "Carga #" at bounding box center [560, 161] width 125 height 9
paste input "HLBU6140848 CGMU6991661 HLBU9747840 HLBU9451313 HLBU9128086 HLBU9824398 CGMU697…"
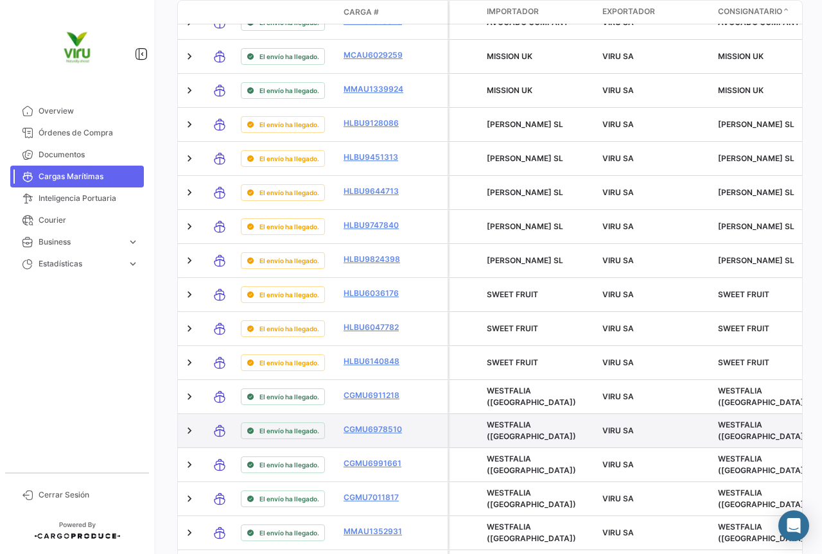
scroll to position [709, 0]
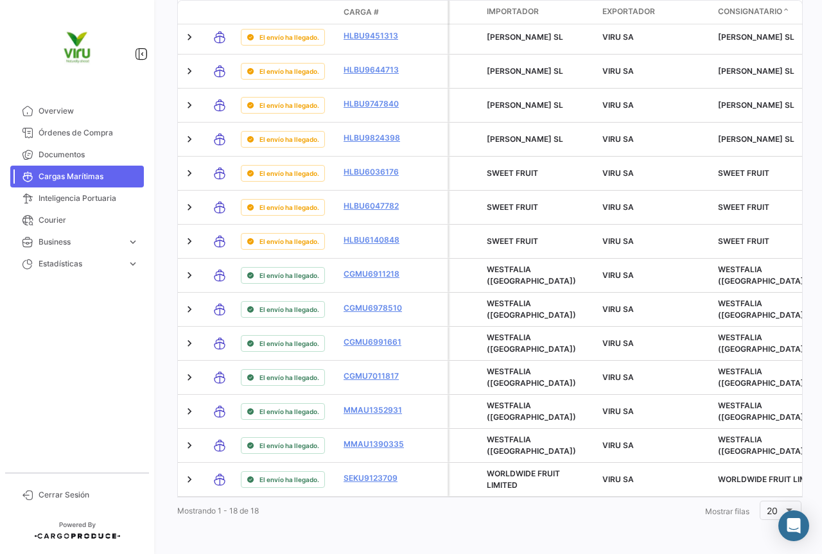
type input "HLBU6140848, CGMU6991661, HLBU9747840, HLBU9451313, HLBU9128086, HLBU9824398, C…"
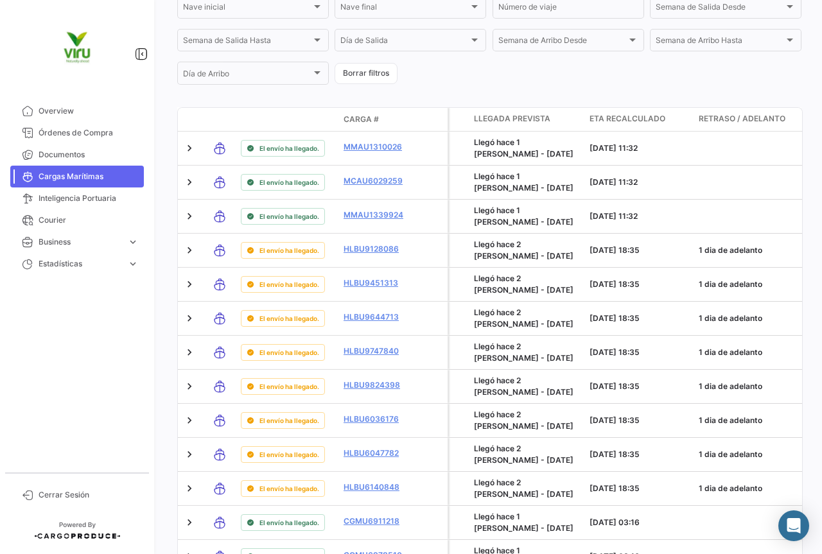
scroll to position [388, 0]
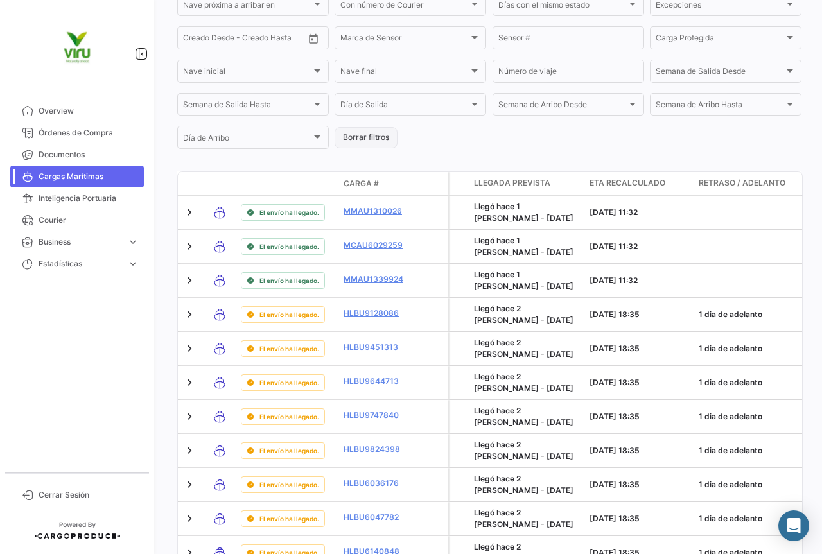
click at [369, 136] on button "Borrar filtros" at bounding box center [366, 137] width 63 height 21
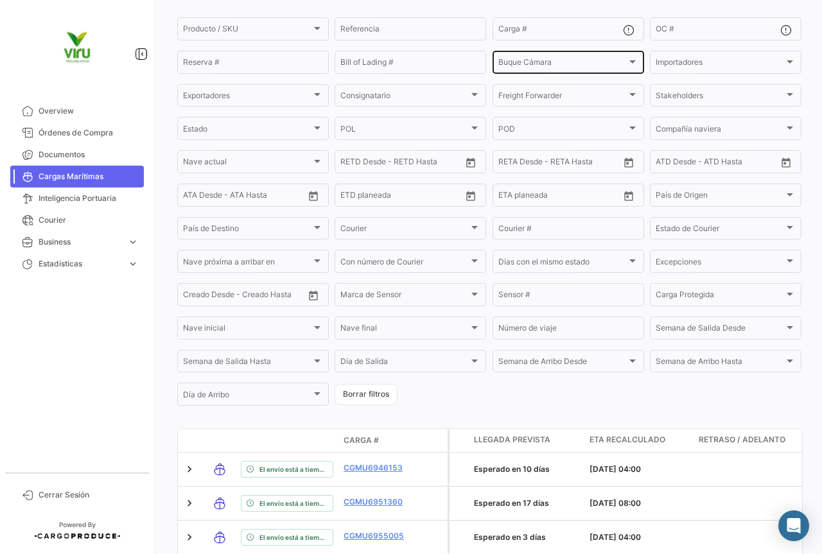
scroll to position [0, 0]
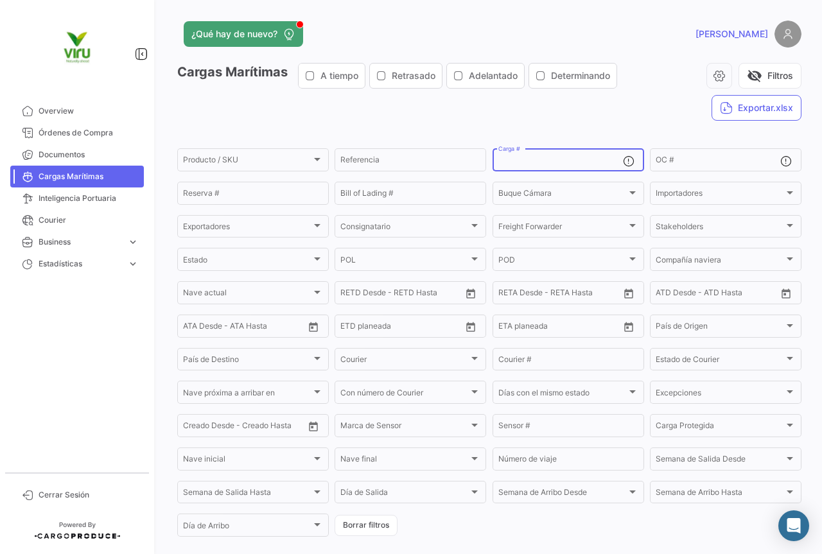
click at [536, 165] on input "Carga #" at bounding box center [560, 161] width 125 height 9
paste input "MEDU9674866 MEDU9721280 MEDU9622760 MSDU9757166 MEDU9754508"
type input "MEDU9674866, MEDU9721280, MEDU9622760, MSDU9757166 MEDU9754508"
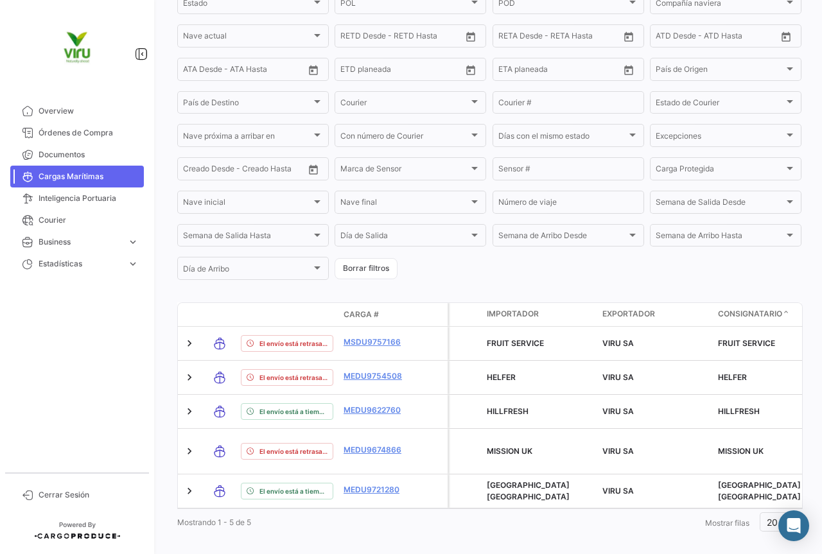
scroll to position [261, 0]
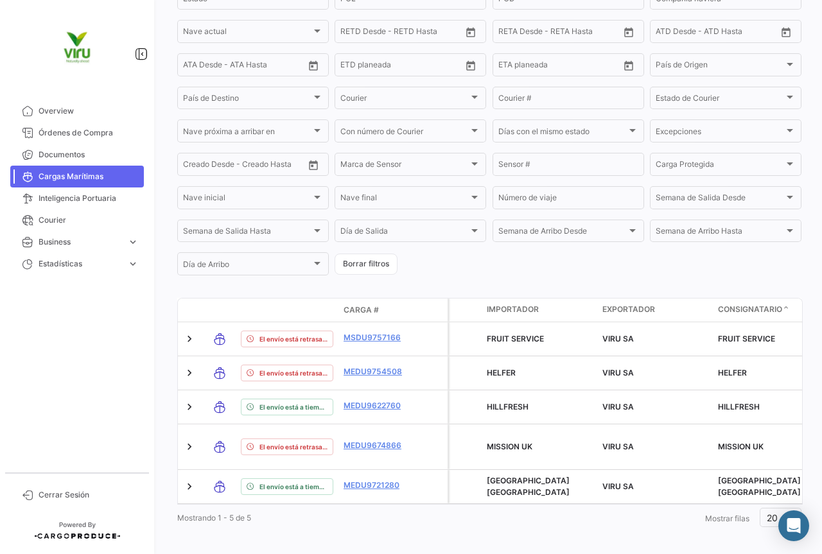
type input "MEDU9674866, MEDU9721280, MEDU9622760, MSDU9757166, MEDU9754508"
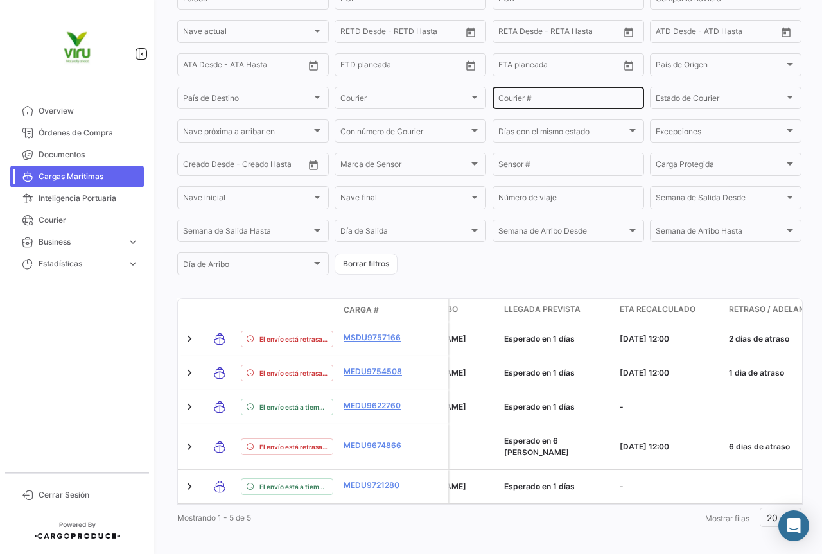
scroll to position [69, 0]
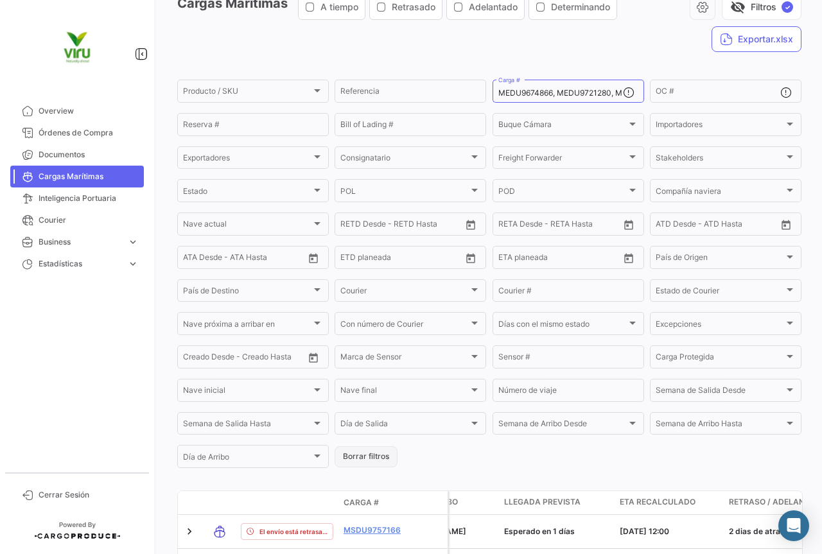
click at [367, 458] on button "Borrar filtros" at bounding box center [366, 456] width 63 height 21
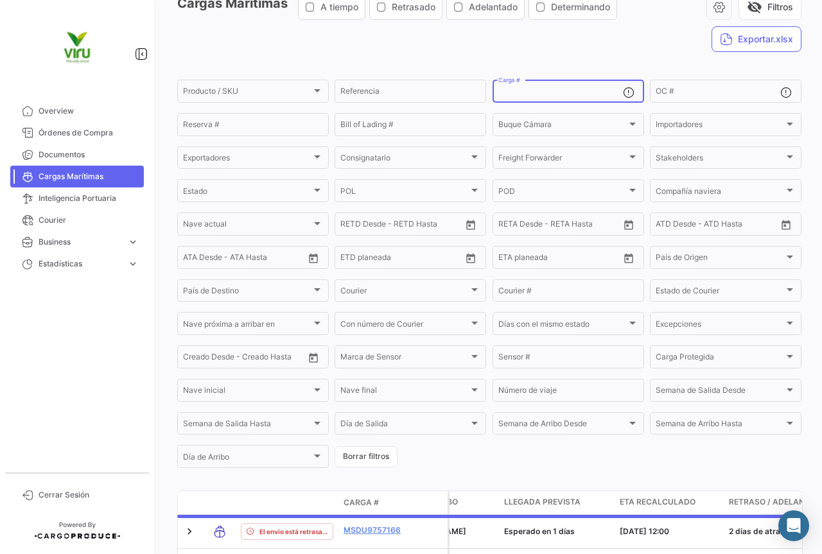
click at [543, 96] on input "Carga #" at bounding box center [560, 93] width 125 height 9
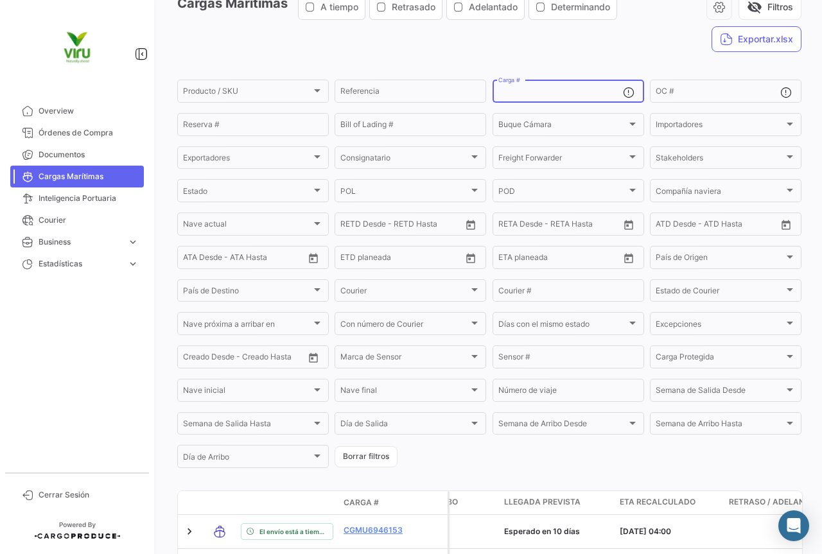
paste input "MEDU9674866"
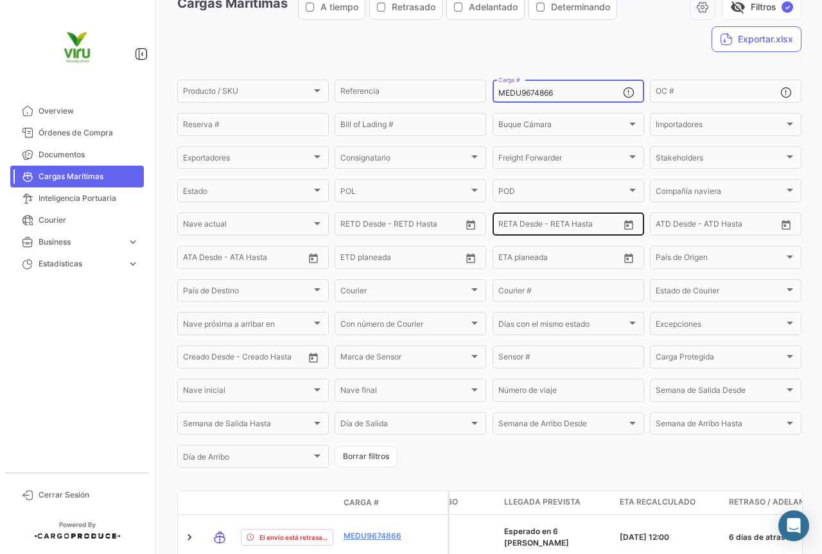
scroll to position [130, 0]
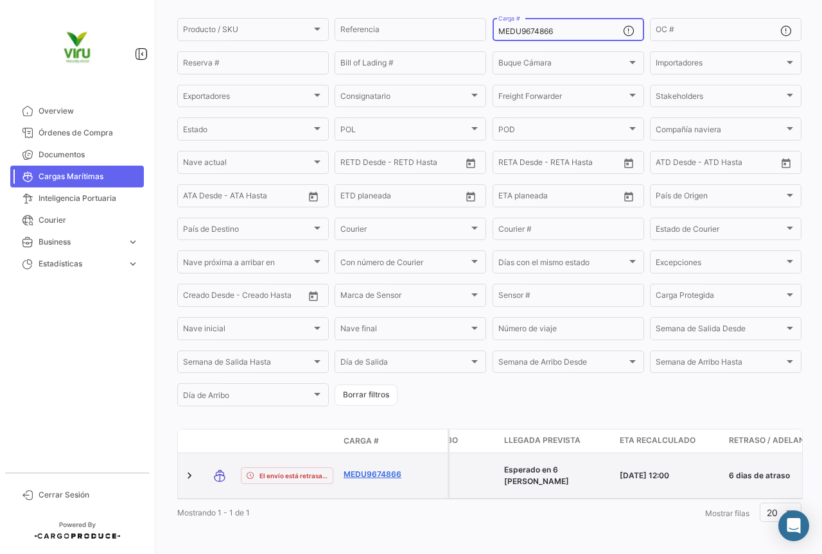
type input "MEDU9674866"
click at [401, 469] on link "MEDU9674866" at bounding box center [377, 475] width 67 height 12
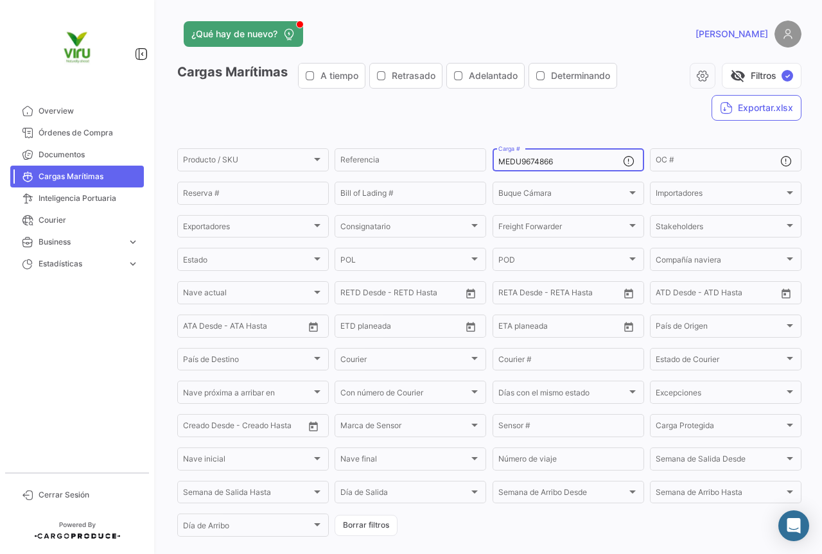
click at [567, 156] on div "MEDU9674866 Carga #" at bounding box center [560, 158] width 125 height 25
drag, startPoint x: 564, startPoint y: 157, endPoint x: 468, endPoint y: 164, distance: 96.5
click at [0, 0] on div "Producto / SKU Producto / SKU Referencia MEDU9674866 Carga # OC # Reserva # Bil…" at bounding box center [0, 0] width 0 height 0
paste input "721280"
type input "MEDU9721280"
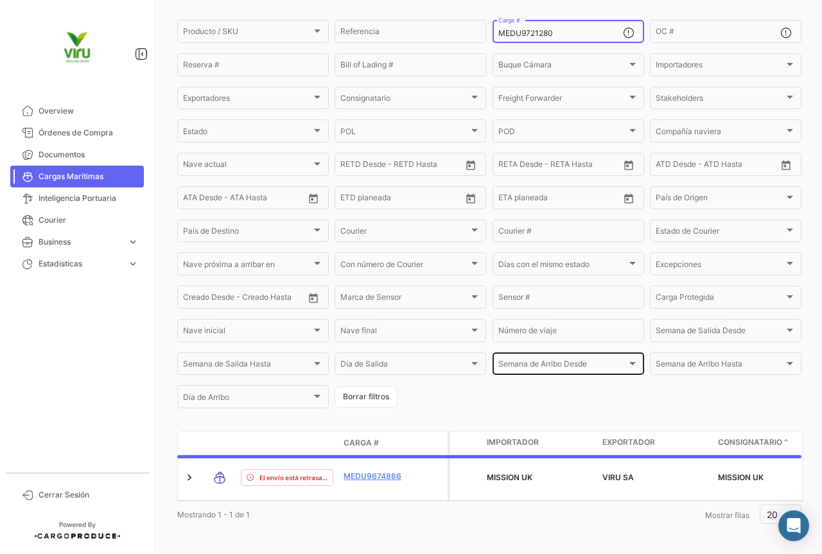
scroll to position [130, 0]
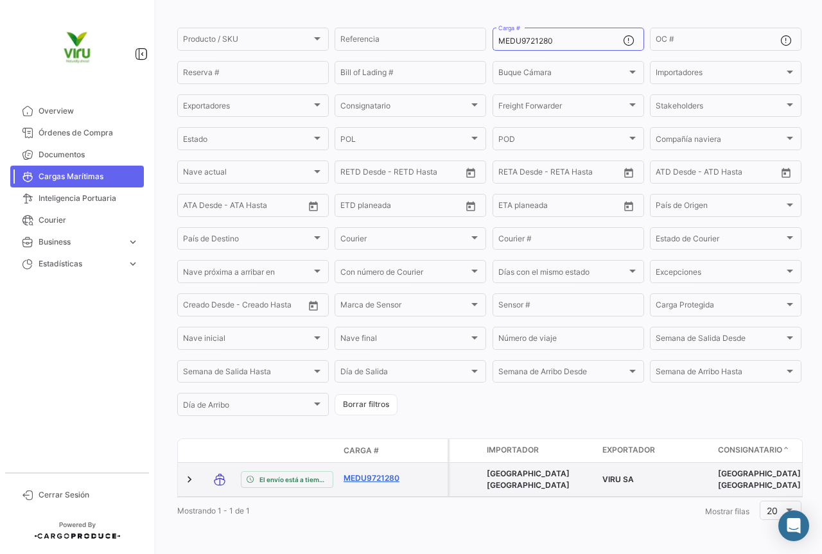
click at [385, 473] on link "MEDU9721280" at bounding box center [377, 479] width 67 height 12
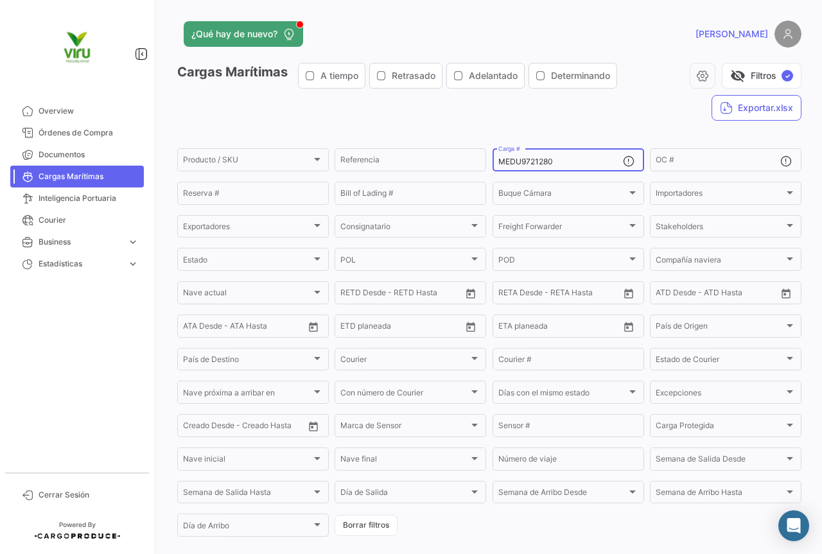
drag, startPoint x: 563, startPoint y: 161, endPoint x: 484, endPoint y: 161, distance: 79.6
click at [484, 161] on form "Producto / SKU Producto / SKU Referencia MEDU9721280 Carga # OC # Reserva # Bil…" at bounding box center [489, 342] width 624 height 392
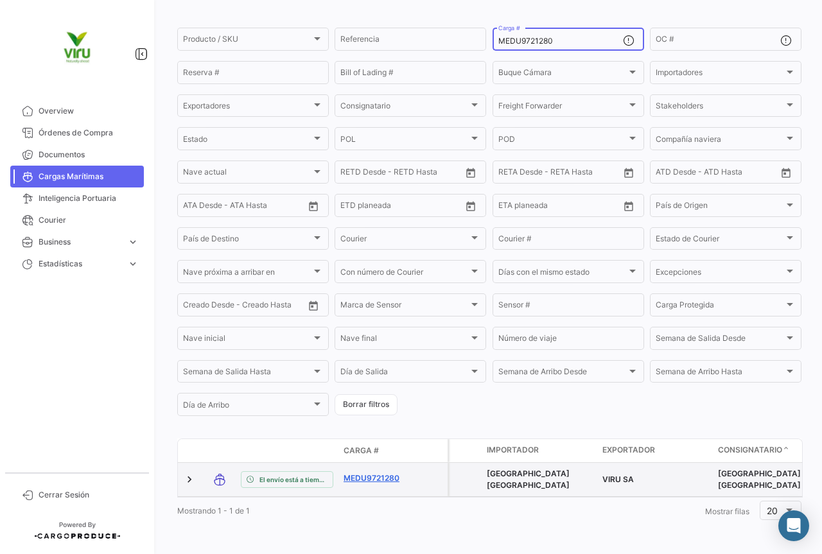
click at [386, 473] on link "MEDU9721280" at bounding box center [377, 479] width 67 height 12
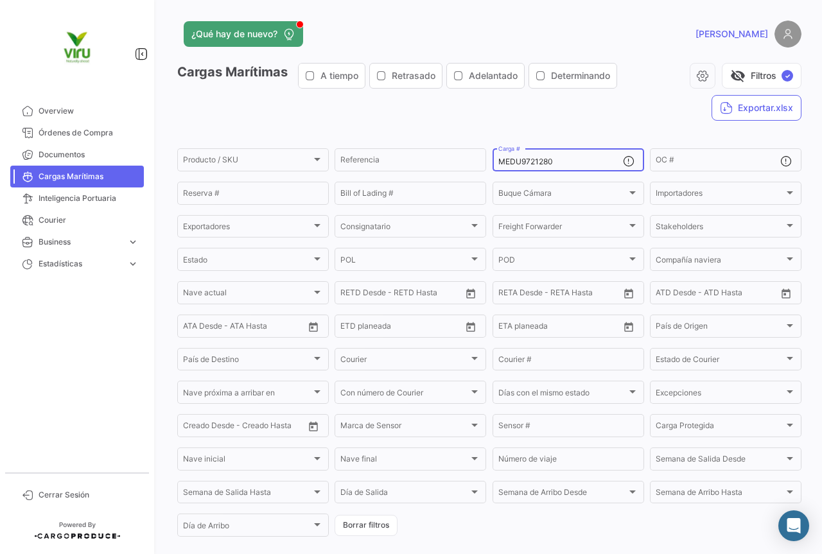
drag, startPoint x: 559, startPoint y: 159, endPoint x: 491, endPoint y: 166, distance: 67.8
click at [493, 166] on div "MEDU9721280 Carga #" at bounding box center [569, 158] width 152 height 25
paste input "62276"
type input "MEDU9622760"
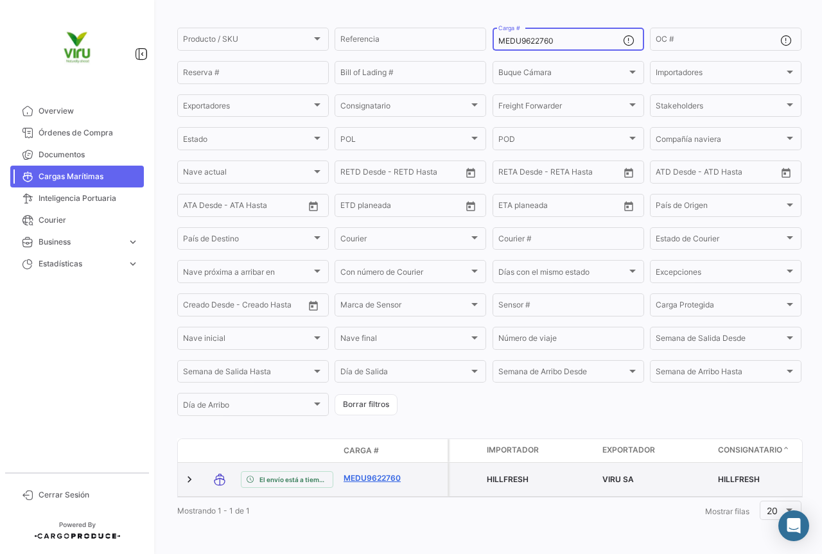
scroll to position [125, 0]
click at [381, 474] on link "MEDU9622760" at bounding box center [377, 479] width 67 height 12
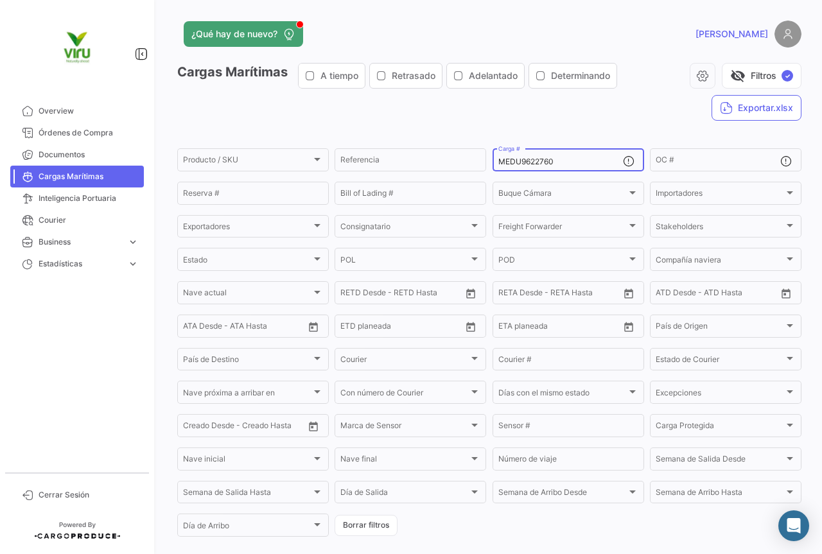
drag, startPoint x: 570, startPoint y: 159, endPoint x: 495, endPoint y: 162, distance: 75.2
click at [498, 162] on input "MEDU9622760" at bounding box center [560, 161] width 125 height 9
paste input "SDU9757166"
type input "MSDU9757166"
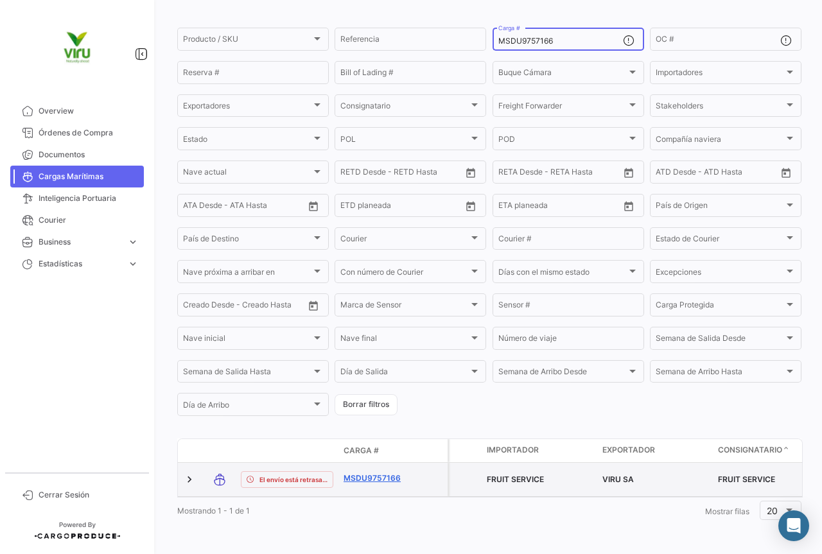
click at [390, 473] on link "MSDU9757166" at bounding box center [377, 479] width 67 height 12
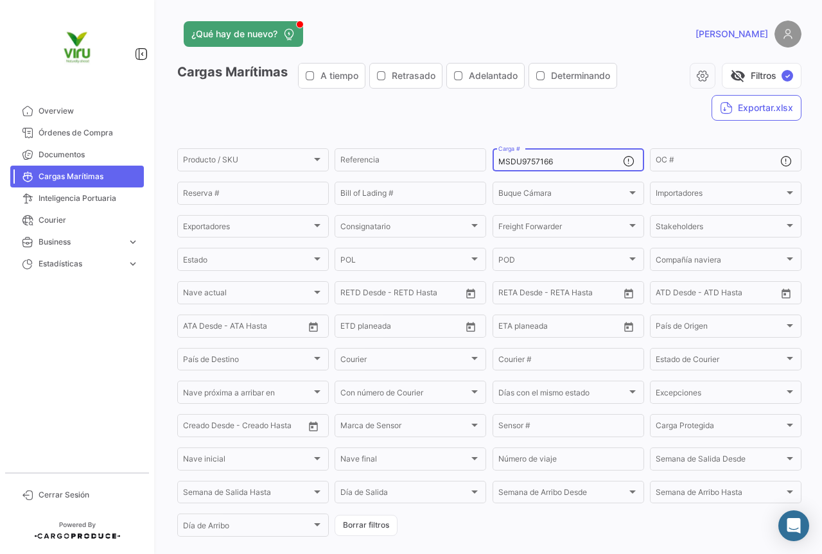
drag, startPoint x: 559, startPoint y: 161, endPoint x: 494, endPoint y: 164, distance: 64.9
click at [494, 164] on div "MSDU9757166 Carga #" at bounding box center [569, 158] width 152 height 25
paste input "EDU9754508"
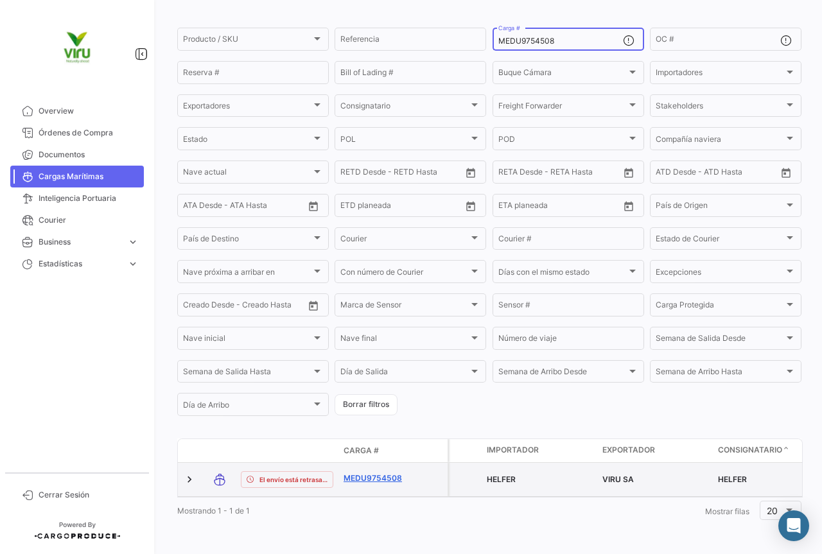
type input "MEDU9754508"
click at [383, 473] on link "MEDU9754508" at bounding box center [377, 479] width 67 height 12
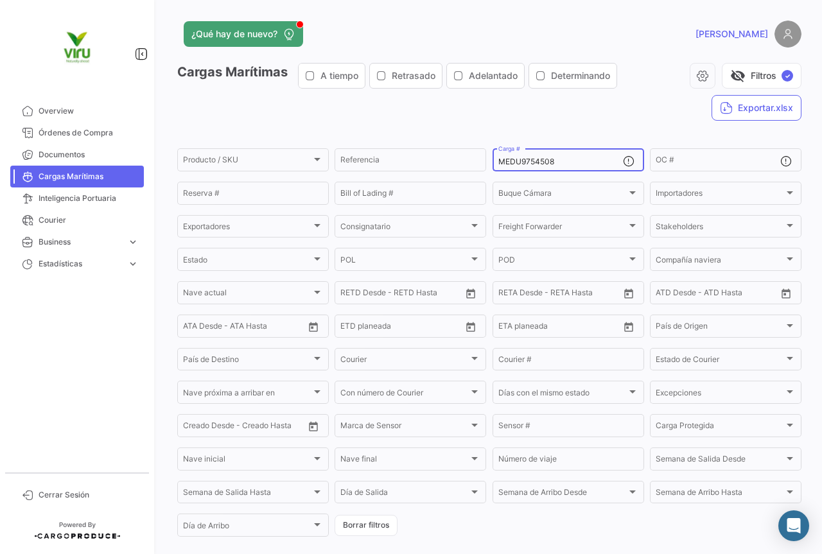
drag, startPoint x: 560, startPoint y: 162, endPoint x: 485, endPoint y: 159, distance: 75.2
click at [485, 159] on form "Producto / SKU Producto / SKU Referencia MEDU9754508 Carga # OC # Reserva # Bil…" at bounding box center [489, 342] width 624 height 392
paste input "SDU9741724"
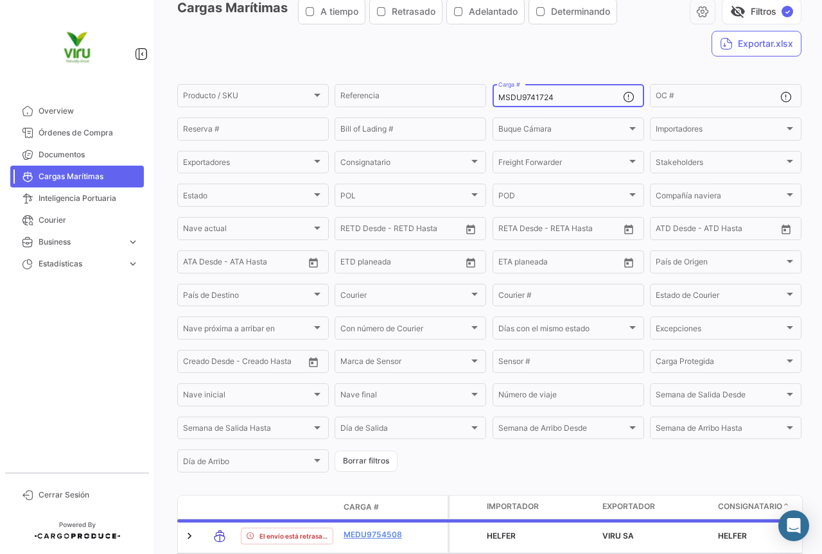
scroll to position [128, 0]
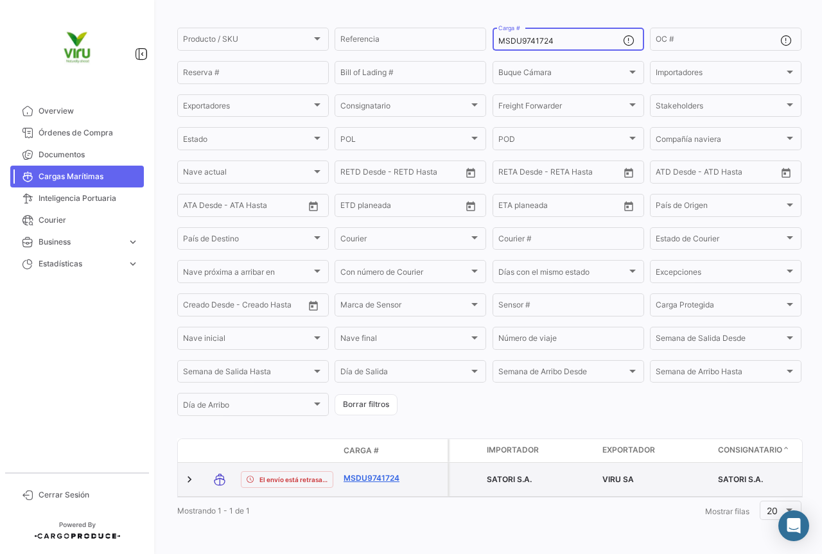
type input "MSDU9741724"
click at [387, 473] on link "MSDU9741724" at bounding box center [377, 479] width 67 height 12
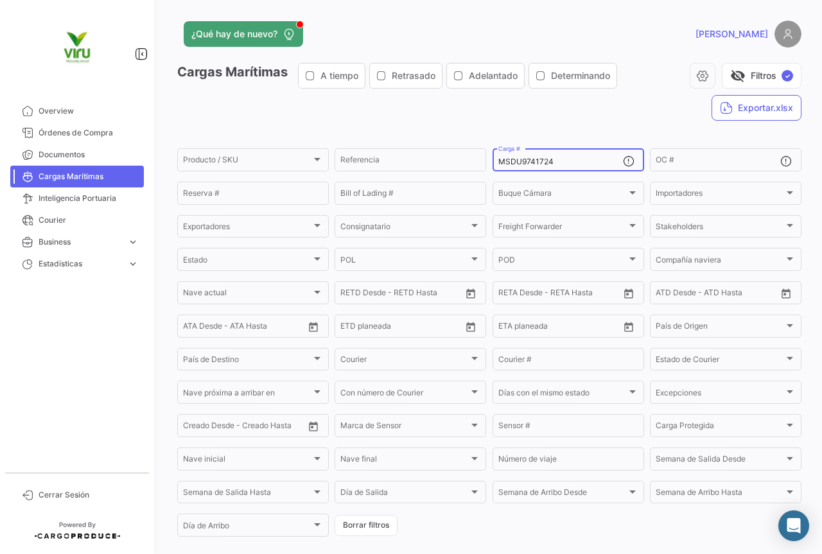
drag, startPoint x: 570, startPoint y: 161, endPoint x: 493, endPoint y: 167, distance: 76.6
click at [493, 167] on div "MSDU9741724 Carga #" at bounding box center [569, 158] width 152 height 25
paste input "83735"
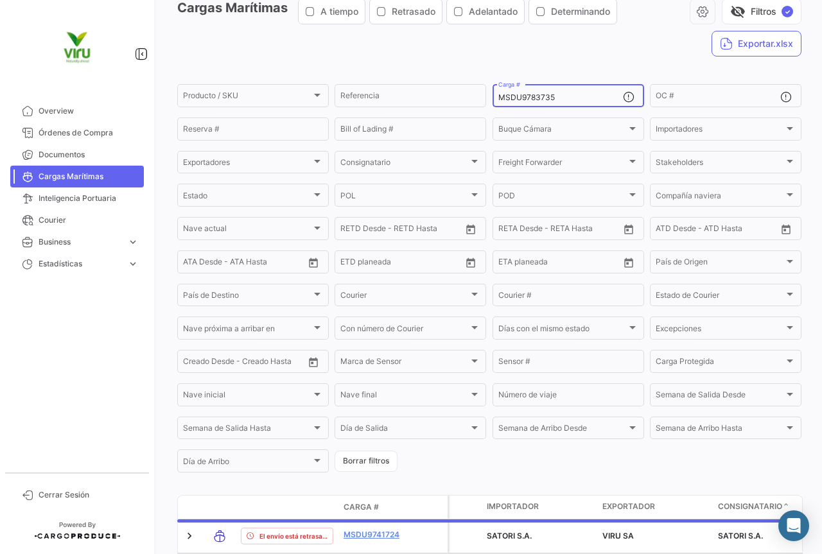
scroll to position [128, 0]
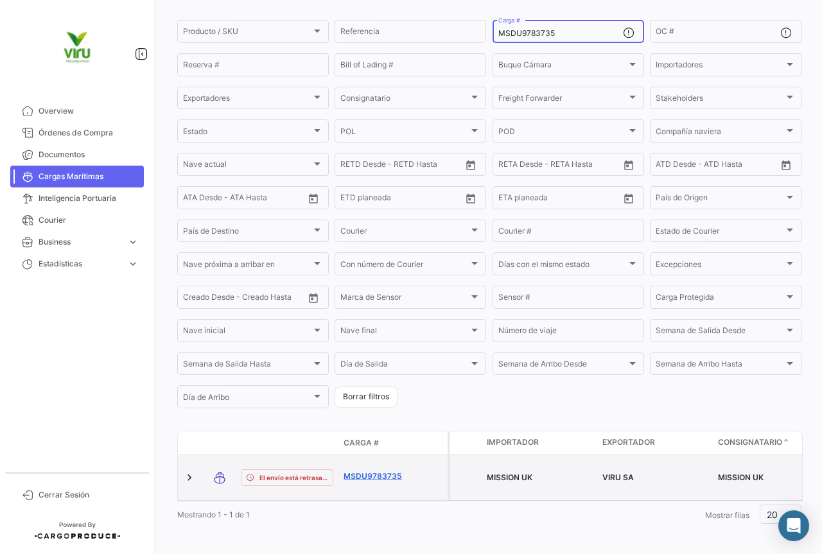
type input "MSDU9783735"
click at [378, 474] on link "MSDU9783735" at bounding box center [377, 477] width 67 height 12
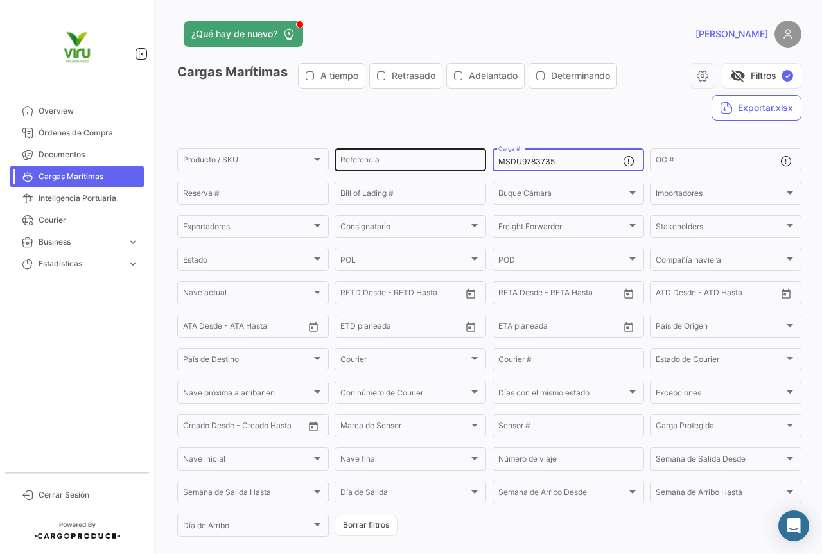
drag, startPoint x: 580, startPoint y: 166, endPoint x: 482, endPoint y: 153, distance: 98.4
click at [0, 0] on div "Producto / SKU Producto / SKU Referencia MSDU9783735 Carga # OC # Reserva # Bil…" at bounding box center [0, 0] width 0 height 0
paste input "9212"
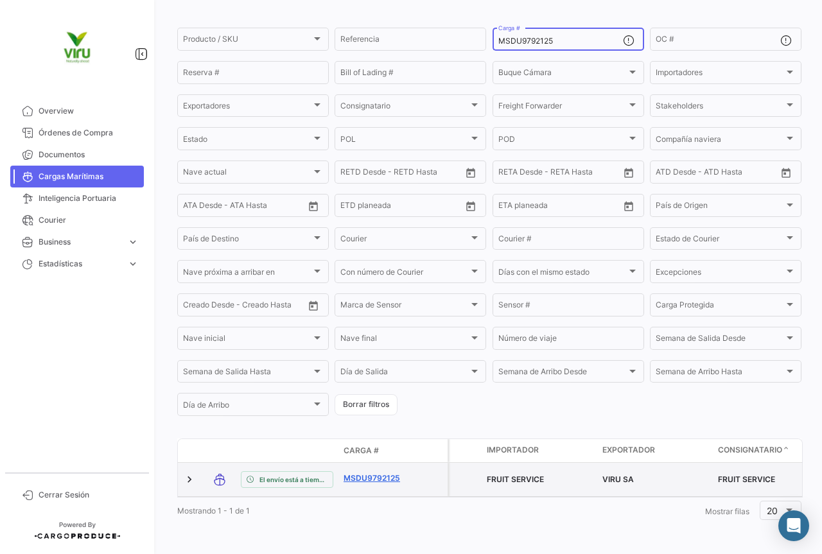
scroll to position [125, 0]
type input "MSDU9792125"
click at [378, 473] on link "MSDU9792125" at bounding box center [377, 479] width 67 height 12
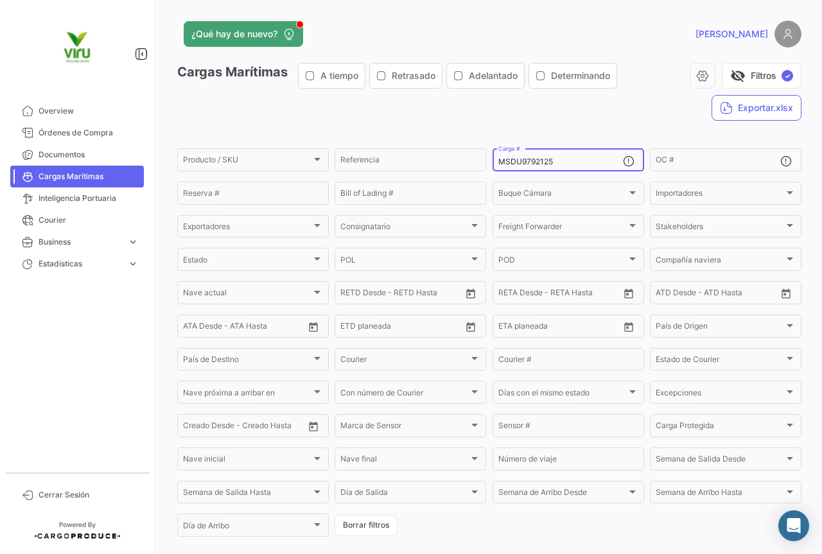
drag, startPoint x: 566, startPoint y: 159, endPoint x: 487, endPoint y: 165, distance: 79.2
click at [487, 165] on form "Producto / SKU Producto / SKU Referencia MSDU9792125 Carga # OC # Reserva # Bil…" at bounding box center [489, 342] width 624 height 392
paste input "56299"
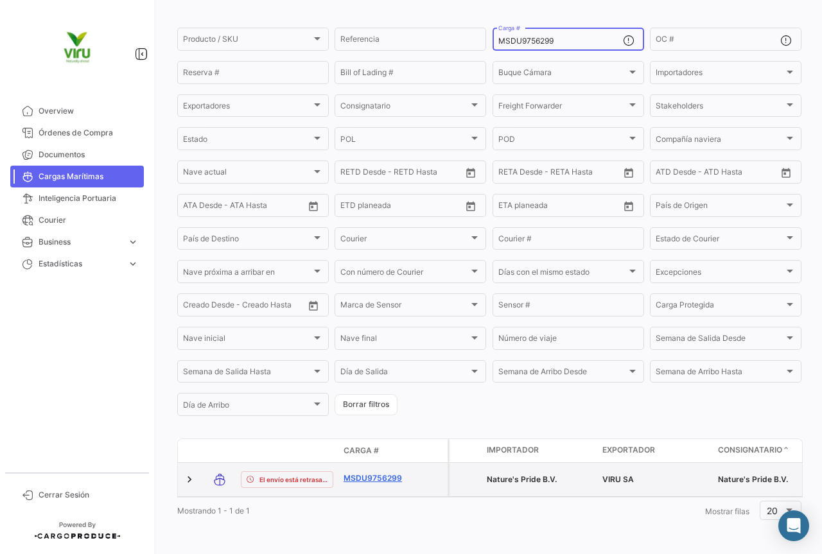
type input "MSDU9756299"
click at [360, 473] on link "MSDU9756299" at bounding box center [377, 479] width 67 height 12
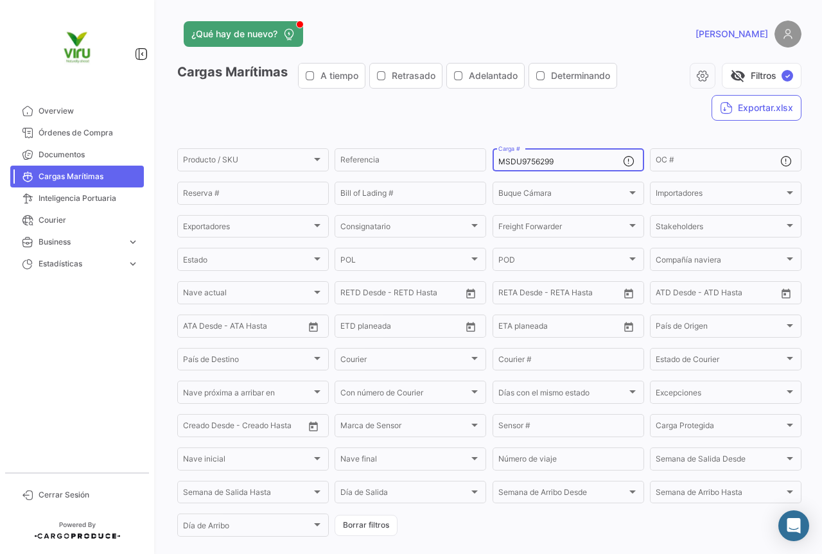
drag, startPoint x: 571, startPoint y: 161, endPoint x: 487, endPoint y: 163, distance: 84.1
click at [487, 163] on form "Producto / SKU Producto / SKU Referencia MSDU9756299 Carga # OC # Reserva # Bil…" at bounding box center [489, 342] width 624 height 392
paste input "04021"
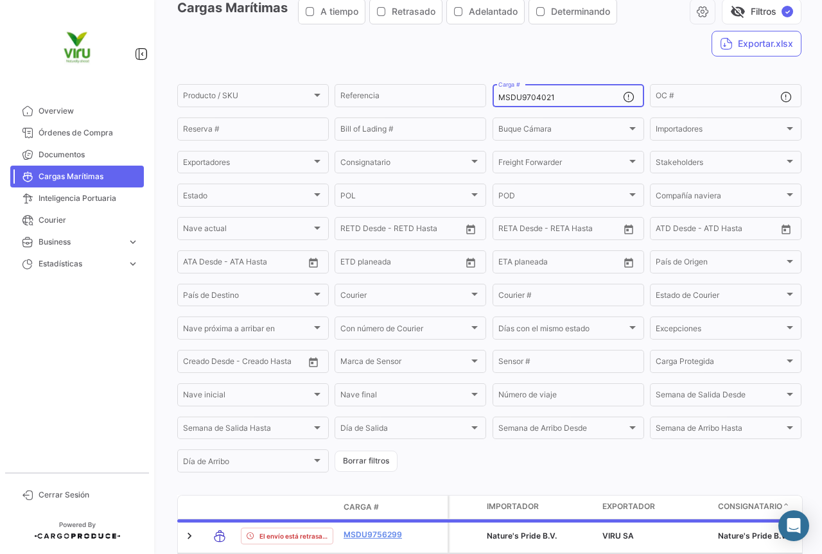
scroll to position [128, 0]
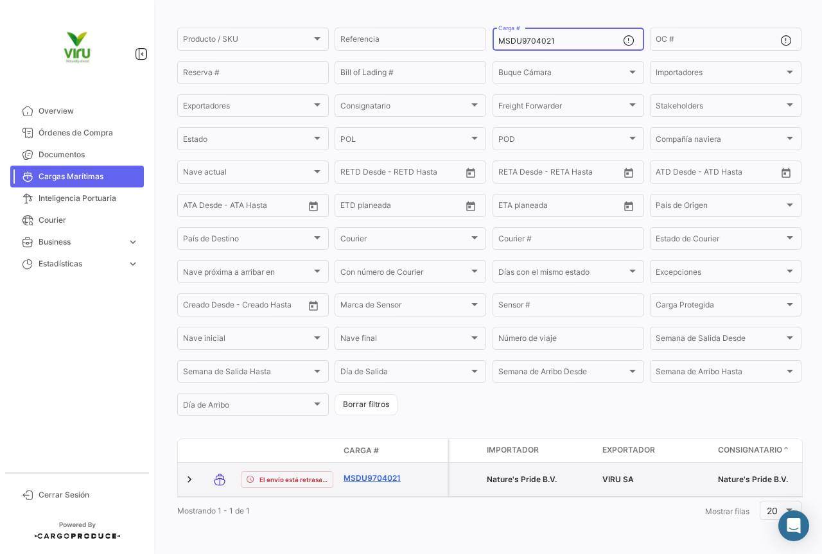
type input "MSDU9704021"
click at [378, 473] on link "MSDU9704021" at bounding box center [377, 479] width 67 height 12
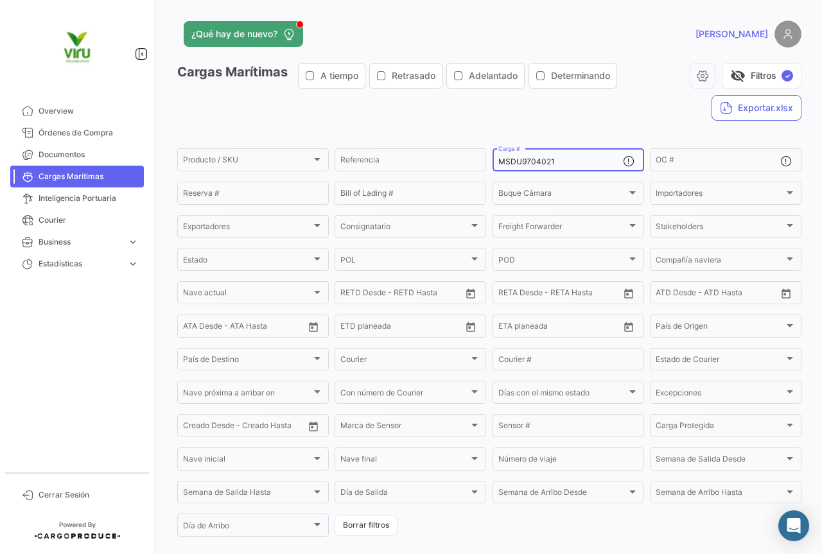
drag, startPoint x: 555, startPoint y: 166, endPoint x: 492, endPoint y: 161, distance: 63.8
click at [493, 161] on div "MSDU9704021 Carga #" at bounding box center [569, 158] width 152 height 25
paste input "85790"
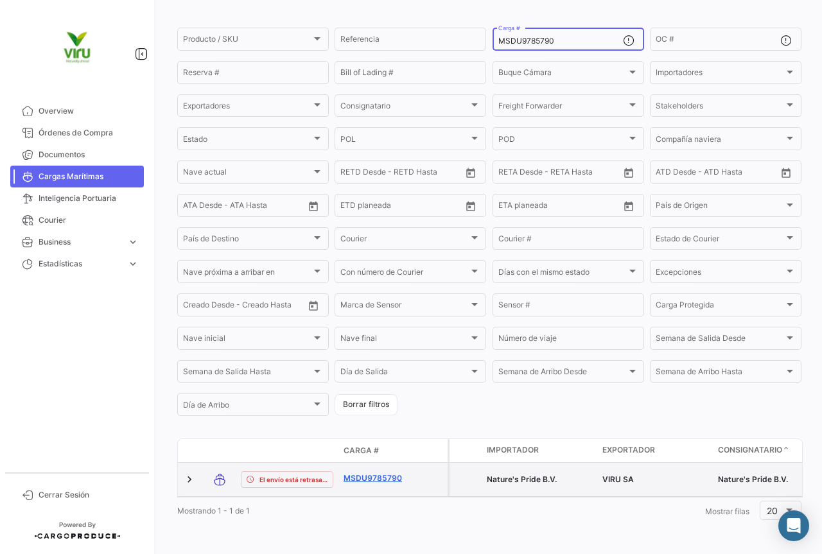
type input "MSDU9785790"
click at [375, 473] on link "MSDU9785790" at bounding box center [377, 479] width 67 height 12
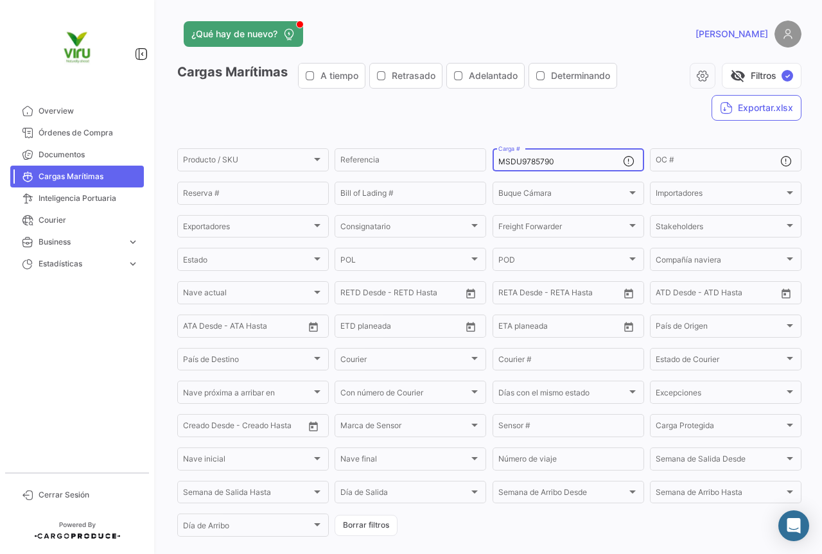
drag, startPoint x: 573, startPoint y: 162, endPoint x: 485, endPoint y: 157, distance: 88.1
click at [485, 157] on form "Producto / SKU Producto / SKU Referencia MSDU9785790 Carga # OC # Reserva # Bil…" at bounding box center [489, 342] width 624 height 392
paste input "08562"
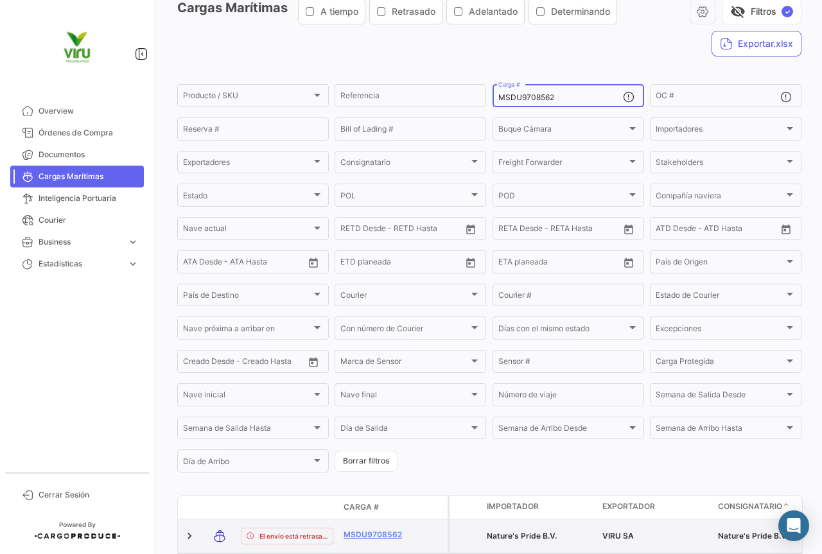
scroll to position [128, 0]
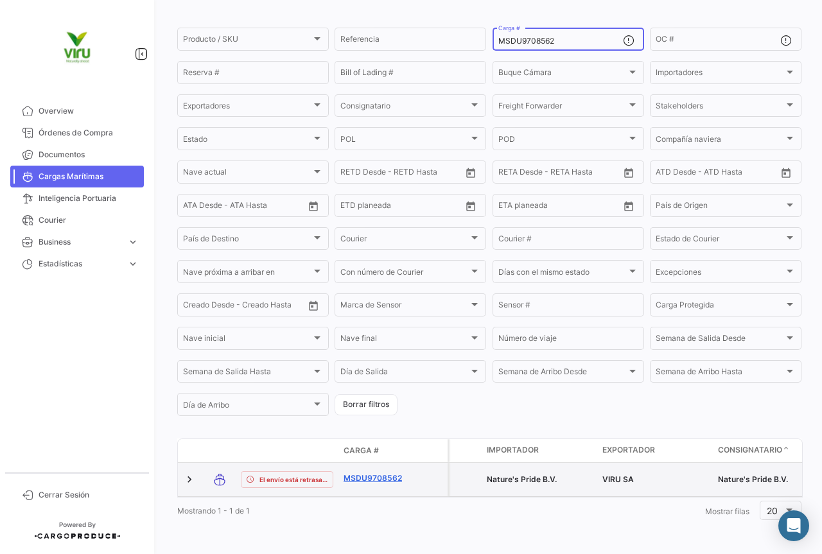
type input "MSDU9708562"
click at [383, 475] on link "MSDU9708562" at bounding box center [377, 479] width 67 height 12
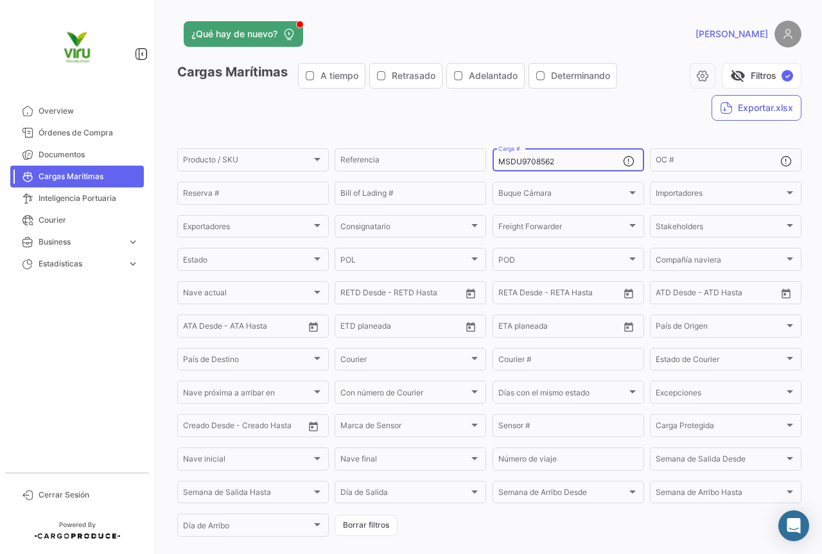
drag, startPoint x: 566, startPoint y: 161, endPoint x: 493, endPoint y: 161, distance: 73.2
click at [493, 161] on div "MSDU9708562 Carga #" at bounding box center [569, 158] width 152 height 25
paste input "EDU9783846"
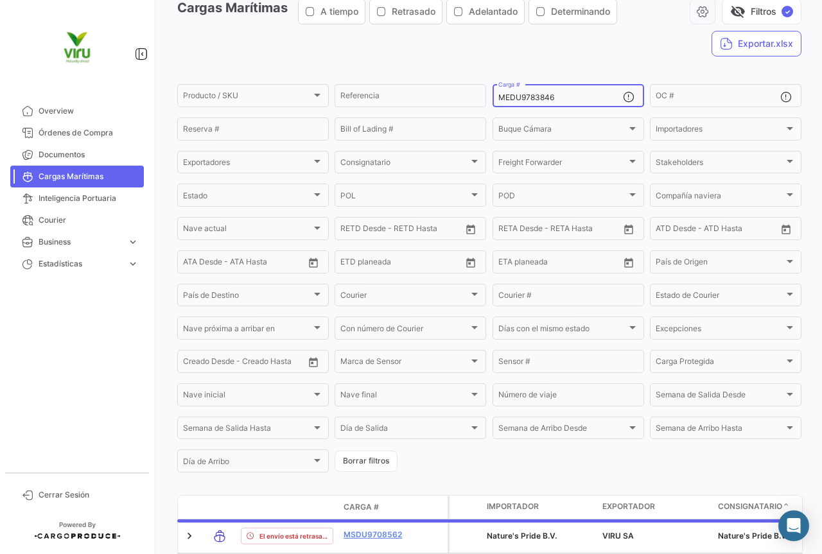
scroll to position [128, 0]
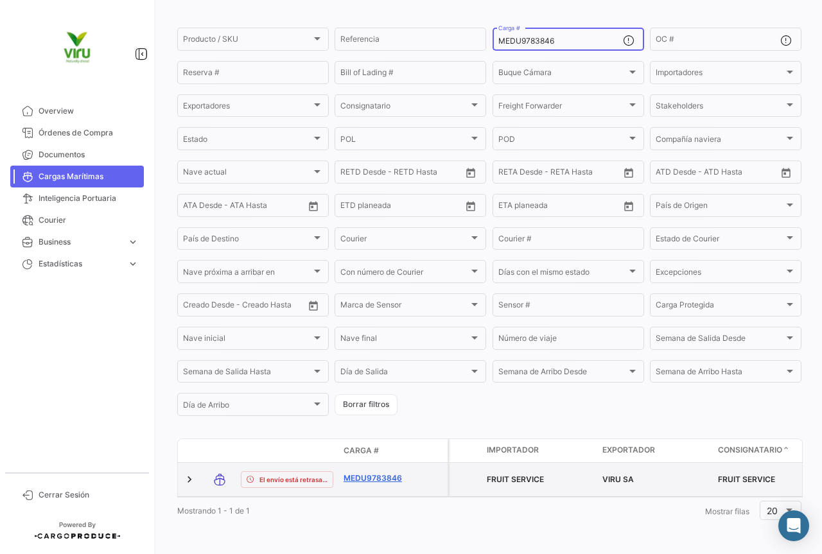
type input "MEDU9783846"
click at [383, 475] on link "MEDU9783846" at bounding box center [377, 479] width 67 height 12
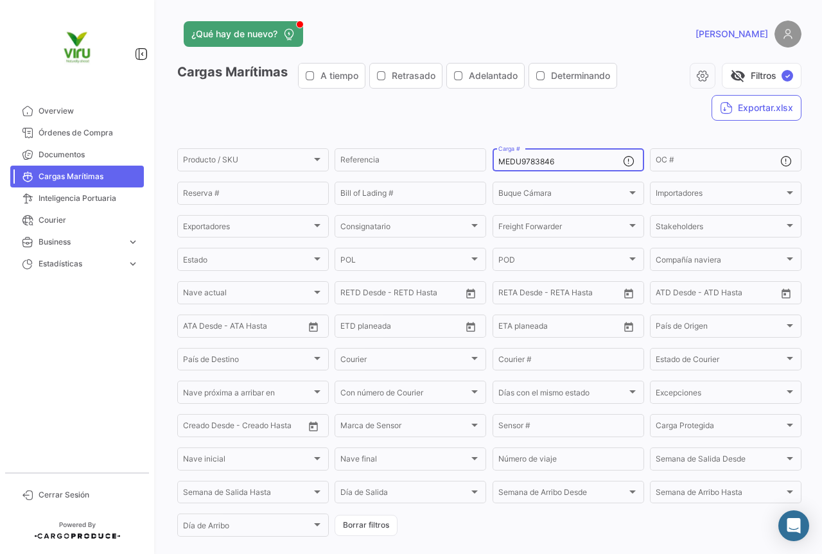
drag, startPoint x: 579, startPoint y: 165, endPoint x: 491, endPoint y: 171, distance: 88.2
click at [493, 171] on div "MEDU9783846 Carga #" at bounding box center [569, 158] width 152 height 25
paste input "SDU9767668"
type input "MSDU9767668"
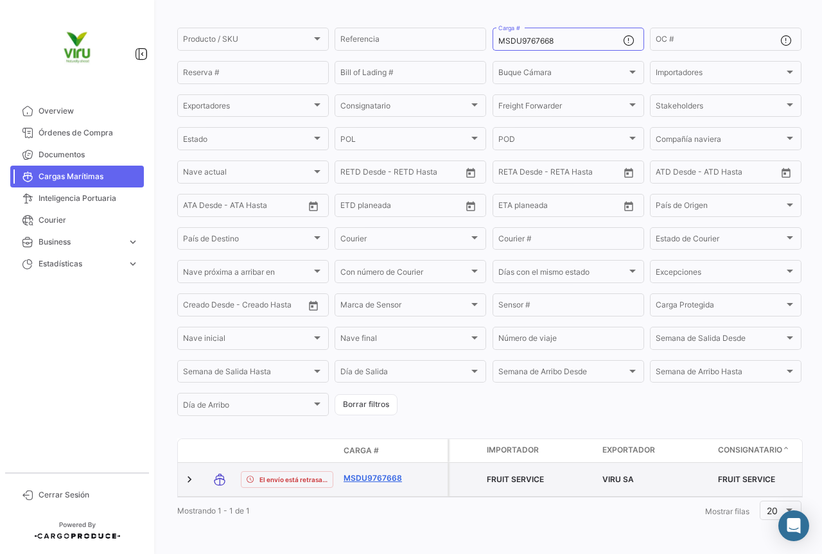
click at [374, 473] on link "MSDU9767668" at bounding box center [377, 479] width 67 height 12
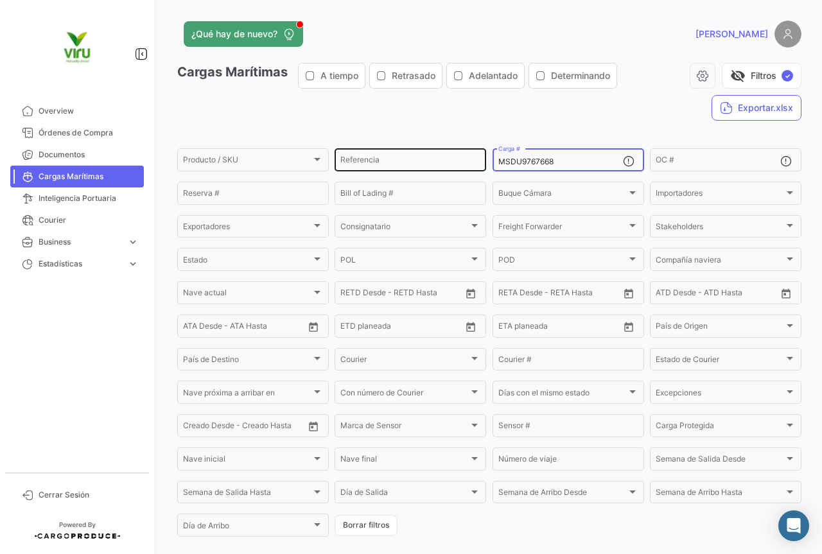
drag, startPoint x: 555, startPoint y: 163, endPoint x: 480, endPoint y: 164, distance: 75.1
click at [0, 0] on div "Producto / SKU Producto / SKU Referencia MSDU9767668 Carga # OC # Reserva # Bil…" at bounding box center [0, 0] width 0 height 0
paste input "EDU9627015"
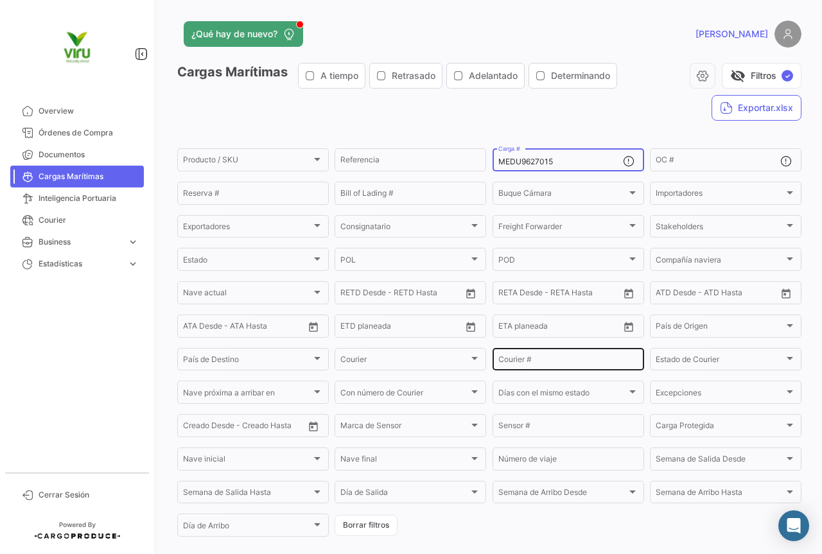
scroll to position [125, 0]
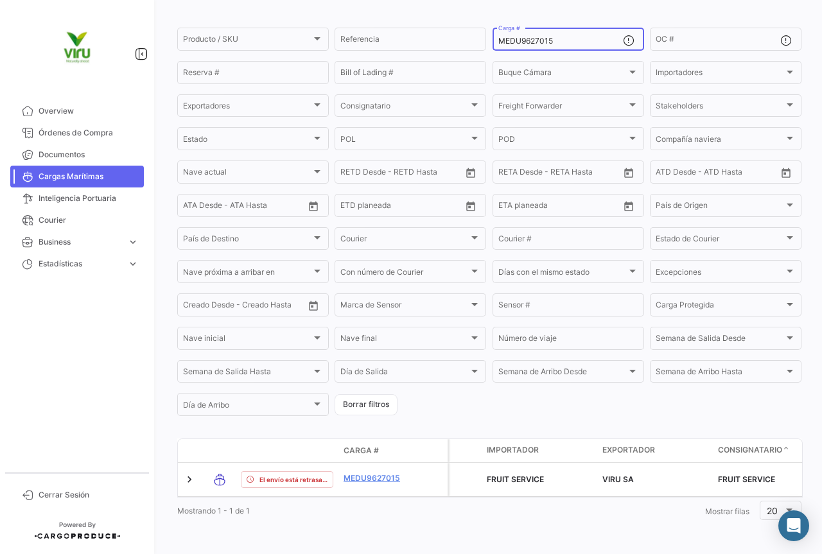
drag, startPoint x: 565, startPoint y: 34, endPoint x: 494, endPoint y: 36, distance: 70.7
click at [498, 37] on input "MEDU9627015" at bounding box center [560, 41] width 125 height 9
paste input "ZMOU8968431"
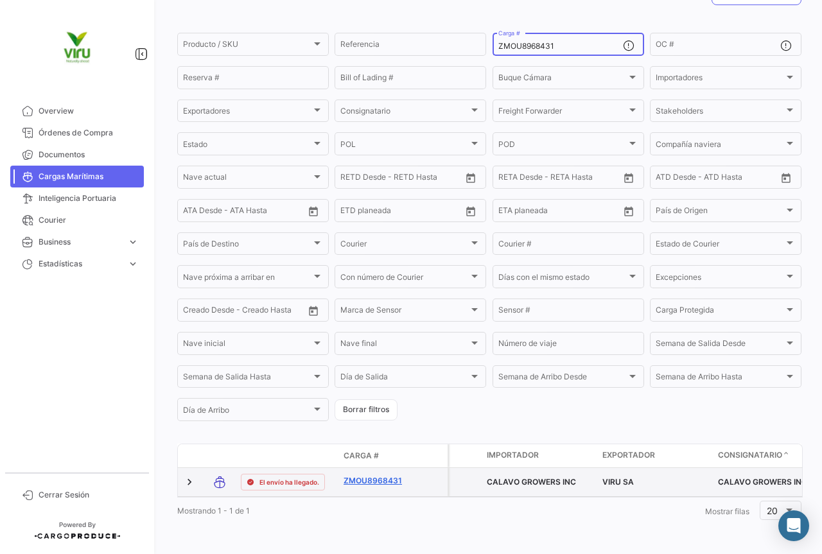
type input "ZMOU8968431"
click at [377, 475] on link "ZMOU8968431" at bounding box center [377, 481] width 67 height 12
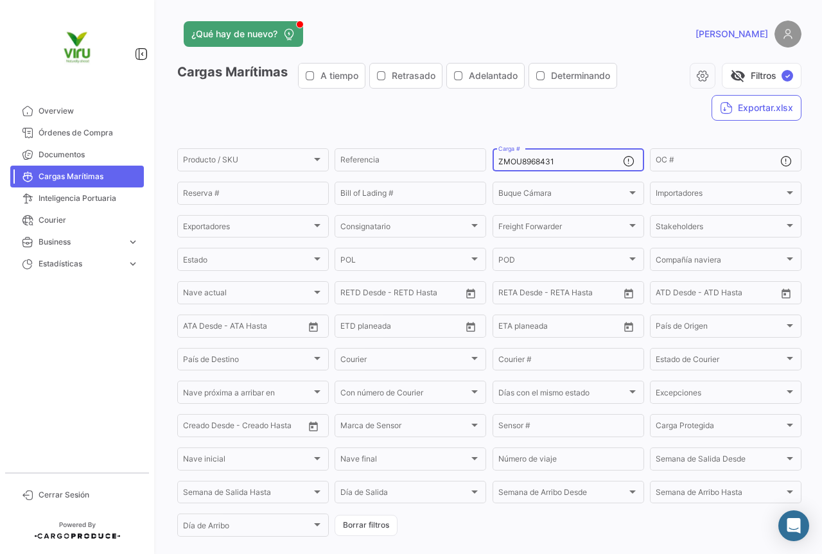
drag, startPoint x: 566, startPoint y: 158, endPoint x: 496, endPoint y: 164, distance: 70.2
click at [498, 164] on input "ZMOU8968431" at bounding box center [560, 161] width 125 height 9
paste input "GMOU9029207"
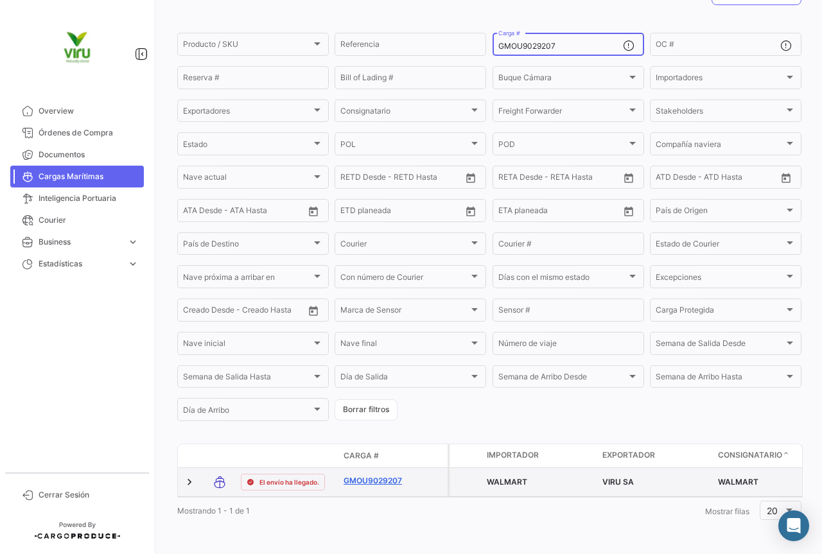
type input "GMOU9029207"
click at [376, 475] on link "GMOU9029207" at bounding box center [377, 481] width 67 height 12
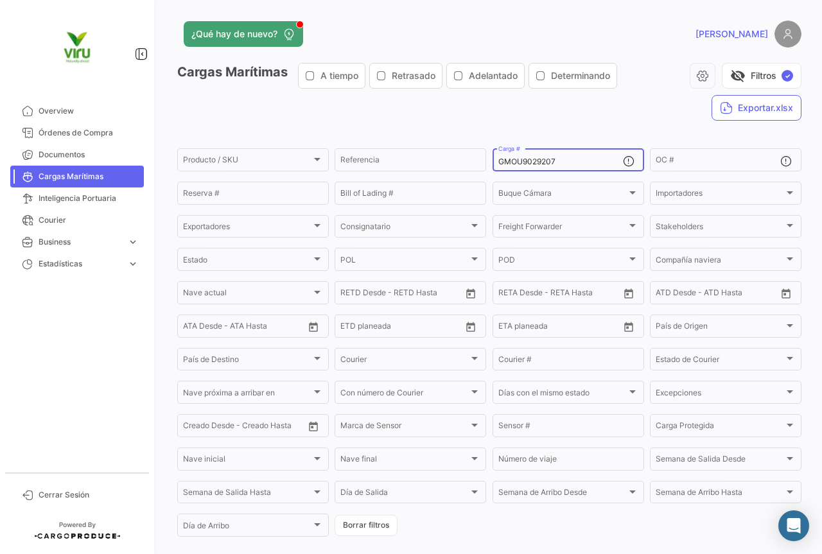
drag, startPoint x: 567, startPoint y: 165, endPoint x: 493, endPoint y: 166, distance: 73.9
click at [493, 166] on div "GMOU9029207 Carga #" at bounding box center [569, 158] width 152 height 25
paste input "MEDU9627015"
type input "MEDU9627015"
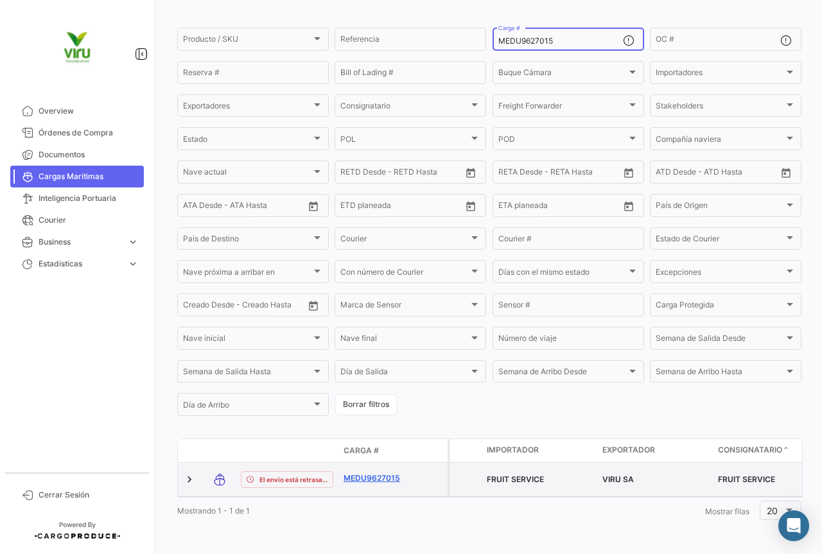
click at [383, 473] on link "MEDU9627015" at bounding box center [377, 479] width 67 height 12
